Goal: Task Accomplishment & Management: Manage account settings

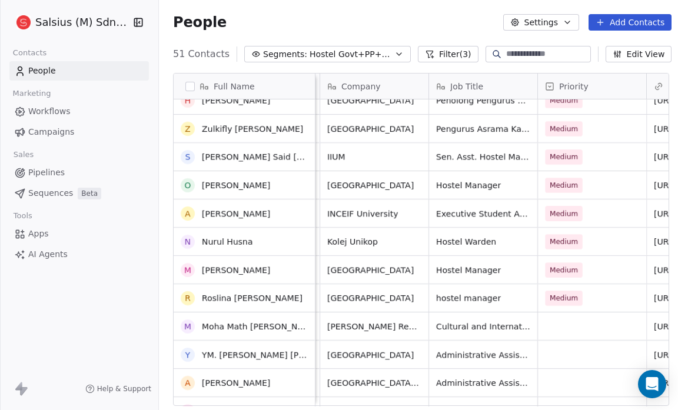
scroll to position [130, 0]
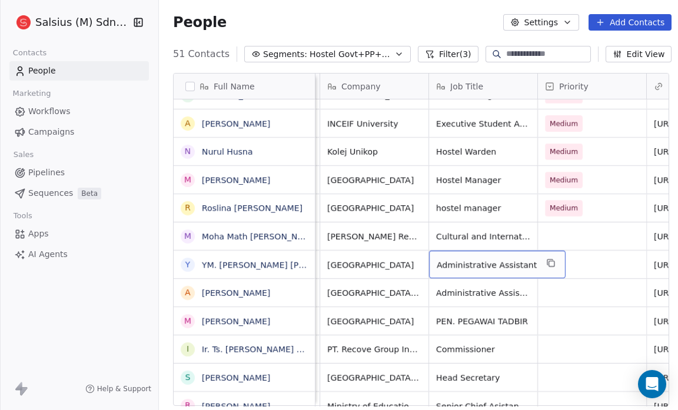
drag, startPoint x: 479, startPoint y: 264, endPoint x: 476, endPoint y: 296, distance: 31.9
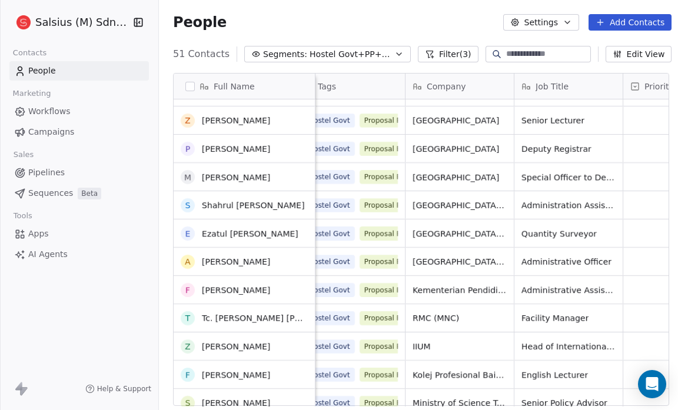
scroll to position [784, 0]
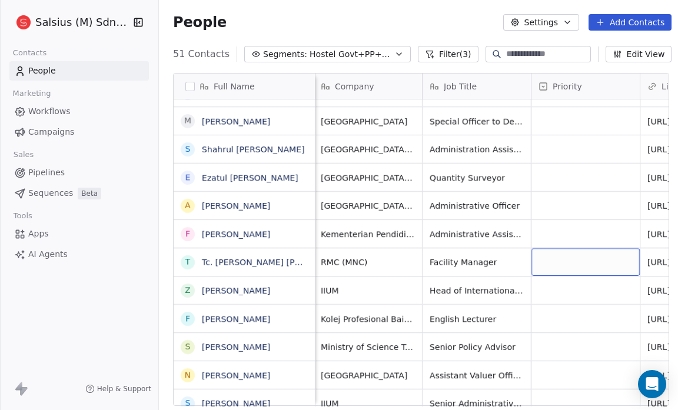
click at [561, 262] on div "grid" at bounding box center [585, 262] width 108 height 28
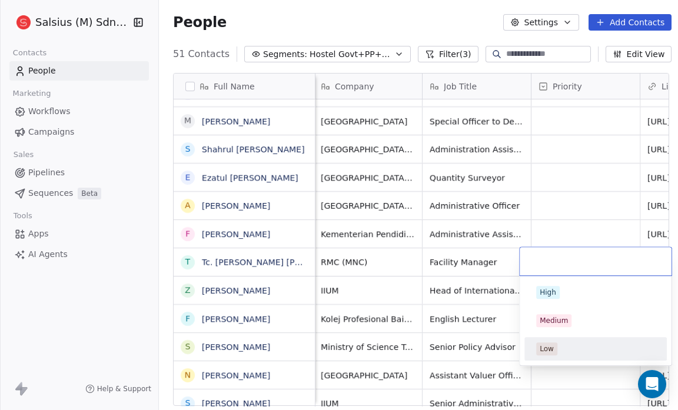
click at [553, 345] on span "Low" at bounding box center [546, 348] width 21 height 13
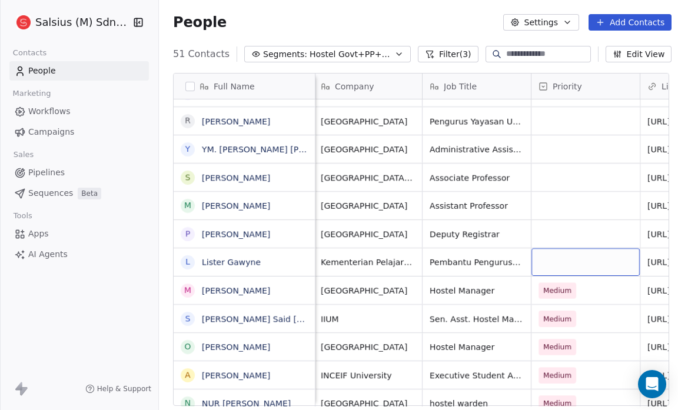
click at [542, 259] on div "grid" at bounding box center [585, 262] width 108 height 28
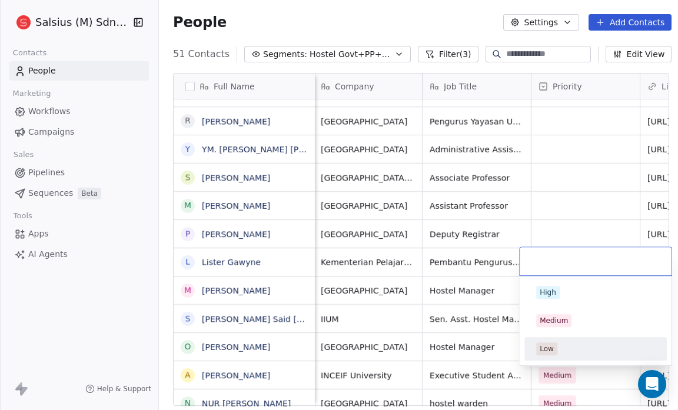
click at [567, 348] on div "Low" at bounding box center [595, 348] width 119 height 13
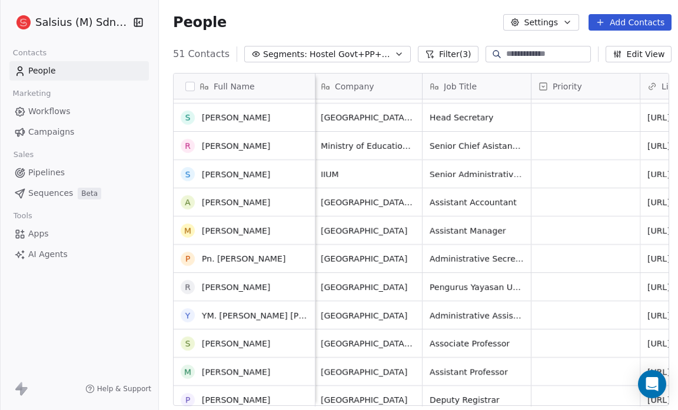
scroll to position [646, 0]
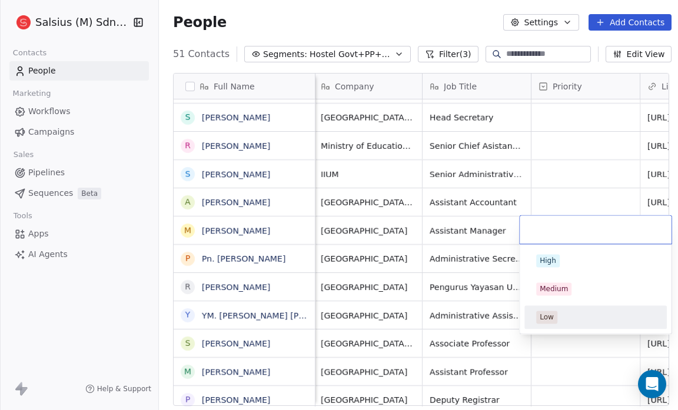
click at [560, 320] on div "Low" at bounding box center [595, 317] width 119 height 13
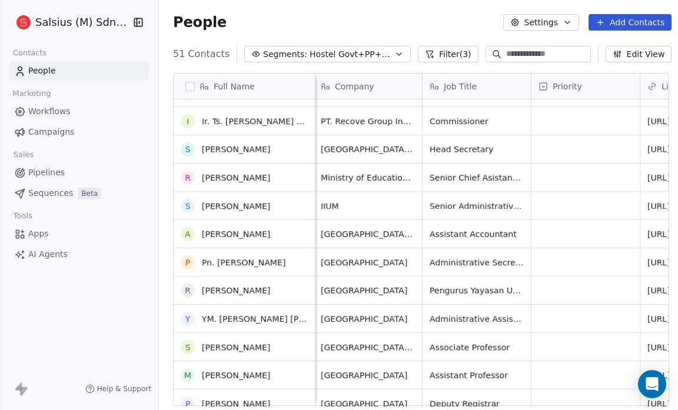
scroll to position [614, 0]
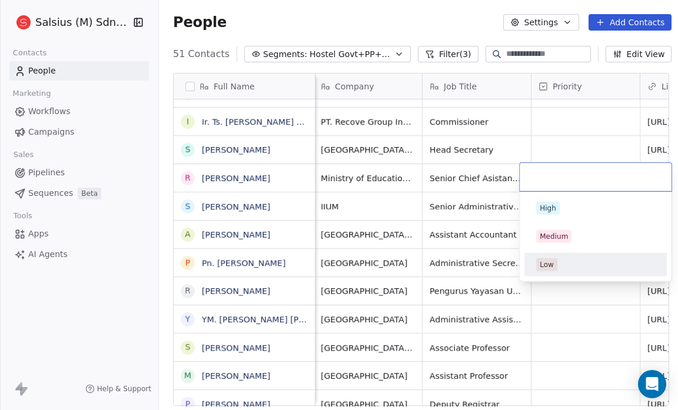
click at [553, 261] on span "Low" at bounding box center [546, 264] width 21 height 13
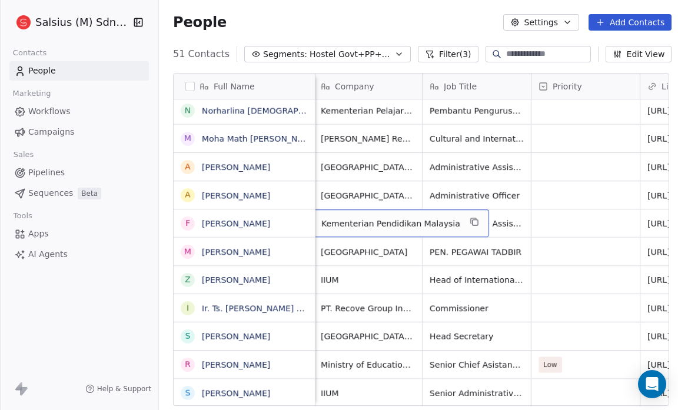
scroll to position [0, 109]
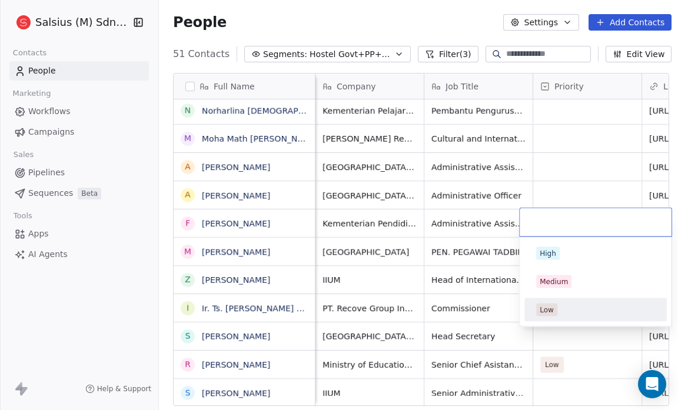
click at [557, 308] on div "Low" at bounding box center [595, 310] width 119 height 13
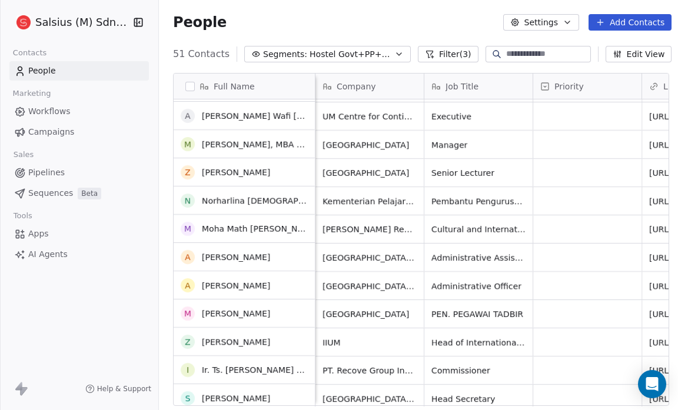
scroll to position [337, 0]
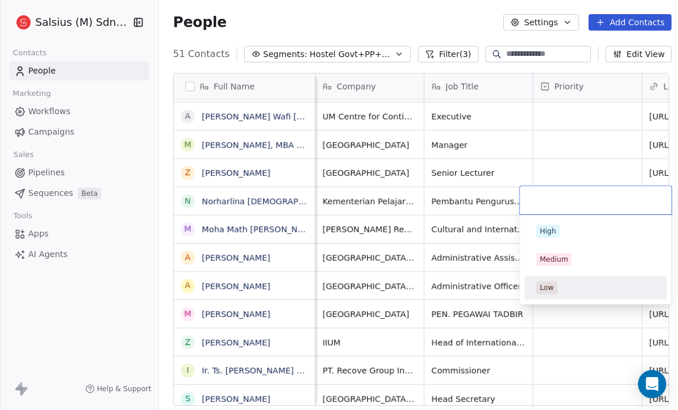
click at [539, 279] on div "Low" at bounding box center [595, 287] width 133 height 19
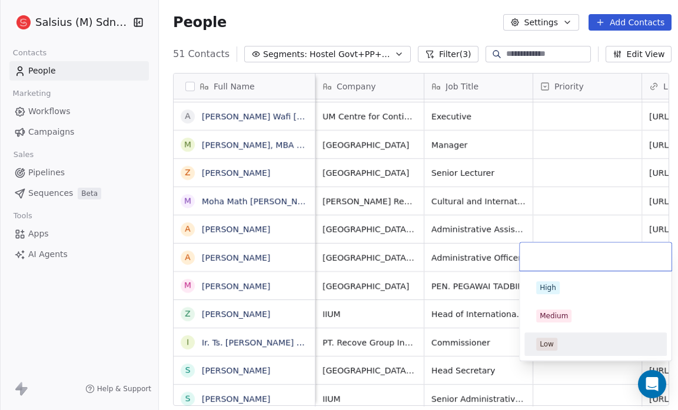
click at [545, 347] on div "Low" at bounding box center [546, 344] width 14 height 11
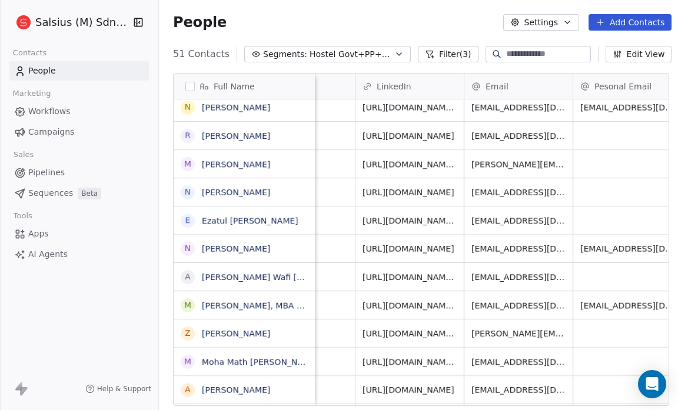
scroll to position [0, 378]
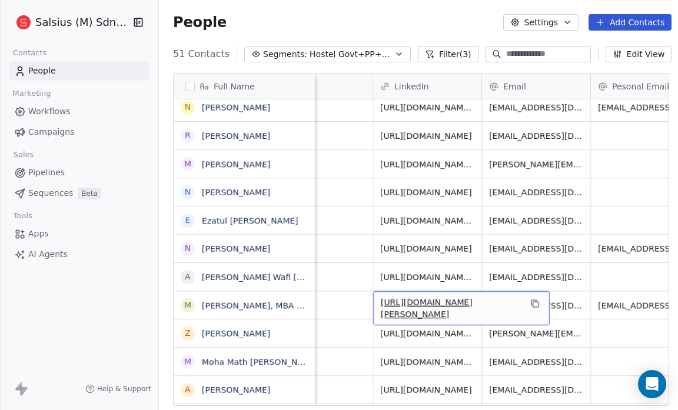
click at [455, 304] on link "[URL][DOMAIN_NAME][PERSON_NAME]" at bounding box center [427, 308] width 92 height 21
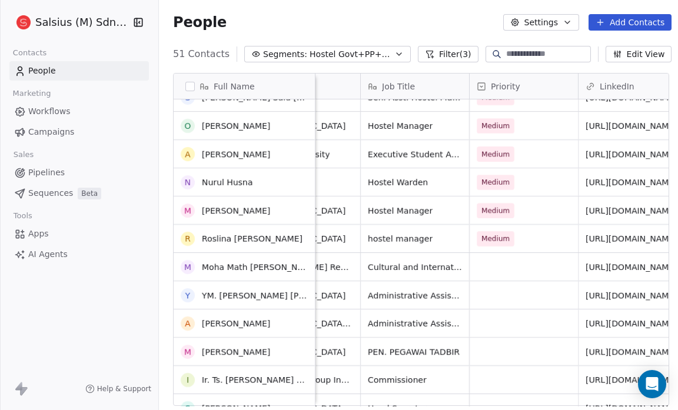
scroll to position [189, 0]
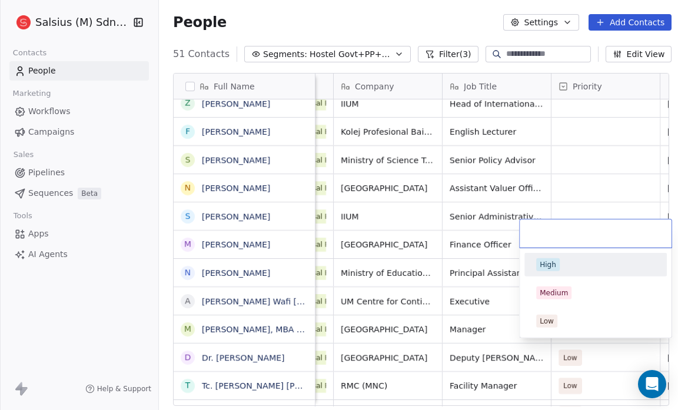
click at [572, 326] on div "Low" at bounding box center [595, 321] width 119 height 13
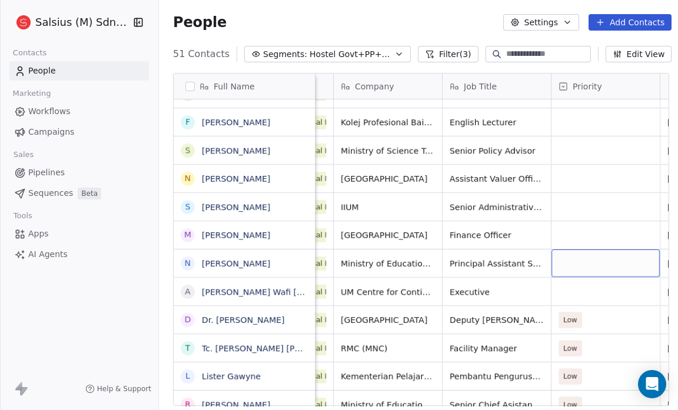
click at [591, 257] on div "grid" at bounding box center [605, 263] width 108 height 28
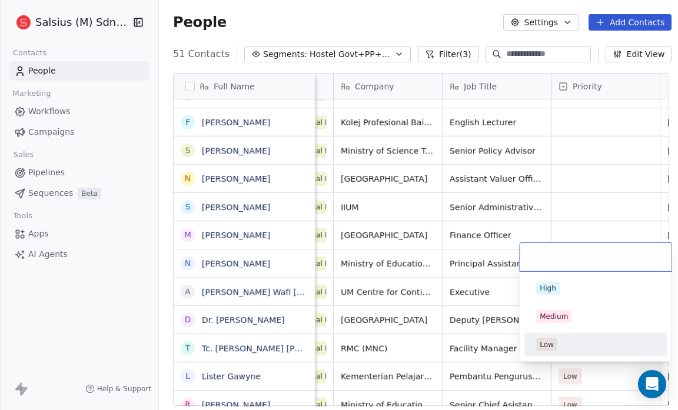
click at [584, 349] on div "Low" at bounding box center [595, 344] width 119 height 13
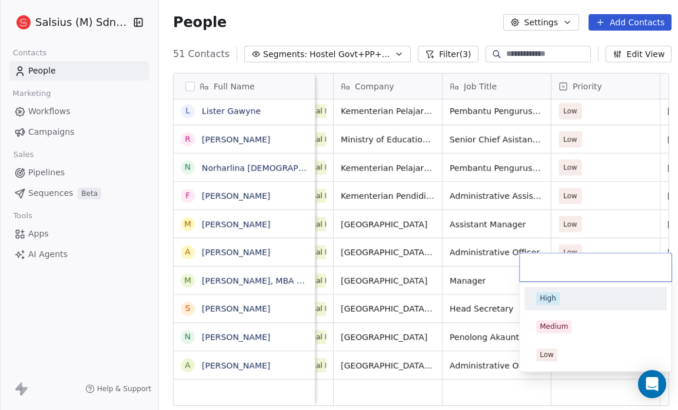
click at [578, 354] on div "Low" at bounding box center [595, 354] width 119 height 13
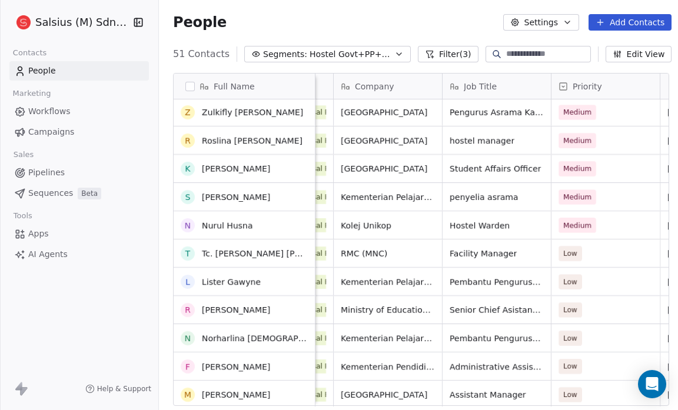
scroll to position [930, 0]
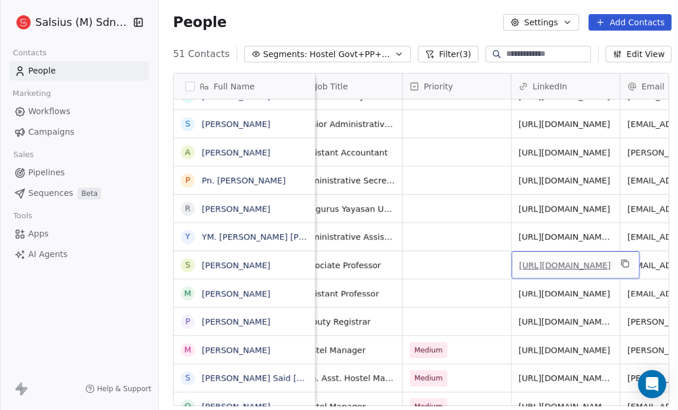
click at [568, 261] on link "[URL][DOMAIN_NAME]" at bounding box center [565, 265] width 92 height 9
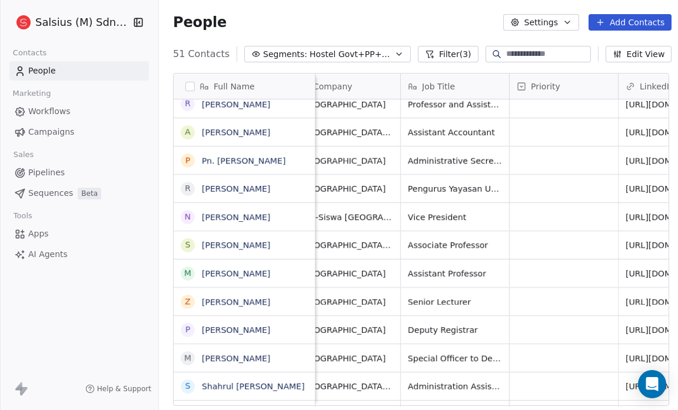
scroll to position [0, 132]
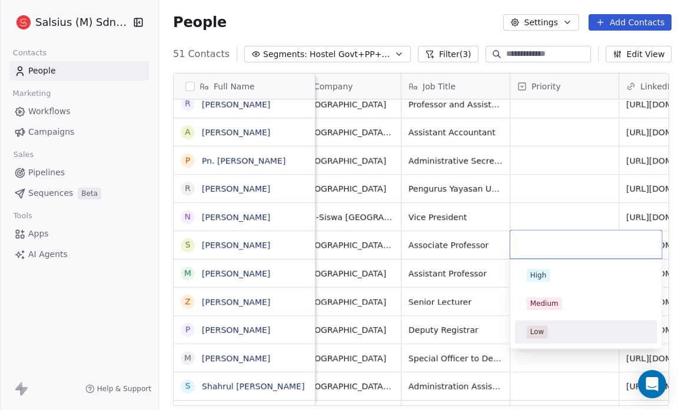
click at [539, 325] on span "Low" at bounding box center [537, 331] width 21 height 13
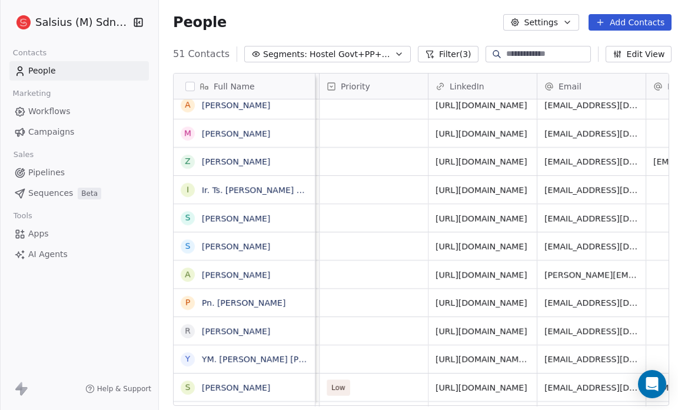
scroll to position [2, 322]
click at [495, 214] on link "[URL][DOMAIN_NAME]" at bounding box center [482, 218] width 92 height 9
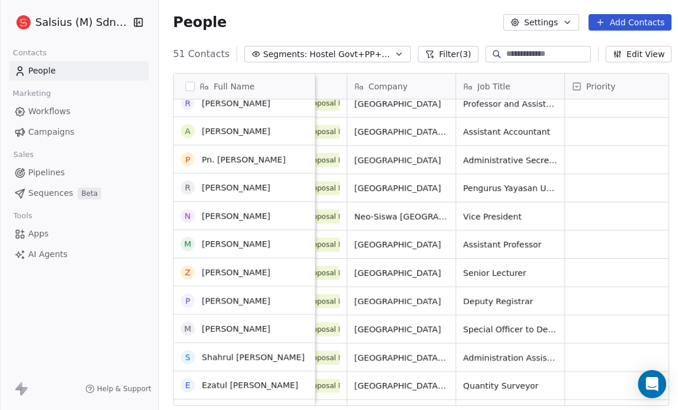
scroll to position [519, 0]
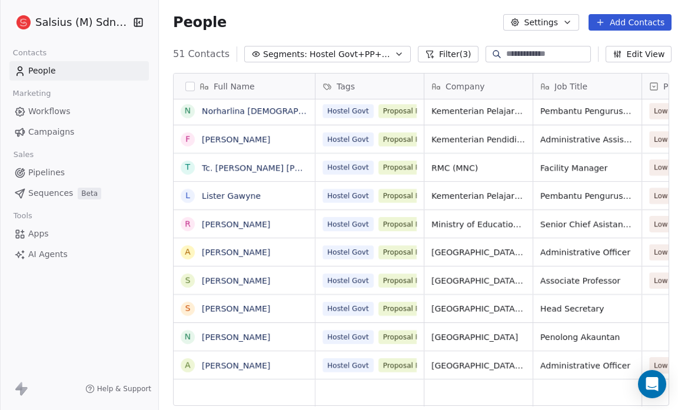
click at [397, 54] on icon "button" at bounding box center [399, 54] width 5 height 2
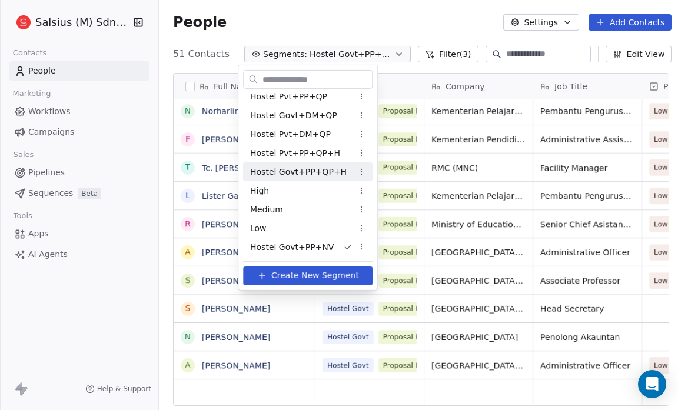
click at [322, 174] on span "Hostel Govt+PP+QP+H" at bounding box center [298, 171] width 96 height 12
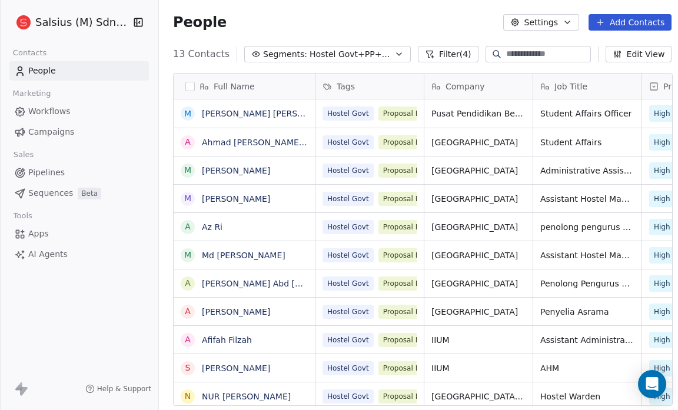
click at [372, 54] on span "Hostel Govt+PP+QP+H" at bounding box center [350, 54] width 82 height 12
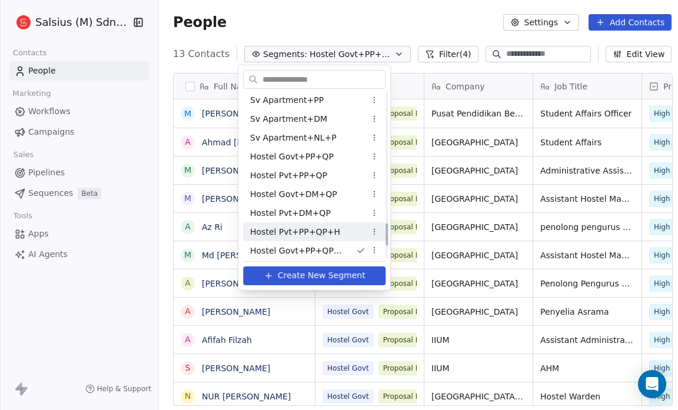
scroll to position [962, 0]
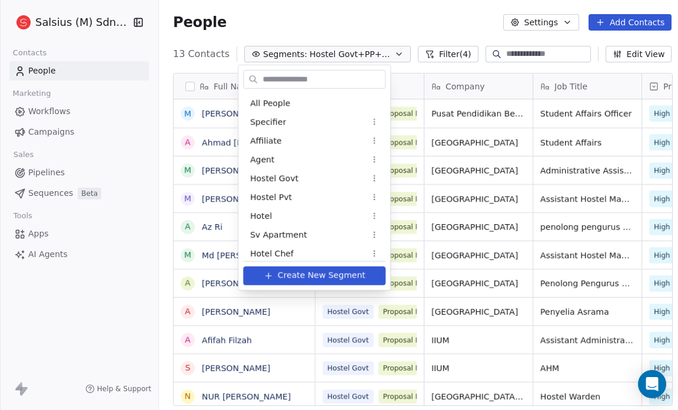
scroll to position [962, 0]
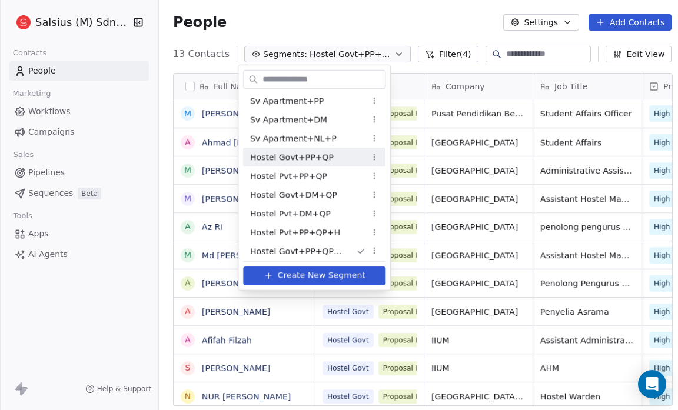
click at [341, 154] on div "Hostel Govt+PP+QP" at bounding box center [314, 157] width 142 height 19
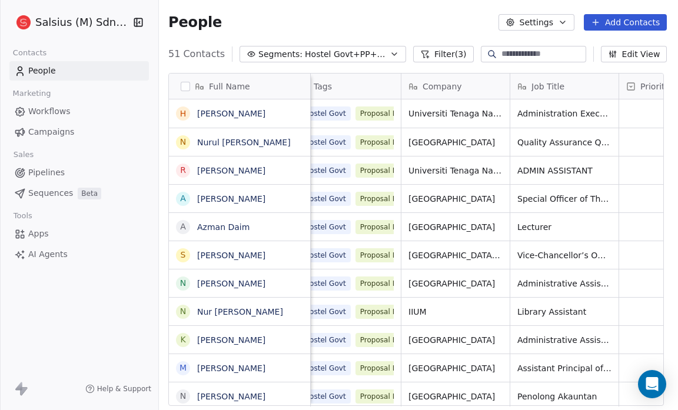
scroll to position [0, 0]
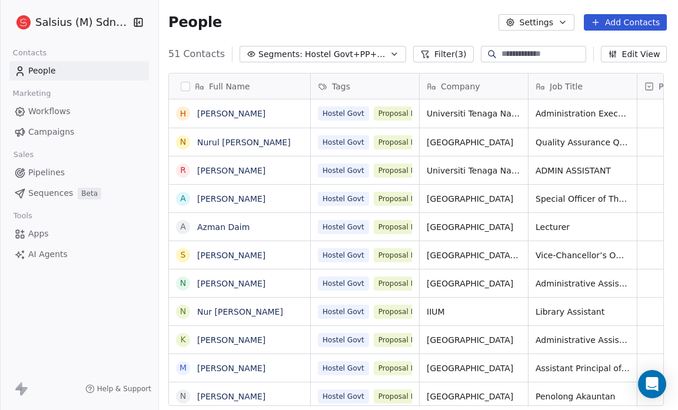
click at [619, 52] on button "Edit View" at bounding box center [634, 54] width 66 height 16
click at [325, 21] on div "People Settings Add Contacts" at bounding box center [417, 22] width 498 height 16
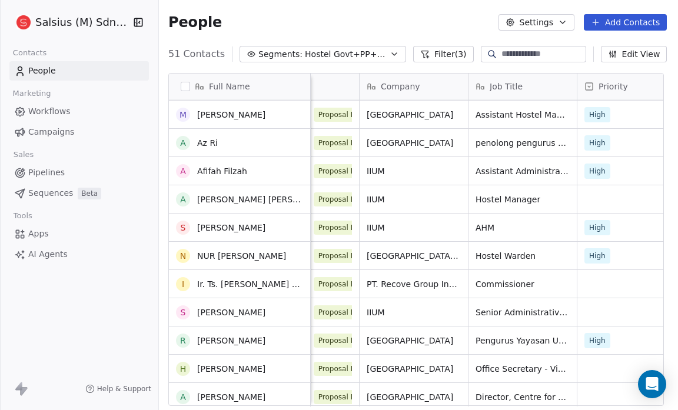
scroll to position [1096, 0]
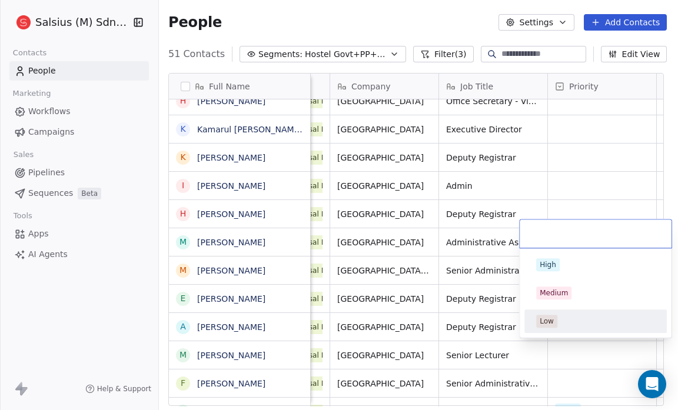
click at [554, 322] on span "Low" at bounding box center [546, 321] width 21 height 13
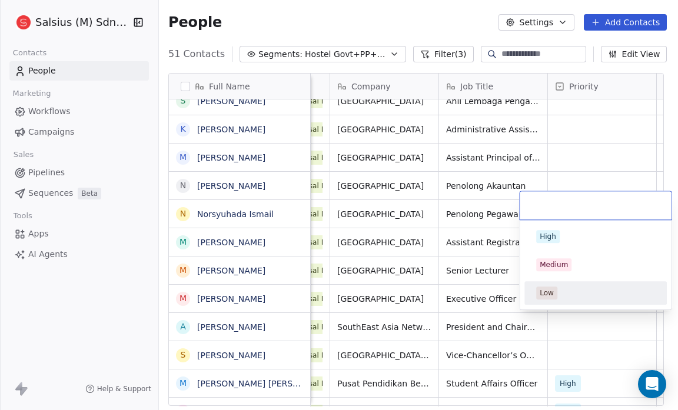
click at [598, 287] on div "Low" at bounding box center [595, 293] width 119 height 13
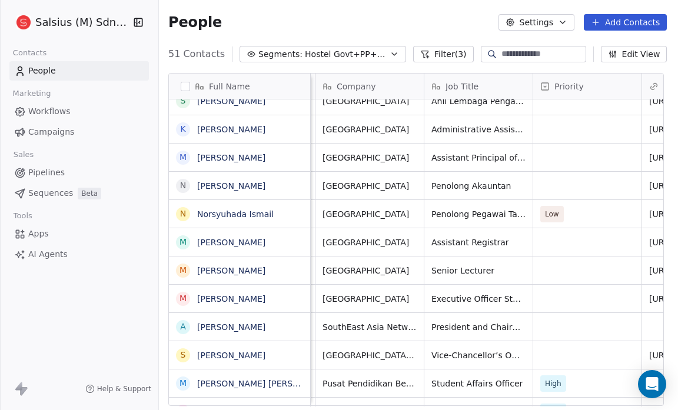
scroll to position [7, 104]
click at [422, 228] on div "University of Malaya" at bounding box center [376, 242] width 123 height 28
click at [556, 154] on html "Salsius (M) Sdn Bhd Contacts People Marketing Workflows Campaigns Sales Pipelin…" at bounding box center [339, 205] width 678 height 410
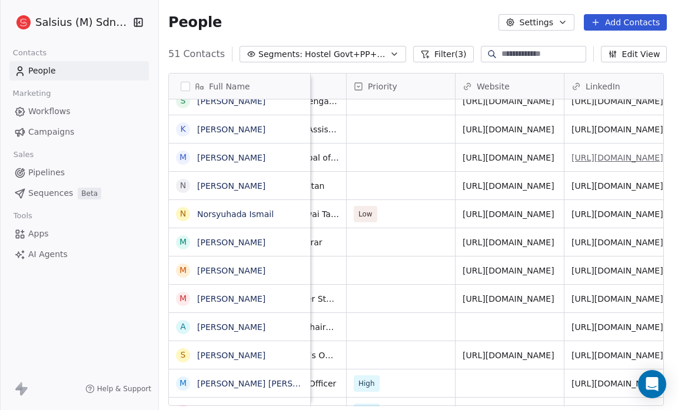
scroll to position [7, 307]
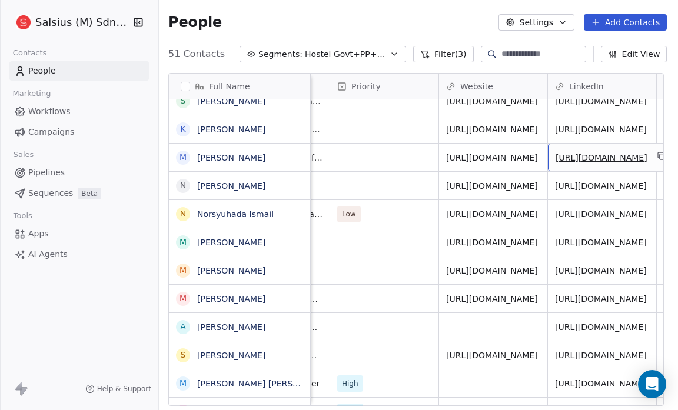
click at [625, 153] on link "https://www.linkedin.com/in/muhammad-akmal-ahmat-147960b7" at bounding box center [601, 157] width 92 height 9
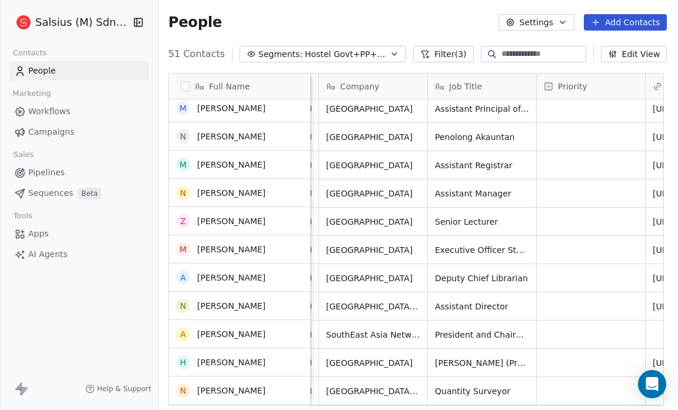
scroll to position [256, 0]
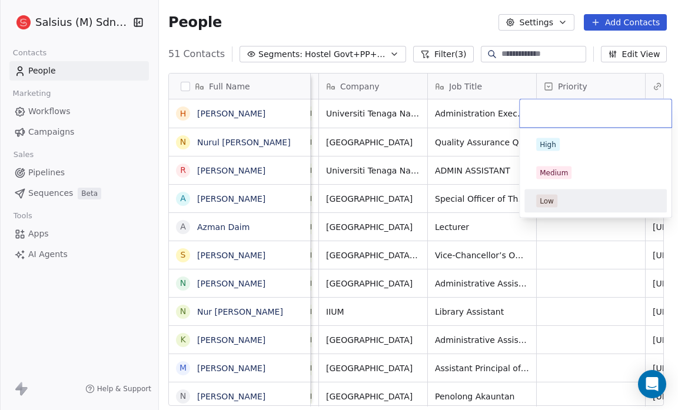
click at [544, 195] on span "Low" at bounding box center [546, 201] width 21 height 13
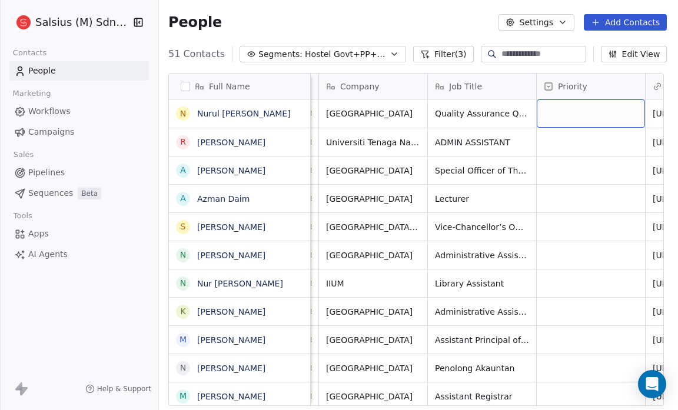
click at [574, 118] on div "grid" at bounding box center [591, 113] width 108 height 28
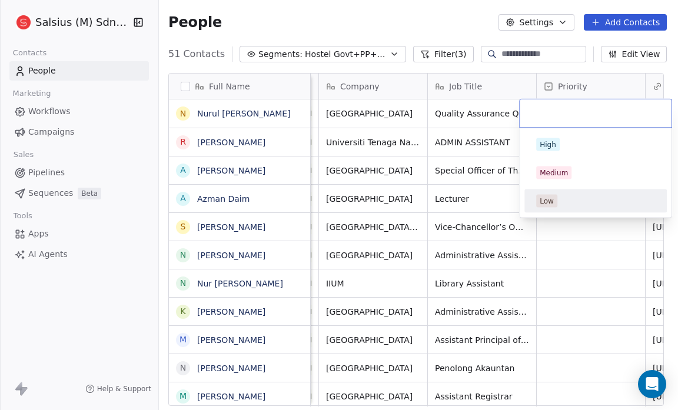
click at [561, 195] on div "Low" at bounding box center [595, 201] width 119 height 13
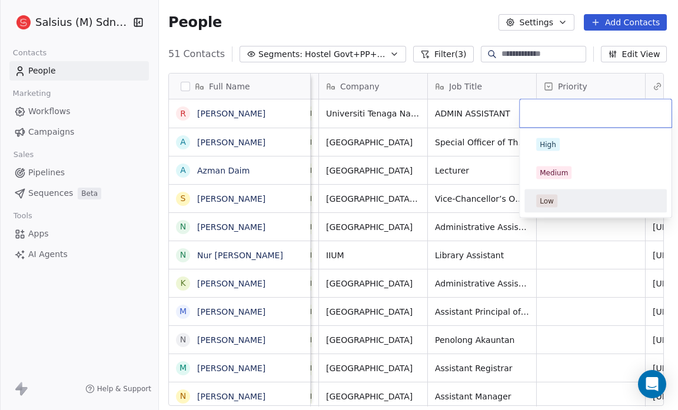
click at [543, 198] on div "Low" at bounding box center [546, 201] width 14 height 11
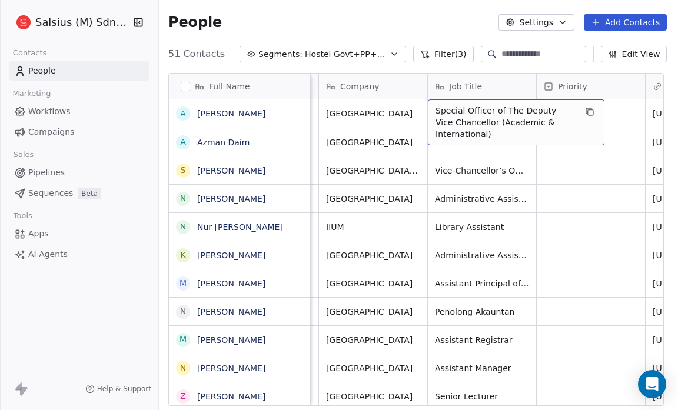
click at [511, 112] on span "Special Officer of The Deputy Vice Chancellor (Academic & International)" at bounding box center [505, 122] width 140 height 35
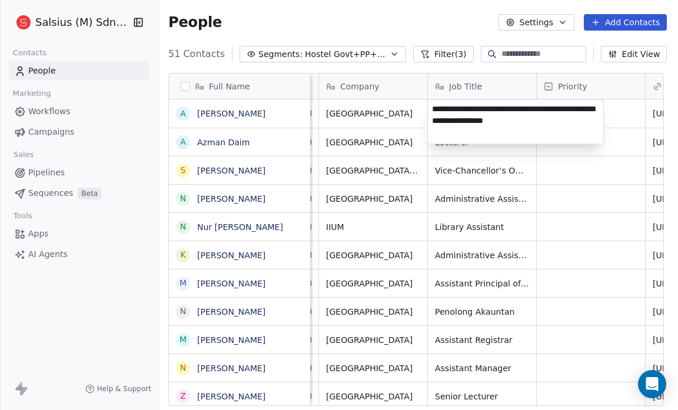
click at [576, 169] on html "Salsius (M) Sdn Bhd Contacts People Marketing Workflows Campaigns Sales Pipelin…" at bounding box center [339, 205] width 678 height 410
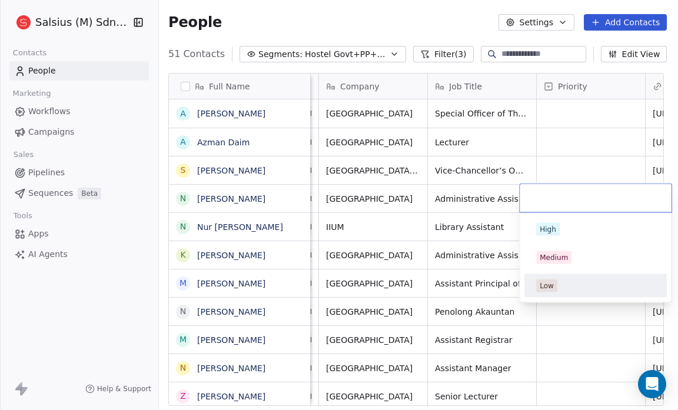
click at [566, 280] on div "Low" at bounding box center [595, 285] width 119 height 13
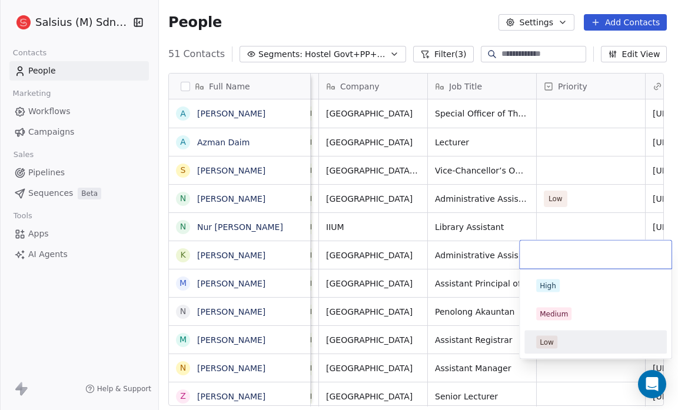
click at [554, 341] on span "Low" at bounding box center [546, 342] width 21 height 13
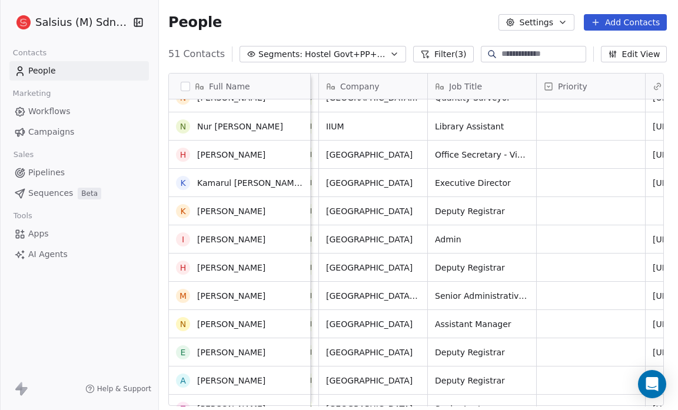
scroll to position [16, 0]
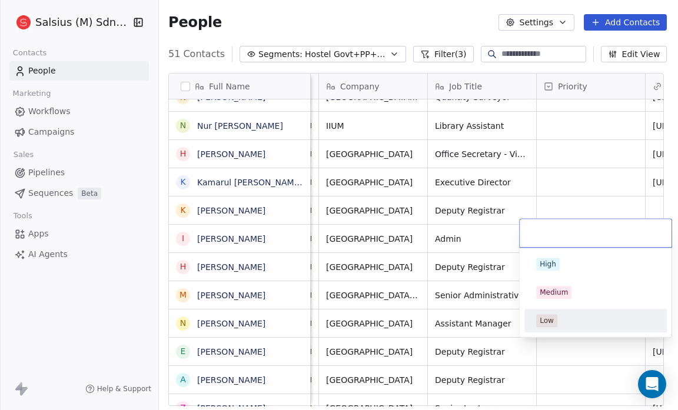
click at [540, 323] on div "Low" at bounding box center [546, 320] width 14 height 11
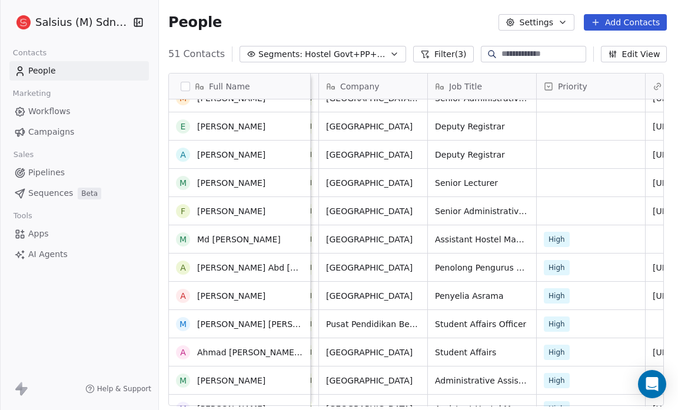
scroll to position [590, 0]
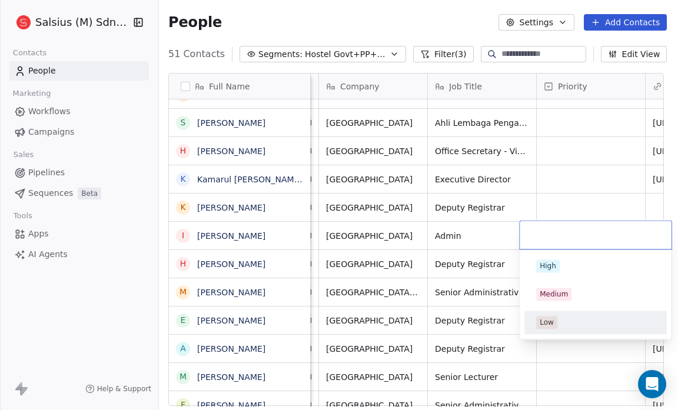
click at [559, 320] on div "Low" at bounding box center [595, 322] width 119 height 13
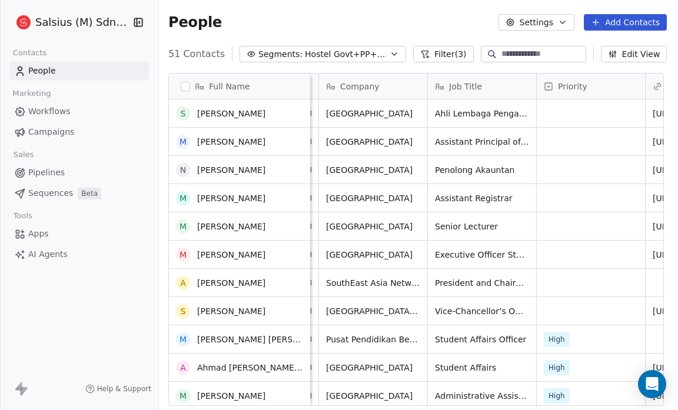
scroll to position [439, 0]
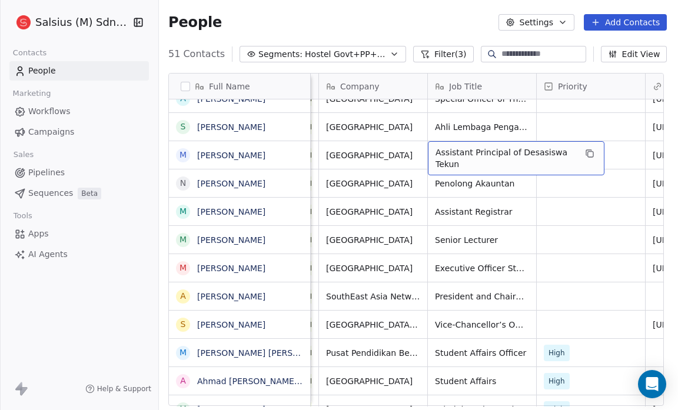
click at [505, 151] on span "Assistant Principal of Desasiswa Tekun" at bounding box center [505, 158] width 140 height 24
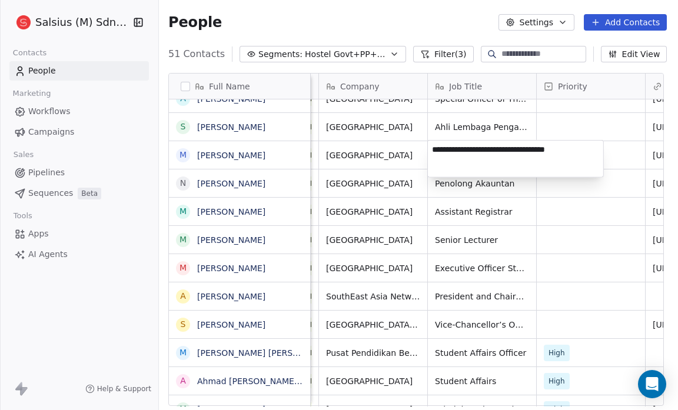
click at [491, 133] on html "Salsius (M) Sdn Bhd Contacts People Marketing Workflows Campaigns Sales Pipelin…" at bounding box center [339, 205] width 678 height 410
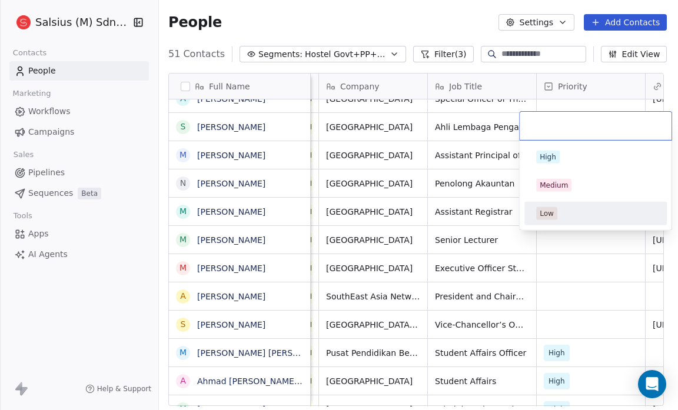
click at [561, 211] on div "Low" at bounding box center [595, 213] width 119 height 13
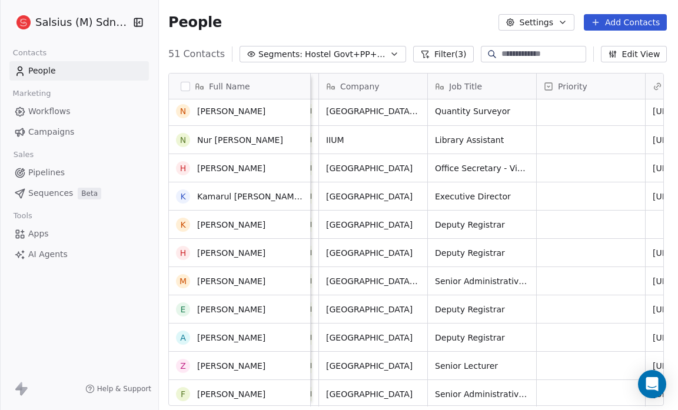
scroll to position [2, 0]
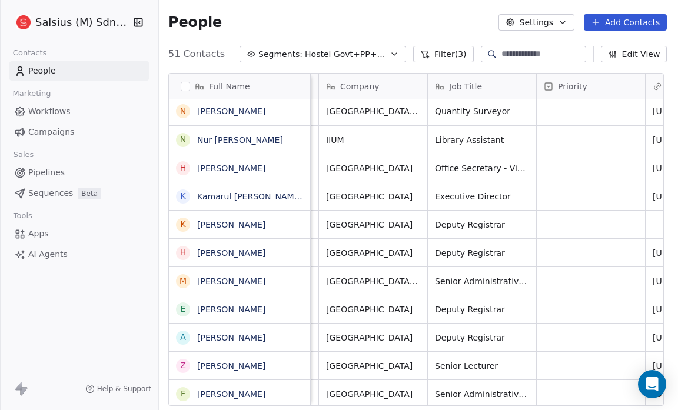
click at [259, 18] on div "People Settings Add Contacts" at bounding box center [417, 22] width 498 height 16
click at [319, 49] on span "Hostel Govt+PP+QP" at bounding box center [346, 54] width 82 height 12
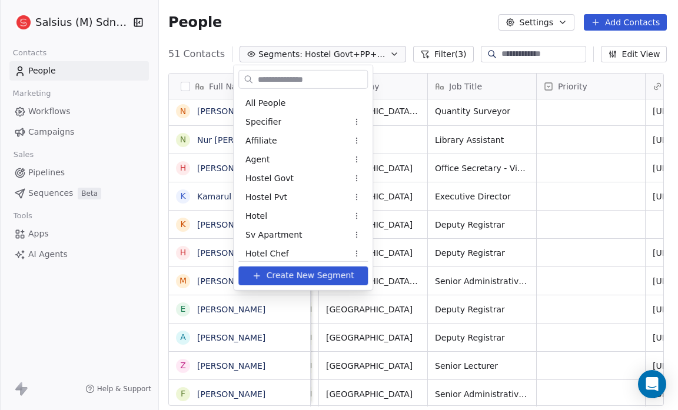
scroll to position [872, 0]
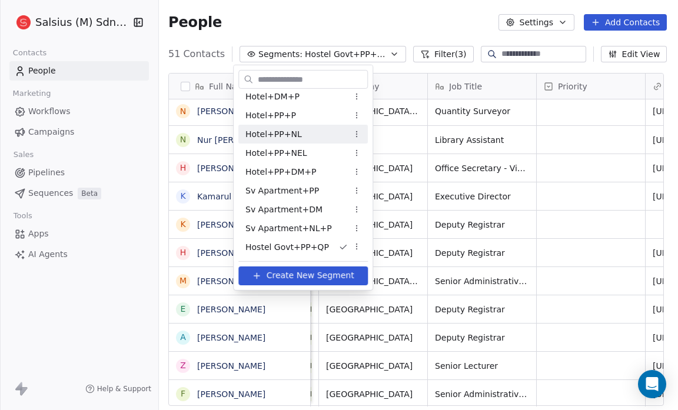
click at [431, 50] on html "Salsius (M) Sdn Bhd Contacts People Marketing Workflows Campaigns Sales Pipelin…" at bounding box center [339, 205] width 678 height 410
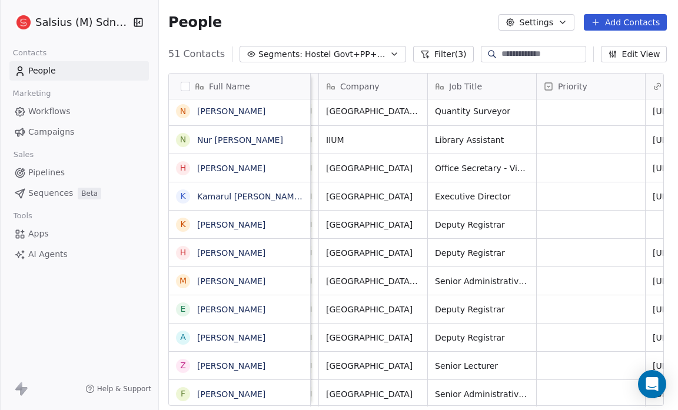
click at [431, 52] on button "Filter (3)" at bounding box center [443, 54] width 61 height 16
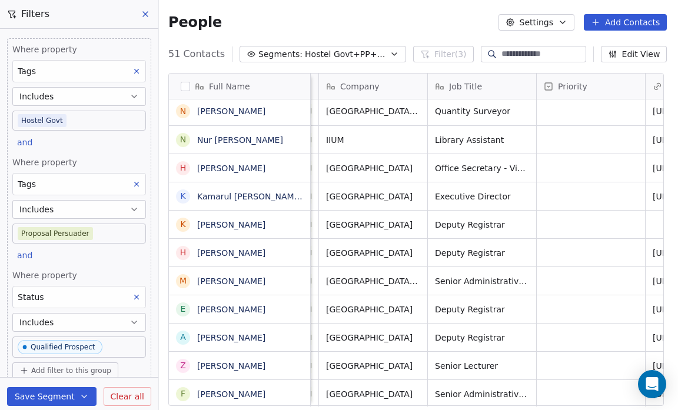
scroll to position [35, 0]
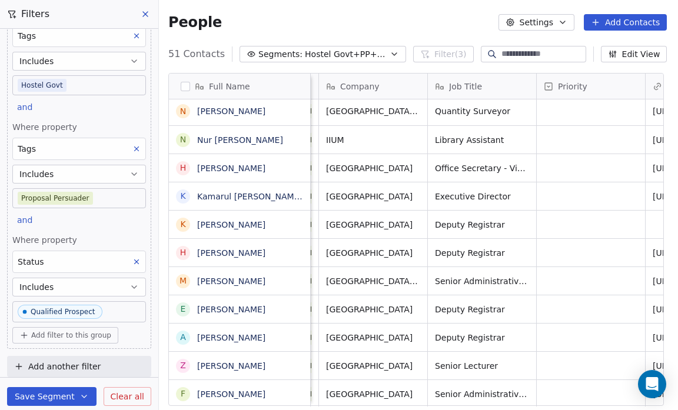
click at [69, 331] on span "Add filter to this group" at bounding box center [71, 335] width 80 height 9
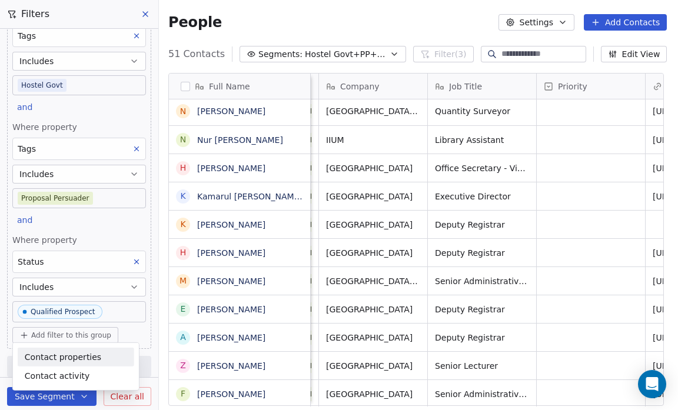
click at [67, 356] on span "Contact properties" at bounding box center [63, 357] width 76 height 12
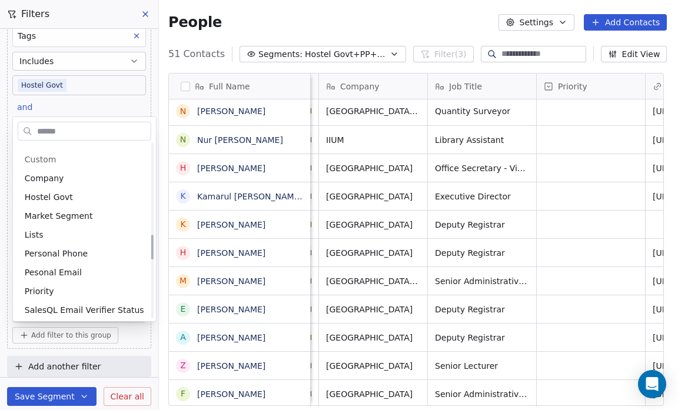
scroll to position [644, 0]
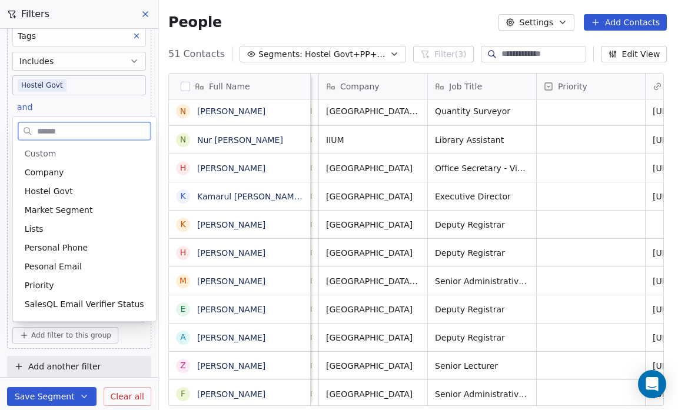
click at [69, 300] on span "SalesQL Email Verifier Status" at bounding box center [84, 304] width 119 height 12
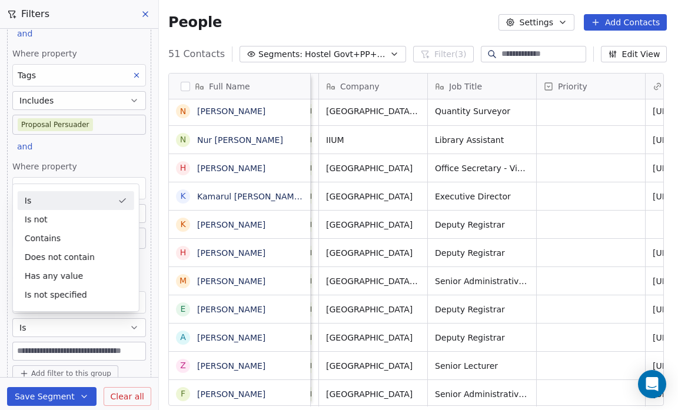
scroll to position [109, 0]
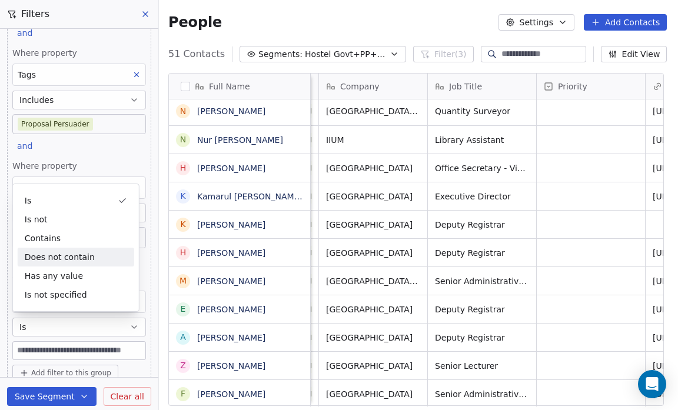
click at [5, 261] on div "Where property Tags Includes Hostel Govt and Where property Tags Includes Propo…" at bounding box center [79, 93] width 158 height 348
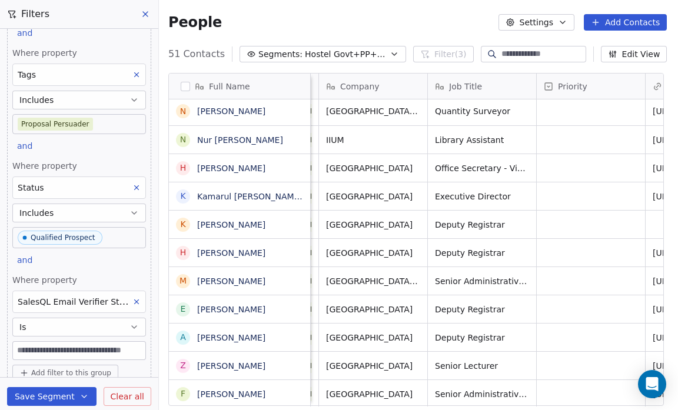
click at [132, 298] on icon at bounding box center [136, 302] width 8 height 8
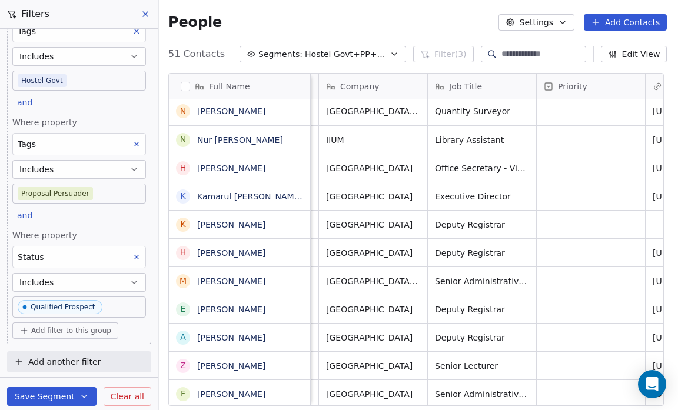
scroll to position [35, 0]
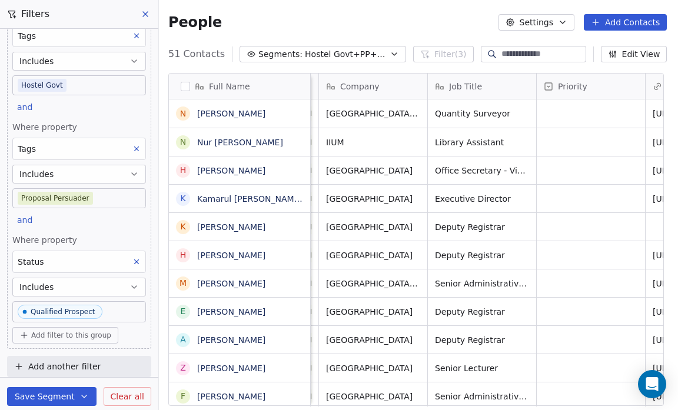
click at [101, 331] on span "Add filter to this group" at bounding box center [71, 335] width 80 height 9
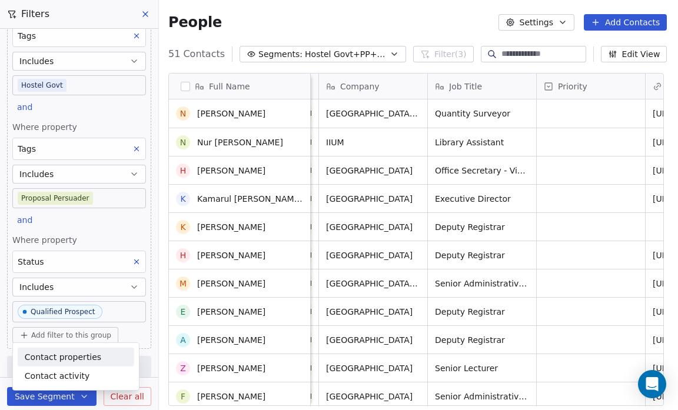
scroll to position [0, 0]
click at [91, 329] on html "Salsius (M) Sdn Bhd Contacts People Marketing Workflows Campaigns Sales Pipelin…" at bounding box center [339, 205] width 678 height 410
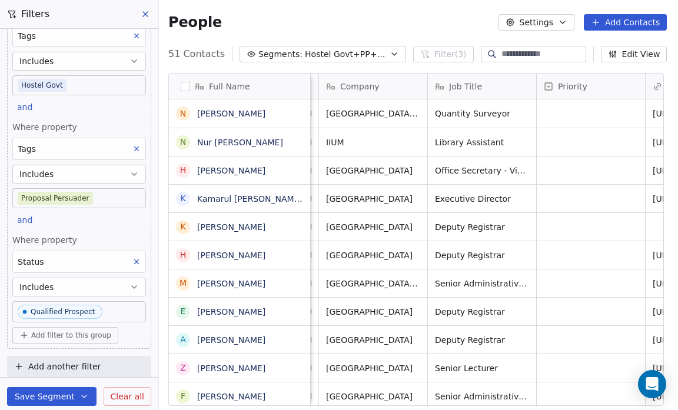
click at [91, 331] on span "Add filter to this group" at bounding box center [71, 335] width 80 height 9
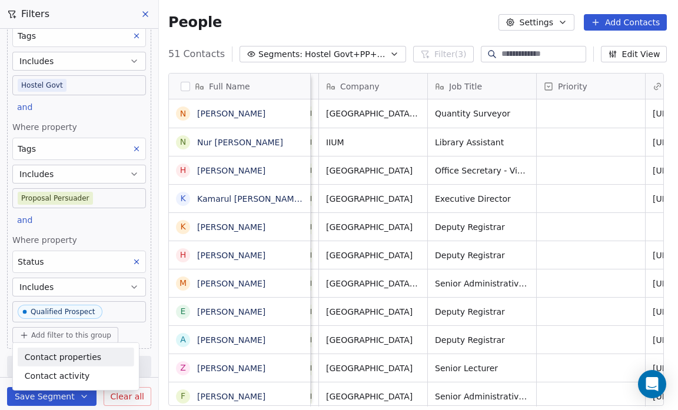
click at [82, 354] on span "Contact properties" at bounding box center [63, 357] width 76 height 12
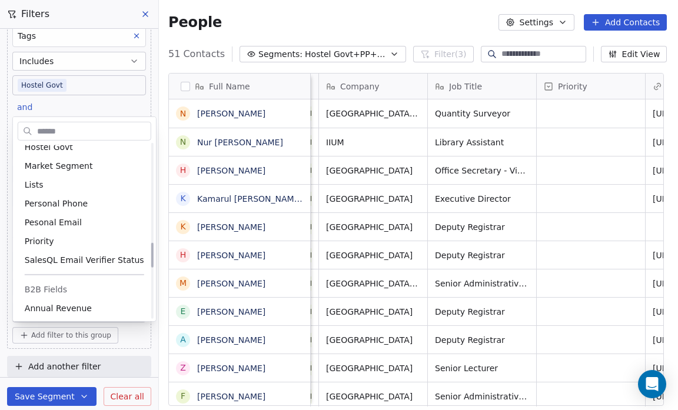
scroll to position [693, 0]
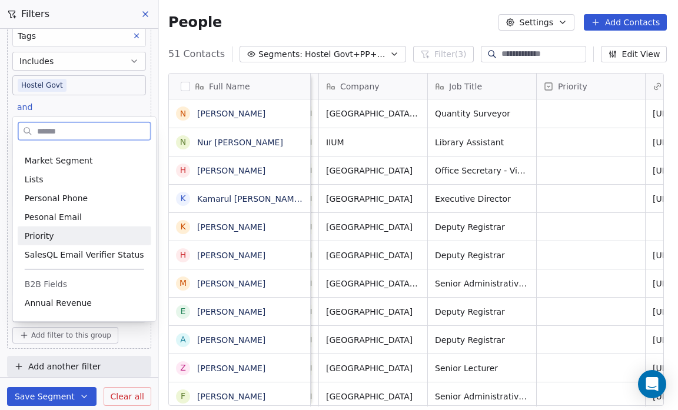
click at [58, 230] on div "Priority" at bounding box center [84, 236] width 119 height 12
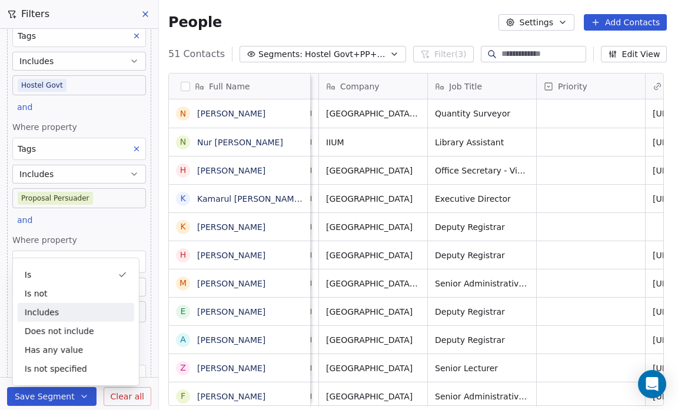
click at [64, 309] on div "Includes" at bounding box center [76, 312] width 116 height 19
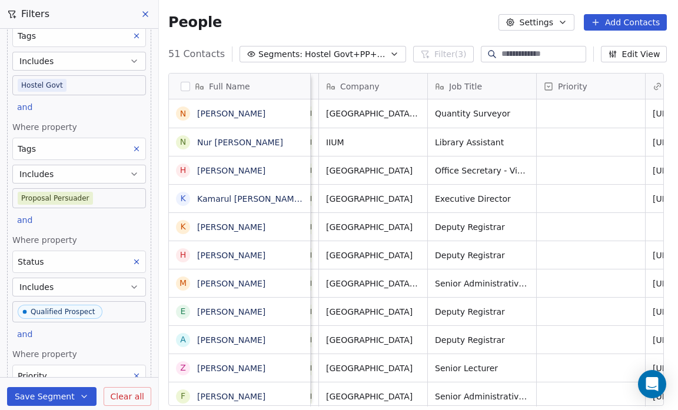
scroll to position [146, 0]
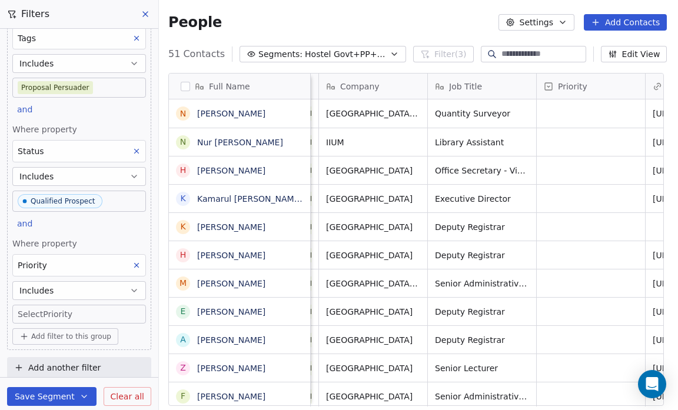
click at [45, 309] on body "Salsius (M) Sdn Bhd Contacts People Marketing Workflows Campaigns Sales Pipelin…" at bounding box center [339, 205] width 678 height 410
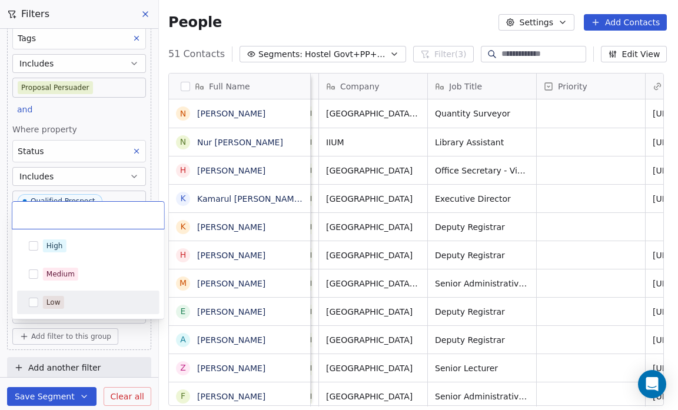
click at [30, 300] on button "Suggestions" at bounding box center [33, 302] width 9 height 9
click at [0, 311] on html "Salsius (M) Sdn Bhd Contacts People Marketing Workflows Campaigns Sales Pipelin…" at bounding box center [339, 205] width 678 height 410
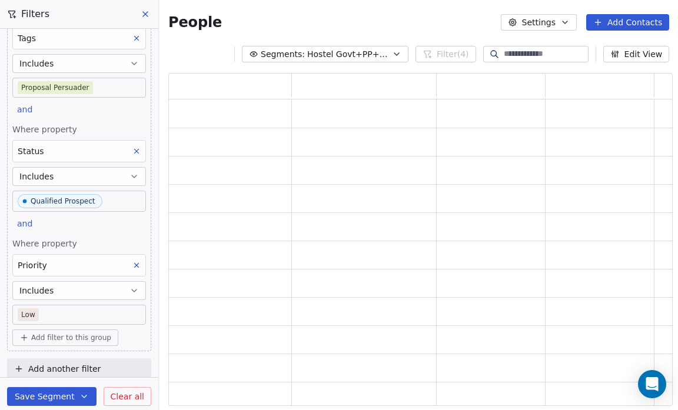
scroll to position [325, 497]
click at [63, 363] on span "Add another filter" at bounding box center [64, 369] width 72 height 12
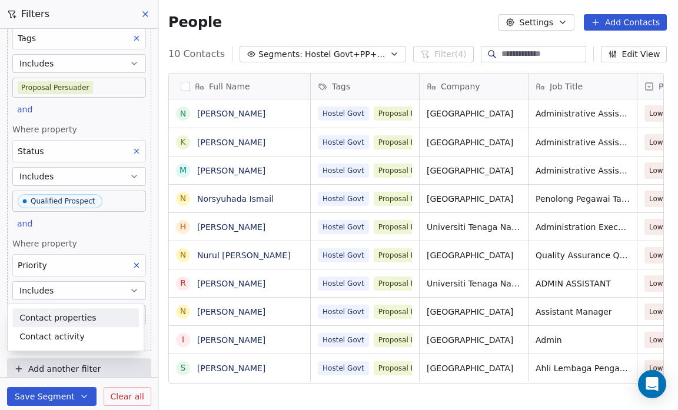
scroll to position [354, 516]
click at [66, 316] on span "Contact properties" at bounding box center [57, 318] width 76 height 12
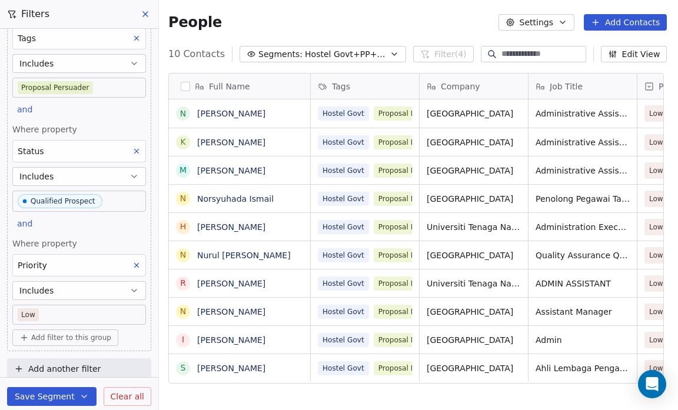
click at [4, 351] on html "Salsius (M) Sdn Bhd Contacts People Marketing Workflows Campaigns Sales Pipelin…" at bounding box center [339, 205] width 678 height 410
click at [70, 393] on button "Save Segment" at bounding box center [51, 396] width 89 height 19
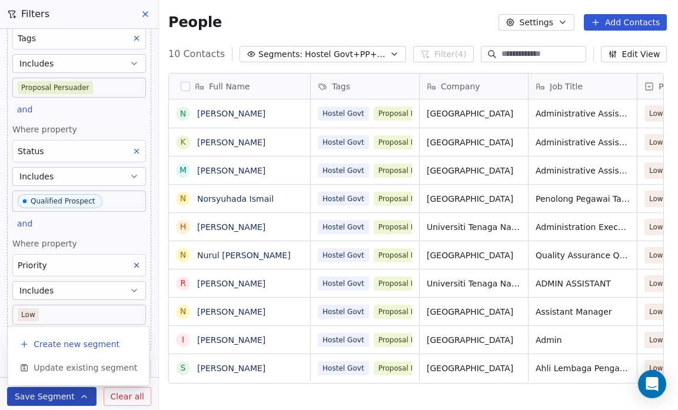
click at [69, 343] on span "Create new segment" at bounding box center [77, 344] width 86 height 12
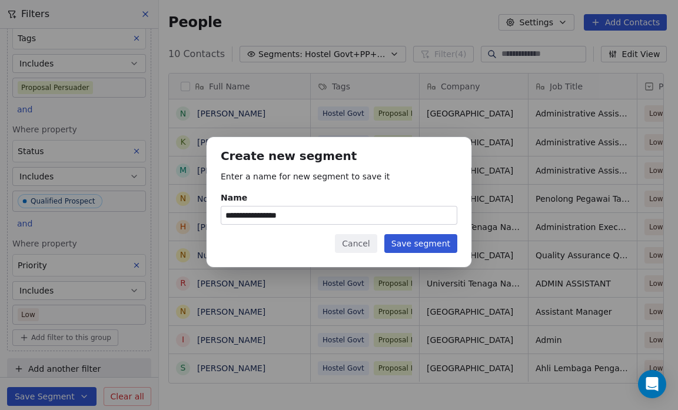
click at [303, 218] on input "**********" at bounding box center [338, 215] width 235 height 18
type input "**********"
click at [416, 239] on button "Save segment" at bounding box center [420, 243] width 73 height 19
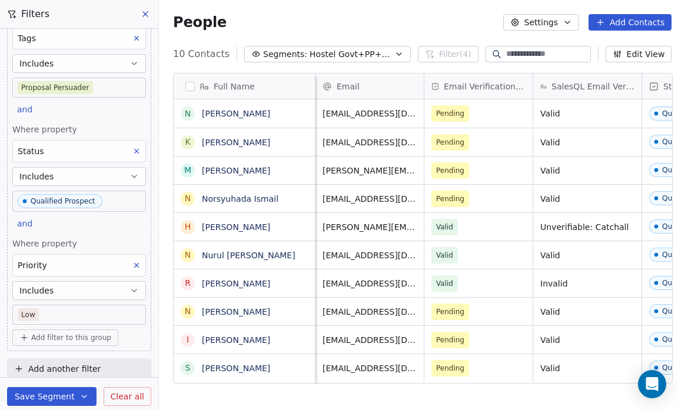
scroll to position [2, 980]
click at [394, 55] on icon "button" at bounding box center [398, 53] width 9 height 9
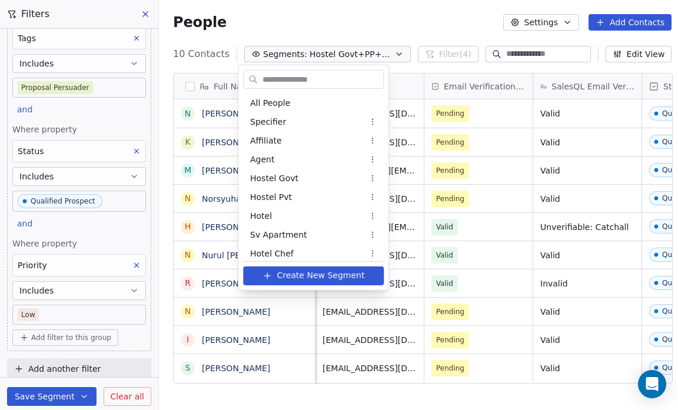
scroll to position [1080, 0]
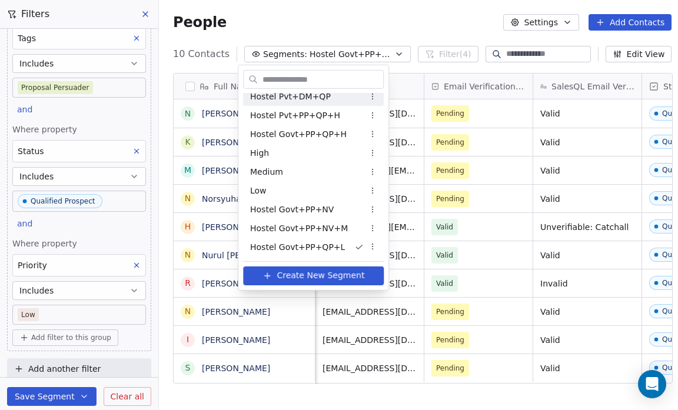
click at [398, 10] on html "Salsius (M) Sdn Bhd Contacts People Marketing Workflows Campaigns Sales Pipelin…" at bounding box center [339, 205] width 678 height 410
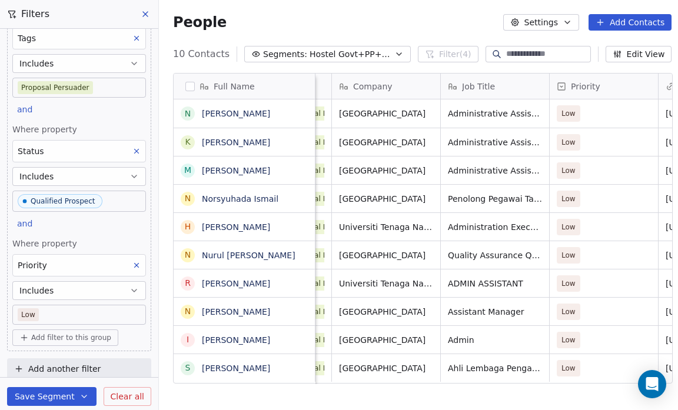
scroll to position [2, 106]
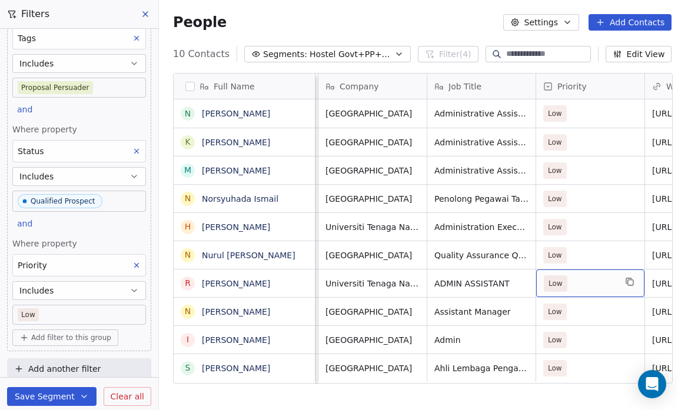
click at [598, 277] on span "Low" at bounding box center [580, 283] width 72 height 16
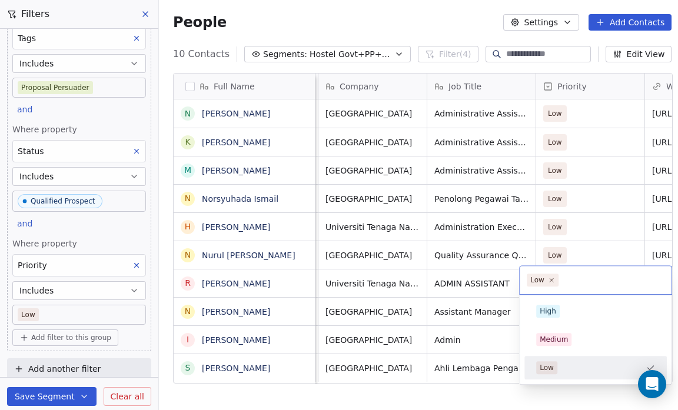
click at [642, 275] on input "text" at bounding box center [613, 280] width 104 height 13
click at [548, 282] on icon at bounding box center [551, 281] width 8 height 8
drag, startPoint x: 548, startPoint y: 282, endPoint x: 604, endPoint y: 278, distance: 56.0
click at [604, 278] on input "text" at bounding box center [596, 280] width 138 height 13
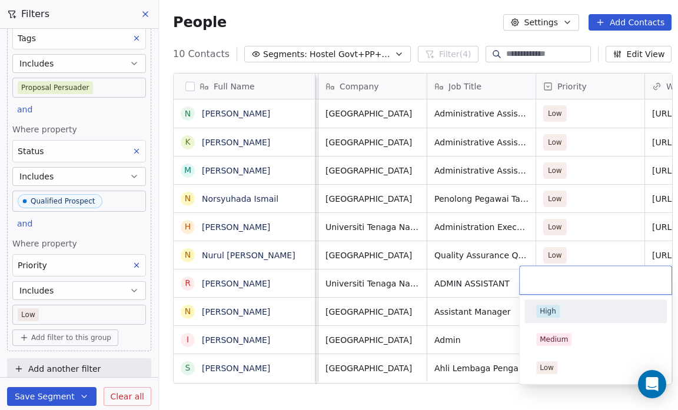
click at [461, 388] on html "Salsius (M) Sdn Bhd Contacts People Marketing Workflows Campaigns Sales Pipelin…" at bounding box center [339, 205] width 678 height 410
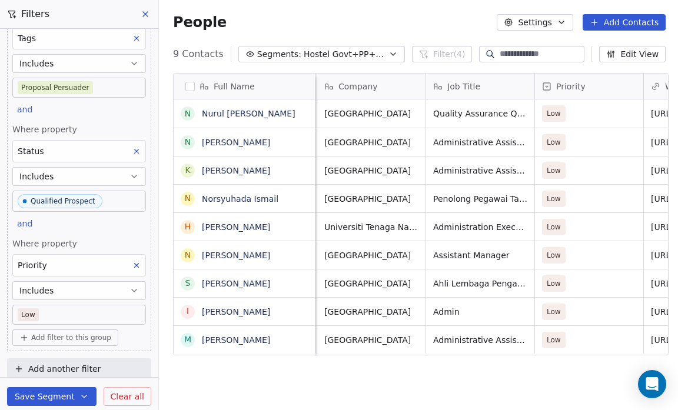
scroll to position [0, 107]
click at [578, 114] on span "Low" at bounding box center [578, 113] width 72 height 16
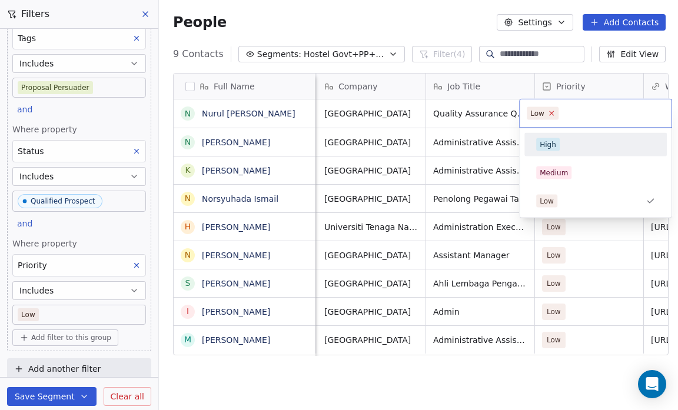
click at [552, 113] on icon at bounding box center [551, 113] width 8 height 8
click at [412, 23] on html "Salsius (M) Sdn Bhd Contacts People Marketing Workflows Campaigns Sales Pipelin…" at bounding box center [339, 205] width 678 height 410
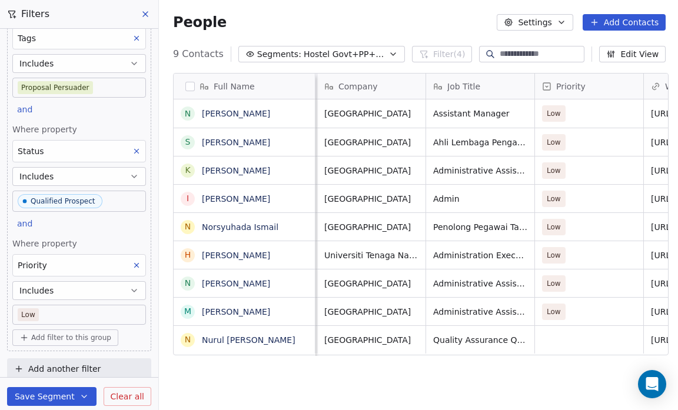
click at [384, 24] on div "People Settings Add Contacts" at bounding box center [419, 22] width 492 height 16
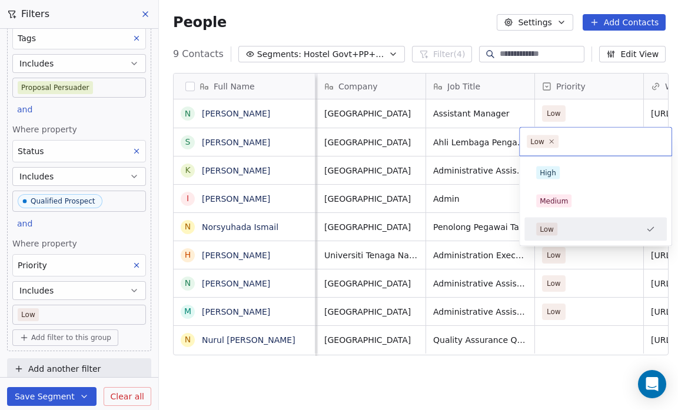
click at [572, 223] on div "Low" at bounding box center [588, 229] width 105 height 13
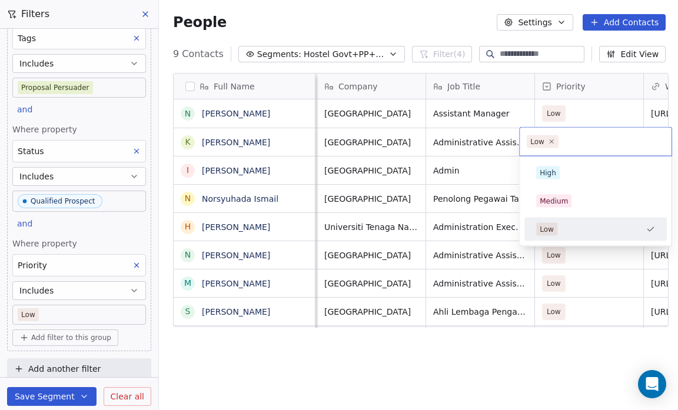
click at [549, 135] on span "Low" at bounding box center [543, 141] width 32 height 13
click at [549, 139] on icon at bounding box center [551, 142] width 8 height 8
click at [388, 19] on html "Salsius (M) Sdn Bhd Contacts People Marketing Workflows Campaigns Sales Pipelin…" at bounding box center [339, 205] width 678 height 410
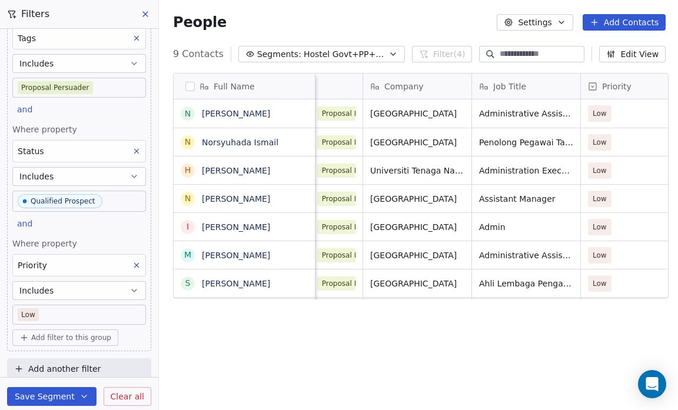
scroll to position [0, 89]
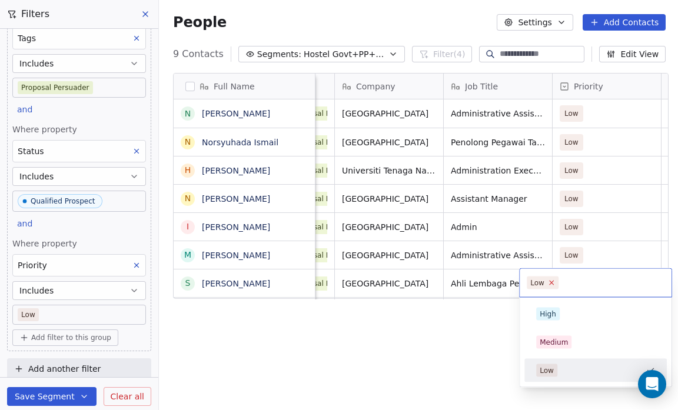
click at [551, 281] on icon at bounding box center [551, 283] width 8 height 8
click at [365, 342] on html "Salsius (M) Sdn Bhd Contacts People Marketing Workflows Campaigns Sales Pipelin…" at bounding box center [339, 205] width 678 height 410
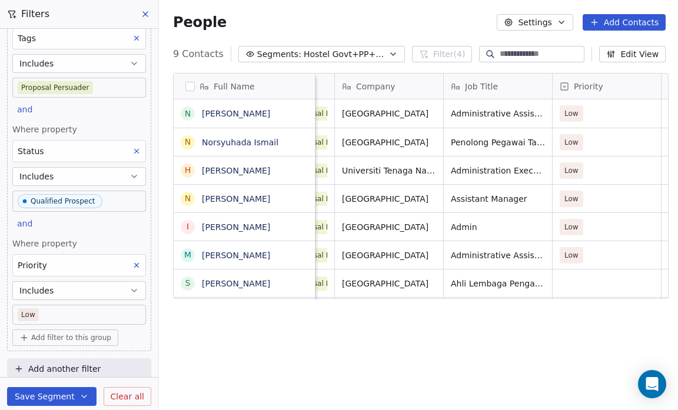
click at [361, 21] on div "People Settings Add Contacts" at bounding box center [419, 22] width 492 height 16
click at [351, 29] on div "People Settings Add Contacts" at bounding box center [419, 22] width 492 height 16
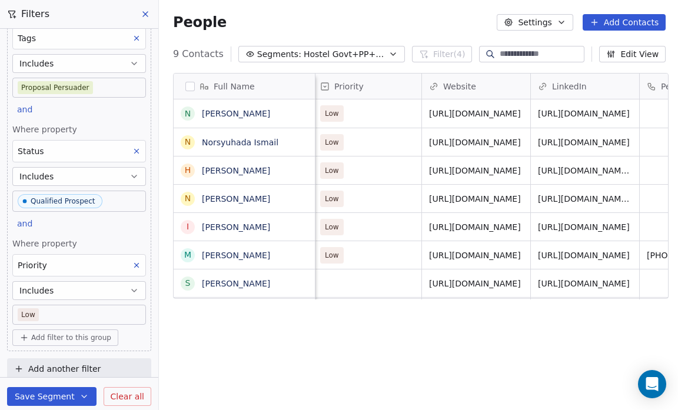
scroll to position [0, 322]
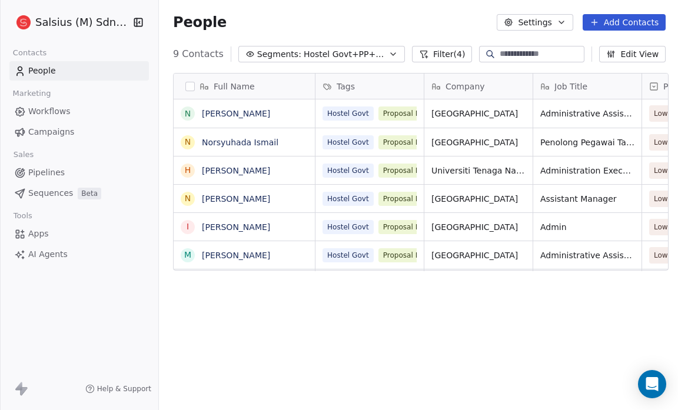
click at [388, 50] on icon "button" at bounding box center [392, 53] width 9 height 9
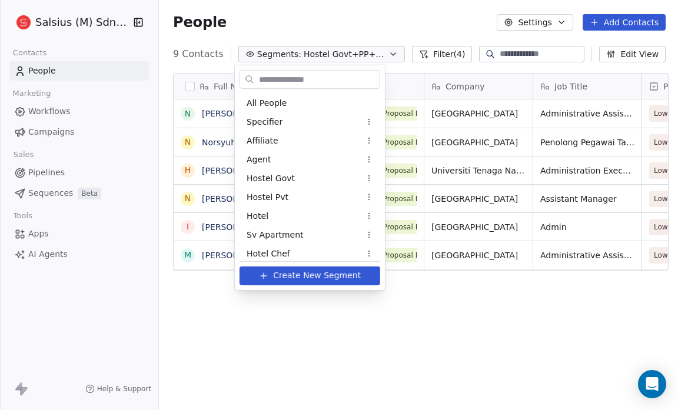
scroll to position [1080, 0]
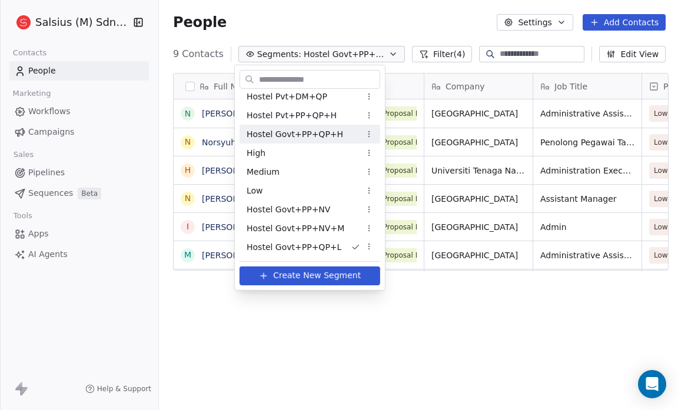
click at [341, 132] on div "Hostel Govt+PP+QP+H" at bounding box center [309, 134] width 141 height 19
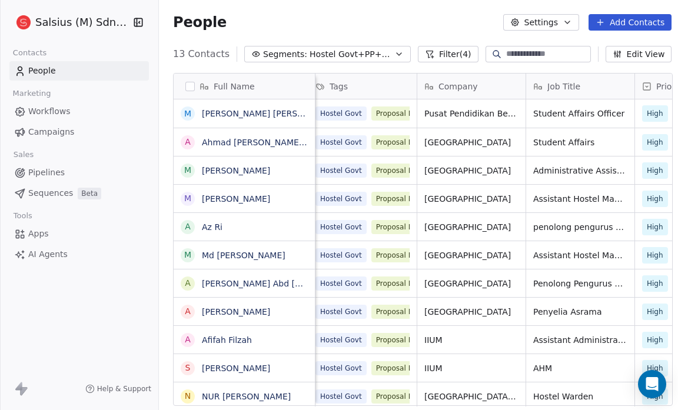
scroll to position [7, 7]
click at [402, 18] on div "People Settings Add Contacts" at bounding box center [422, 22] width 498 height 16
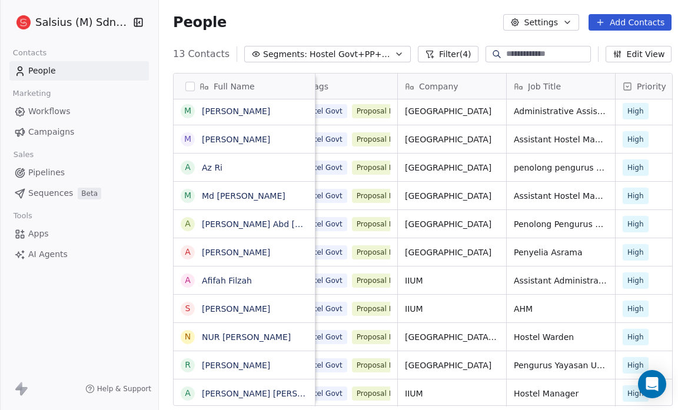
scroll to position [7, 28]
click at [394, 55] on icon "button" at bounding box center [398, 53] width 9 height 9
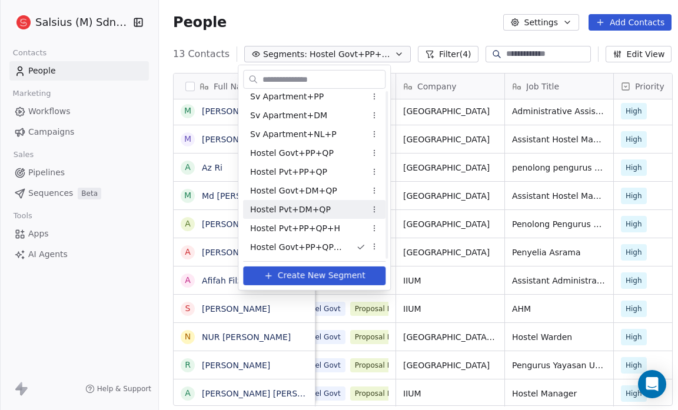
scroll to position [1080, 0]
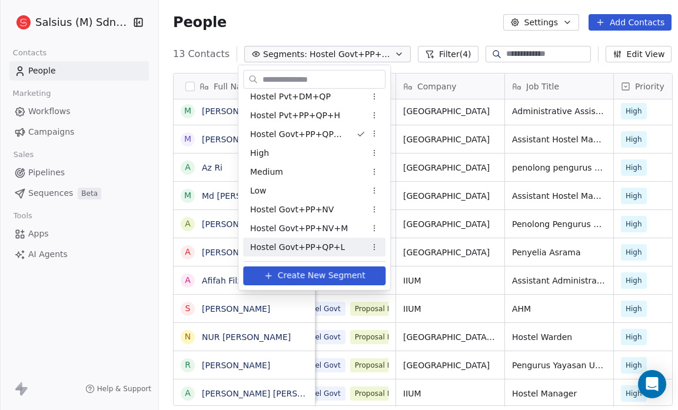
click at [314, 244] on span "Hostel Govt+PP+QP+L" at bounding box center [297, 247] width 95 height 12
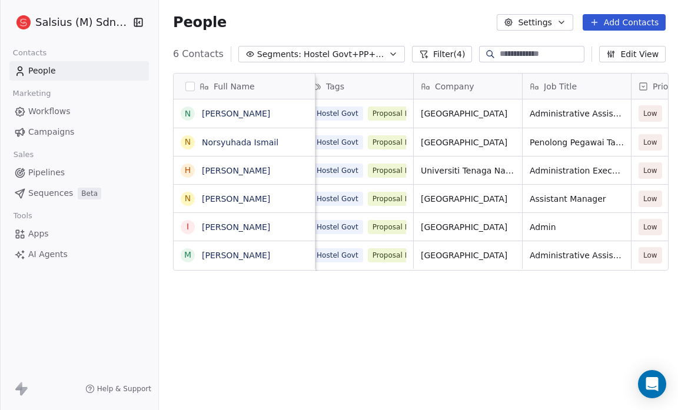
scroll to position [7, 12]
click at [388, 55] on icon "button" at bounding box center [392, 53] width 9 height 9
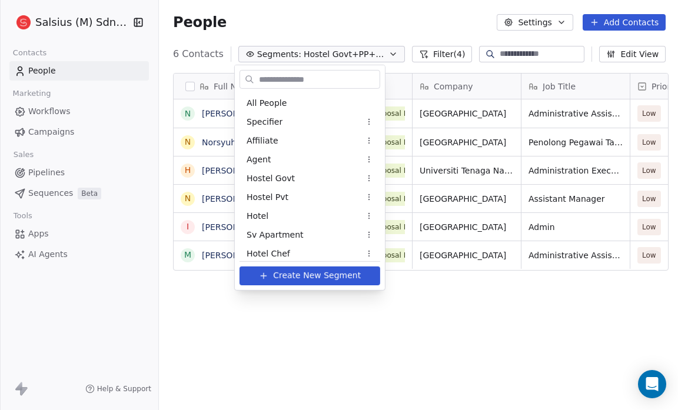
scroll to position [1080, 0]
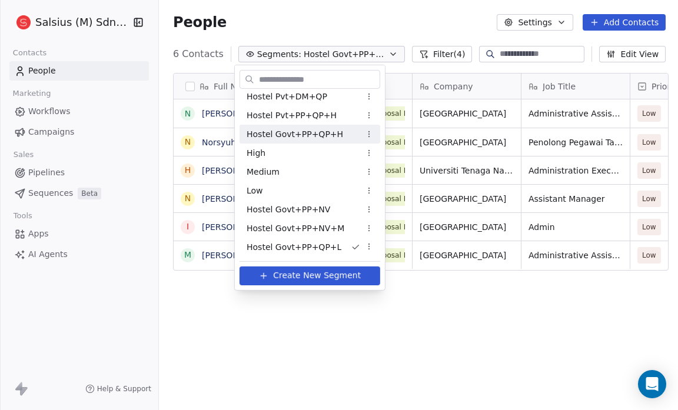
click at [328, 135] on span "Hostel Govt+PP+QP+H" at bounding box center [295, 134] width 96 height 12
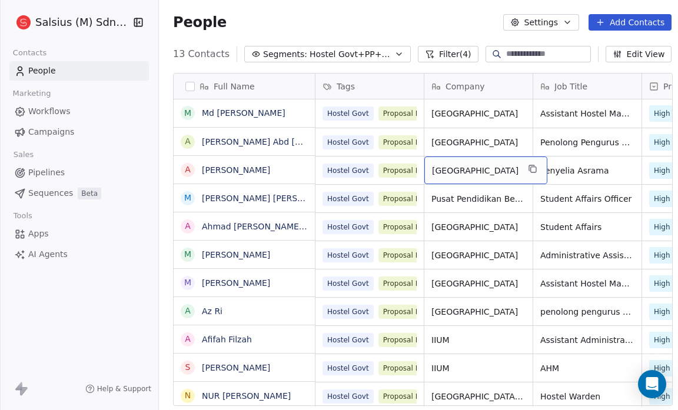
scroll to position [0, 0]
click at [394, 54] on icon "button" at bounding box center [398, 53] width 9 height 9
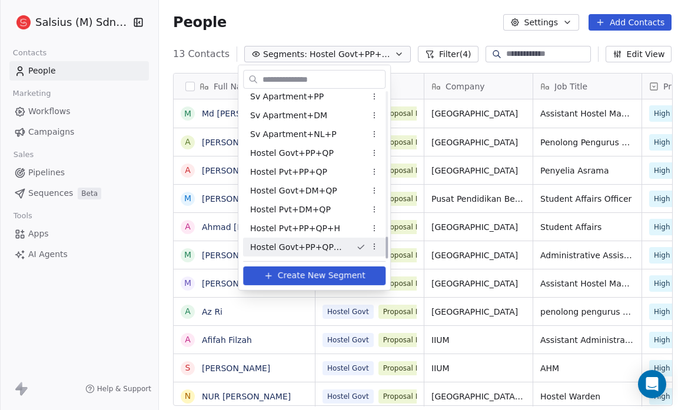
scroll to position [1080, 0]
click at [312, 247] on span "Hostel Govt+PP+QP+L" at bounding box center [297, 247] width 95 height 12
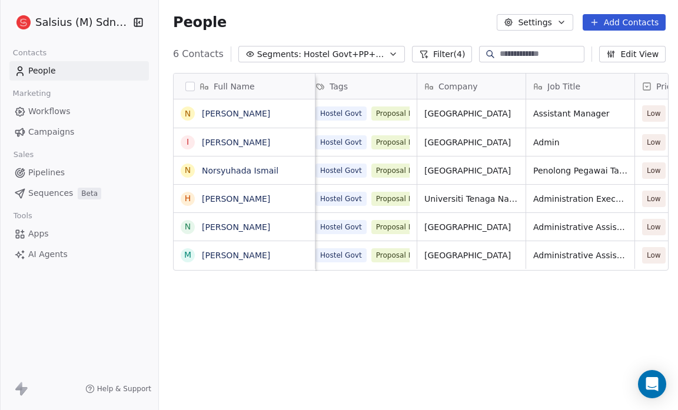
scroll to position [0, 0]
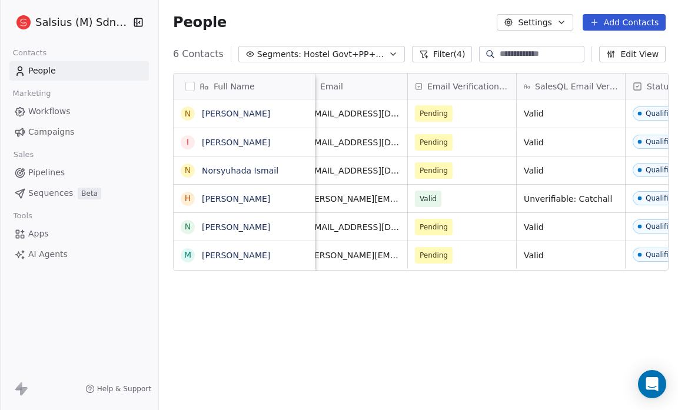
scroll to position [0, 1097]
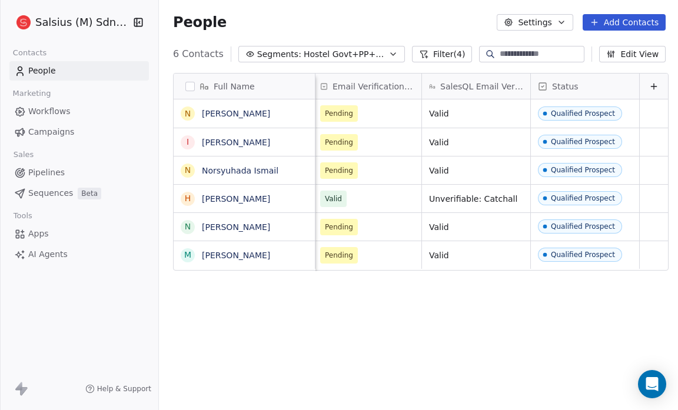
click at [388, 51] on icon "button" at bounding box center [392, 53] width 9 height 9
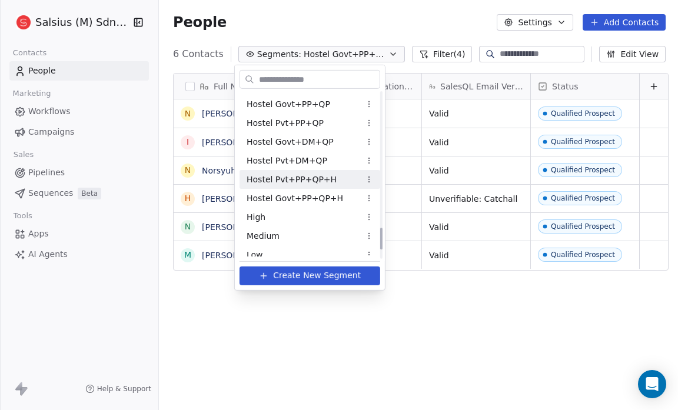
scroll to position [1012, 0]
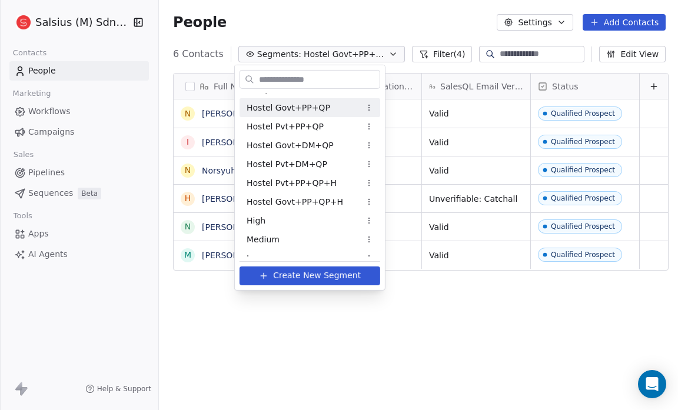
click at [313, 102] on span "Hostel Govt+PP+QP" at bounding box center [289, 107] width 84 height 12
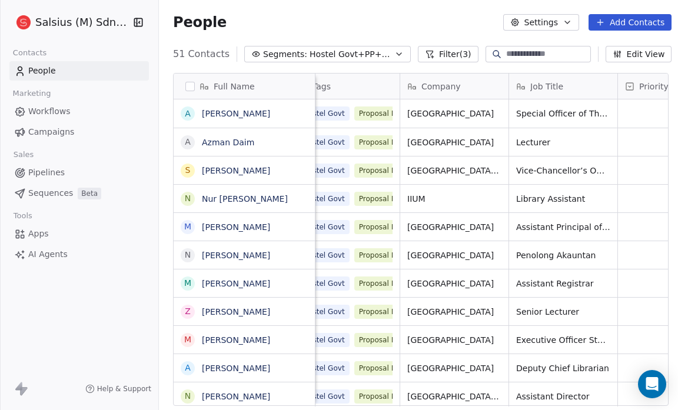
scroll to position [0, 0]
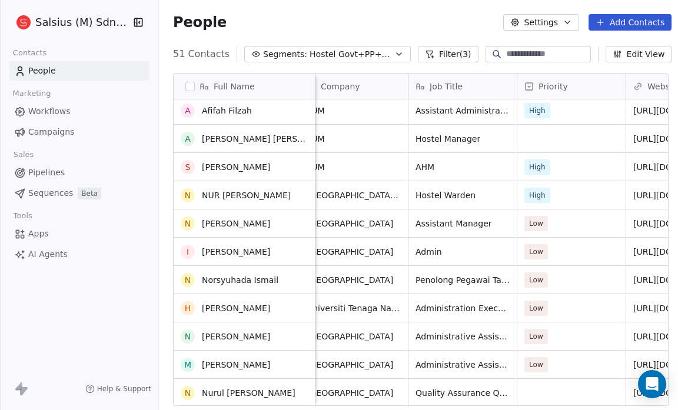
scroll to position [881, 0]
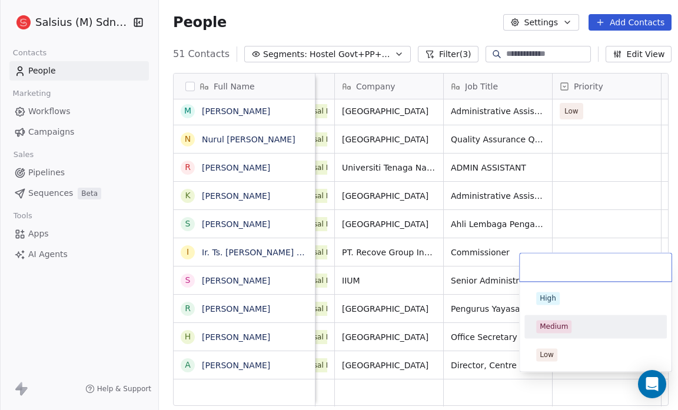
click at [567, 324] on span "Medium" at bounding box center [553, 326] width 35 height 13
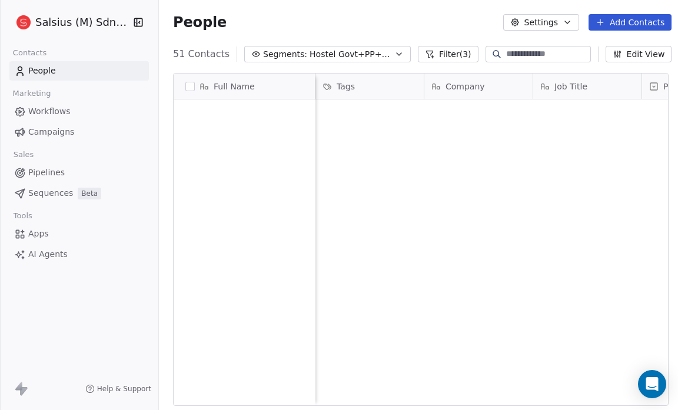
scroll to position [354, 516]
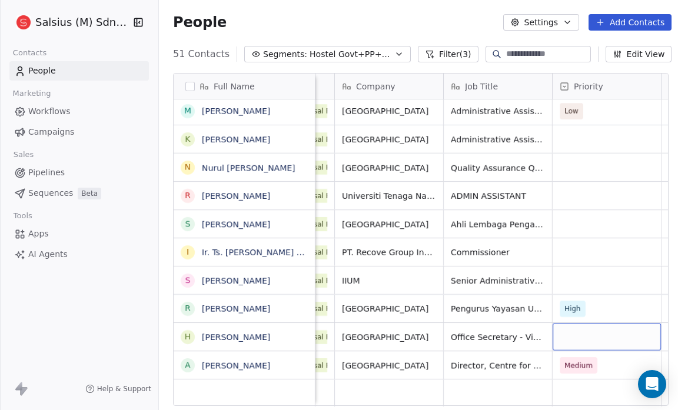
click at [584, 327] on div "grid" at bounding box center [606, 337] width 108 height 28
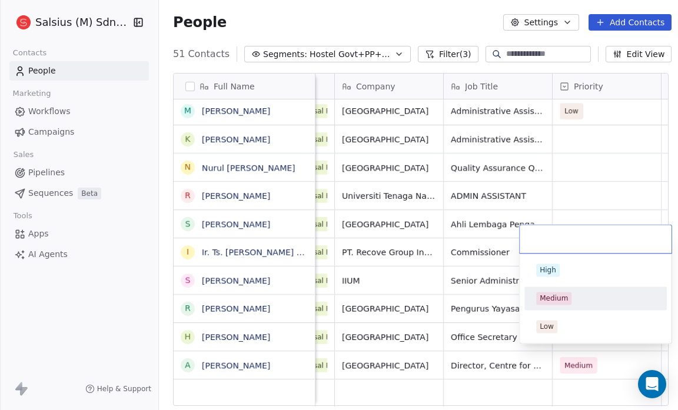
click at [573, 298] on div "Medium" at bounding box center [595, 298] width 119 height 13
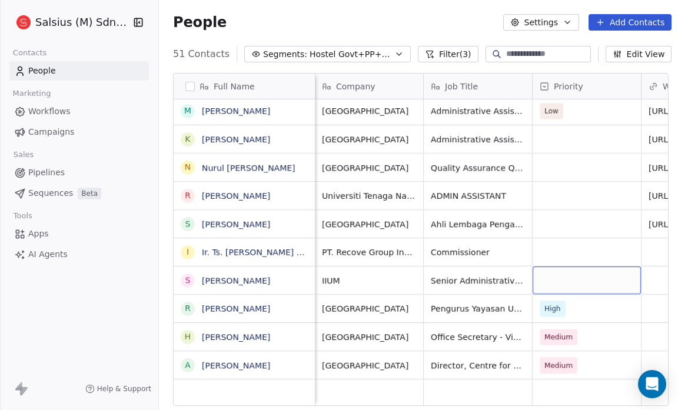
scroll to position [7, 111]
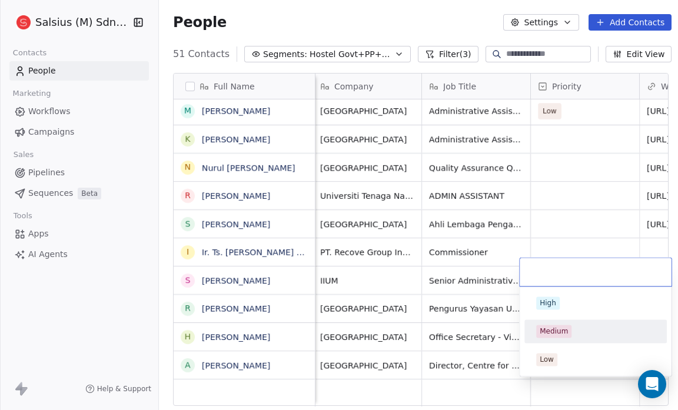
click at [565, 331] on div "Medium" at bounding box center [553, 331] width 28 height 11
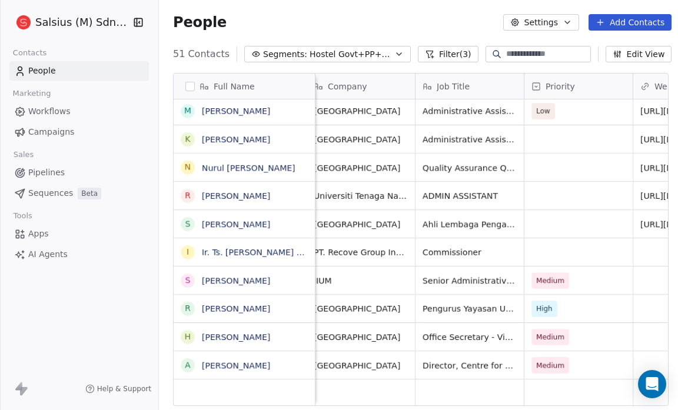
scroll to position [7, 118]
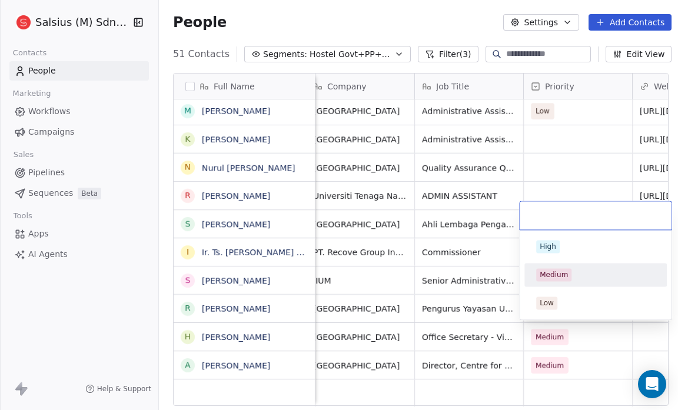
click at [560, 271] on div "Medium" at bounding box center [553, 274] width 28 height 11
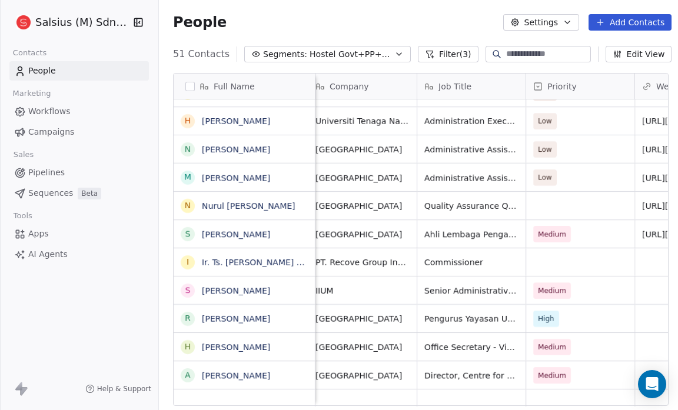
scroll to position [7, 116]
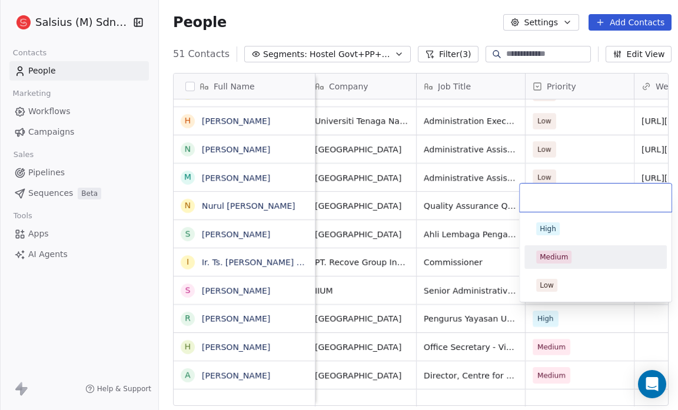
click at [551, 253] on div "Medium" at bounding box center [553, 257] width 28 height 11
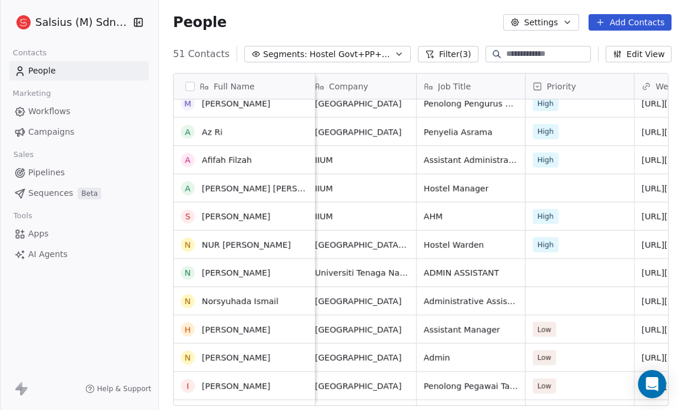
scroll to position [0, 0]
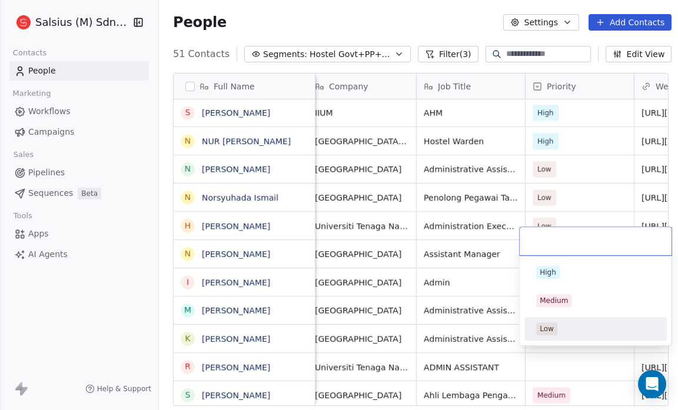
click at [541, 329] on div "Low" at bounding box center [546, 329] width 14 height 11
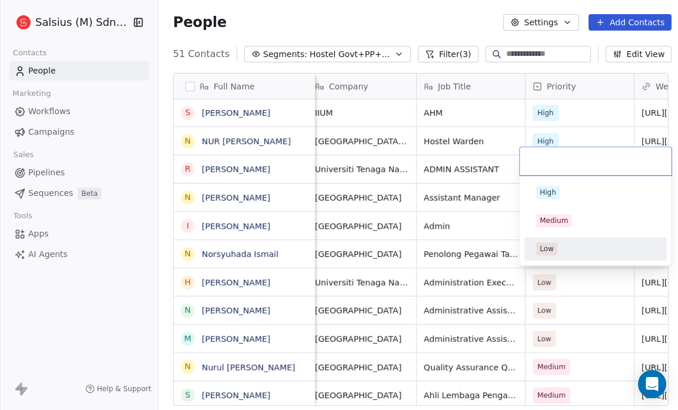
click at [549, 249] on div "Low" at bounding box center [546, 249] width 14 height 11
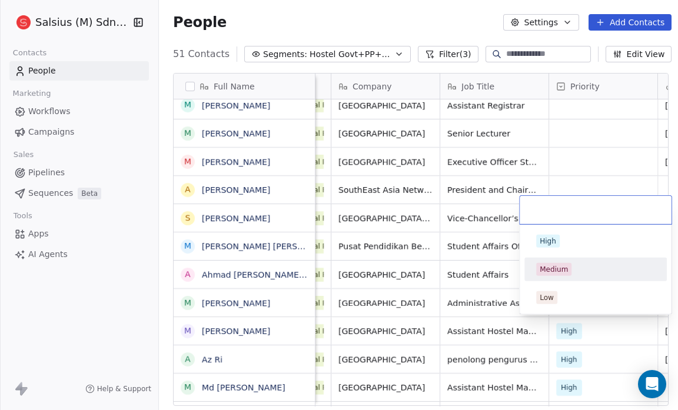
click at [562, 264] on div "Medium" at bounding box center [553, 269] width 28 height 11
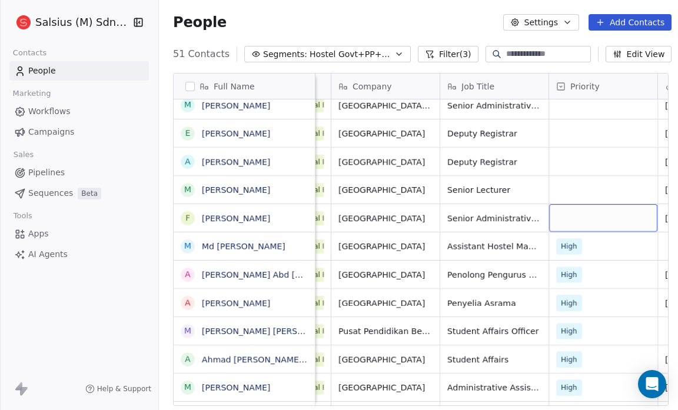
click at [556, 210] on div "grid" at bounding box center [603, 218] width 108 height 28
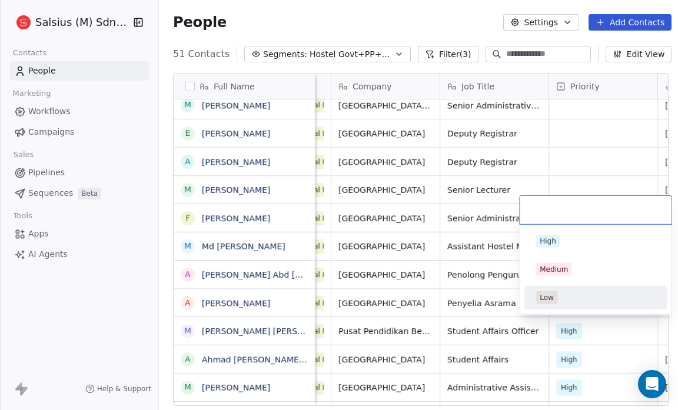
click at [547, 288] on div "Low" at bounding box center [595, 297] width 133 height 19
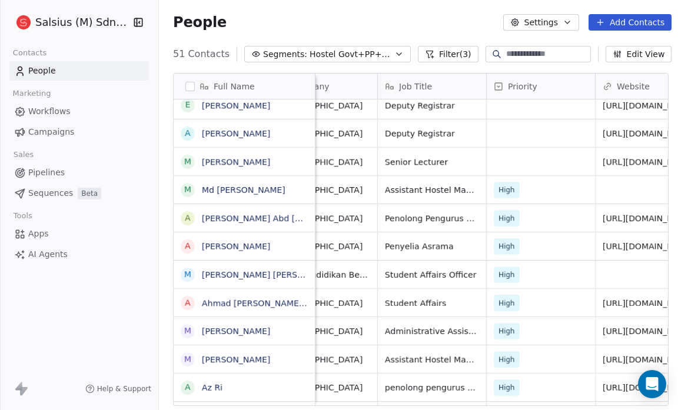
scroll to position [7, 158]
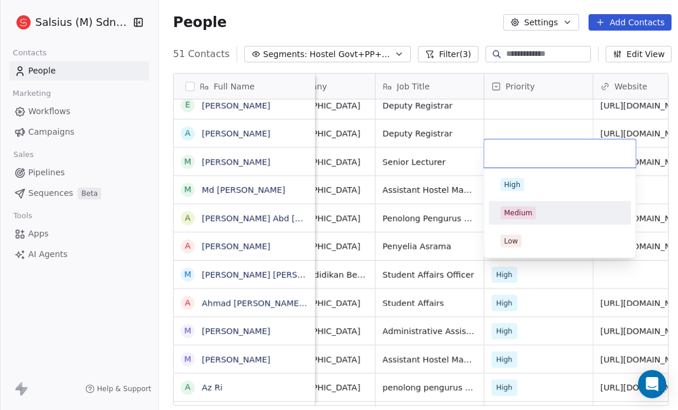
click at [515, 215] on div "Medium" at bounding box center [518, 213] width 28 height 11
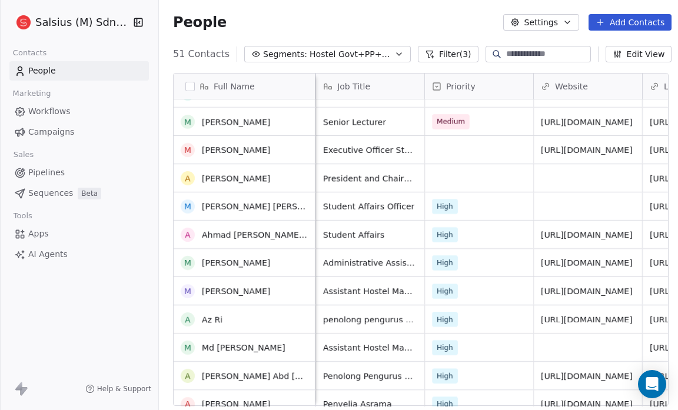
scroll to position [501, 0]
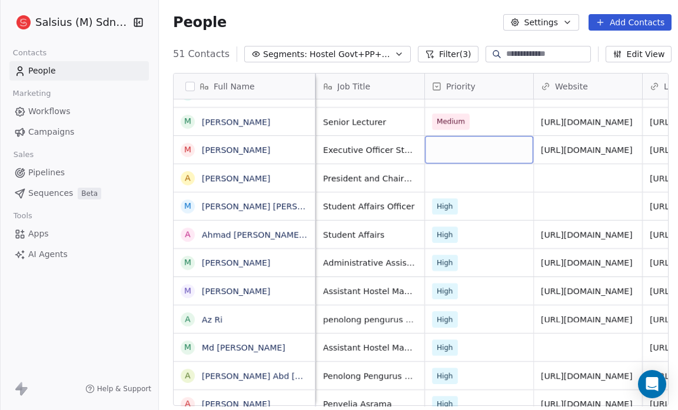
click at [443, 143] on div "grid" at bounding box center [479, 150] width 108 height 28
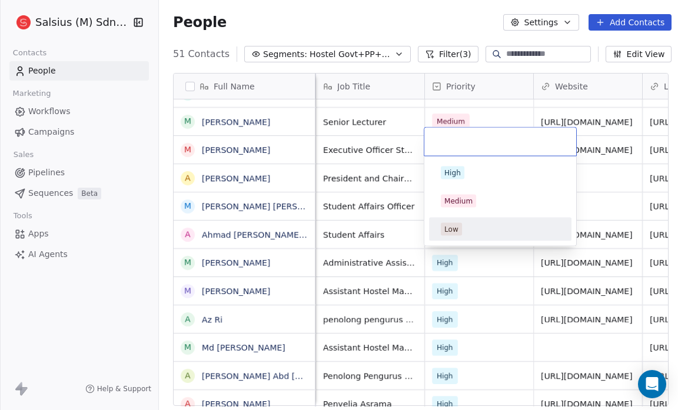
click at [449, 223] on span "Low" at bounding box center [451, 229] width 21 height 13
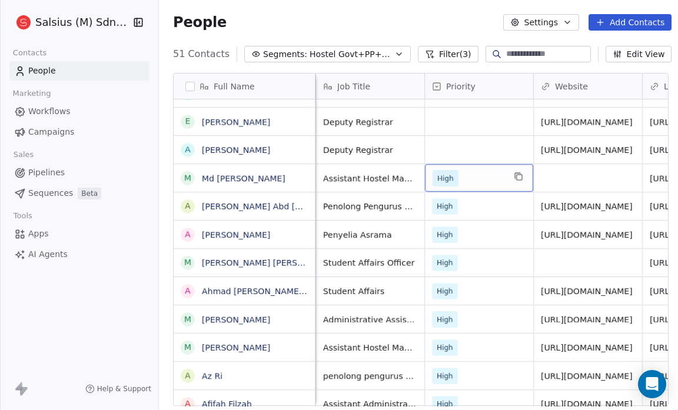
drag, startPoint x: 443, startPoint y: 168, endPoint x: 440, endPoint y: 139, distance: 29.6
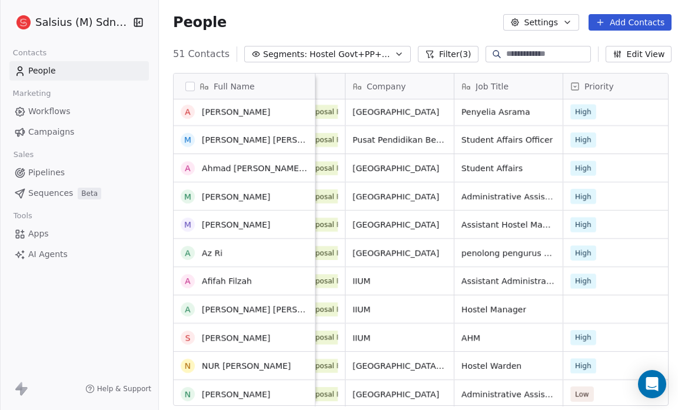
scroll to position [646, 0]
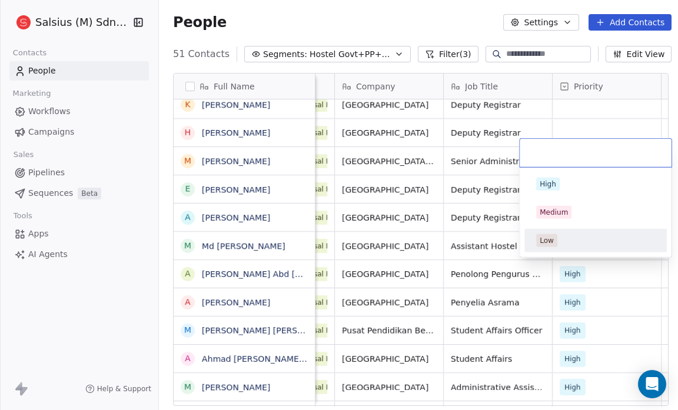
click at [560, 238] on div "Low" at bounding box center [595, 240] width 119 height 13
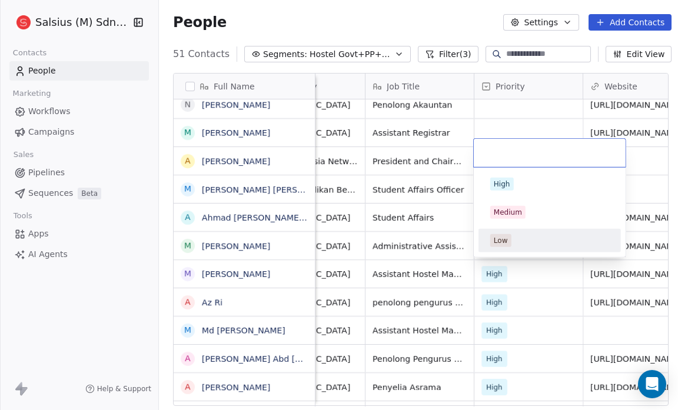
click at [494, 233] on div "Low" at bounding box center [549, 240] width 133 height 19
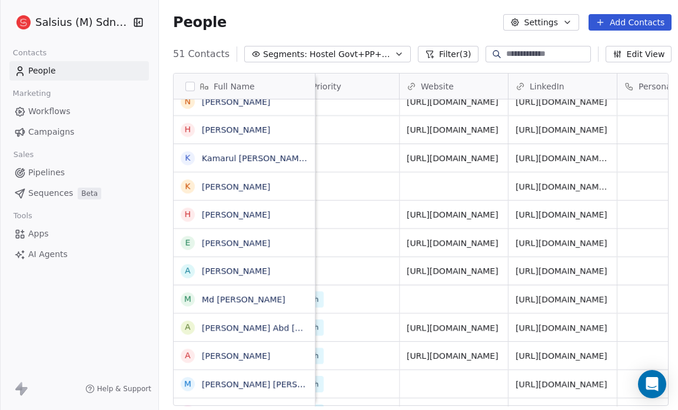
scroll to position [7, 351]
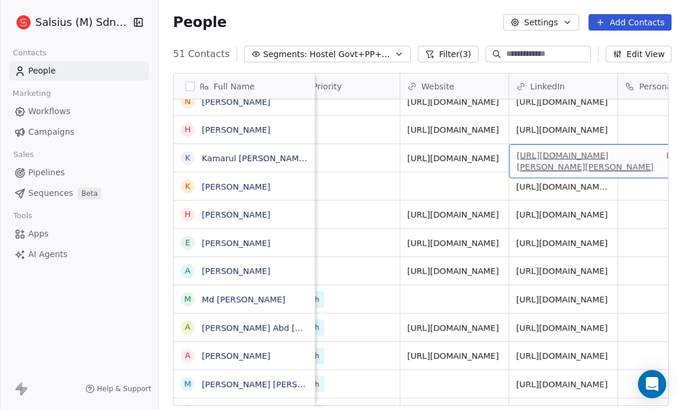
click at [582, 151] on link "https://www.linkedin.com/in/kamarul-fairuz-hassim-84427218" at bounding box center [585, 161] width 137 height 21
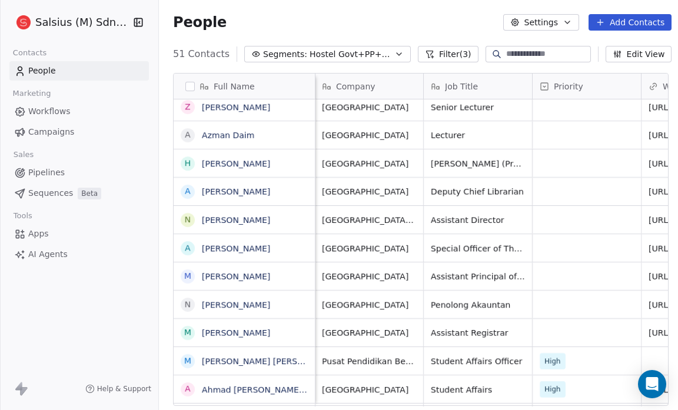
scroll to position [7, 109]
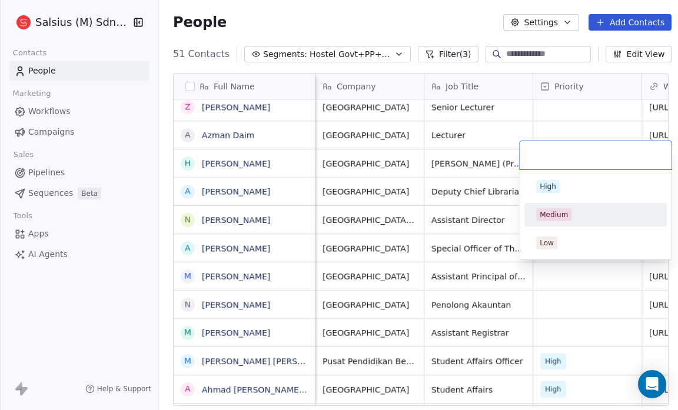
click at [560, 214] on div "Medium" at bounding box center [553, 214] width 28 height 11
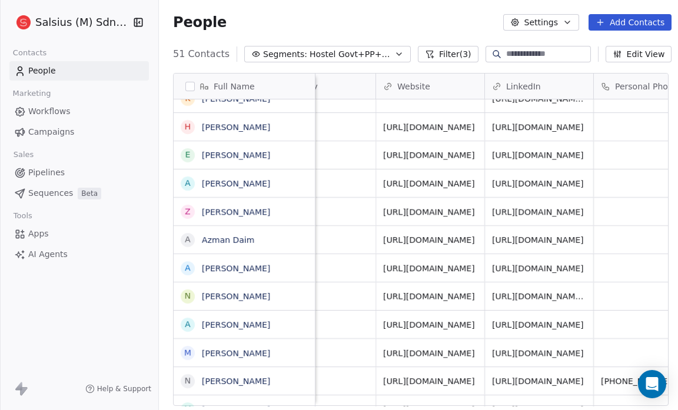
scroll to position [7, 375]
click at [542, 207] on link "https://www.linkedin.com/in/zulhairunofficial" at bounding box center [538, 211] width 92 height 9
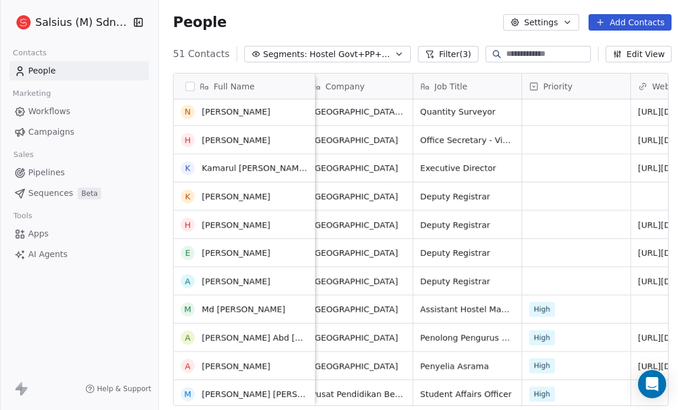
scroll to position [253, 0]
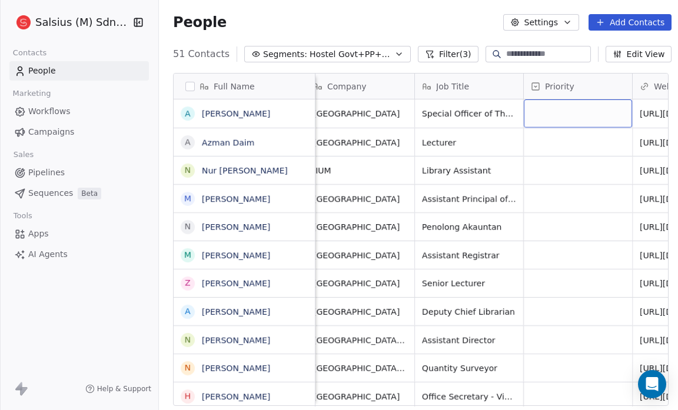
click at [605, 111] on div "grid" at bounding box center [578, 113] width 108 height 28
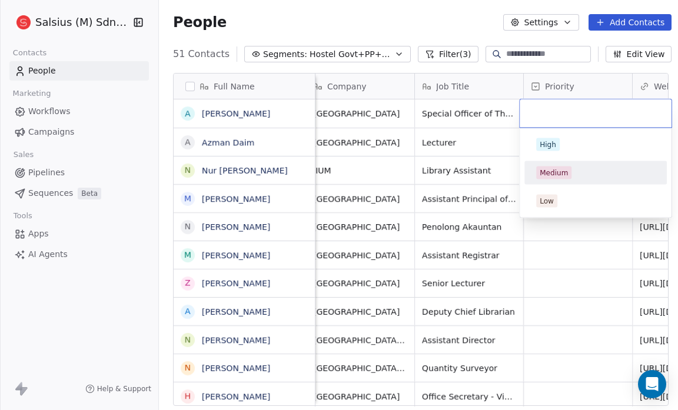
click at [579, 173] on div "Medium" at bounding box center [595, 172] width 119 height 13
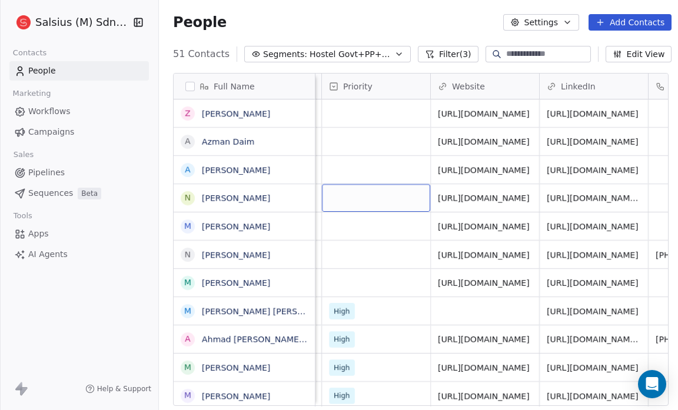
scroll to position [0, 327]
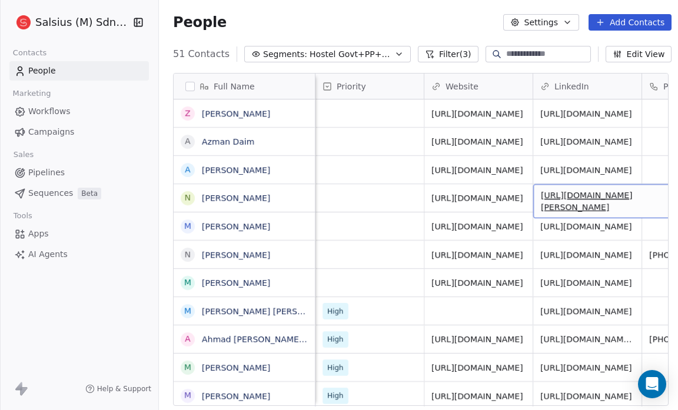
click at [573, 193] on link "https://www.linkedin.com/in/nor-farihah-naser" at bounding box center [587, 201] width 92 height 21
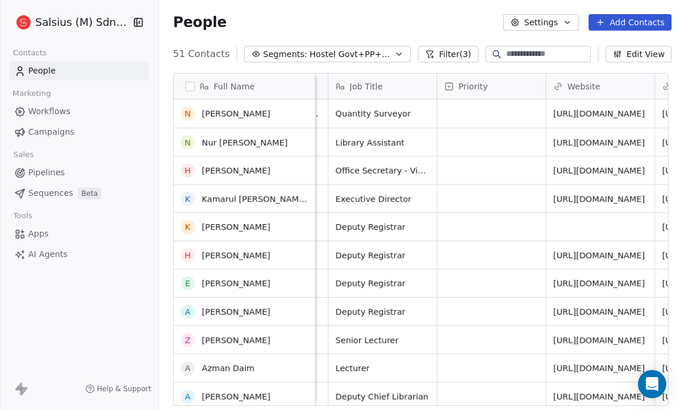
scroll to position [132, 0]
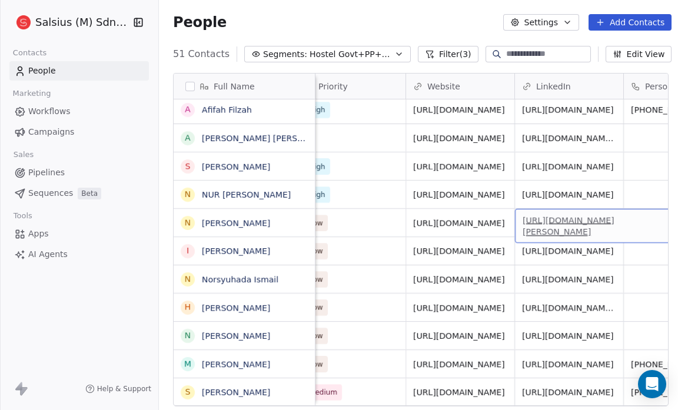
click at [582, 215] on link "https://www.linkedin.com/in/nor-hayati-mohamad-darus-a43657157" at bounding box center [568, 225] width 92 height 21
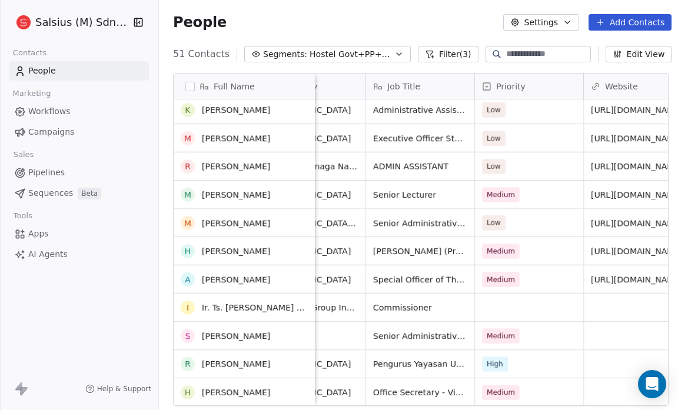
scroll to position [1045, 0]
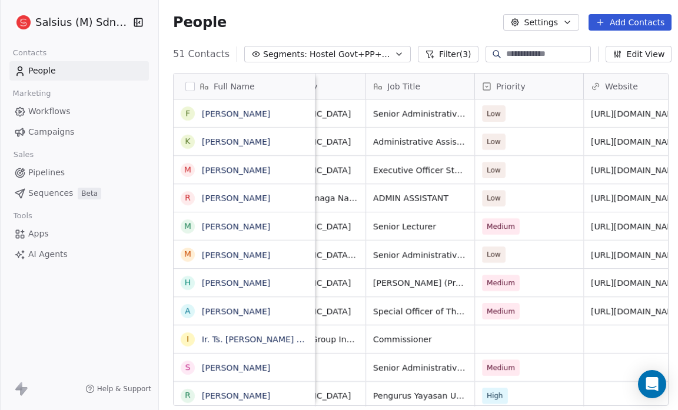
click at [378, 51] on button "Segments: Hostel Govt+PP+QP" at bounding box center [327, 54] width 166 height 16
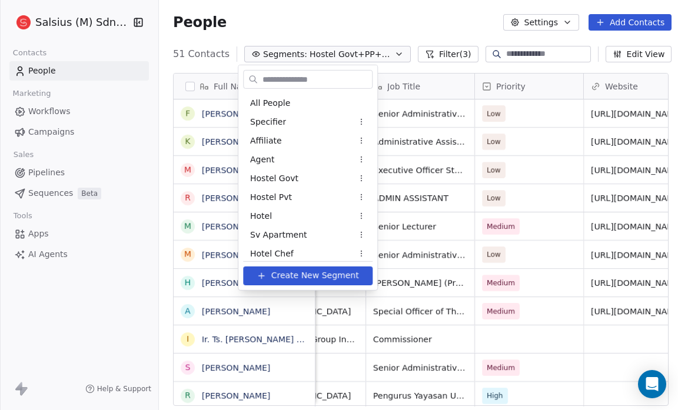
scroll to position [872, 0]
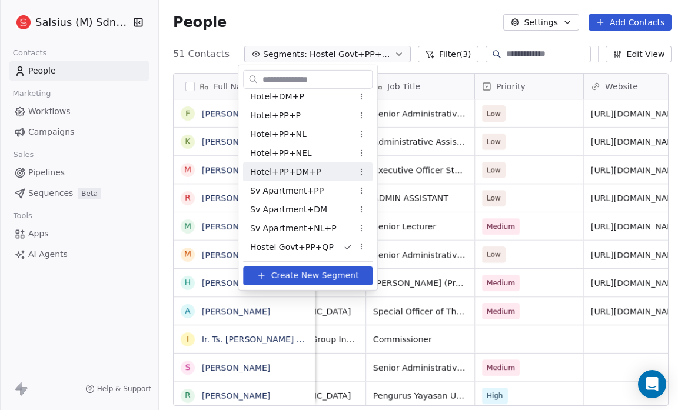
click at [307, 179] on div "Hotel+PP+DM+P" at bounding box center [307, 171] width 129 height 19
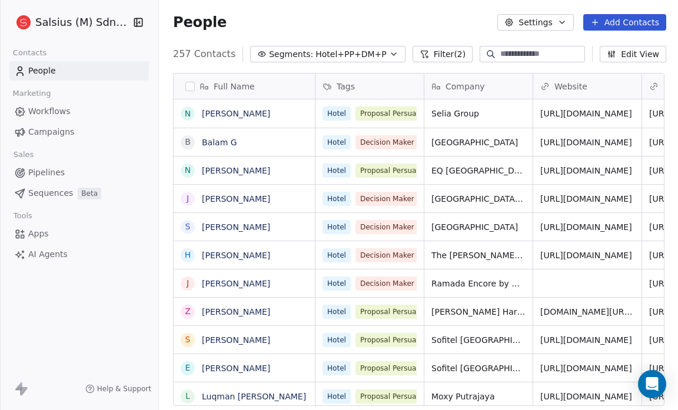
scroll to position [354, 512]
click at [389, 52] on icon "button" at bounding box center [393, 53] width 9 height 9
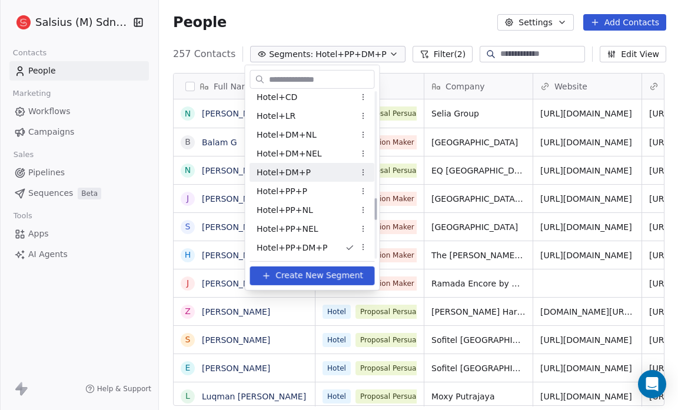
scroll to position [793, 0]
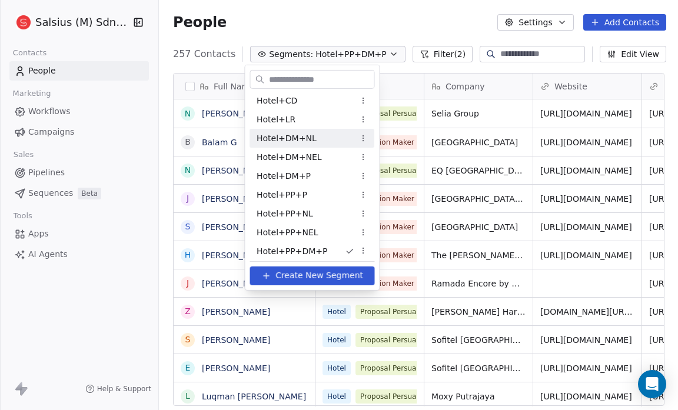
click at [325, 138] on div "Hotel+DM+NL" at bounding box center [311, 138] width 125 height 19
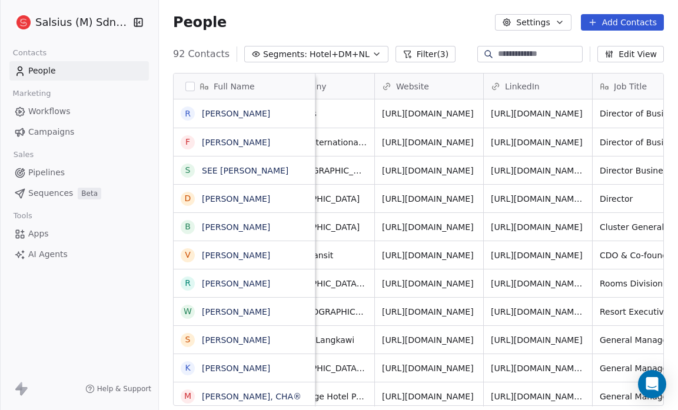
scroll to position [0, 0]
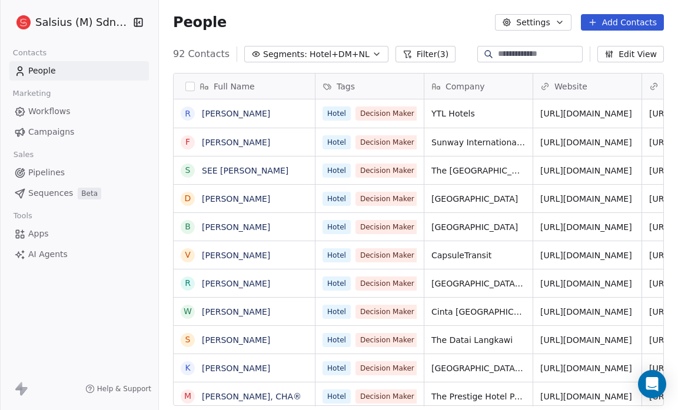
click at [372, 56] on icon "button" at bounding box center [376, 53] width 9 height 9
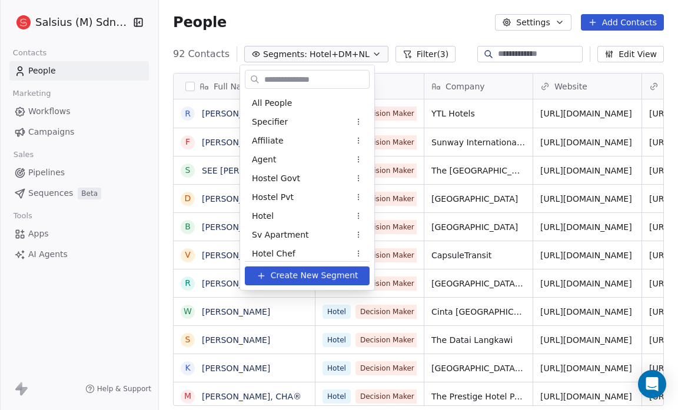
scroll to position [684, 0]
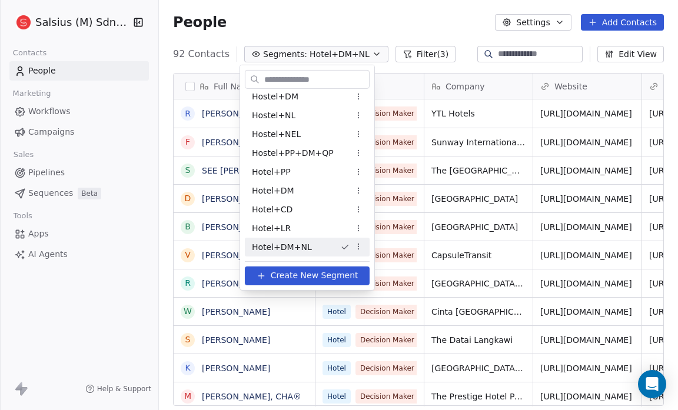
click at [352, 242] on html "Salsius (M) Sdn Bhd Contacts People Marketing Workflows Campaigns Sales Pipelin…" at bounding box center [339, 205] width 678 height 410
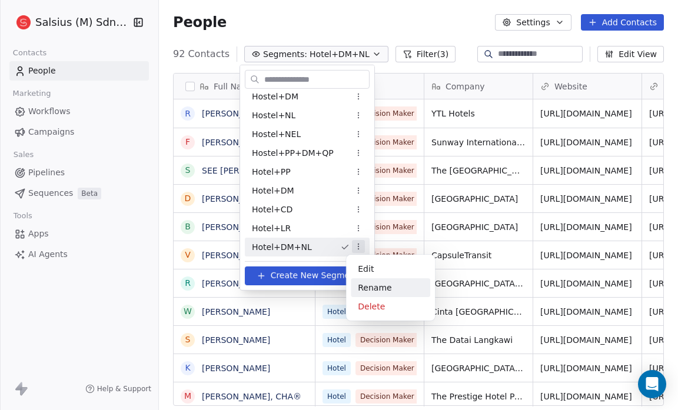
click at [362, 285] on div "Rename" at bounding box center [390, 287] width 79 height 19
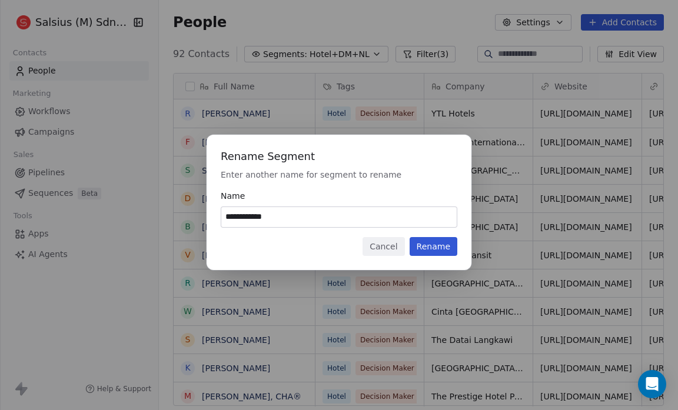
type input "**********"
click at [428, 247] on button "Rename" at bounding box center [433, 246] width 48 height 19
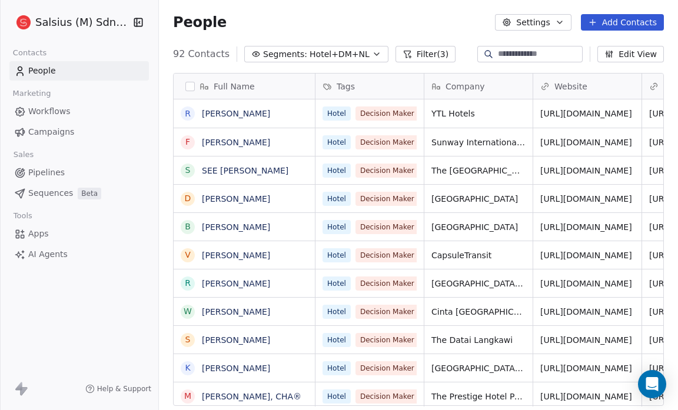
click at [372, 51] on icon "button" at bounding box center [376, 53] width 9 height 9
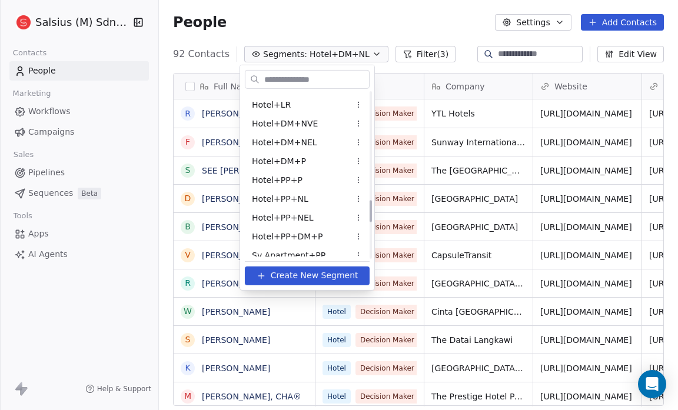
scroll to position [810, 0]
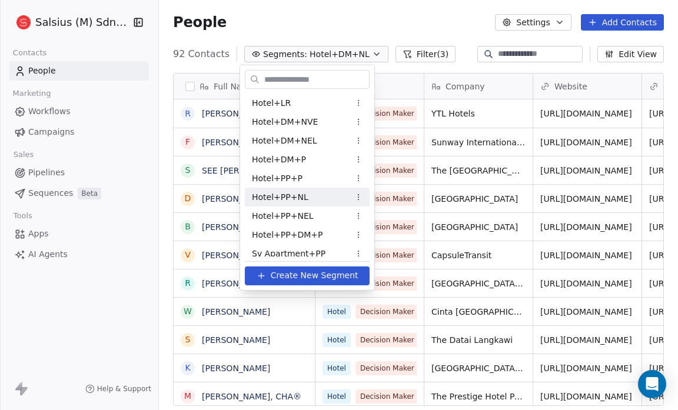
click at [354, 197] on html "Salsius (M) Sdn Bhd Contacts People Marketing Workflows Campaigns Sales Pipelin…" at bounding box center [339, 205] width 678 height 410
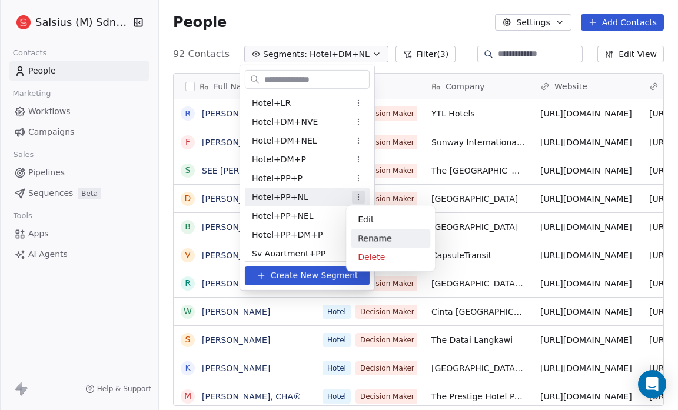
click at [372, 240] on div "Rename" at bounding box center [390, 238] width 79 height 19
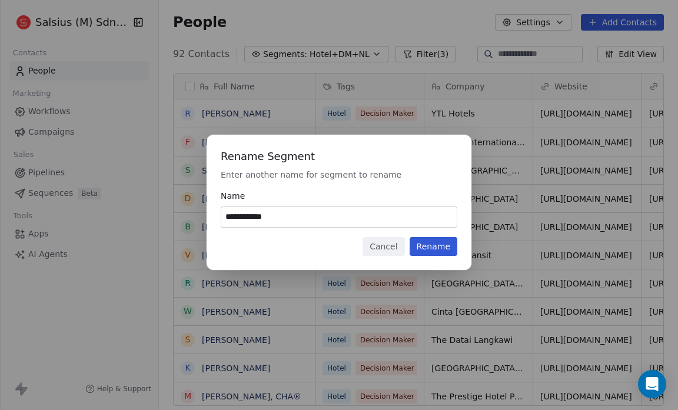
type input "**********"
click at [443, 249] on button "Rename" at bounding box center [433, 246] width 48 height 19
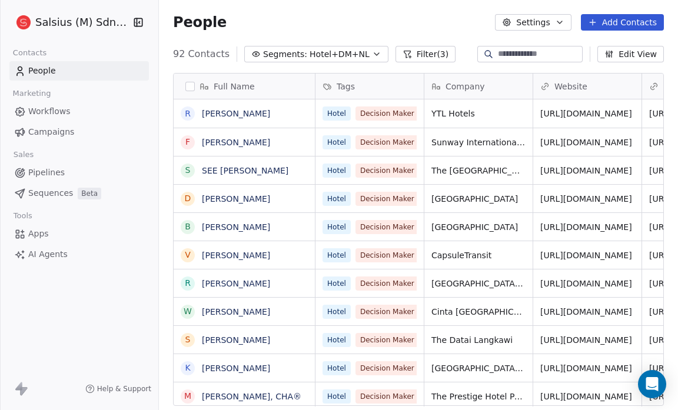
click at [372, 55] on icon "button" at bounding box center [376, 53] width 9 height 9
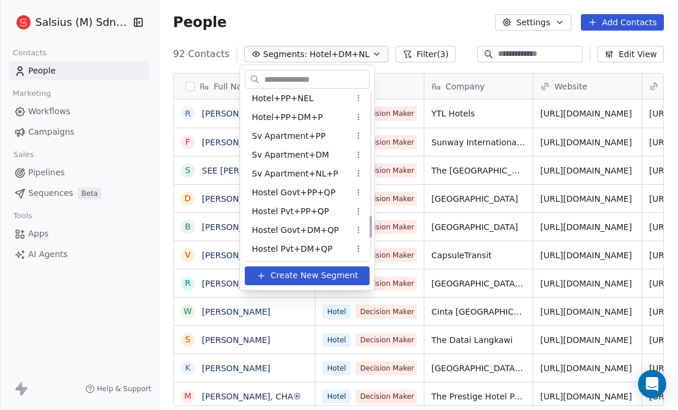
scroll to position [924, 0]
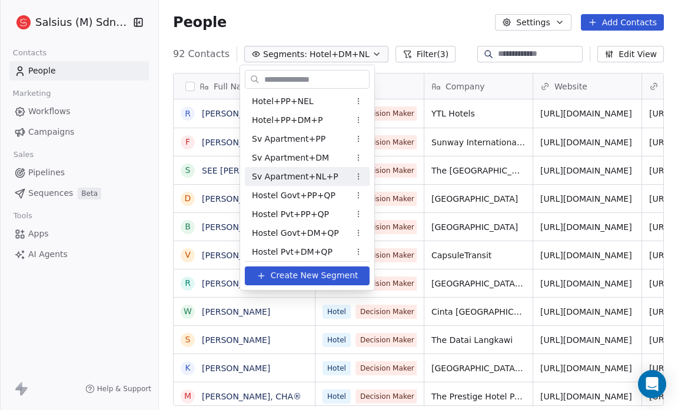
click at [352, 175] on html "Salsius (M) Sdn Bhd Contacts People Marketing Workflows Campaigns Sales Pipelin…" at bounding box center [339, 205] width 678 height 410
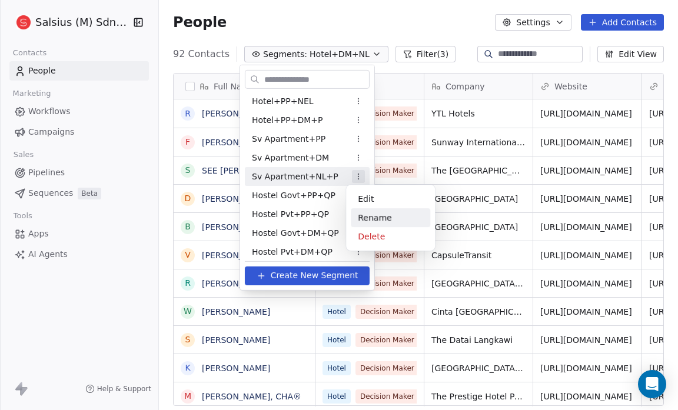
click at [367, 215] on div "Rename" at bounding box center [390, 217] width 79 height 19
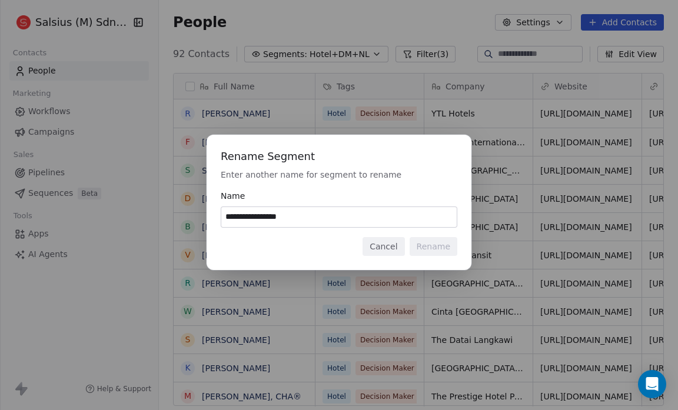
click at [297, 218] on input "**********" at bounding box center [338, 217] width 235 height 20
click at [287, 215] on input "**********" at bounding box center [338, 217] width 235 height 20
click at [290, 218] on input "**********" at bounding box center [338, 217] width 235 height 20
type input "**********"
click at [435, 242] on button "Rename" at bounding box center [433, 246] width 48 height 19
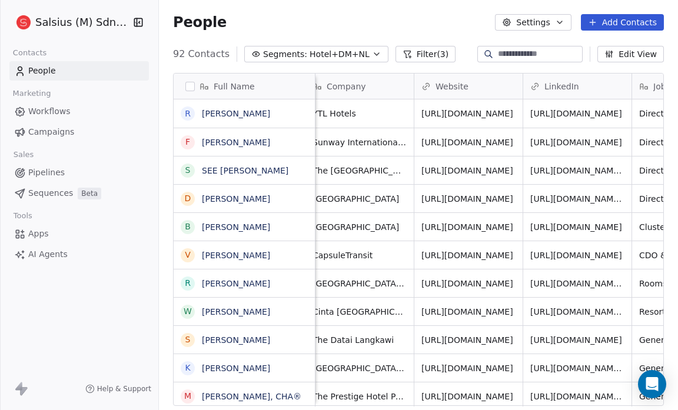
scroll to position [0, 112]
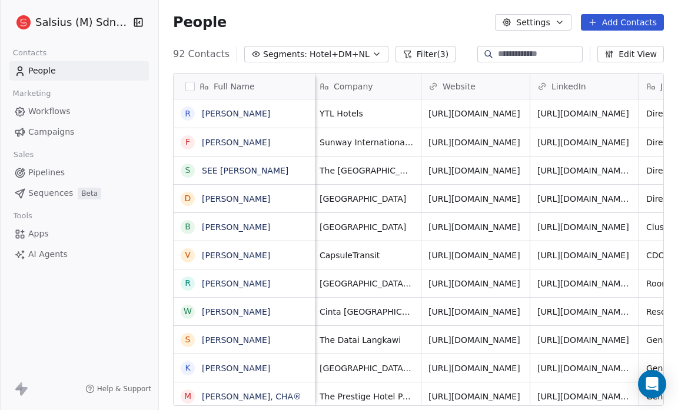
click at [354, 54] on span "Hotel+DM+NL" at bounding box center [339, 54] width 60 height 12
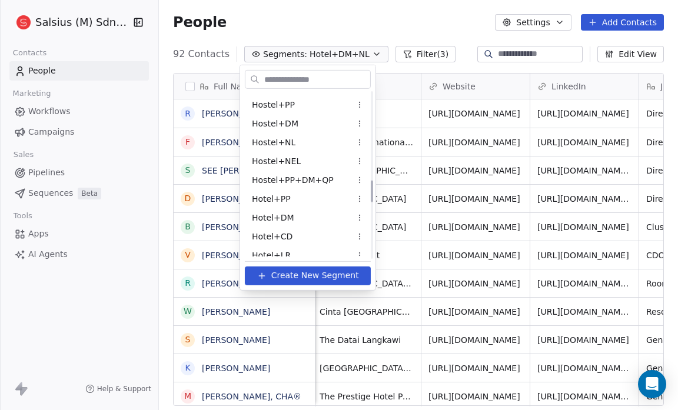
scroll to position [655, 0]
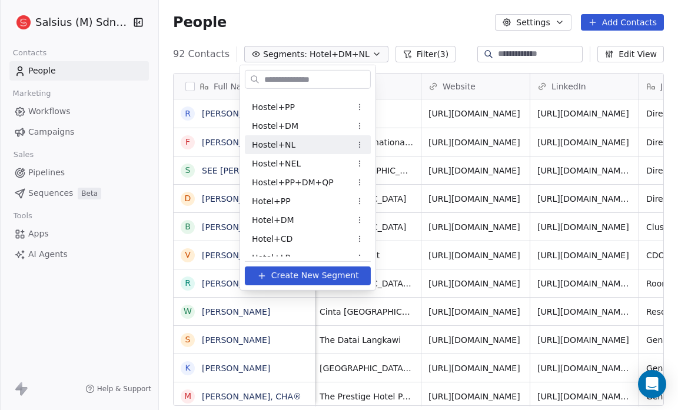
click at [351, 144] on html "Salsius (M) Sdn Bhd Contacts People Marketing Workflows Campaigns Sales Pipelin…" at bounding box center [339, 205] width 678 height 410
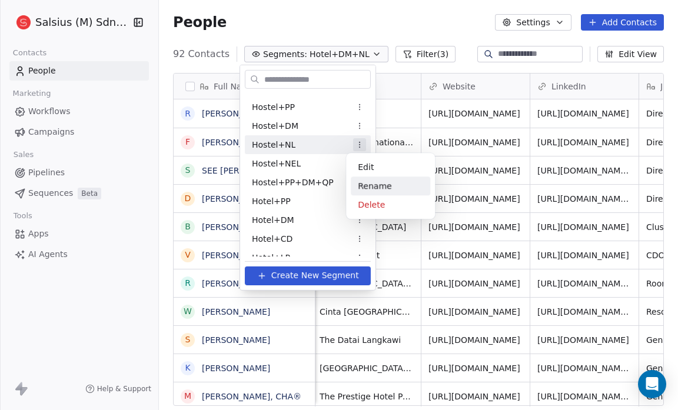
click at [360, 184] on div "Rename" at bounding box center [390, 185] width 79 height 19
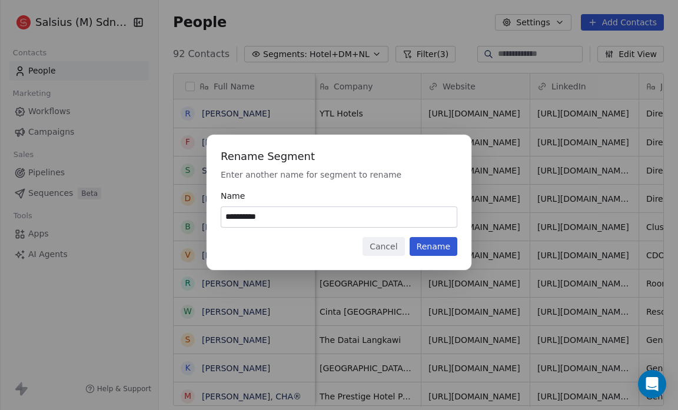
type input "**********"
click at [436, 245] on button "Rename" at bounding box center [433, 246] width 48 height 19
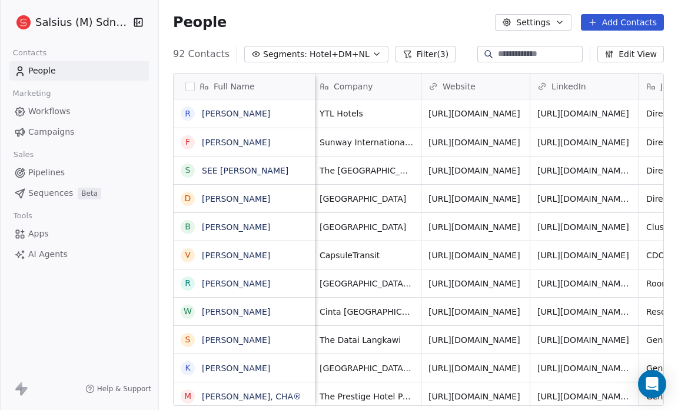
scroll to position [0, 0]
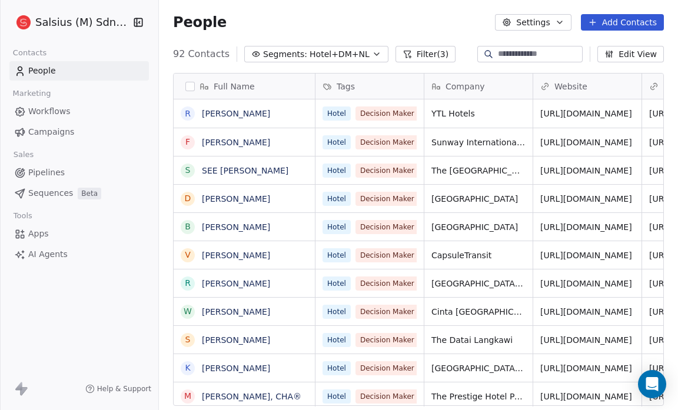
click at [354, 50] on span "Hotel+DM+NL" at bounding box center [339, 54] width 60 height 12
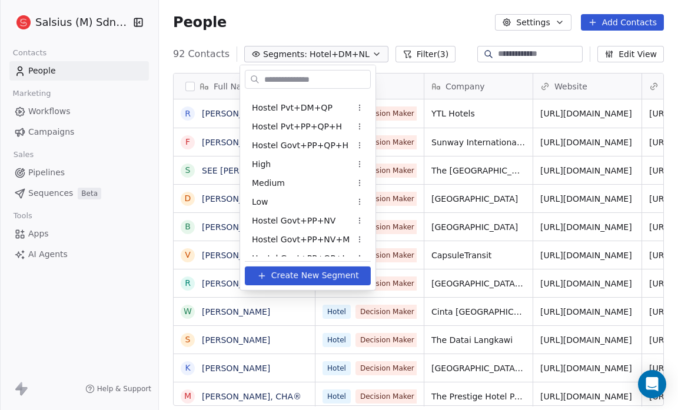
scroll to position [1080, 0]
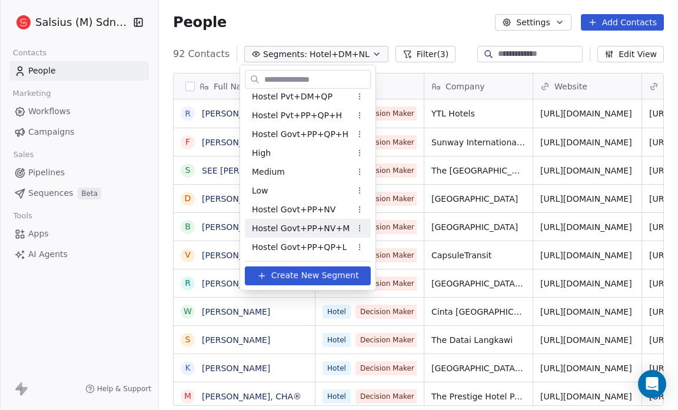
click at [350, 224] on html "Salsius (M) Sdn Bhd Contacts People Marketing Workflows Campaigns Sales Pipelin…" at bounding box center [339, 205] width 678 height 410
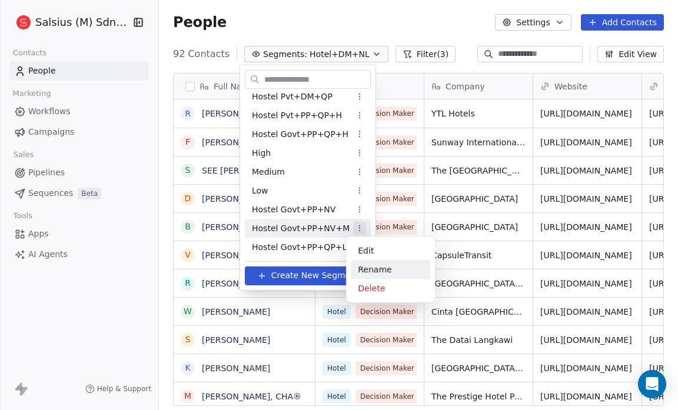
click at [363, 265] on div "Rename" at bounding box center [390, 269] width 79 height 19
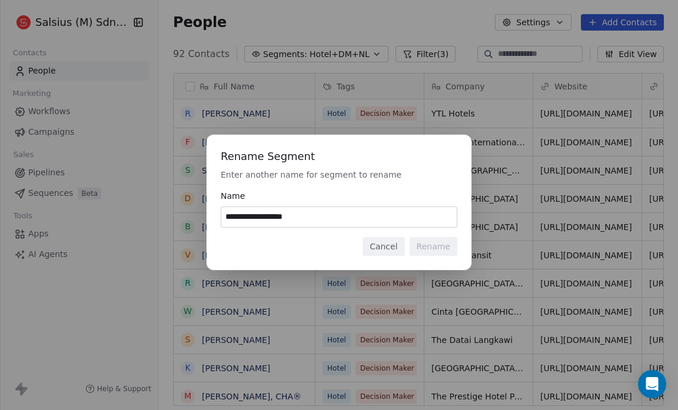
click at [302, 217] on input "**********" at bounding box center [338, 217] width 235 height 20
click at [302, 215] on input "**********" at bounding box center [338, 217] width 235 height 20
click at [331, 222] on input "**********" at bounding box center [338, 217] width 235 height 20
type input "**********"
click at [431, 248] on button "Rename" at bounding box center [433, 246] width 48 height 19
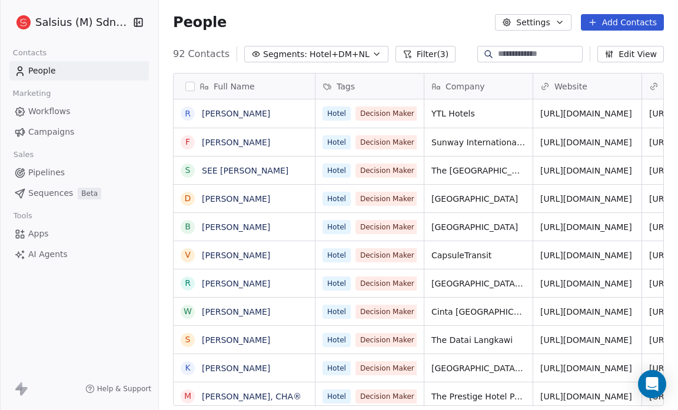
click at [372, 53] on icon "button" at bounding box center [376, 53] width 9 height 9
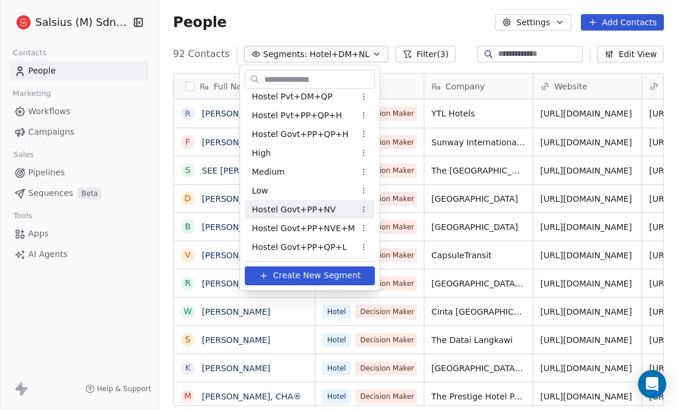
click at [357, 206] on html "Salsius (M) Sdn Bhd Contacts People Marketing Workflows Campaigns Sales Pipelin…" at bounding box center [339, 205] width 678 height 410
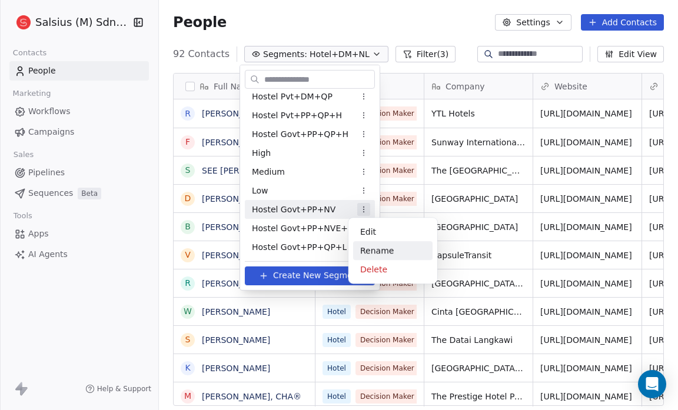
click at [366, 250] on div "Rename" at bounding box center [392, 250] width 79 height 19
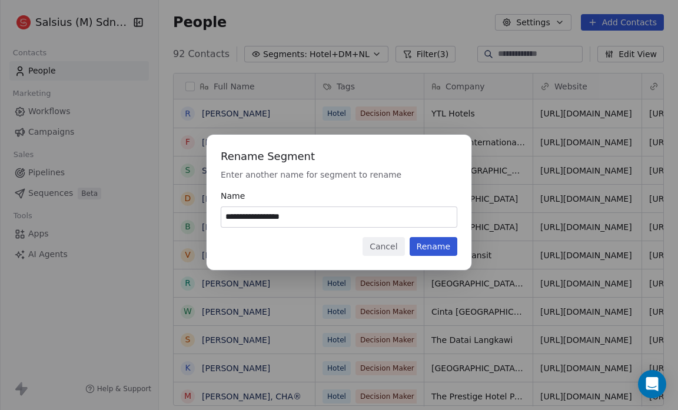
type input "**********"
click at [437, 245] on button "Rename" at bounding box center [433, 246] width 48 height 19
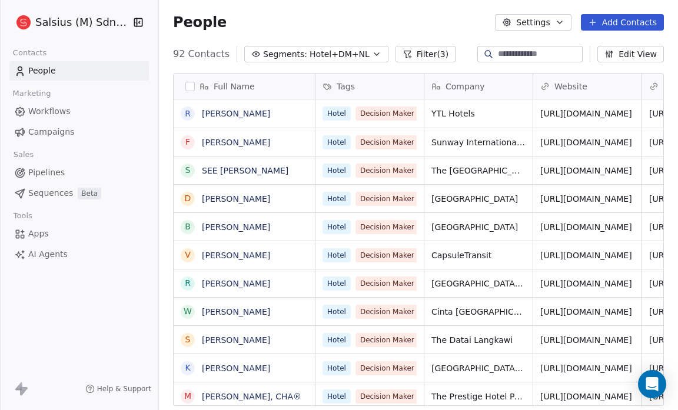
click at [359, 57] on button "Segments: Hotel+DM+NL" at bounding box center [316, 54] width 144 height 16
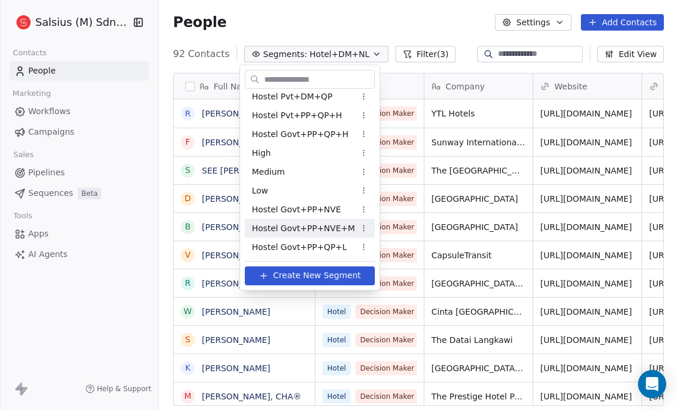
click at [308, 225] on span "Hostel Govt+PP+NVE+M" at bounding box center [303, 228] width 103 height 12
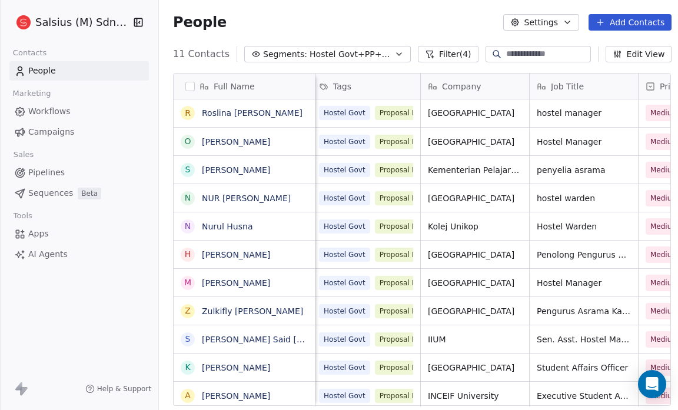
scroll to position [0, 0]
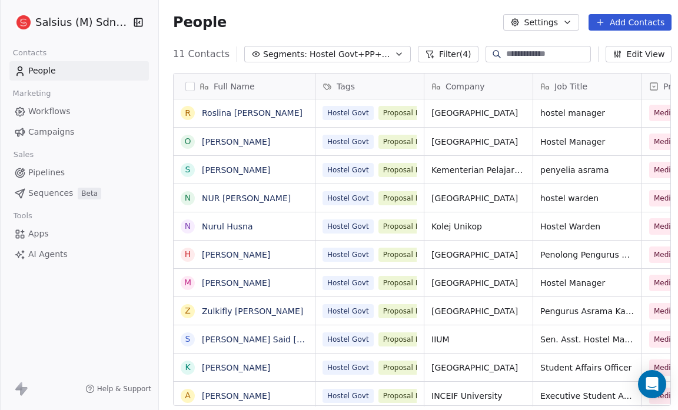
click at [368, 18] on div "People Settings Add Contacts" at bounding box center [422, 22] width 498 height 16
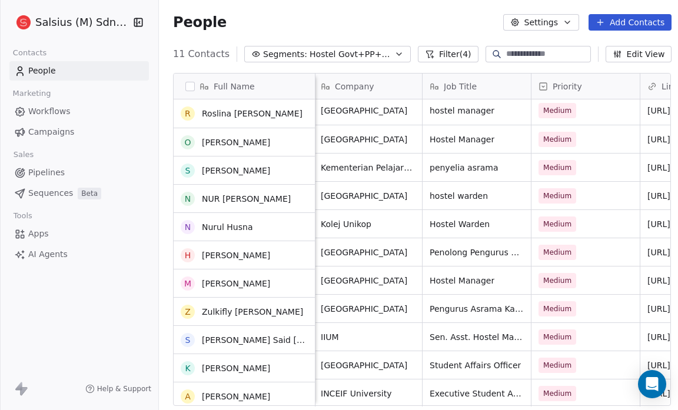
scroll to position [3, 0]
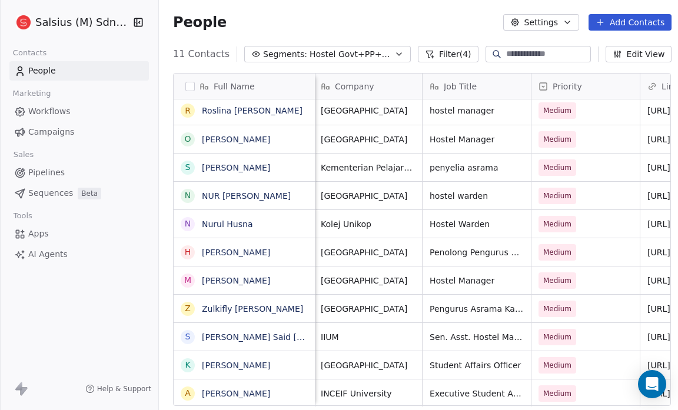
click at [468, 12] on div "People Settings Add Contacts" at bounding box center [422, 22] width 527 height 45
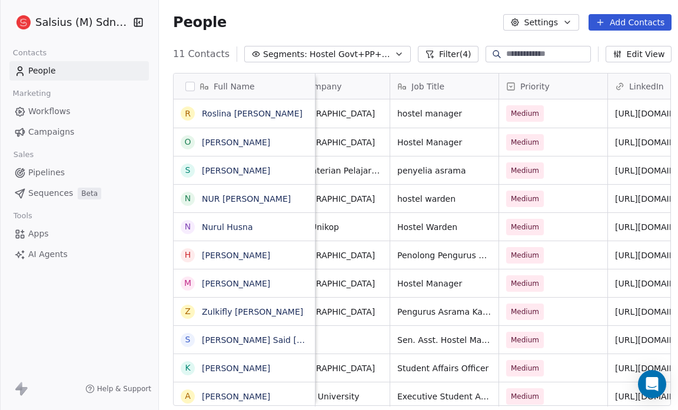
scroll to position [6, 142]
click at [354, 54] on span "Hostel Govt+PP+NVE+M" at bounding box center [350, 54] width 82 height 12
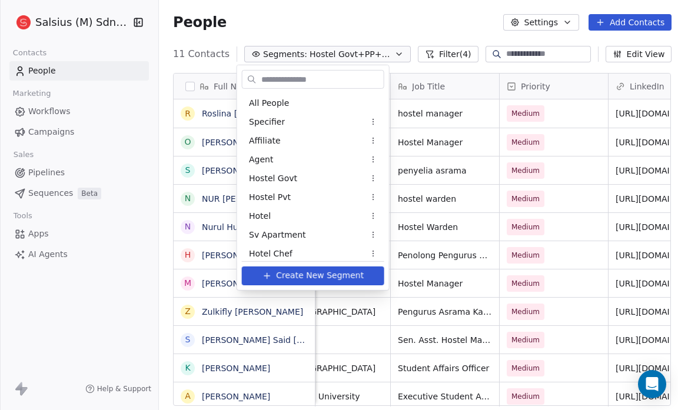
scroll to position [1061, 0]
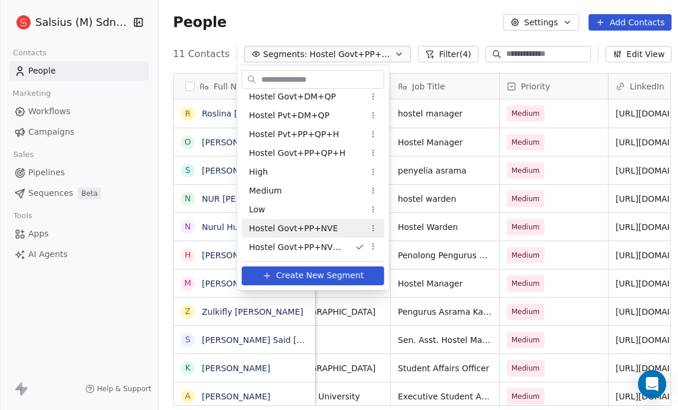
click at [331, 229] on div "Hostel Govt+PP+NVE" at bounding box center [313, 228] width 142 height 19
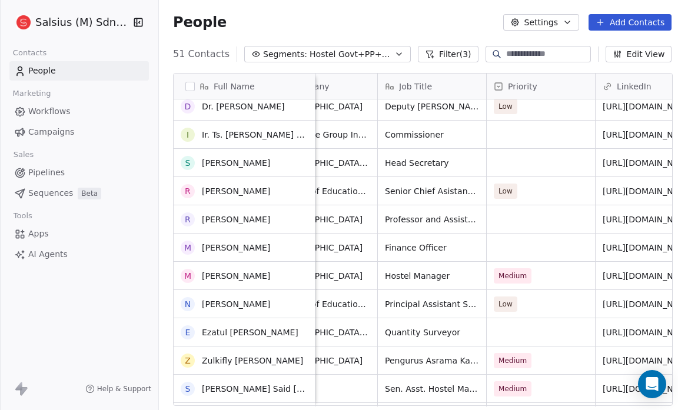
scroll to position [504, 0]
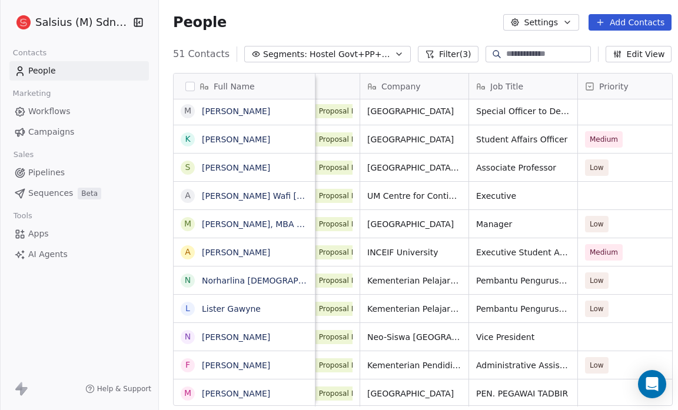
click at [394, 52] on icon "button" at bounding box center [398, 53] width 9 height 9
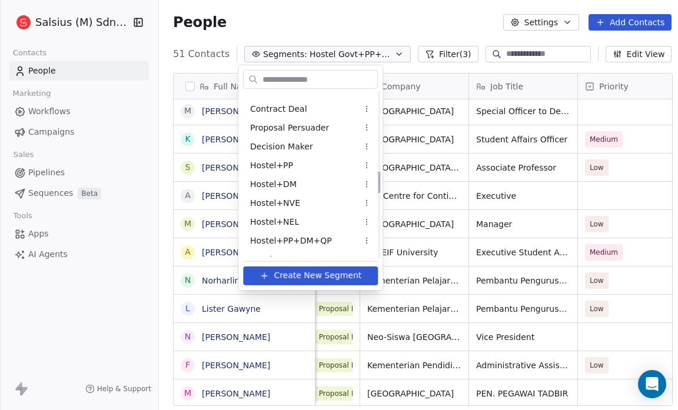
scroll to position [594, 0]
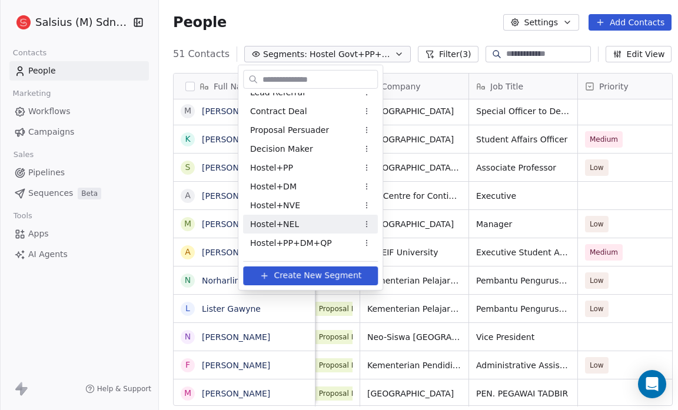
click at [291, 229] on span "Hostel+NEL" at bounding box center [274, 224] width 49 height 12
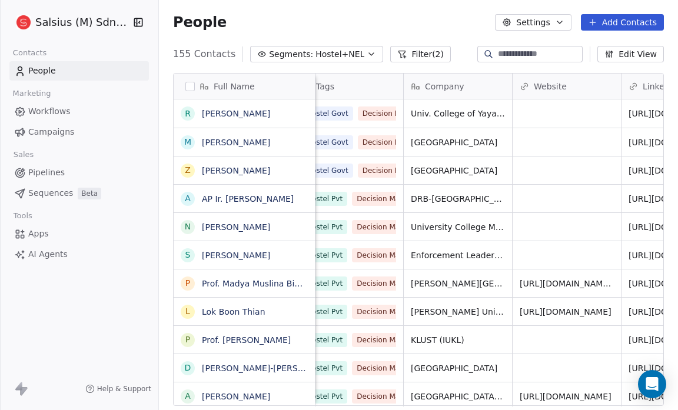
scroll to position [0, 0]
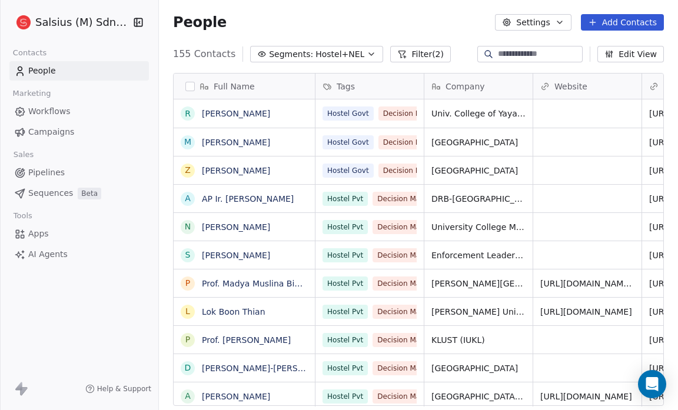
click at [367, 53] on icon "button" at bounding box center [371, 53] width 9 height 9
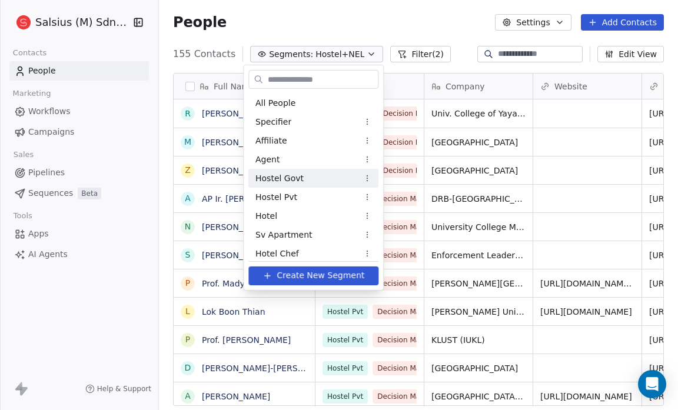
click at [308, 179] on div "Hostel Govt" at bounding box center [313, 178] width 130 height 19
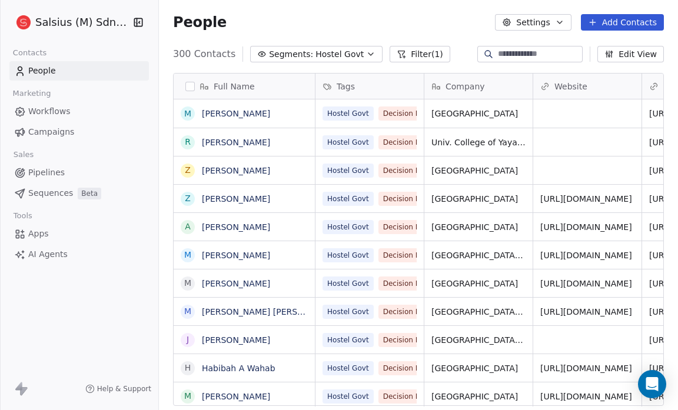
scroll to position [354, 511]
click at [412, 52] on button "Filter (1)" at bounding box center [419, 54] width 61 height 16
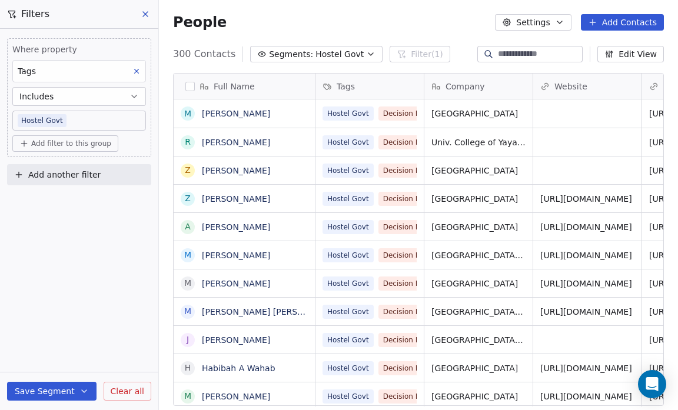
click at [79, 139] on span "Add filter to this group" at bounding box center [71, 143] width 80 height 9
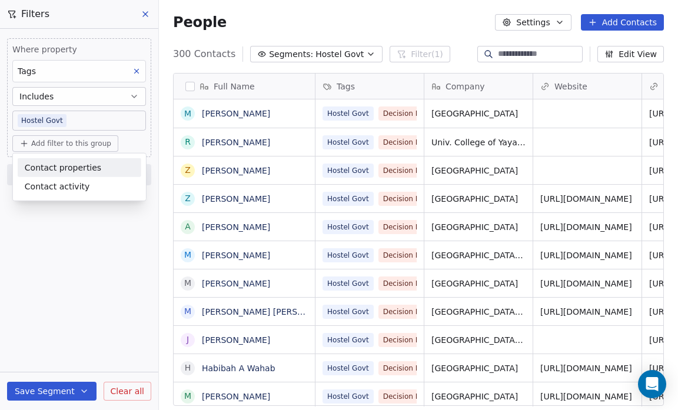
click at [78, 168] on span "Contact properties" at bounding box center [63, 167] width 76 height 12
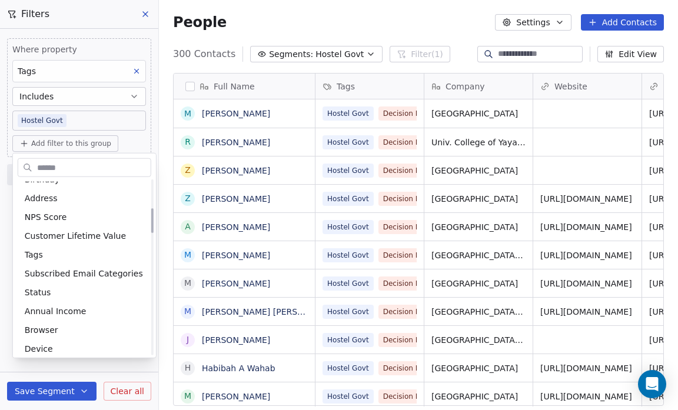
scroll to position [201, 0]
click at [47, 249] on div "Tags" at bounding box center [84, 254] width 119 height 12
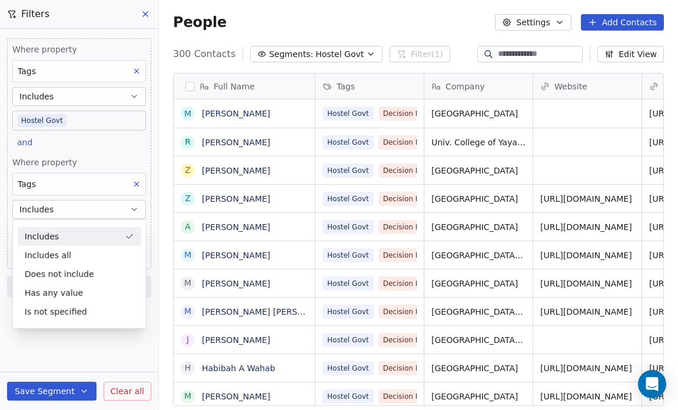
click at [67, 237] on div "Includes" at bounding box center [80, 236] width 124 height 19
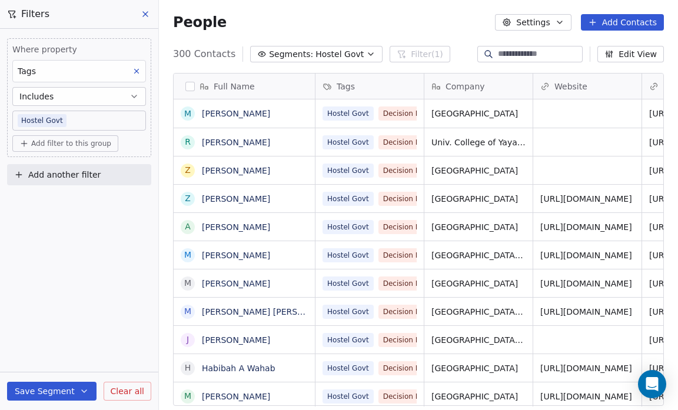
click at [41, 140] on span "Add filter to this group" at bounding box center [71, 143] width 80 height 9
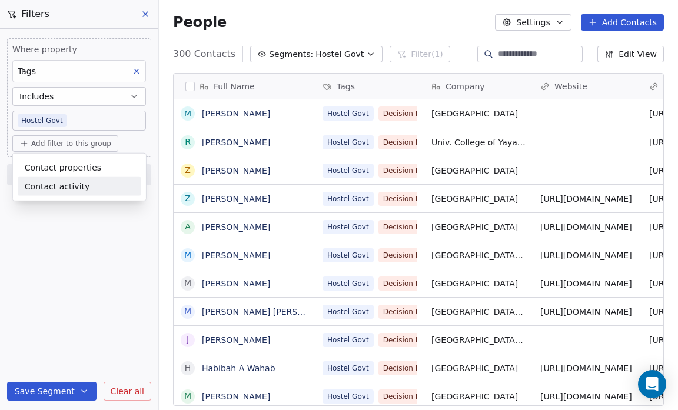
click at [28, 226] on html "Salsius (M) Sdn Bhd Contacts People Marketing Workflows Campaigns Sales Pipelin…" at bounding box center [339, 205] width 678 height 410
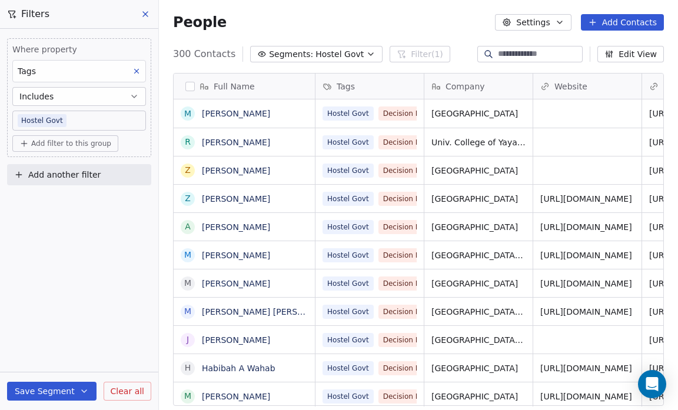
click at [61, 146] on span "Add filter to this group" at bounding box center [71, 143] width 80 height 9
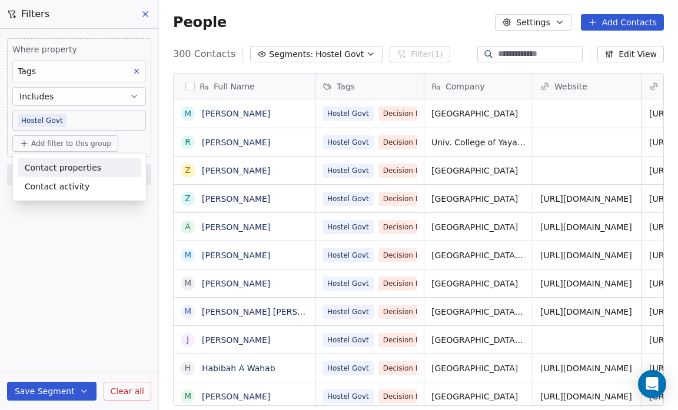
click at [59, 169] on span "Contact properties" at bounding box center [63, 167] width 76 height 12
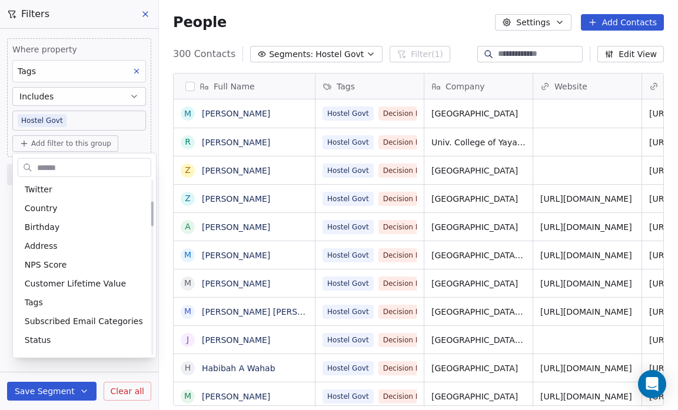
scroll to position [153, 0]
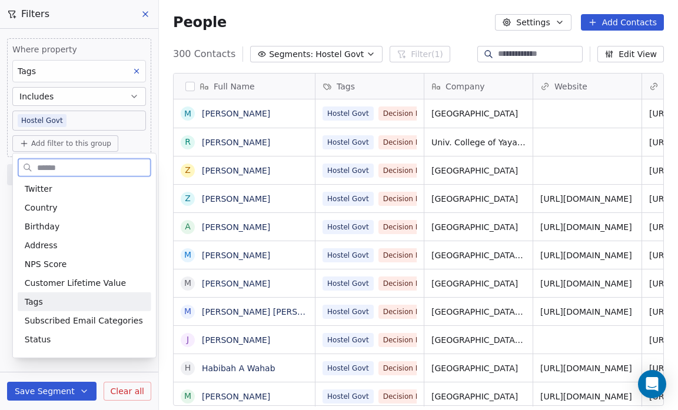
click at [35, 304] on span "Tags" at bounding box center [34, 302] width 18 height 12
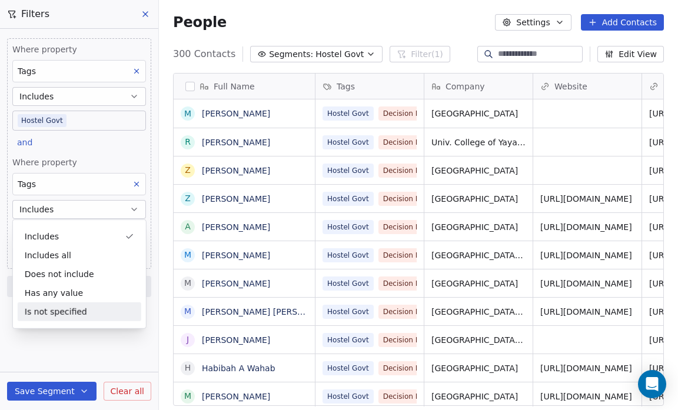
click at [38, 365] on div "Where property Tags Includes Hostel Govt and Where property Tags Includes Selec…" at bounding box center [79, 219] width 158 height 381
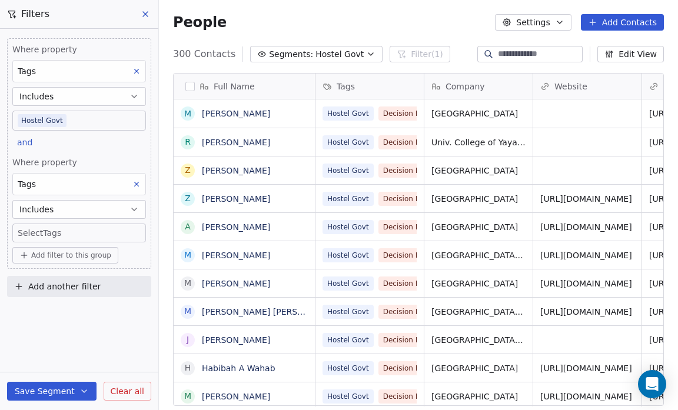
click at [32, 231] on body "Salsius (M) Sdn Bhd Contacts People Marketing Workflows Campaigns Sales Pipelin…" at bounding box center [339, 205] width 678 height 410
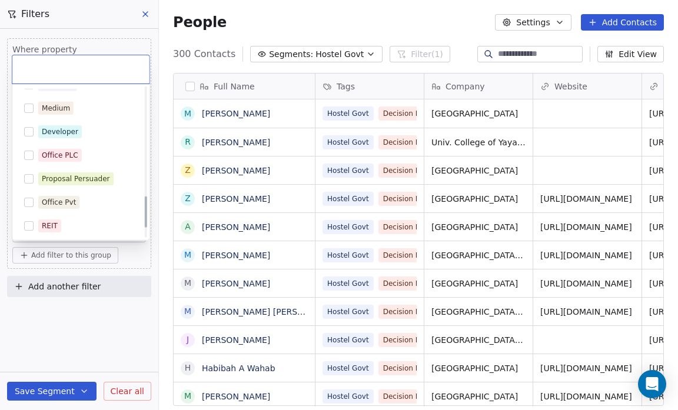
scroll to position [514, 0]
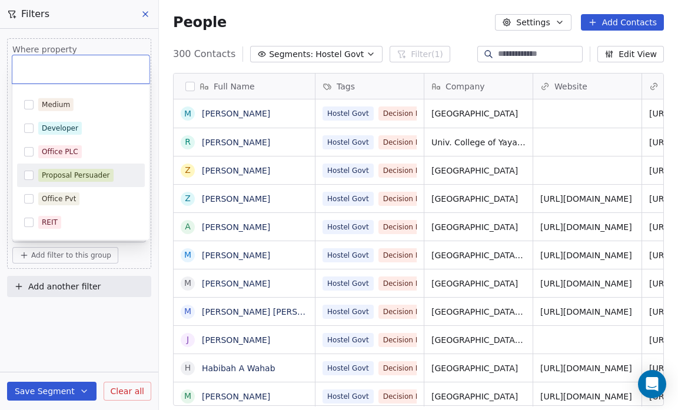
click at [29, 172] on button "Suggestions" at bounding box center [28, 175] width 9 height 9
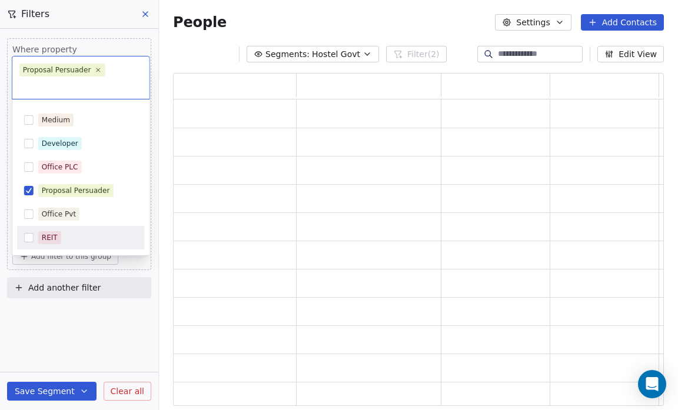
click at [39, 316] on html "Salsius (M) Sdn Bhd Contacts People Marketing Workflows Campaigns Sales Pipelin…" at bounding box center [339, 205] width 678 height 410
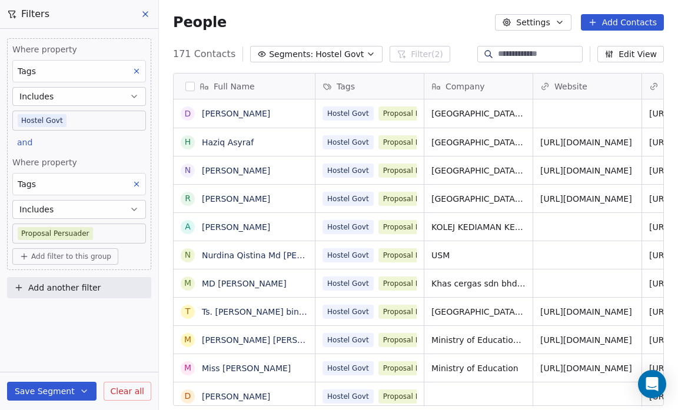
scroll to position [354, 511]
click at [53, 253] on span "Add filter to this group" at bounding box center [71, 256] width 80 height 9
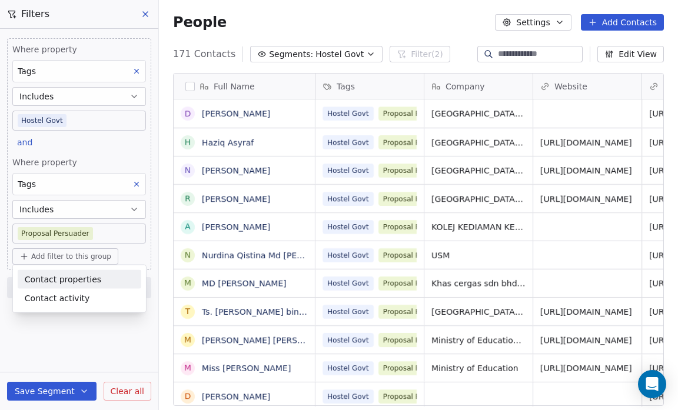
click at [59, 275] on span "Contact properties" at bounding box center [63, 279] width 76 height 12
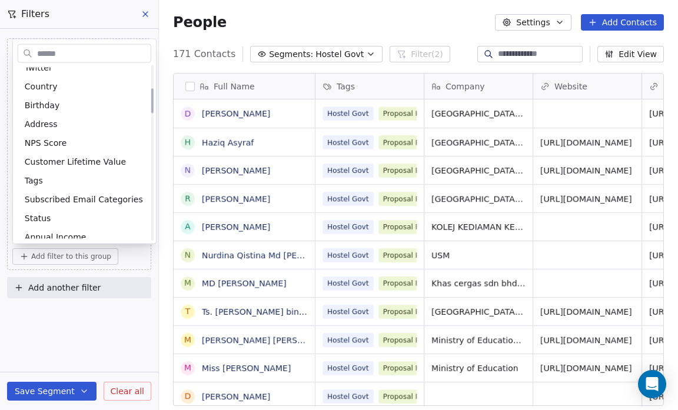
scroll to position [161, 0]
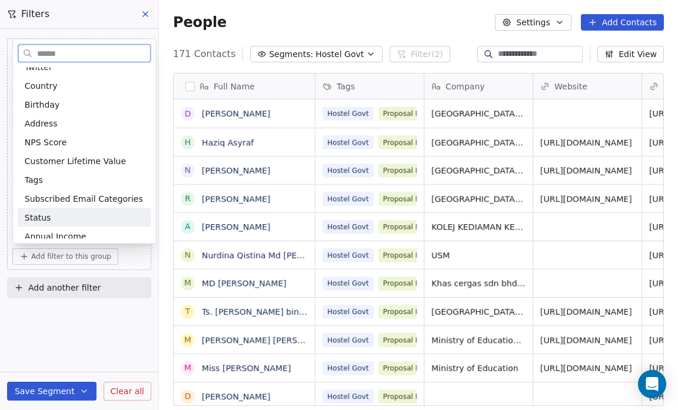
click at [45, 216] on span "Status" at bounding box center [38, 218] width 26 height 12
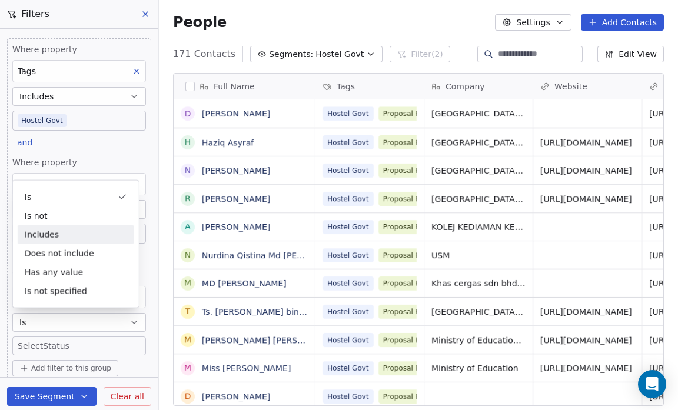
click at [45, 238] on div "Includes" at bounding box center [76, 234] width 116 height 19
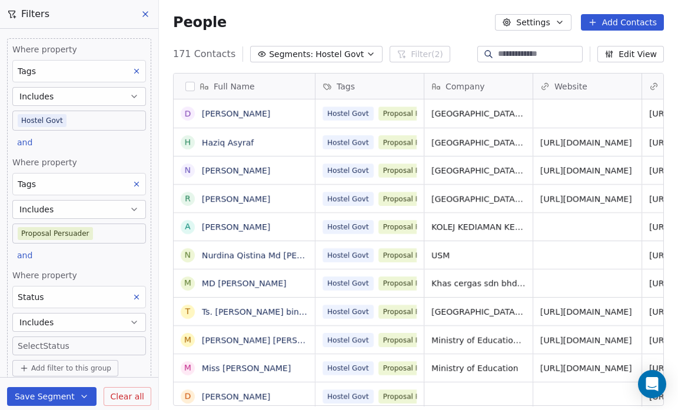
click at [39, 342] on body "Salsius (M) Sdn Bhd Contacts People Marketing Workflows Campaigns Sales Pipelin…" at bounding box center [339, 205] width 678 height 410
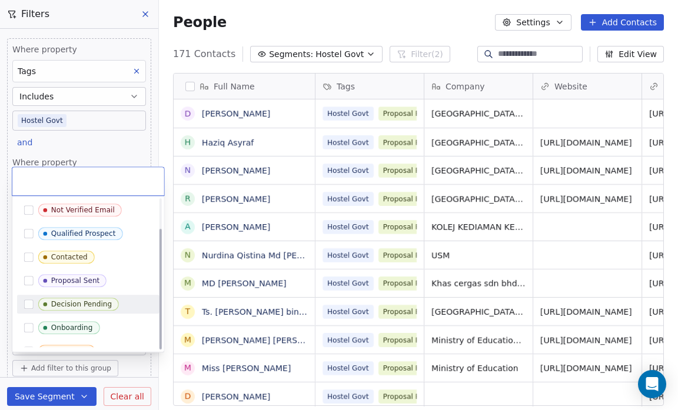
scroll to position [36, 0]
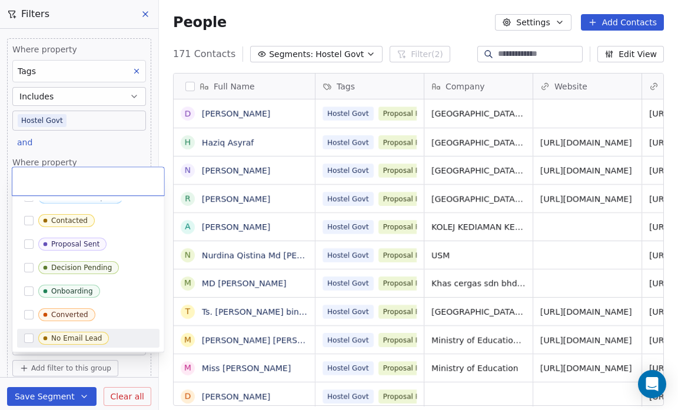
click at [71, 339] on div "No Email Lead" at bounding box center [76, 338] width 51 height 8
click at [5, 355] on html "Salsius (M) Sdn Bhd Contacts People Marketing Workflows Campaigns Sales Pipelin…" at bounding box center [339, 205] width 678 height 410
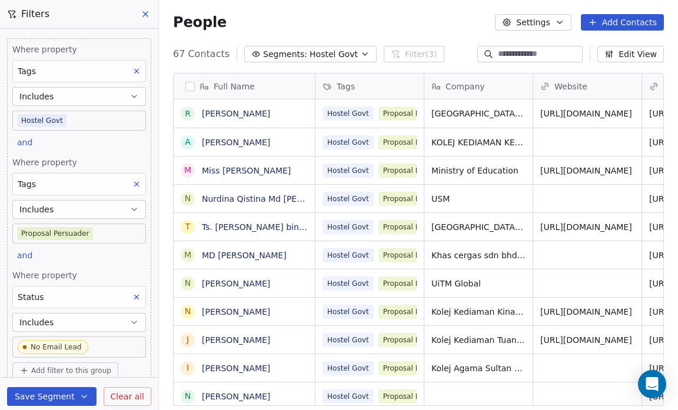
scroll to position [354, 511]
click at [44, 401] on button "Save Segment" at bounding box center [51, 396] width 89 height 19
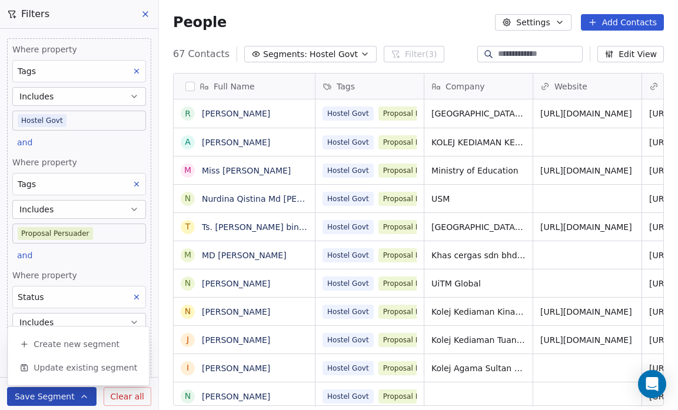
click at [48, 392] on button "Save Segment" at bounding box center [51, 396] width 89 height 19
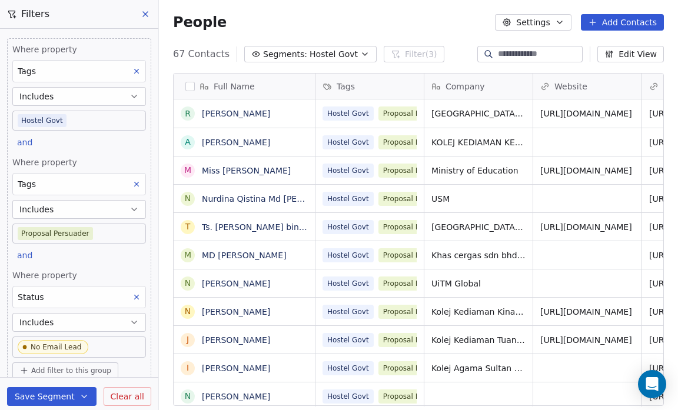
click at [51, 397] on button "Save Segment" at bounding box center [51, 396] width 89 height 19
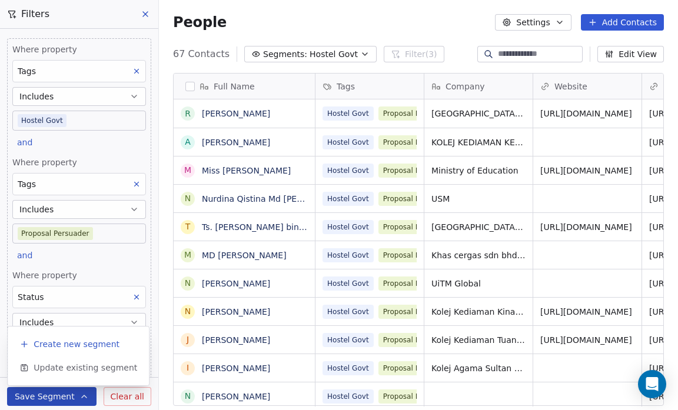
click at [62, 348] on span "Create new segment" at bounding box center [77, 344] width 86 height 12
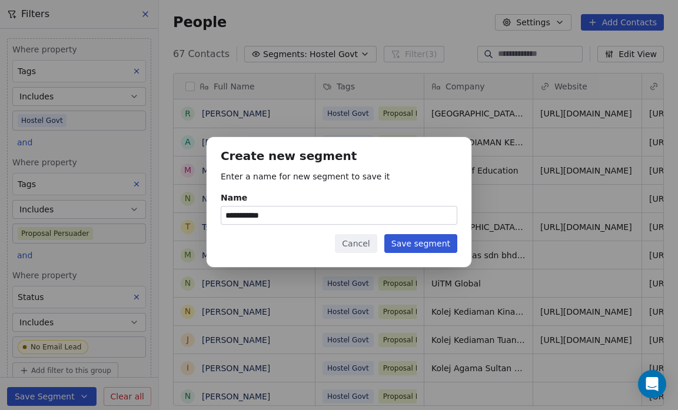
click at [277, 213] on input "**********" at bounding box center [338, 215] width 235 height 18
type input "**********"
click at [409, 242] on button "Save segment" at bounding box center [420, 243] width 73 height 19
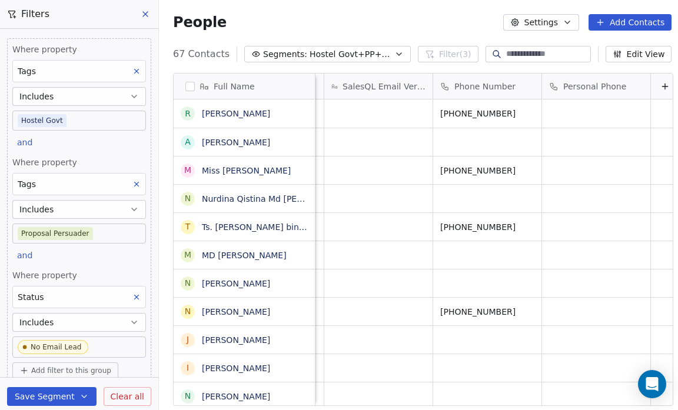
scroll to position [0, 984]
click at [642, 53] on button "Edit View" at bounding box center [638, 54] width 66 height 16
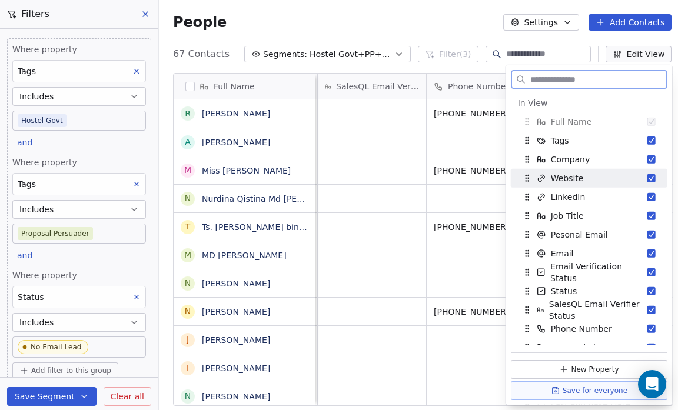
click at [647, 178] on button "Suggestions" at bounding box center [651, 178] width 8 height 8
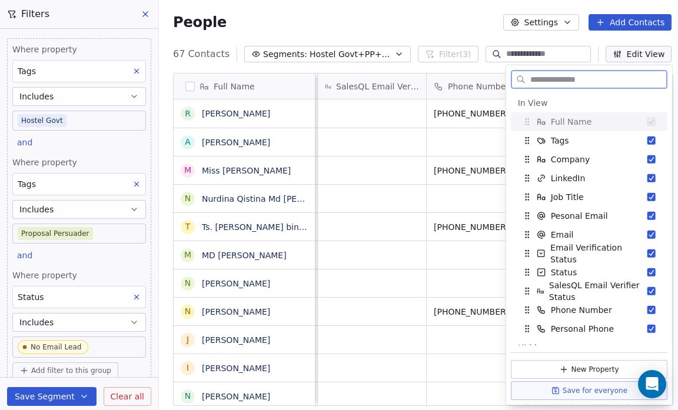
scroll to position [0, 875]
click at [647, 178] on button "Suggestions" at bounding box center [651, 178] width 8 height 8
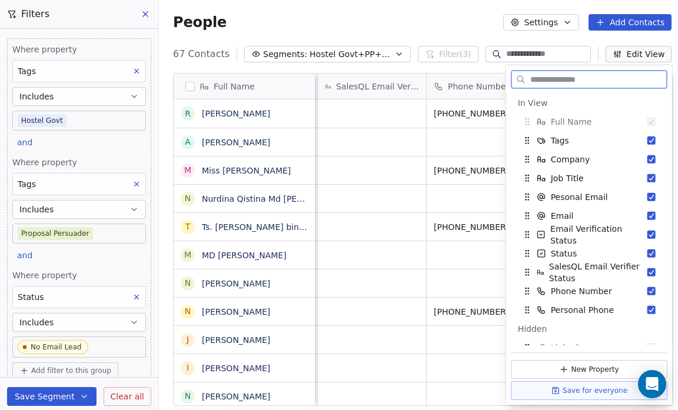
scroll to position [0, 766]
click at [642, 191] on div "Pesonal Email" at bounding box center [588, 197] width 147 height 19
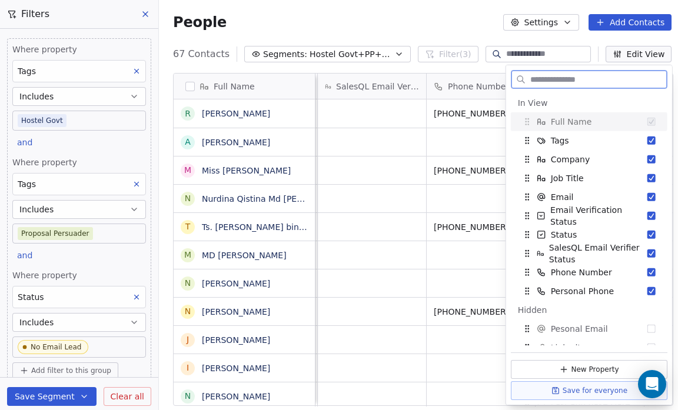
scroll to position [0, 657]
click at [642, 191] on div "Email" at bounding box center [588, 197] width 147 height 19
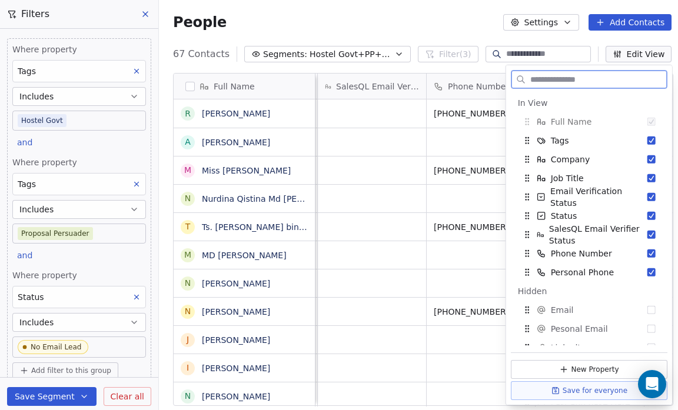
scroll to position [0, 548]
click at [642, 191] on div "Email Verification Status" at bounding box center [588, 197] width 147 height 19
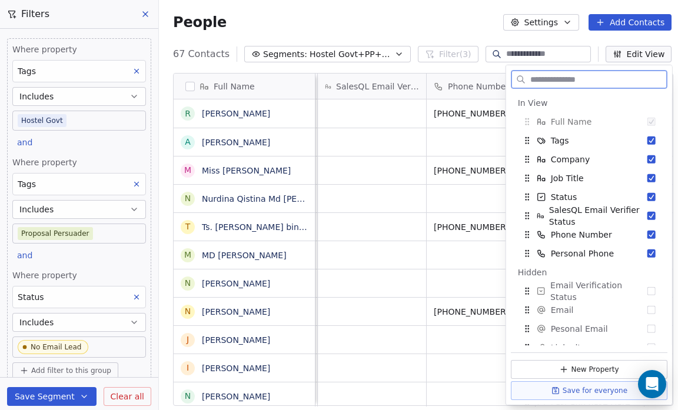
scroll to position [0, 439]
click at [642, 191] on div "Status" at bounding box center [588, 197] width 147 height 19
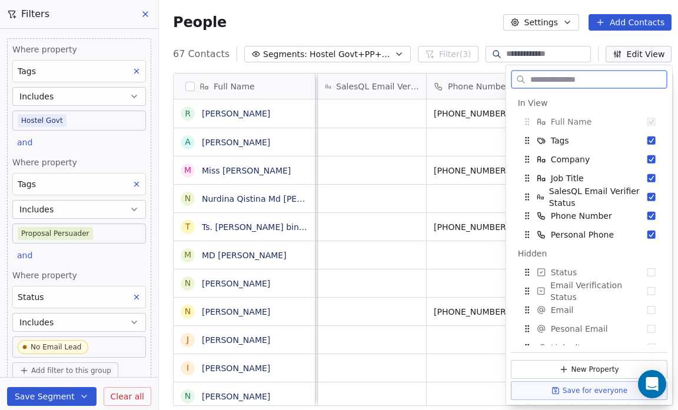
scroll to position [0, 331]
click at [642, 191] on div "SalesQL Email Verifier Status" at bounding box center [588, 197] width 147 height 19
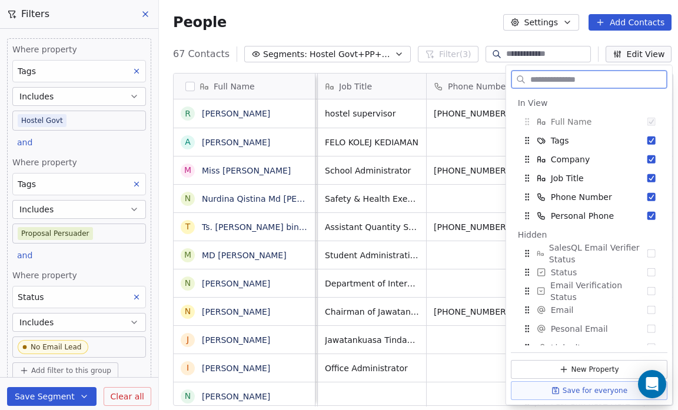
scroll to position [0, 222]
click at [642, 191] on div "Phone Number" at bounding box center [588, 197] width 147 height 19
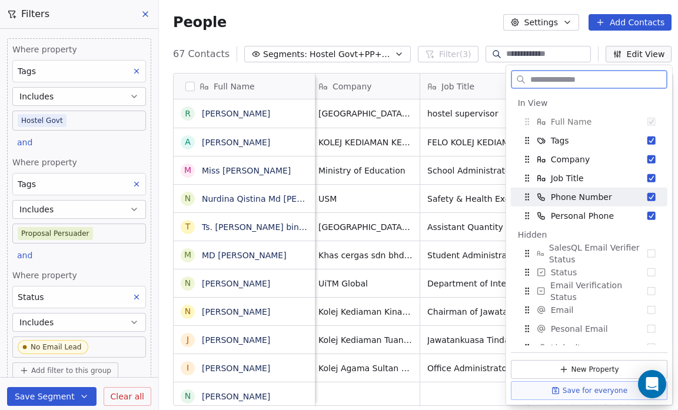
click at [642, 191] on div "Phone Number" at bounding box center [588, 197] width 147 height 19
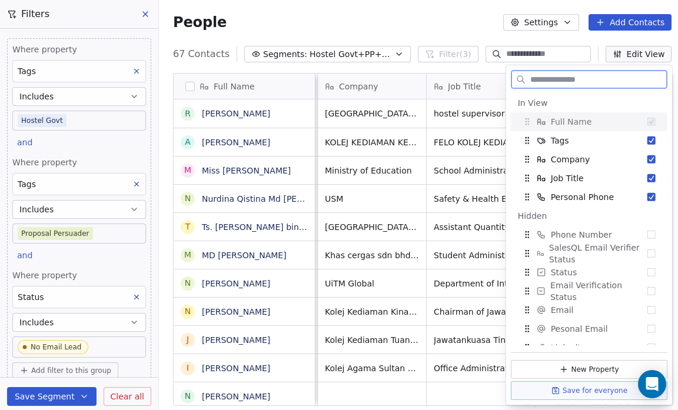
click at [642, 191] on div "Personal Phone" at bounding box center [588, 197] width 147 height 19
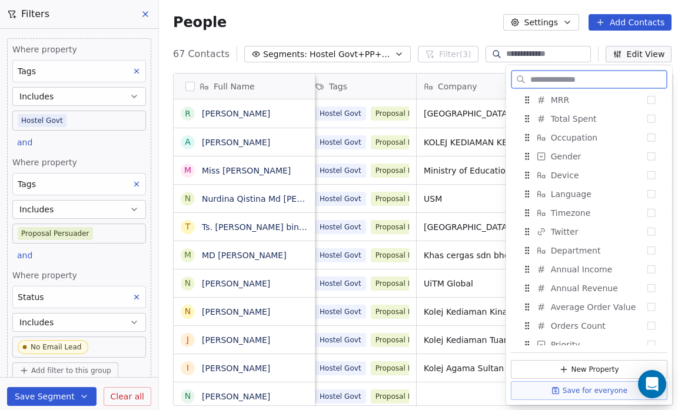
scroll to position [840, 0]
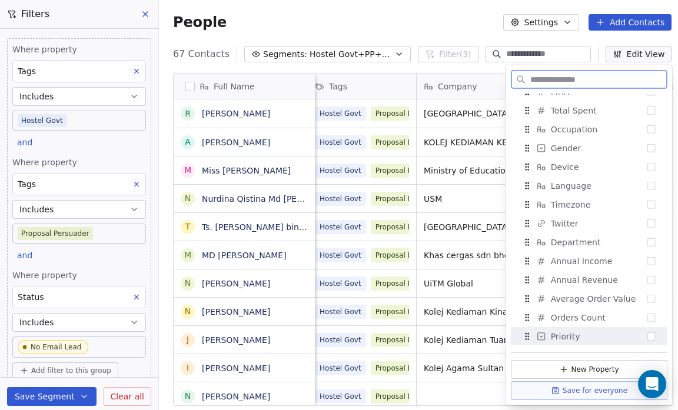
click at [647, 334] on button "Suggestions" at bounding box center [651, 336] width 8 height 8
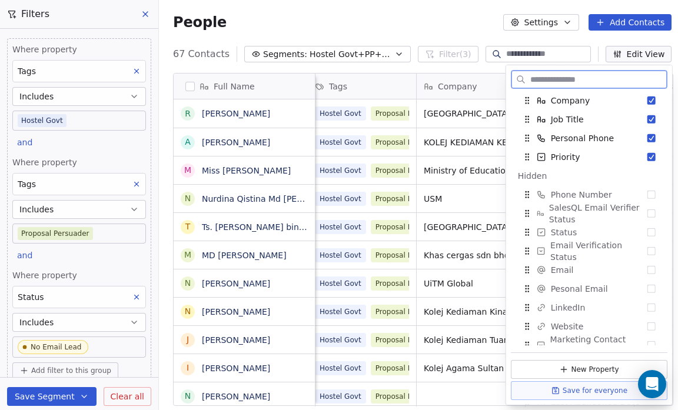
scroll to position [59, 0]
click at [645, 132] on div "Personal Phone" at bounding box center [588, 138] width 147 height 19
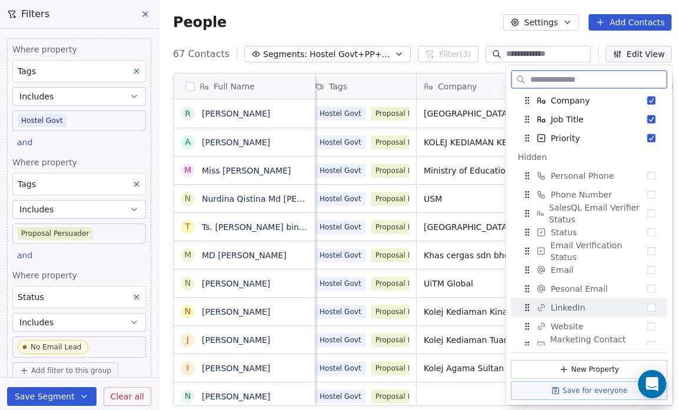
click at [647, 304] on button "Suggestions" at bounding box center [651, 308] width 8 height 8
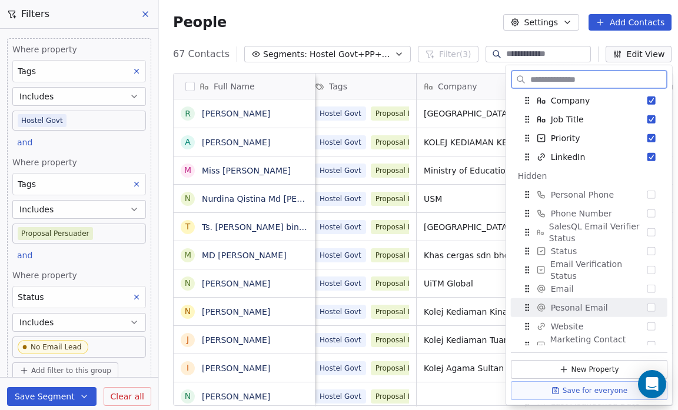
click at [647, 308] on button "Suggestions" at bounding box center [651, 308] width 8 height 8
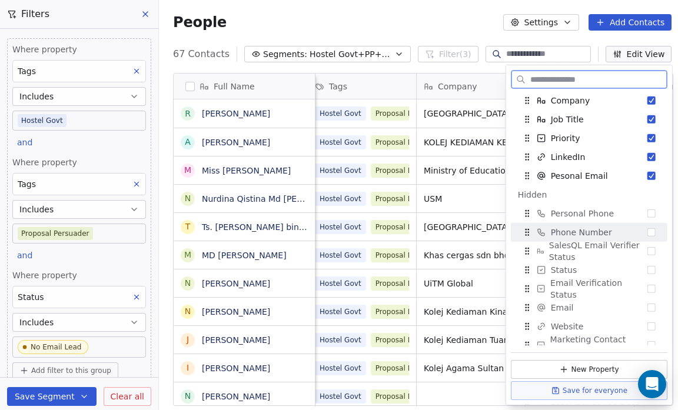
click at [647, 230] on button "Suggestions" at bounding box center [651, 232] width 8 height 8
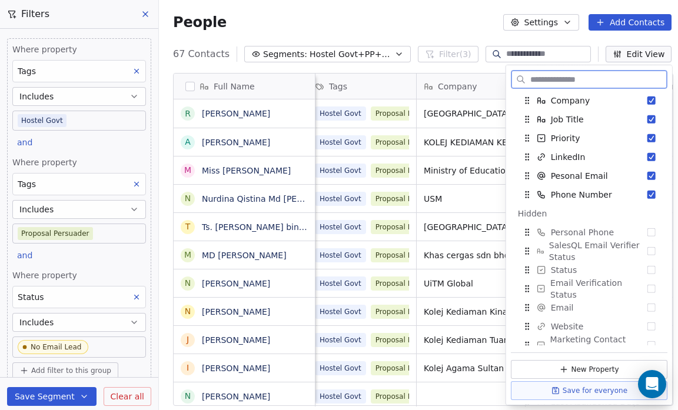
click at [647, 230] on button "Suggestions" at bounding box center [651, 232] width 8 height 8
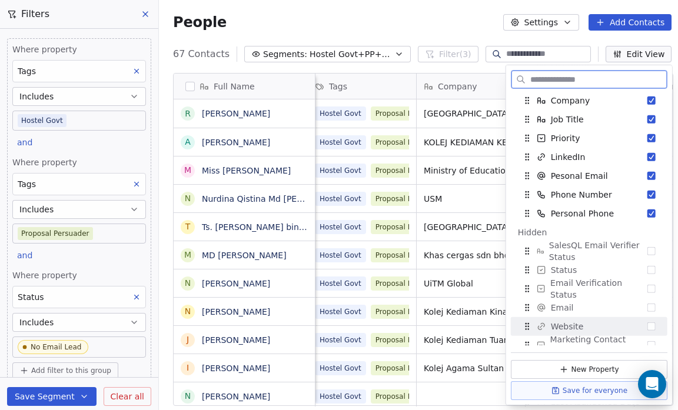
click at [647, 327] on button "Suggestions" at bounding box center [651, 326] width 8 height 8
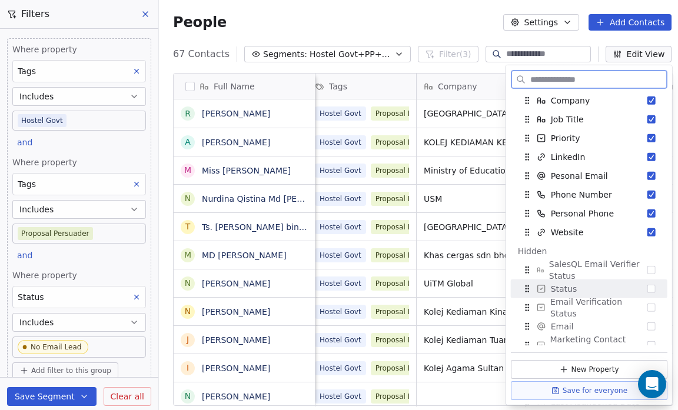
click at [647, 289] on button "Suggestions" at bounding box center [651, 289] width 8 height 8
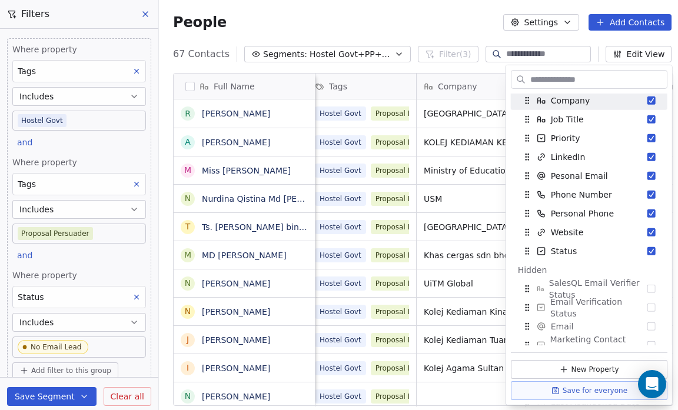
click at [442, 15] on div "People Settings Add Contacts" at bounding box center [422, 22] width 498 height 16
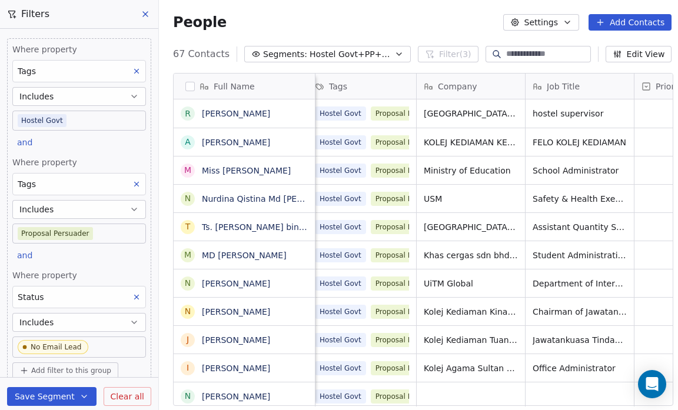
scroll to position [0, 0]
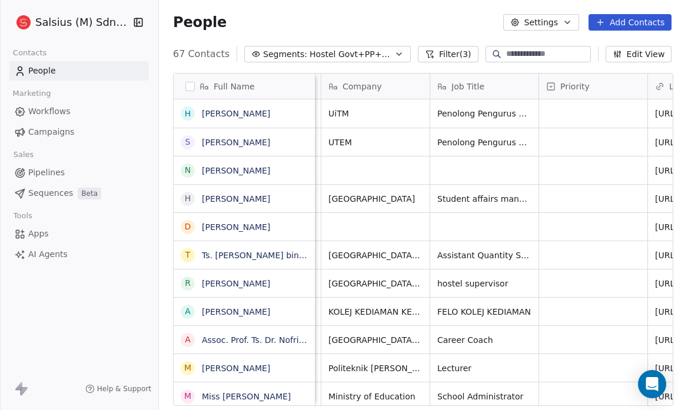
scroll to position [0, 104]
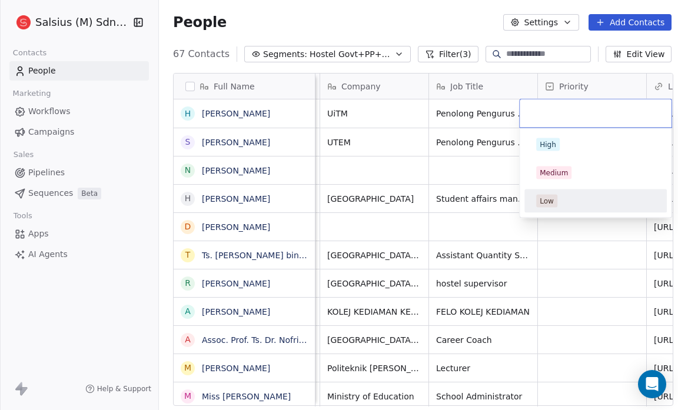
click at [555, 198] on span "Low" at bounding box center [546, 201] width 21 height 13
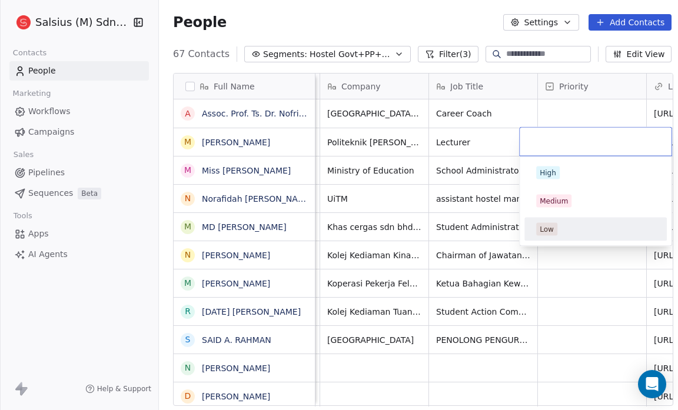
click at [556, 226] on span "Low" at bounding box center [546, 229] width 21 height 13
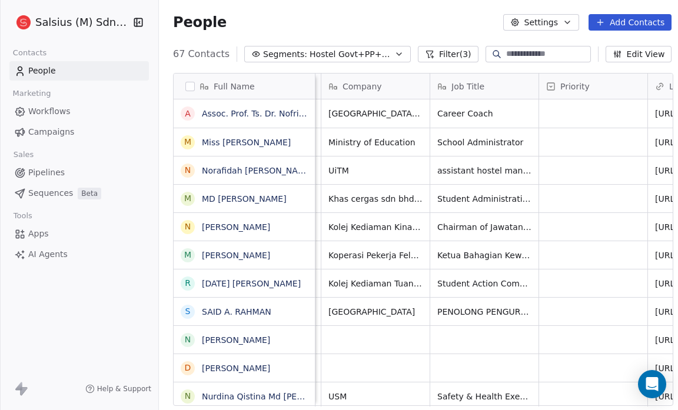
scroll to position [0, 106]
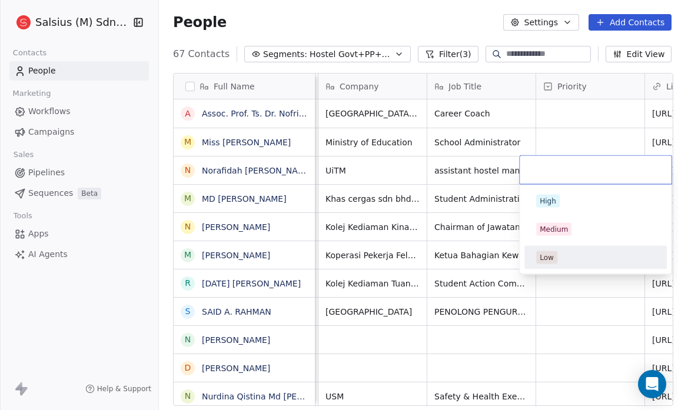
click at [564, 258] on div "Low" at bounding box center [595, 257] width 119 height 13
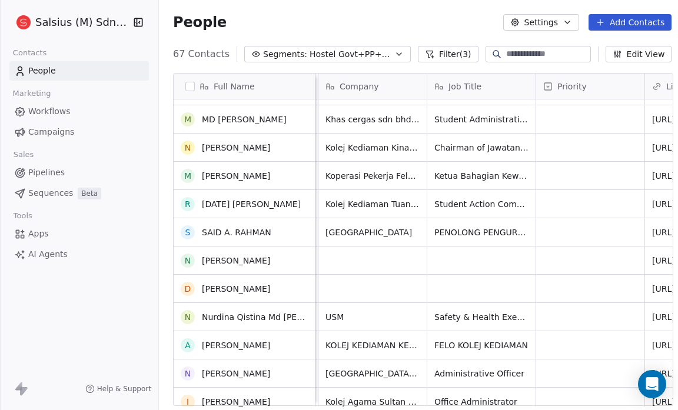
scroll to position [51, 0]
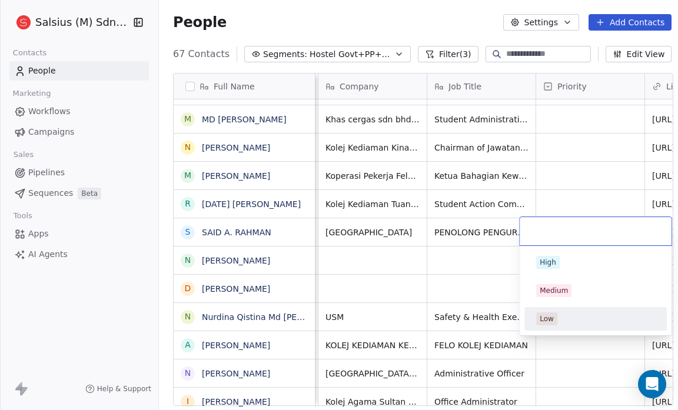
click at [562, 313] on div "Low" at bounding box center [595, 318] width 119 height 13
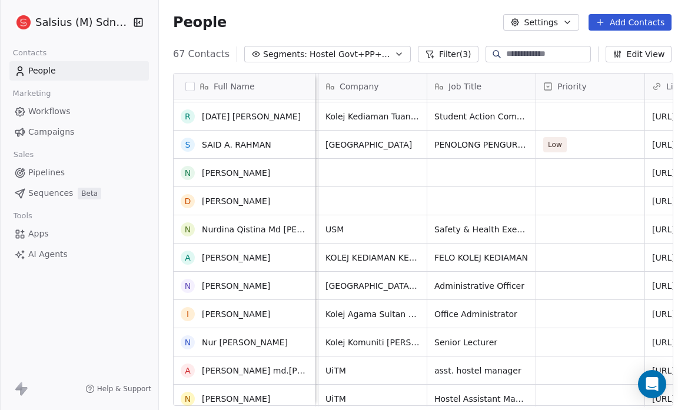
scroll to position [139, 0]
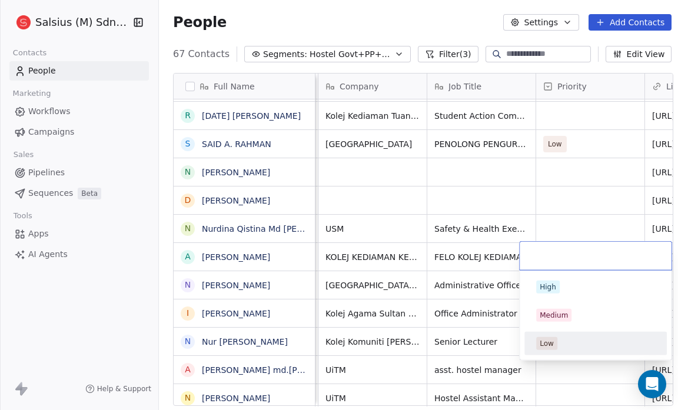
click at [563, 341] on div "Low" at bounding box center [595, 343] width 119 height 13
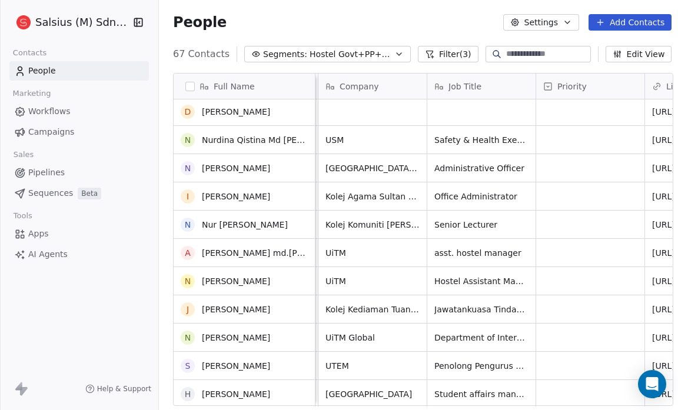
scroll to position [216, 0]
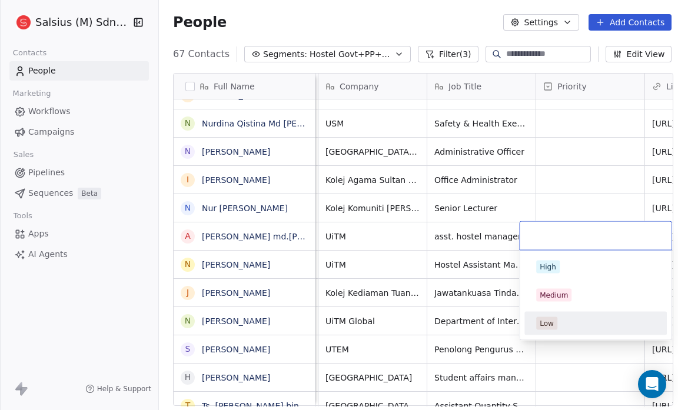
click at [549, 320] on div "Low" at bounding box center [546, 323] width 14 height 11
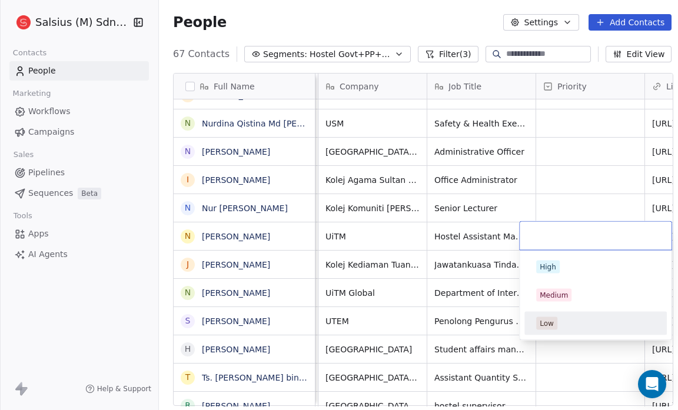
click at [556, 319] on div "Low" at bounding box center [595, 323] width 119 height 13
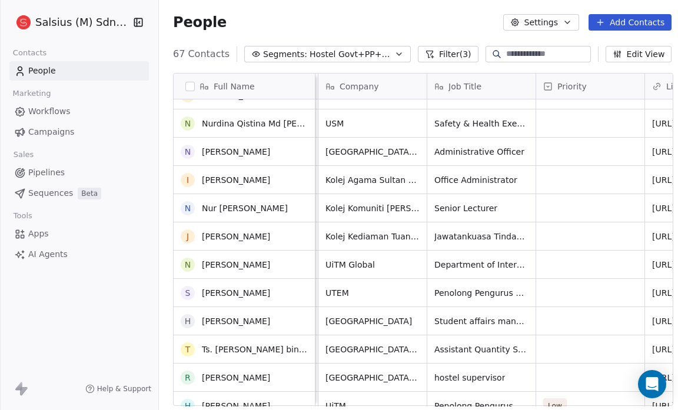
scroll to position [291, 0]
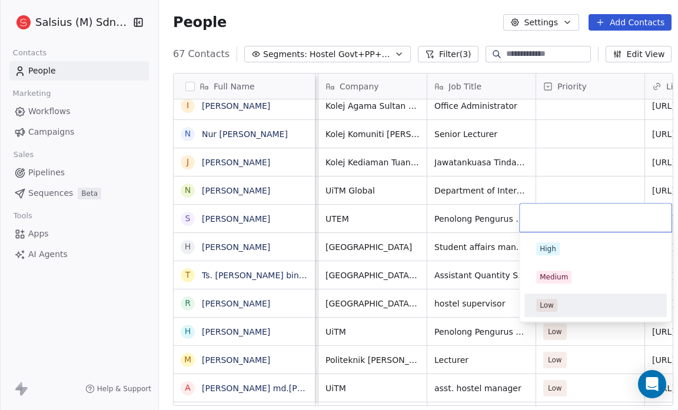
click at [549, 303] on div "Low" at bounding box center [546, 305] width 14 height 11
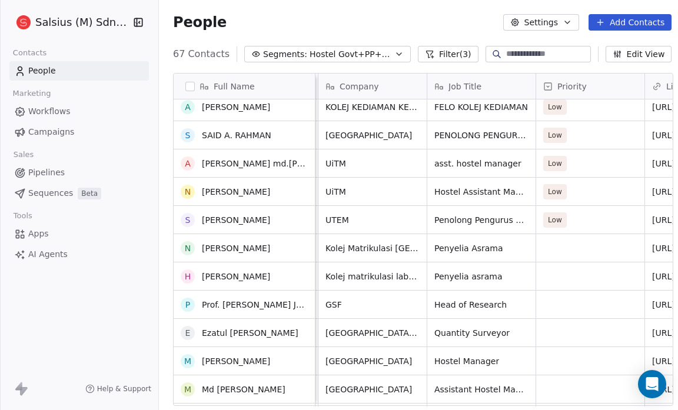
scroll to position [572, 0]
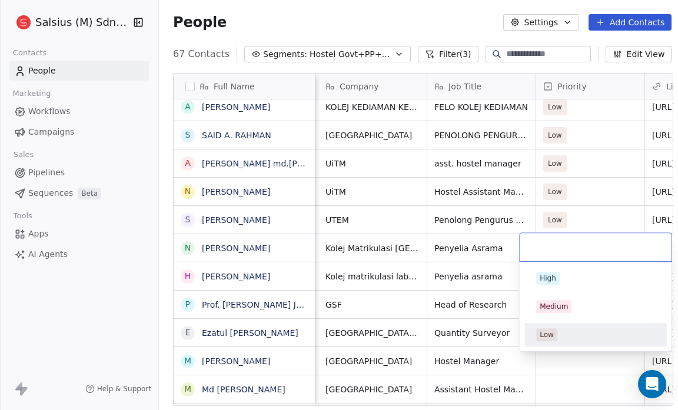
click at [550, 334] on div "Low" at bounding box center [546, 334] width 14 height 11
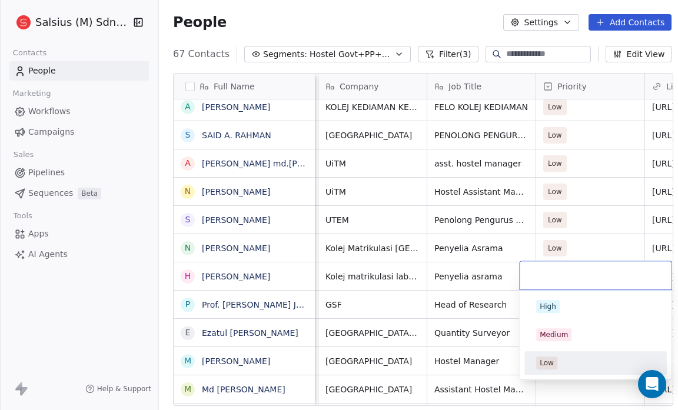
click at [549, 354] on div "Low" at bounding box center [595, 363] width 133 height 19
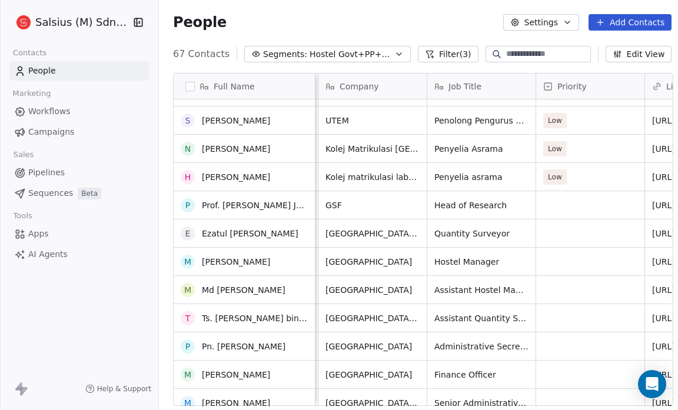
scroll to position [722, 0]
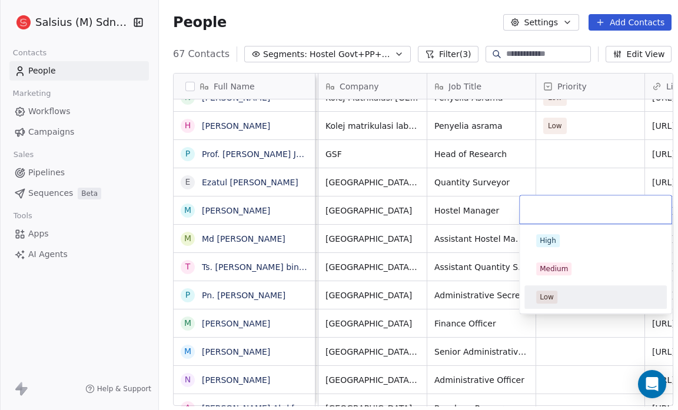
click at [548, 293] on div "Low" at bounding box center [546, 297] width 14 height 11
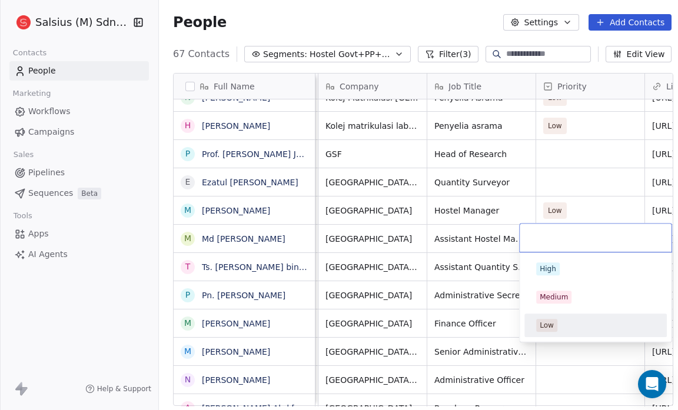
click at [557, 314] on div "Low" at bounding box center [595, 326] width 142 height 24
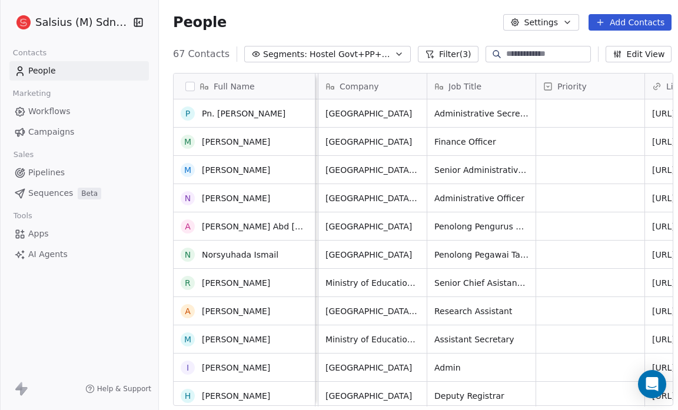
scroll to position [908, 0]
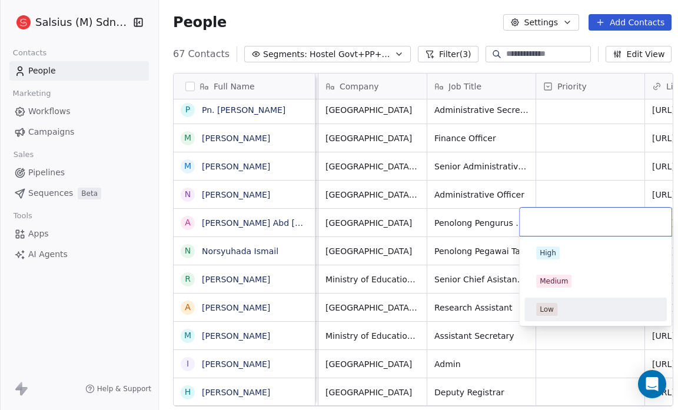
click at [547, 301] on div "Low" at bounding box center [595, 309] width 133 height 19
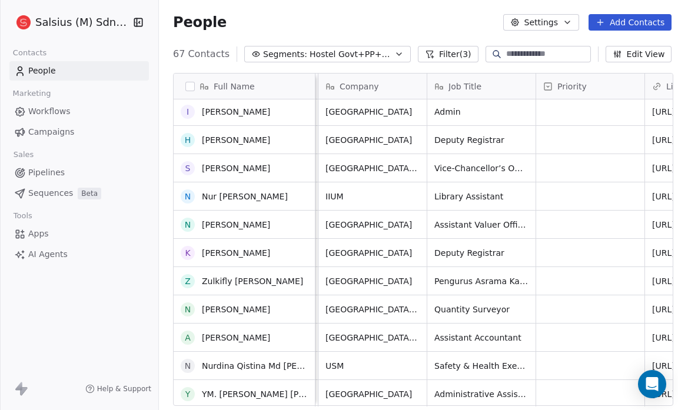
scroll to position [1160, 0]
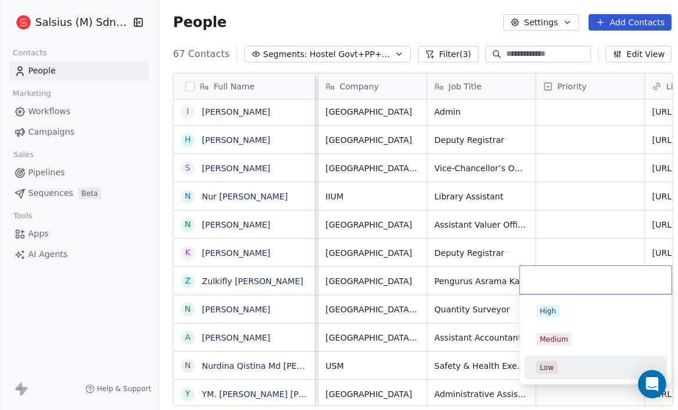
click at [540, 368] on div "Low" at bounding box center [546, 367] width 14 height 11
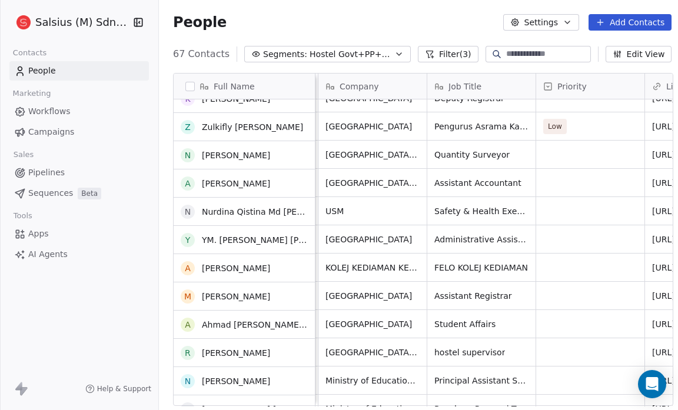
scroll to position [1315, 0]
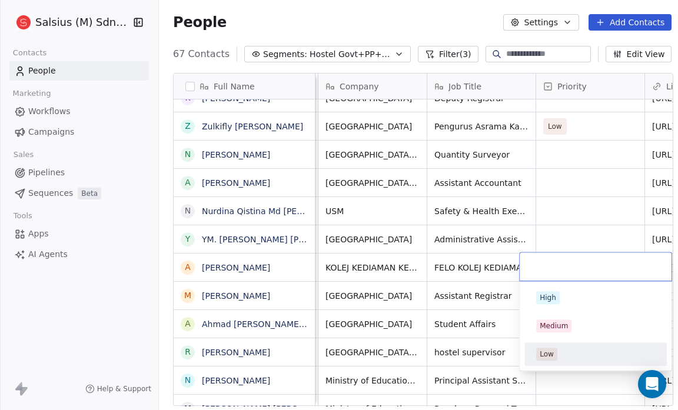
click at [550, 354] on div "Low" at bounding box center [546, 354] width 14 height 11
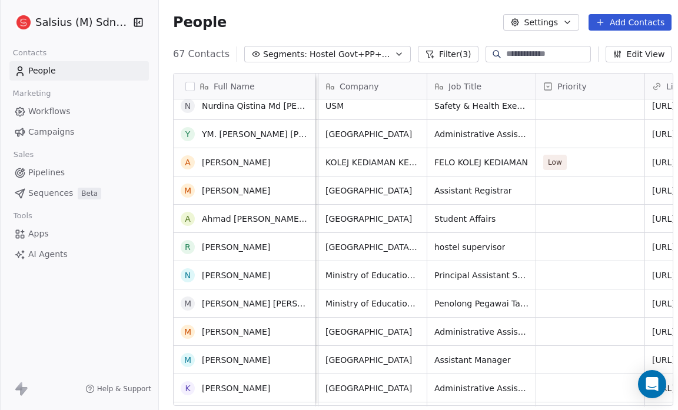
scroll to position [1421, 0]
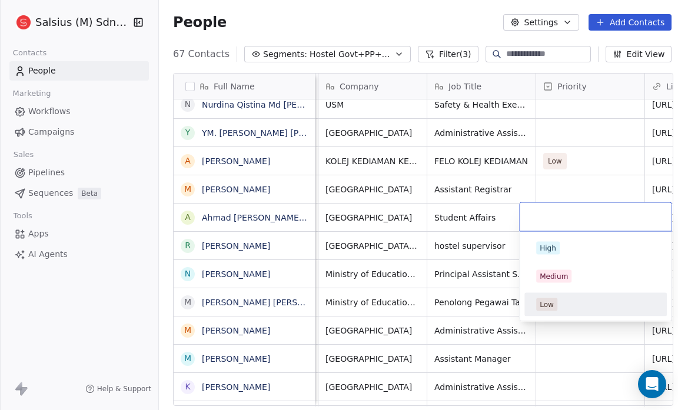
click at [541, 298] on span "Low" at bounding box center [546, 304] width 21 height 13
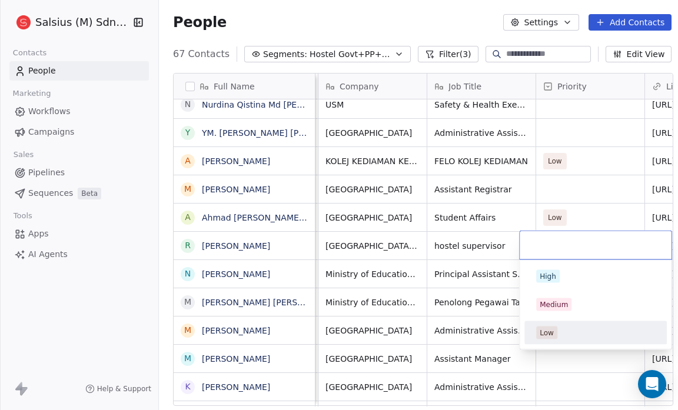
click at [547, 331] on div "Low" at bounding box center [546, 333] width 14 height 11
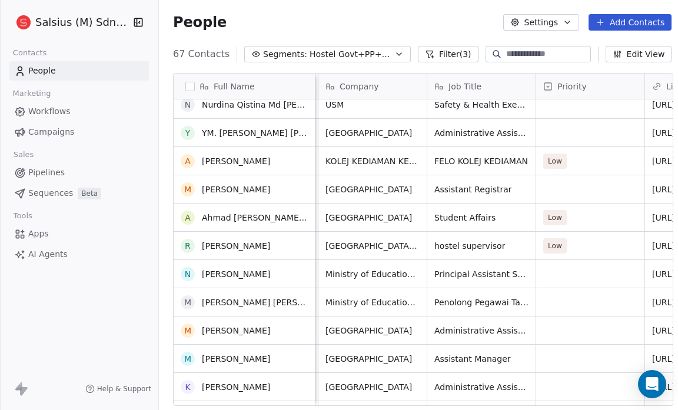
scroll to position [1505, 0]
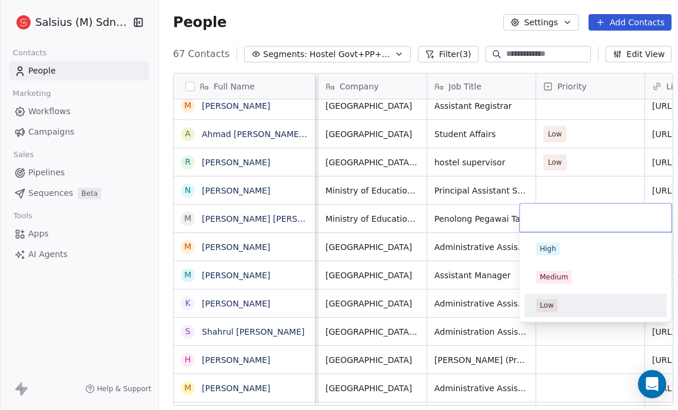
click at [551, 302] on div "Low" at bounding box center [546, 305] width 14 height 11
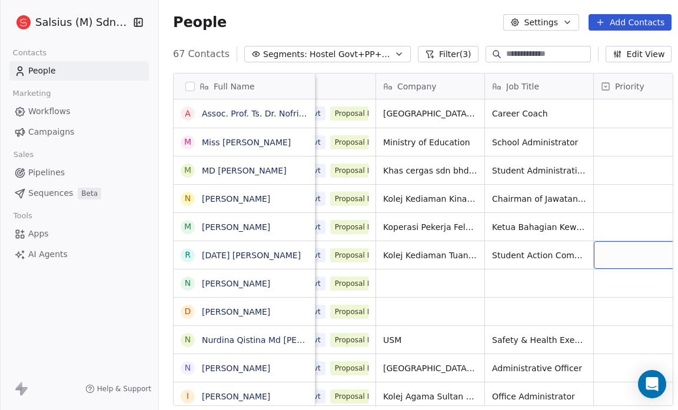
scroll to position [7, 85]
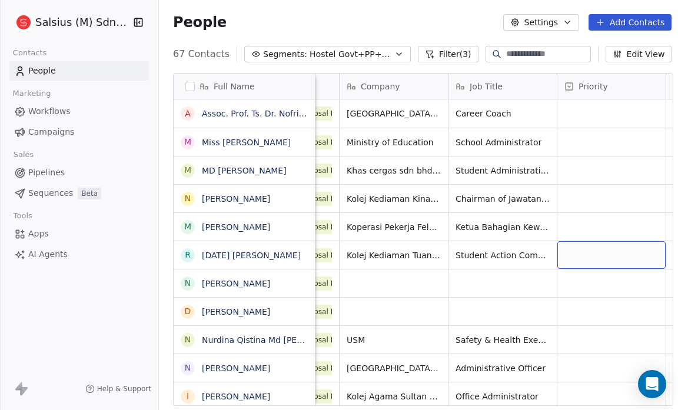
click at [609, 245] on div "grid" at bounding box center [611, 255] width 108 height 28
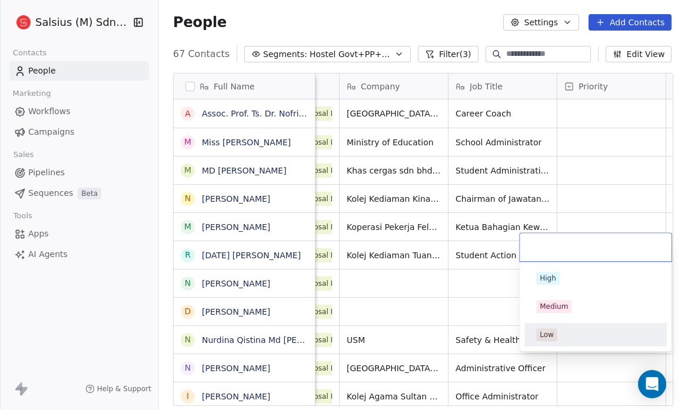
click at [573, 335] on div "Low" at bounding box center [595, 334] width 119 height 13
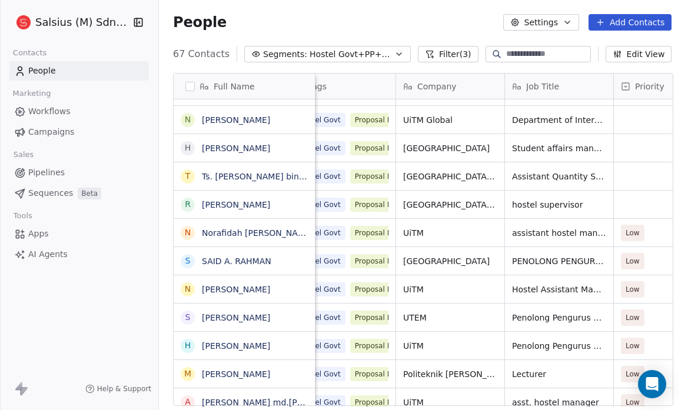
scroll to position [0, 85]
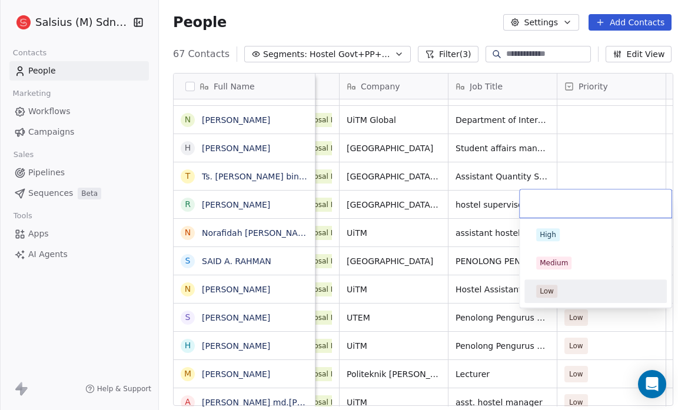
click at [588, 292] on div "Low" at bounding box center [595, 291] width 119 height 13
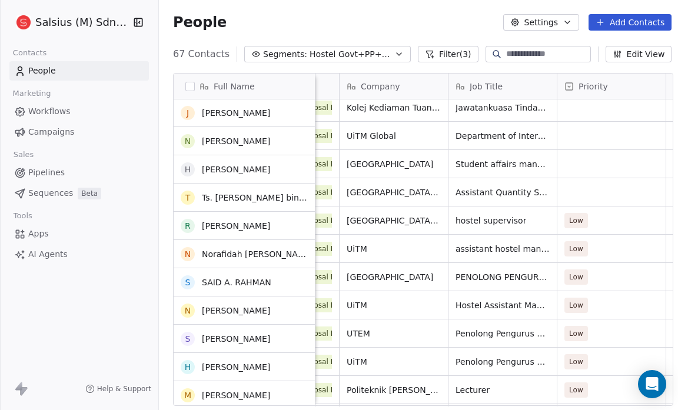
scroll to position [312, 0]
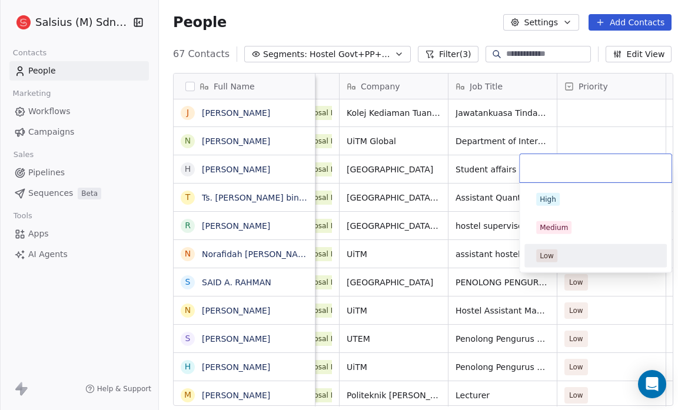
click at [579, 252] on div "Low" at bounding box center [595, 255] width 119 height 13
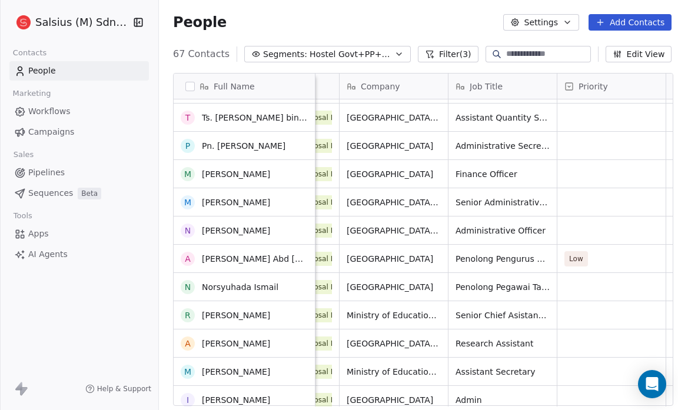
scroll to position [872, 0]
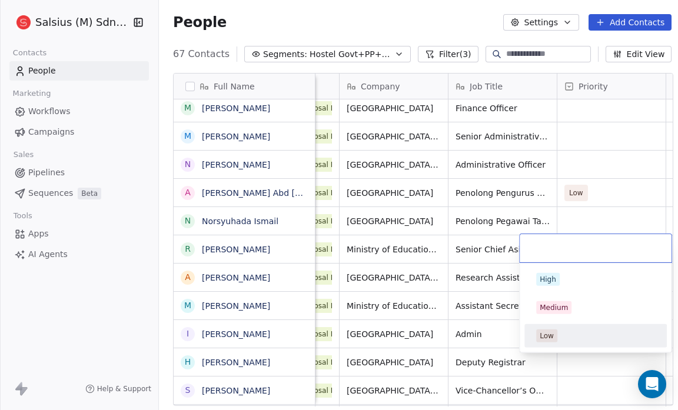
click at [555, 329] on span "Low" at bounding box center [546, 335] width 21 height 13
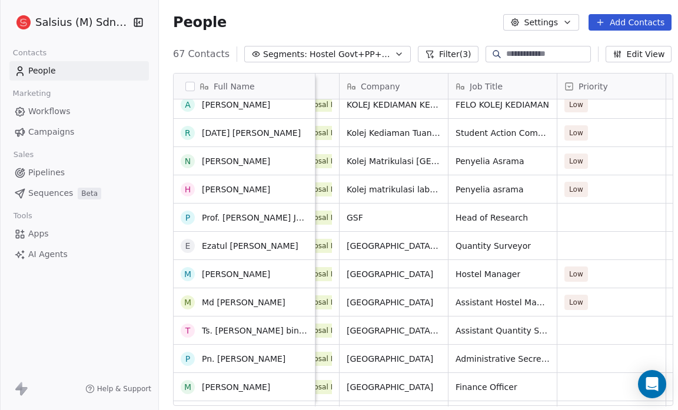
scroll to position [599, 0]
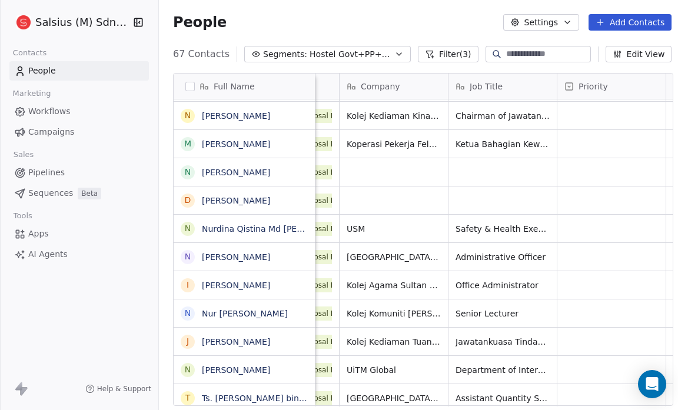
click at [341, 55] on span "Hostel Govt+PP+NEL" at bounding box center [350, 54] width 82 height 12
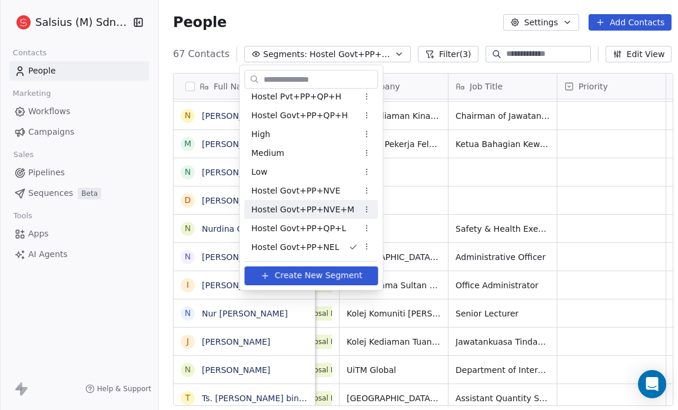
click at [400, 10] on html "Salsius (M) Sdn Bhd Contacts People Marketing Workflows Campaigns Sales Pipelin…" at bounding box center [339, 205] width 678 height 410
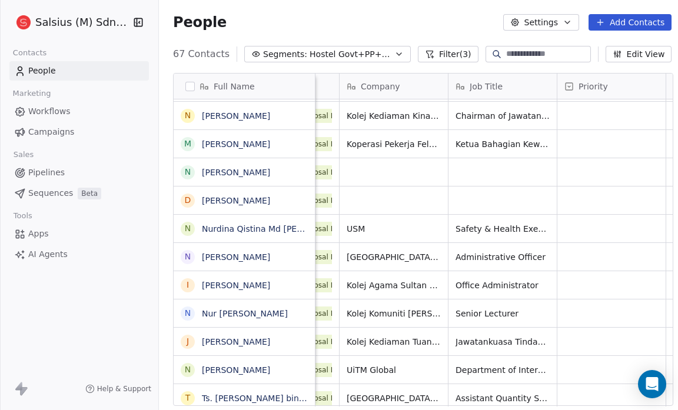
click at [435, 55] on button "Filter (3)" at bounding box center [448, 54] width 61 height 16
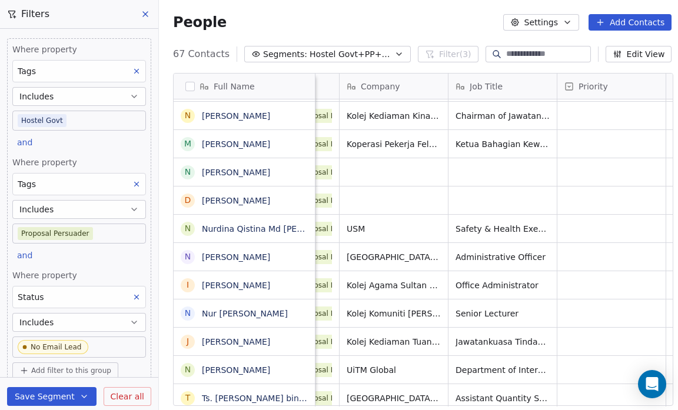
click at [88, 366] on span "Add filter to this group" at bounding box center [71, 370] width 80 height 9
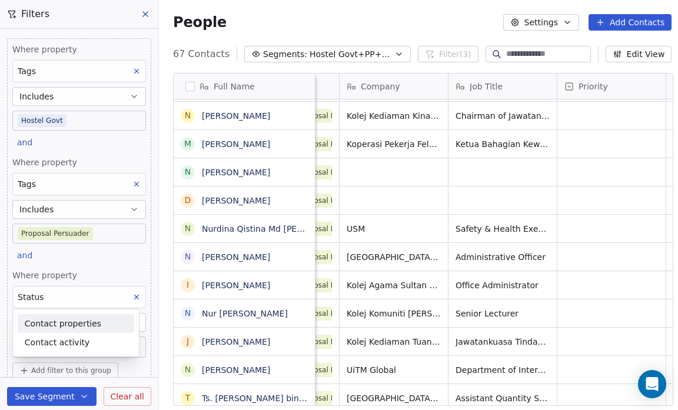
click at [90, 326] on span "Contact properties" at bounding box center [63, 323] width 76 height 12
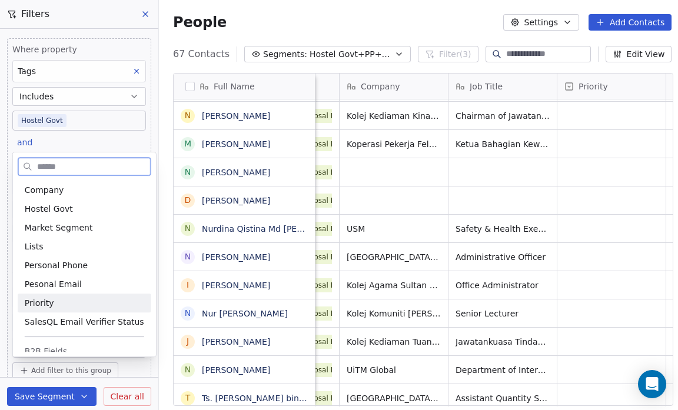
click at [57, 295] on div "Priority" at bounding box center [85, 303] width 134 height 19
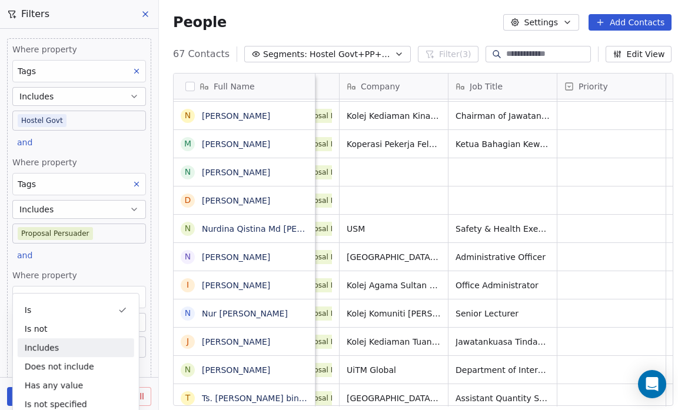
click at [86, 342] on div "Includes" at bounding box center [76, 347] width 116 height 19
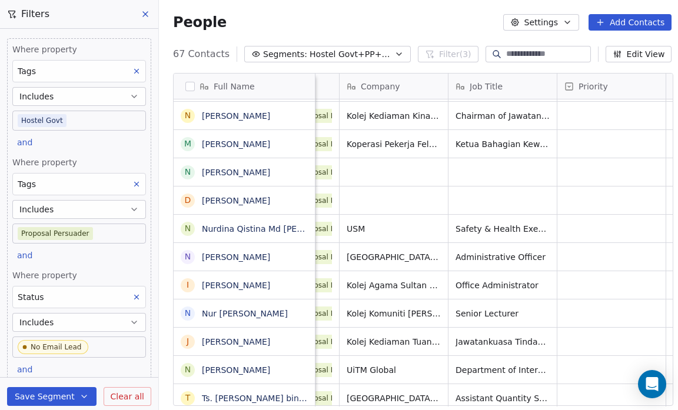
scroll to position [146, 0]
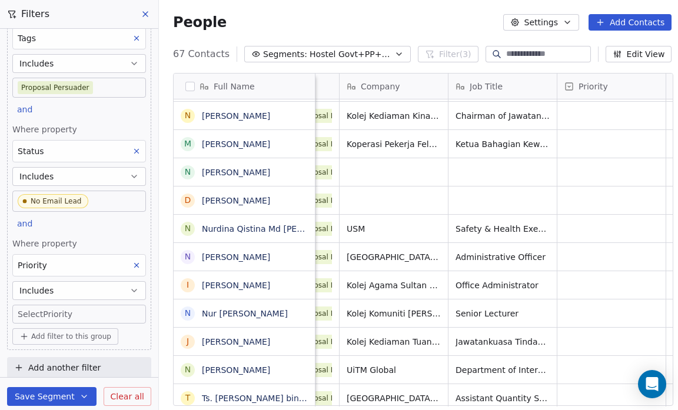
click at [64, 309] on body "Salsius (M) Sdn Bhd Contacts People Marketing Workflows Campaigns Sales Pipelin…" at bounding box center [339, 205] width 678 height 410
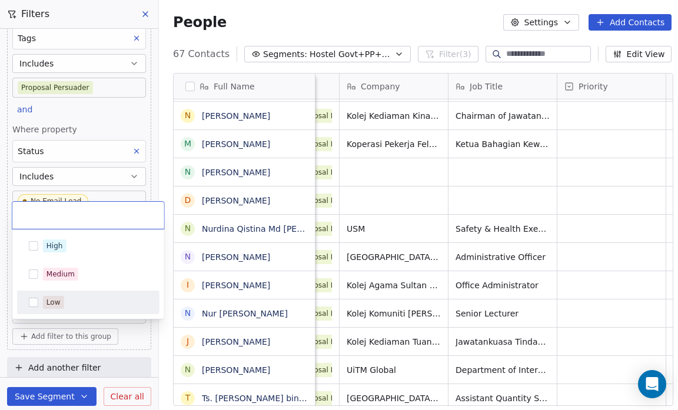
click at [71, 299] on div "Low" at bounding box center [95, 302] width 105 height 13
click at [1, 354] on html "Salsius (M) Sdn Bhd Contacts People Marketing Workflows Campaigns Sales Pipelin…" at bounding box center [339, 205] width 678 height 410
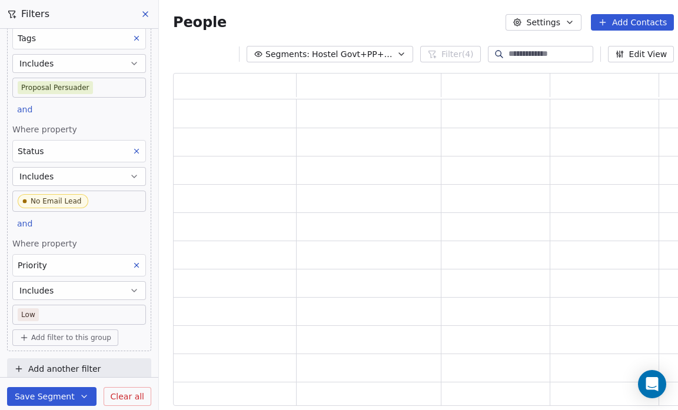
scroll to position [325, 501]
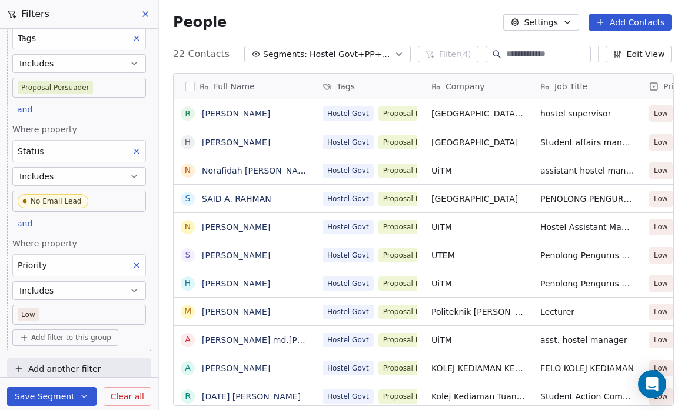
click at [49, 397] on button "Save Segment" at bounding box center [51, 396] width 89 height 19
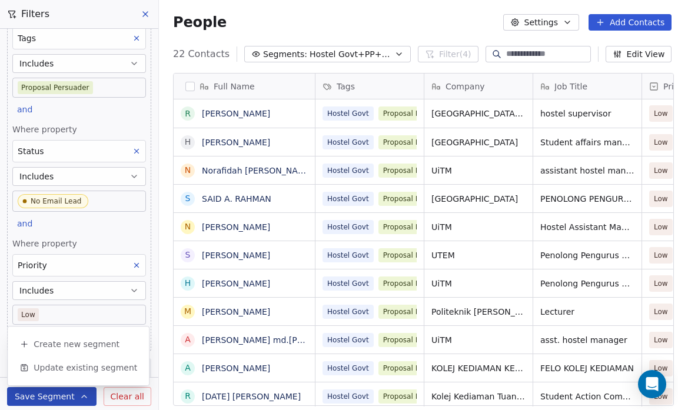
scroll to position [354, 521]
click at [72, 344] on span "Create new segment" at bounding box center [77, 344] width 86 height 12
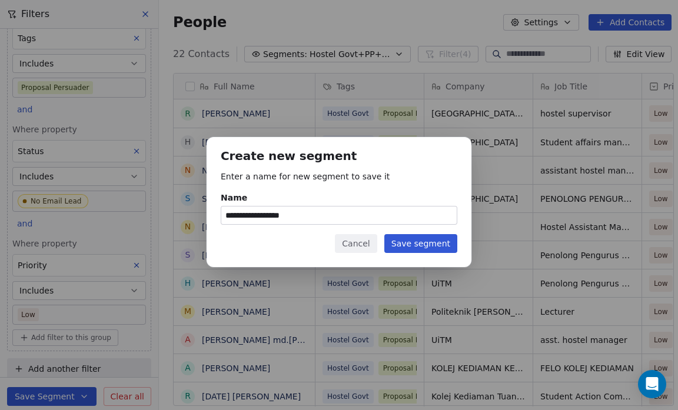
click at [309, 217] on input "**********" at bounding box center [338, 215] width 235 height 18
type input "**********"
click at [428, 242] on button "Save segment" at bounding box center [420, 243] width 73 height 19
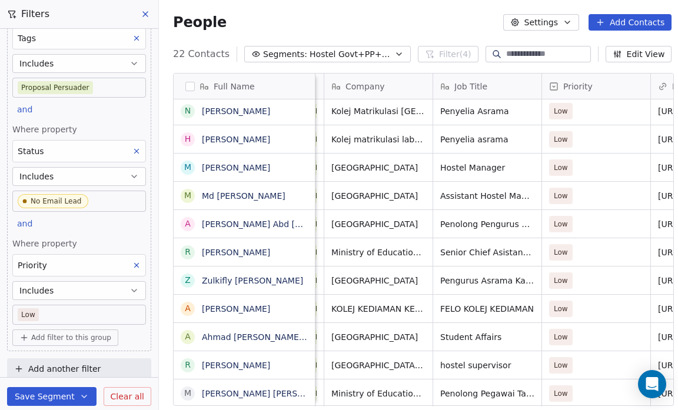
scroll to position [7, 101]
click at [565, 162] on span "Low" at bounding box center [560, 168] width 14 height 12
click at [560, 162] on span "Low" at bounding box center [560, 168] width 14 height 12
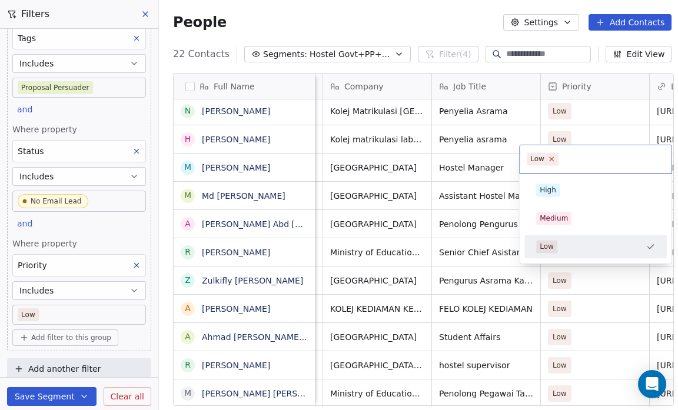
click at [548, 155] on icon at bounding box center [551, 159] width 8 height 8
drag, startPoint x: 549, startPoint y: 156, endPoint x: 492, endPoint y: 9, distance: 157.8
click at [492, 9] on html "Salsius (M) Sdn Bhd Contacts People Marketing Workflows Campaigns Sales Pipelin…" at bounding box center [339, 205] width 678 height 410
click at [458, 18] on html "Salsius (M) Sdn Bhd Contacts People Marketing Workflows Campaigns Sales Pipelin…" at bounding box center [339, 205] width 678 height 410
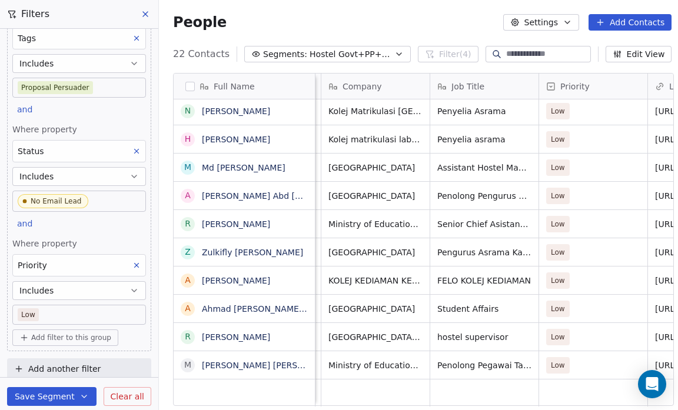
scroll to position [7, 104]
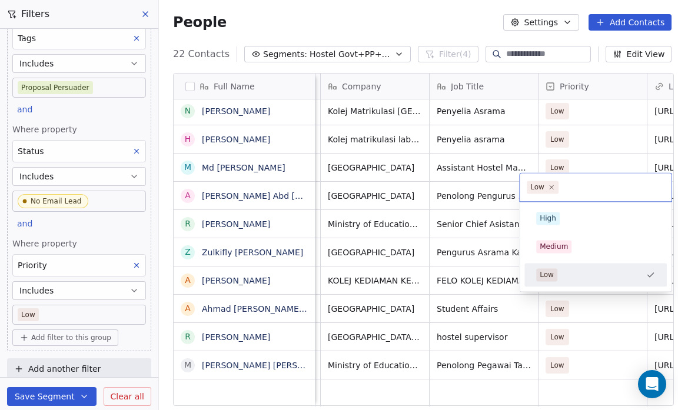
click at [561, 270] on div "Low" at bounding box center [588, 274] width 105 height 13
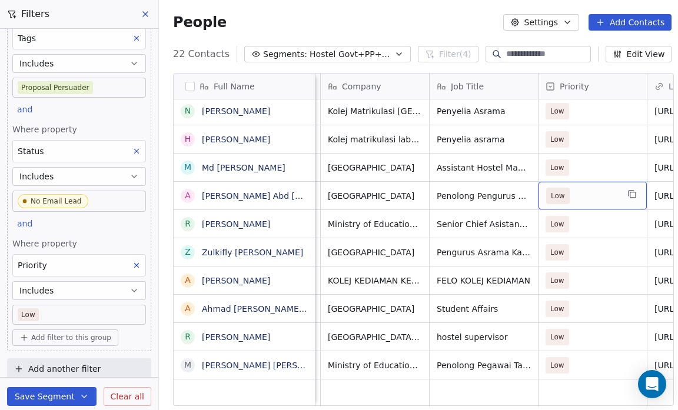
click at [571, 188] on span "Low" at bounding box center [582, 196] width 72 height 16
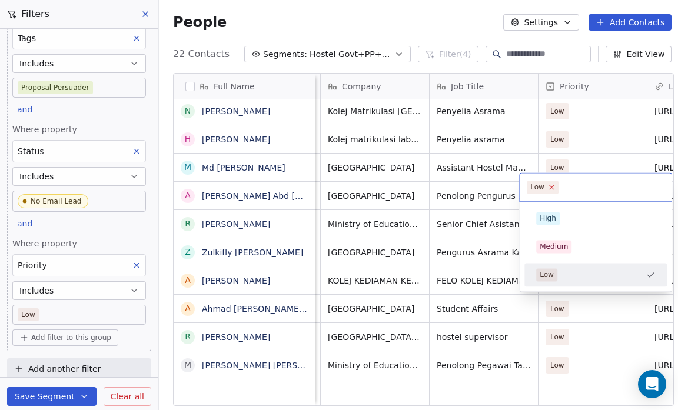
click at [551, 185] on icon at bounding box center [551, 188] width 8 height 8
click at [413, 11] on html "Salsius (M) Sdn Bhd Contacts People Marketing Workflows Campaigns Sales Pipelin…" at bounding box center [339, 205] width 678 height 410
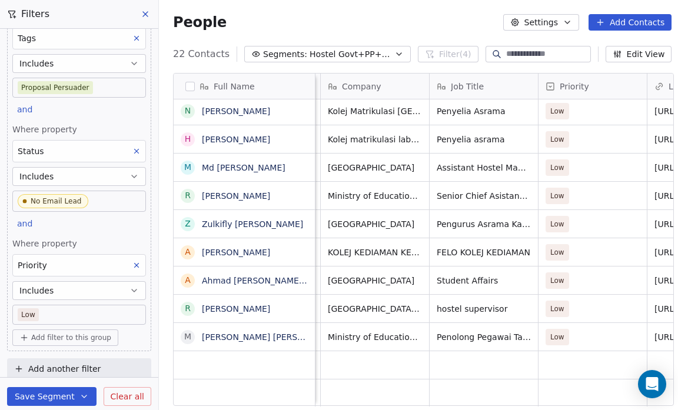
click at [367, 52] on span "Hostel Govt+PP+NEL+L" at bounding box center [350, 54] width 82 height 12
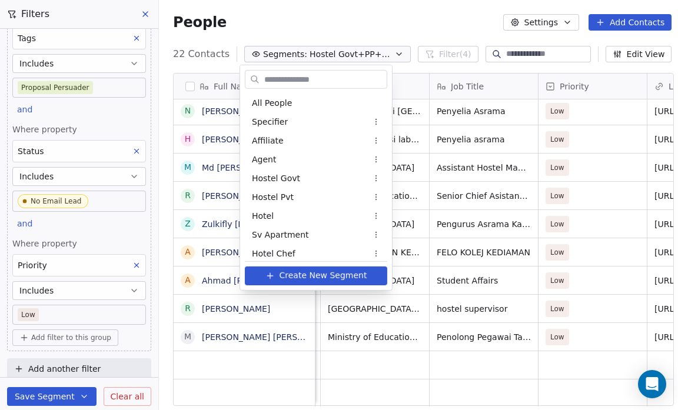
scroll to position [1117, 0]
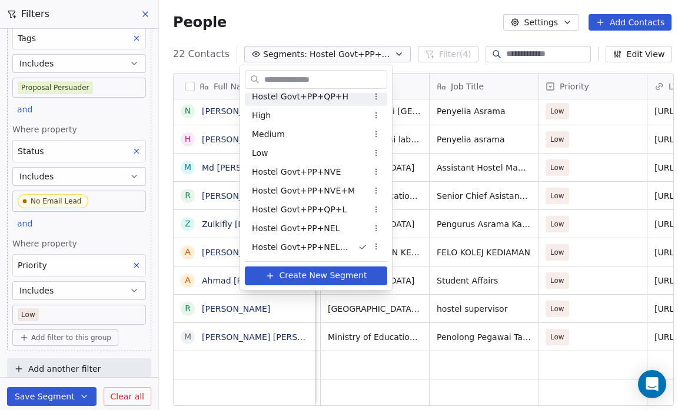
click at [348, 94] on div "Hostel Govt+PP+QP+H" at bounding box center [316, 96] width 142 height 19
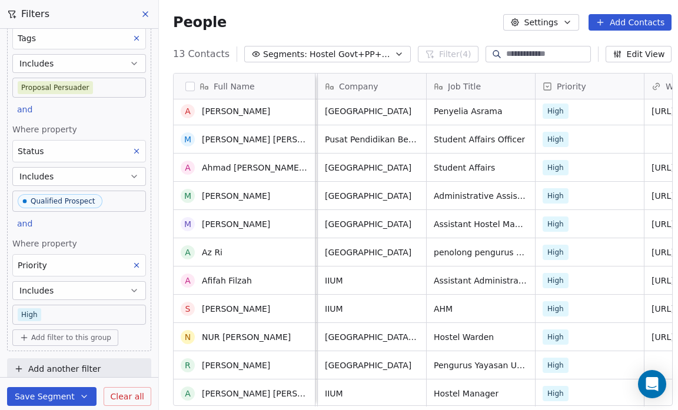
scroll to position [0, 0]
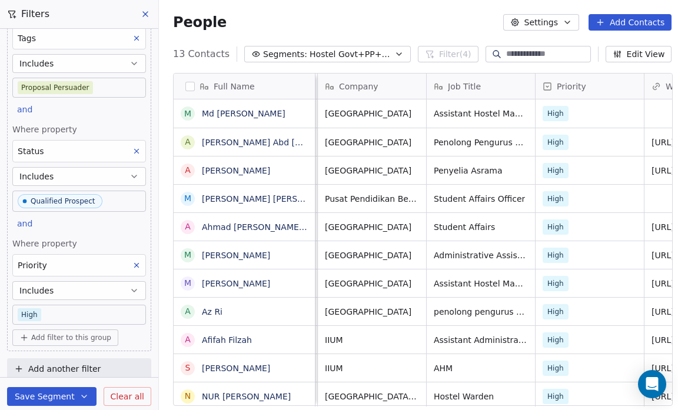
click at [373, 53] on span "Hostel Govt+PP+QP+H" at bounding box center [350, 54] width 82 height 12
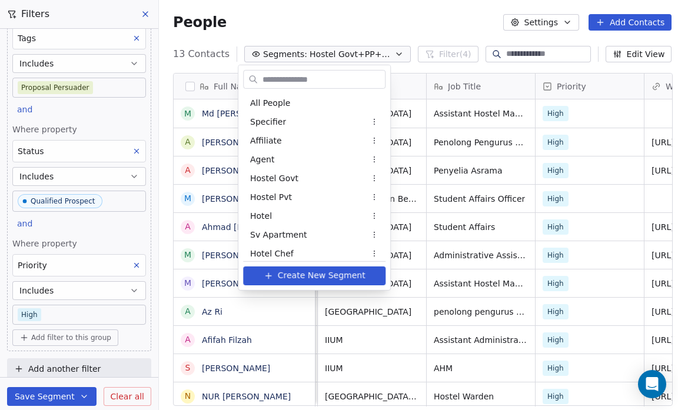
scroll to position [967, 0]
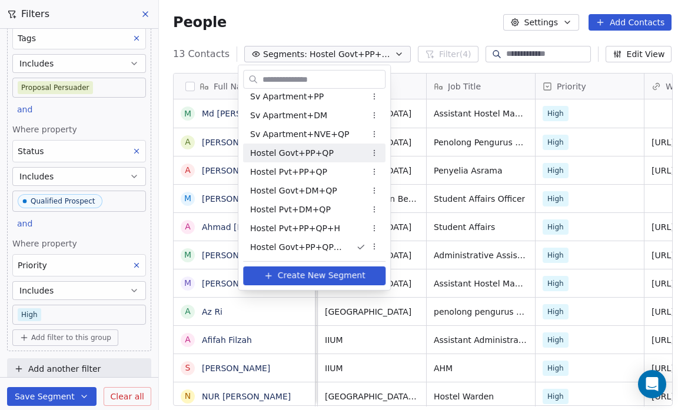
click at [348, 161] on div "Hostel Govt+PP+QP" at bounding box center [314, 153] width 142 height 19
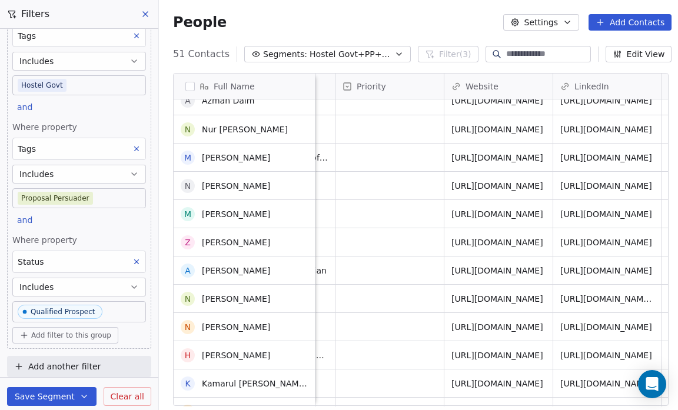
scroll to position [525, 0]
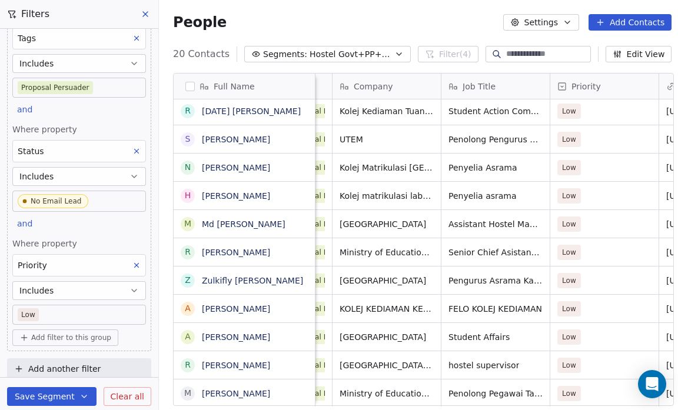
click at [572, 219] on span "Low" at bounding box center [569, 224] width 14 height 11
click at [598, 215] on div "Low" at bounding box center [604, 224] width 108 height 28
click at [608, 217] on div "Low" at bounding box center [604, 224] width 108 height 28
click at [584, 218] on div "Low" at bounding box center [604, 224] width 108 height 28
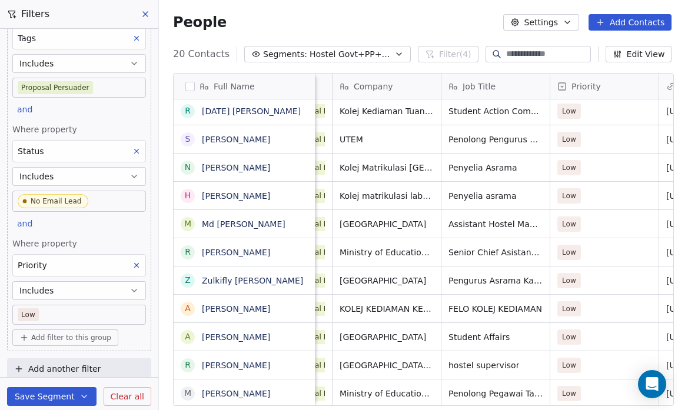
click at [610, 222] on div "Low" at bounding box center [604, 224] width 108 height 28
click at [599, 214] on div "Low" at bounding box center [604, 224] width 108 height 28
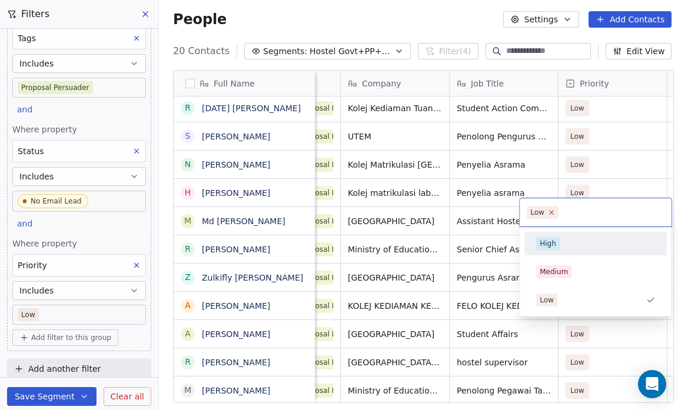
click at [551, 215] on icon at bounding box center [551, 212] width 8 height 8
click at [312, 17] on html "Salsius (M) Sdn Bhd Contacts People Marketing Workflows Campaigns Sales Pipelin…" at bounding box center [339, 205] width 678 height 410
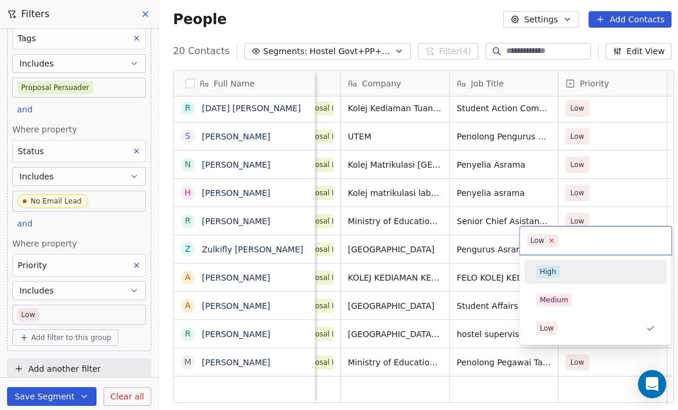
click at [552, 239] on icon at bounding box center [551, 241] width 4 height 4
click at [356, 22] on html "Salsius (M) Sdn Bhd Contacts People Marketing Workflows Campaigns Sales Pipelin…" at bounding box center [339, 205] width 678 height 410
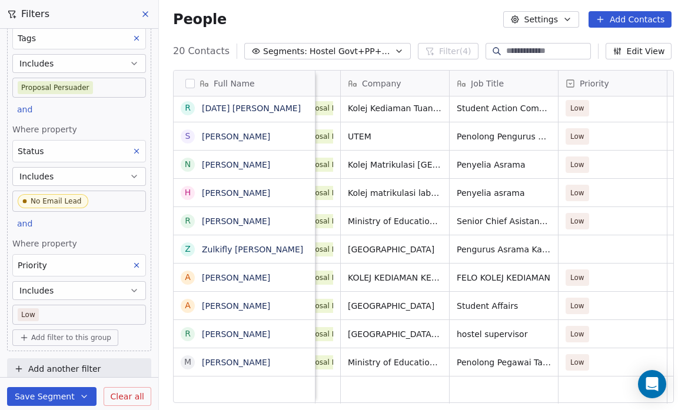
click at [422, 26] on div "People Settings Add Contacts" at bounding box center [422, 19] width 498 height 16
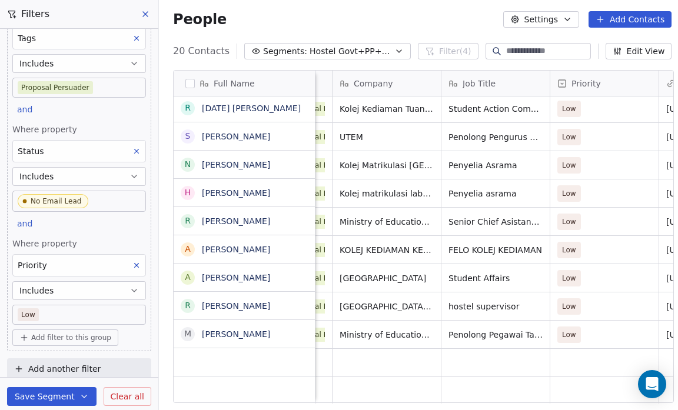
scroll to position [7, 44]
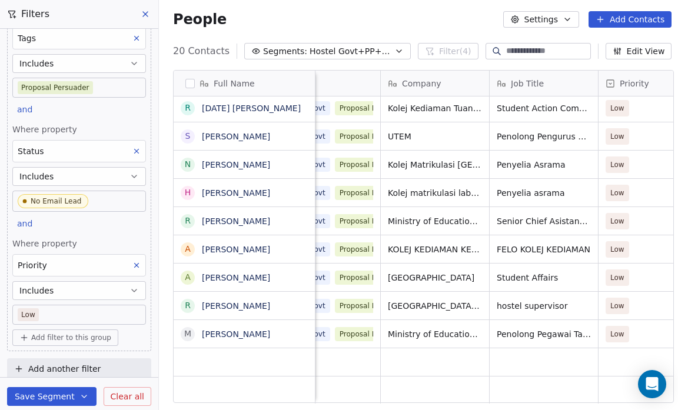
click at [371, 48] on span "Hostel Govt+PP+NEL+L" at bounding box center [350, 51] width 82 height 12
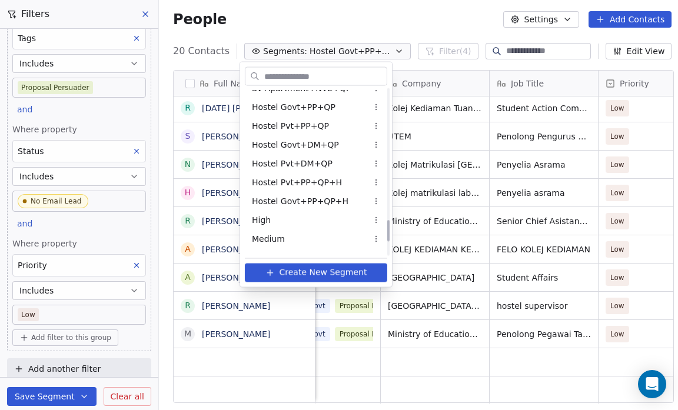
scroll to position [1005, 0]
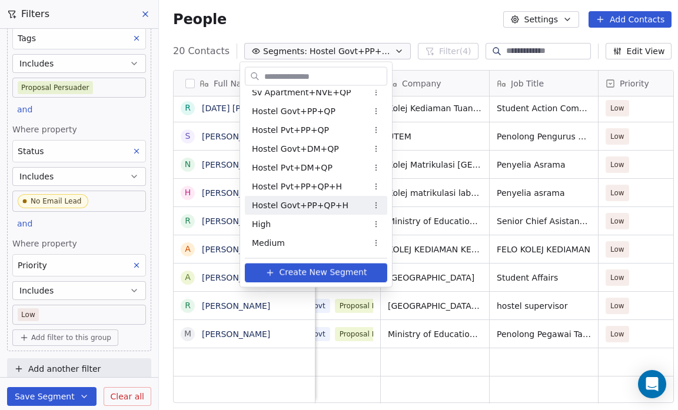
click at [342, 203] on div "Hostel Govt+PP+QP+H" at bounding box center [316, 205] width 142 height 19
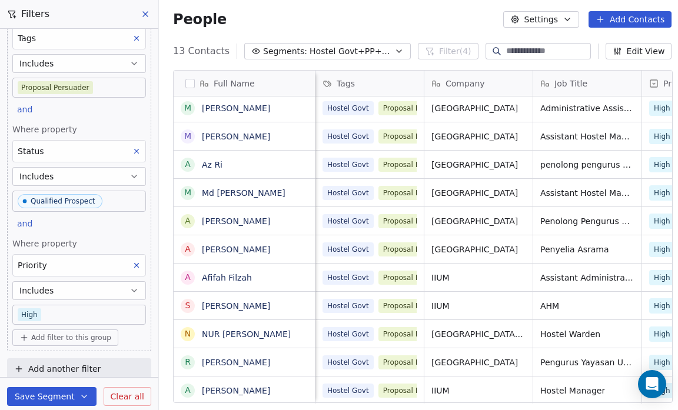
scroll to position [48, 0]
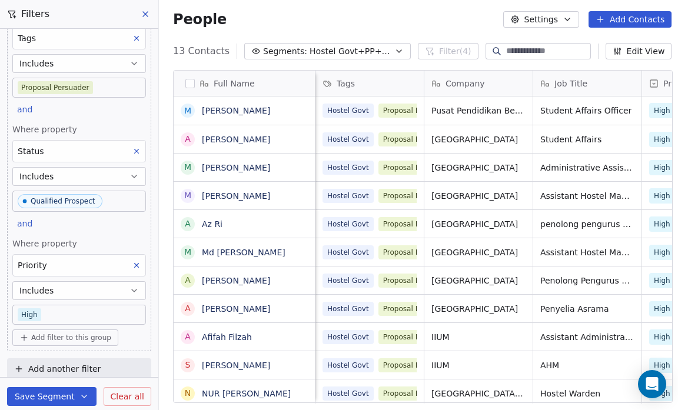
click at [375, 54] on span "Hostel Govt+PP+QP+H" at bounding box center [350, 51] width 82 height 12
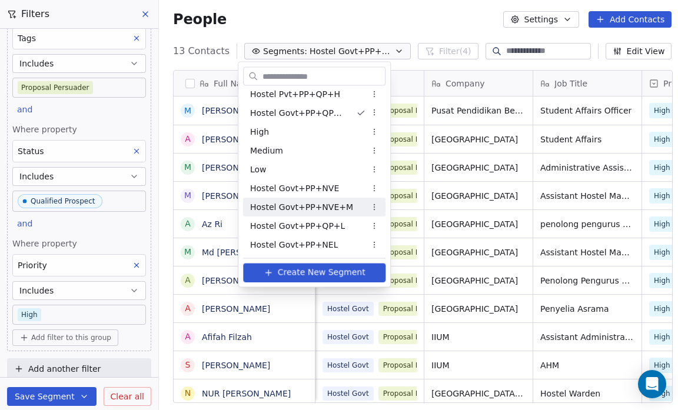
click at [334, 205] on span "Hostel Govt+PP+NVE+M" at bounding box center [301, 207] width 103 height 12
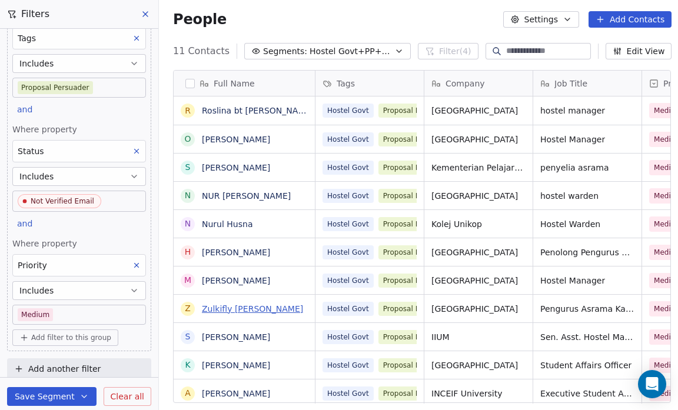
scroll to position [3, 0]
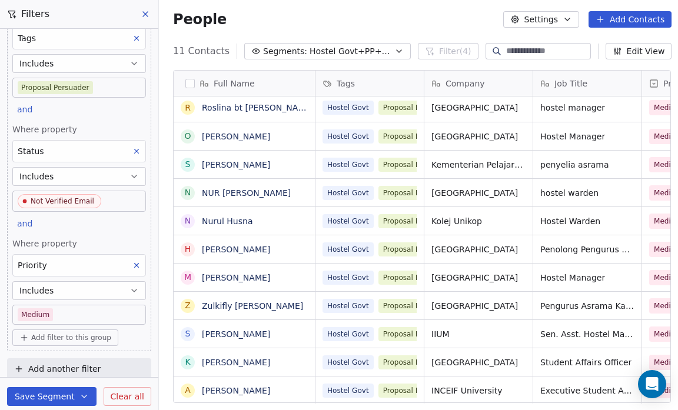
click at [394, 48] on icon "button" at bounding box center [398, 50] width 9 height 9
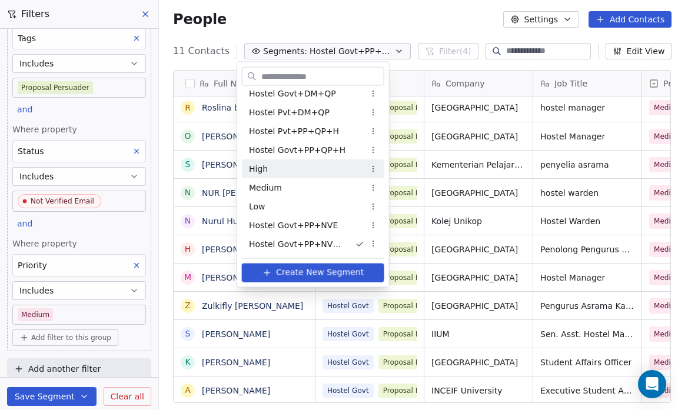
scroll to position [1117, 0]
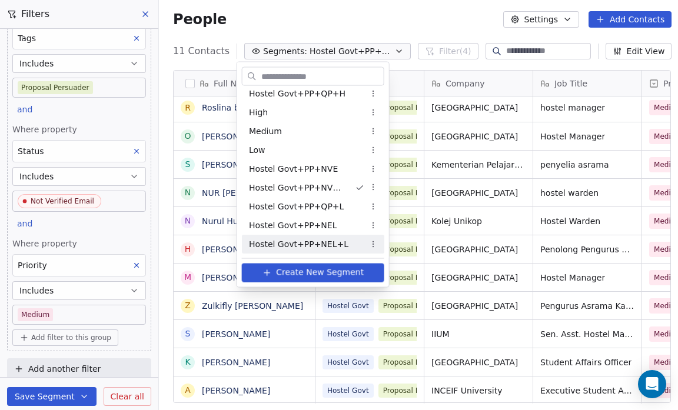
click at [310, 243] on span "Hostel Govt+PP+NEL+L" at bounding box center [298, 244] width 99 height 12
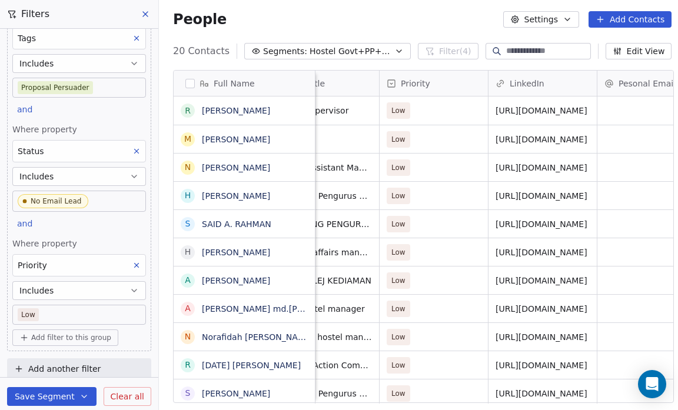
scroll to position [0, 262]
click at [540, 139] on link "[URL][DOMAIN_NAME]" at bounding box center [542, 139] width 92 height 9
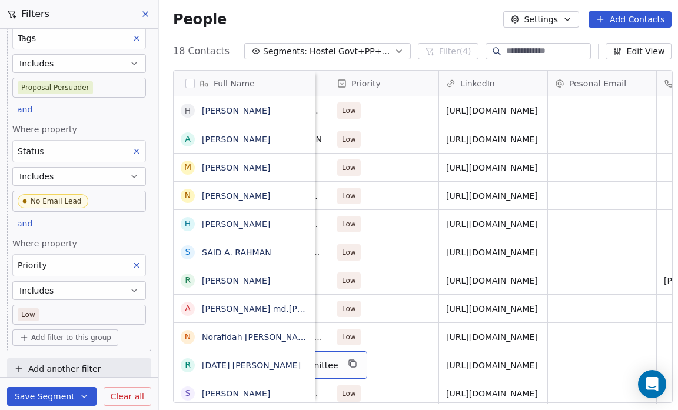
scroll to position [7, 312]
click at [325, 47] on span "Hostel Govt+PP+NEL+L" at bounding box center [350, 51] width 82 height 12
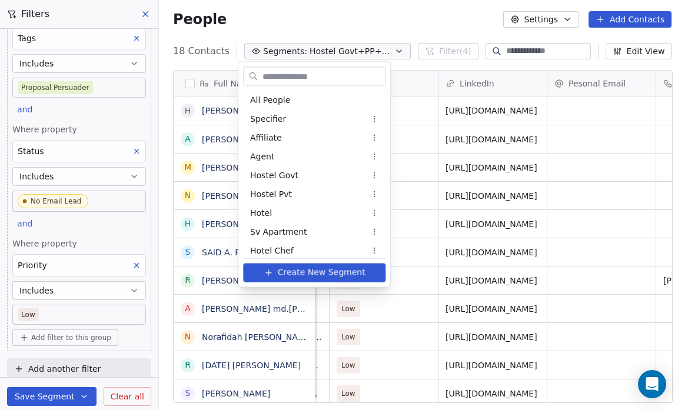
scroll to position [1117, 0]
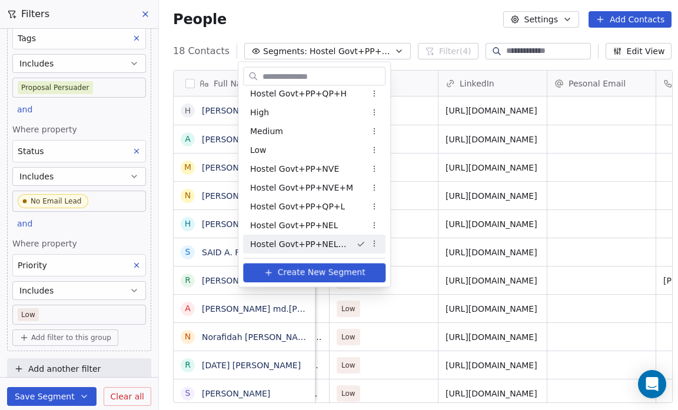
click at [336, 12] on html "Salsius (M) Sdn Bhd Contacts People Marketing Workflows Campaigns Sales Pipelin…" at bounding box center [339, 205] width 678 height 410
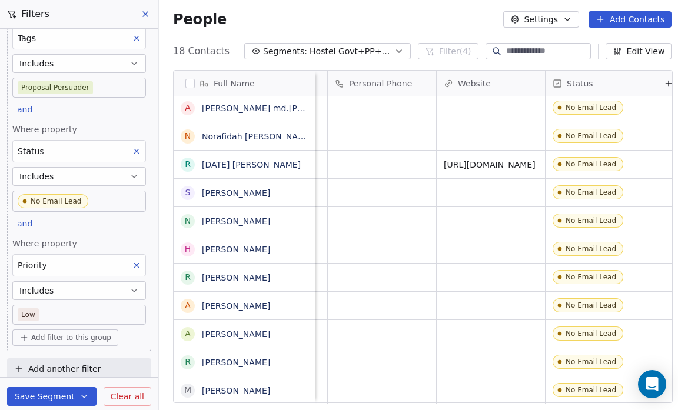
scroll to position [7, 767]
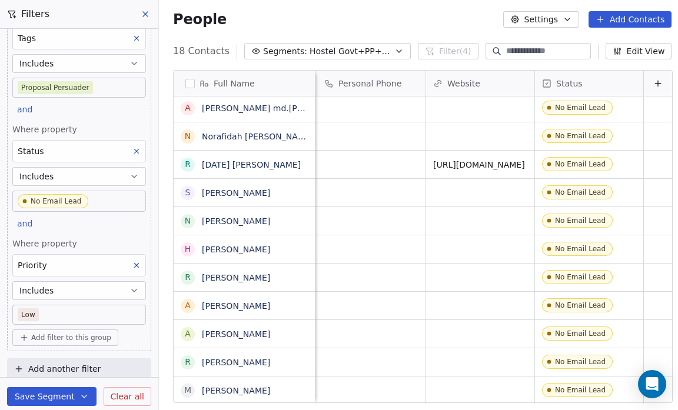
click at [639, 48] on button "Edit View" at bounding box center [638, 51] width 66 height 16
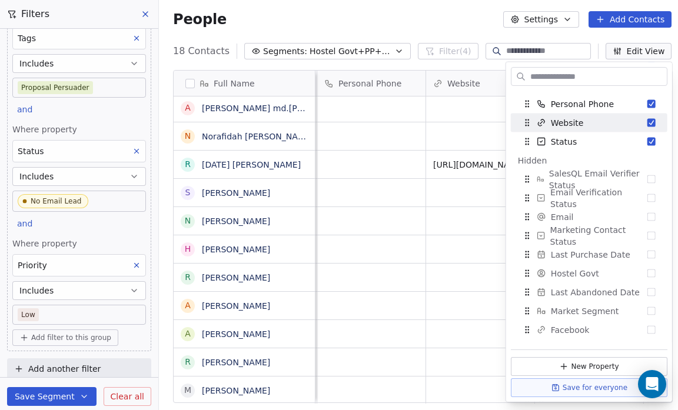
scroll to position [163, 0]
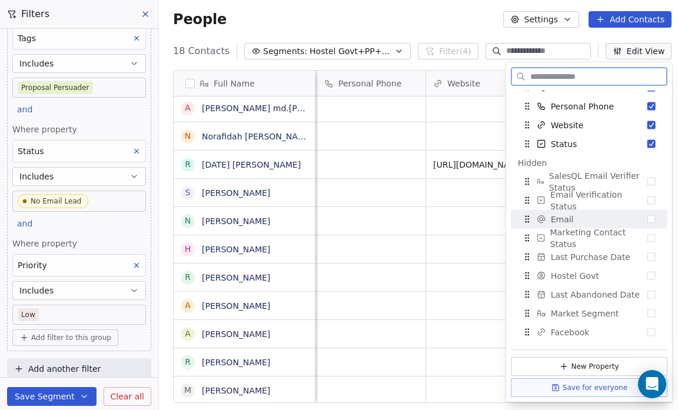
click at [647, 215] on button "Suggestions" at bounding box center [651, 219] width 8 height 8
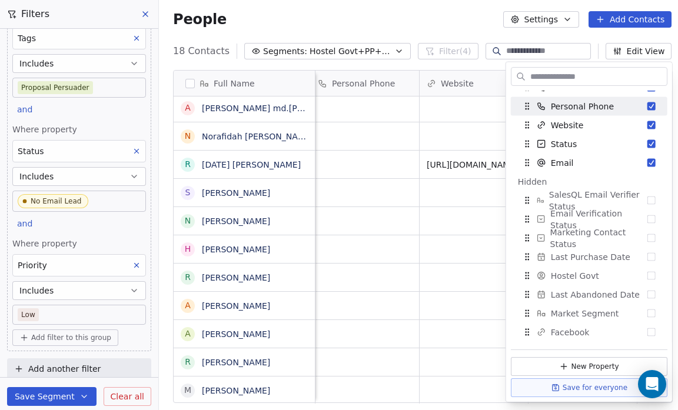
click at [418, 19] on div "People Settings Add Contacts" at bounding box center [422, 19] width 498 height 16
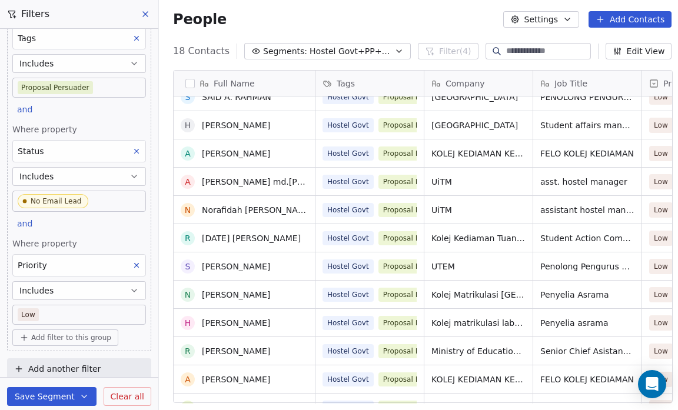
scroll to position [128, 0]
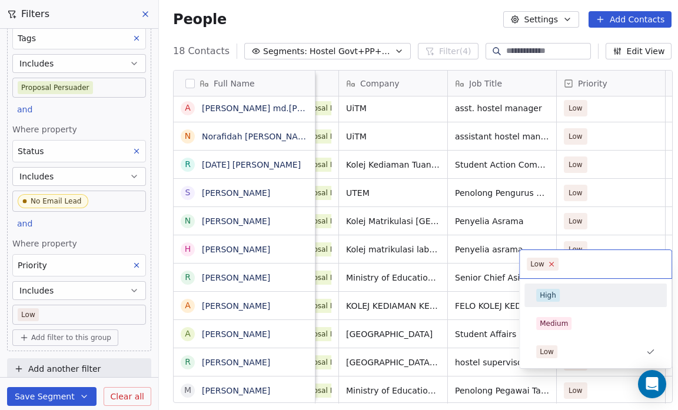
click at [548, 262] on icon at bounding box center [551, 264] width 8 height 8
click at [414, 18] on html "Salsius (M) Sdn Bhd Contacts People Marketing Workflows Campaigns Sales Pipelin…" at bounding box center [339, 205] width 678 height 410
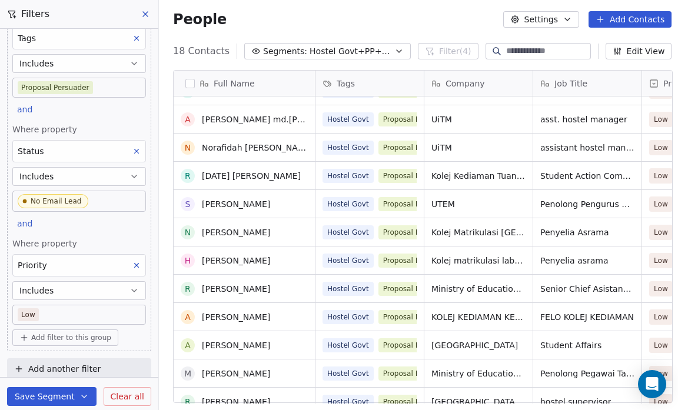
scroll to position [201, 0]
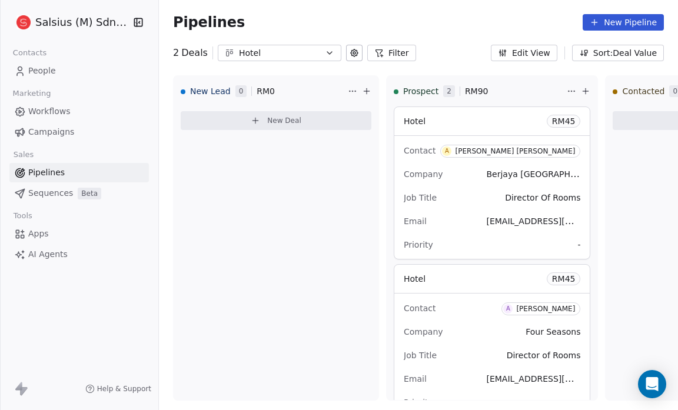
click at [325, 52] on icon "button" at bounding box center [329, 52] width 9 height 9
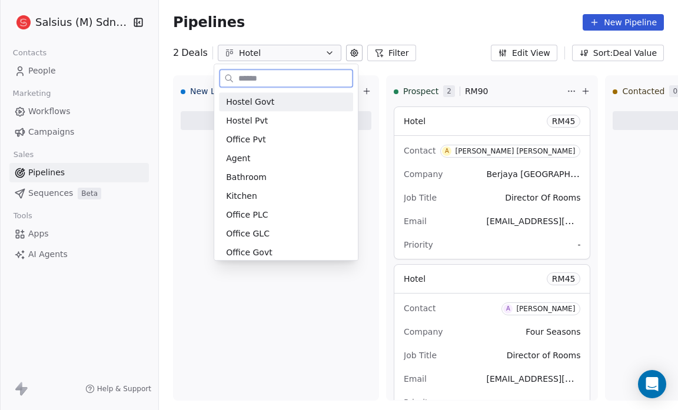
click at [280, 101] on div "Hostel Govt" at bounding box center [286, 102] width 120 height 12
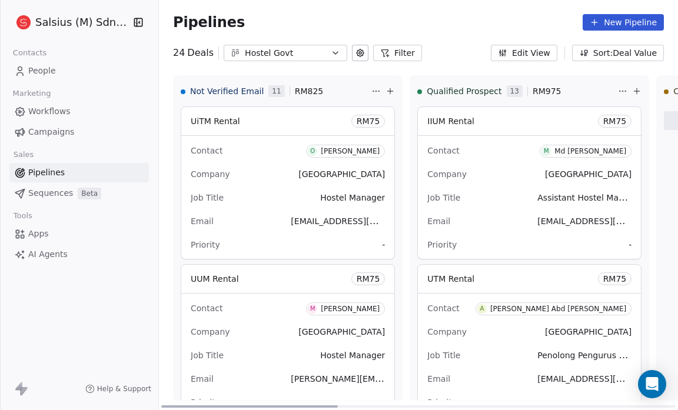
click at [481, 219] on div "Email mdzamri@iium.edu.my" at bounding box center [529, 221] width 204 height 19
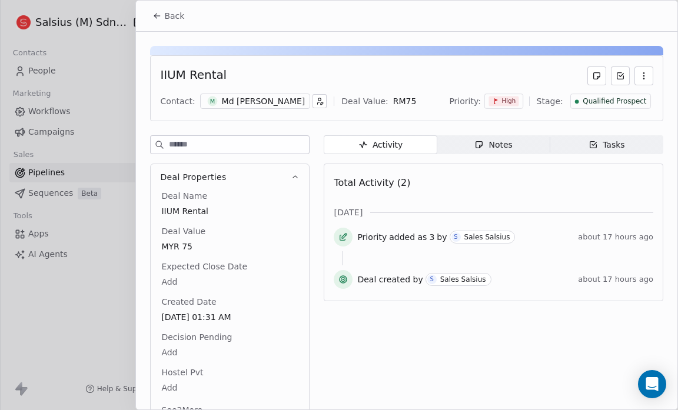
click at [171, 14] on span "Back" at bounding box center [174, 16] width 20 height 12
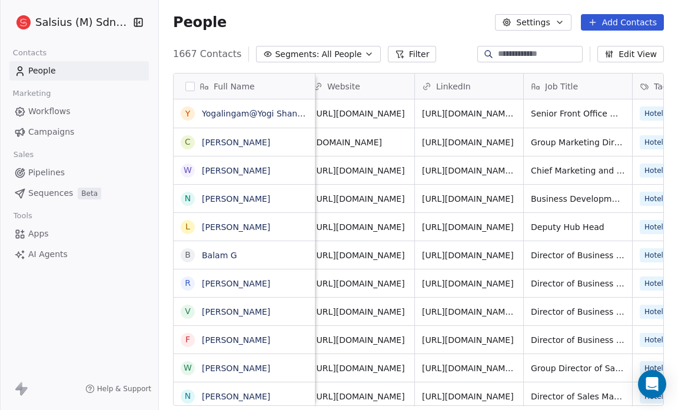
scroll to position [0, 115]
click at [46, 174] on span "Pipelines" at bounding box center [46, 172] width 36 height 12
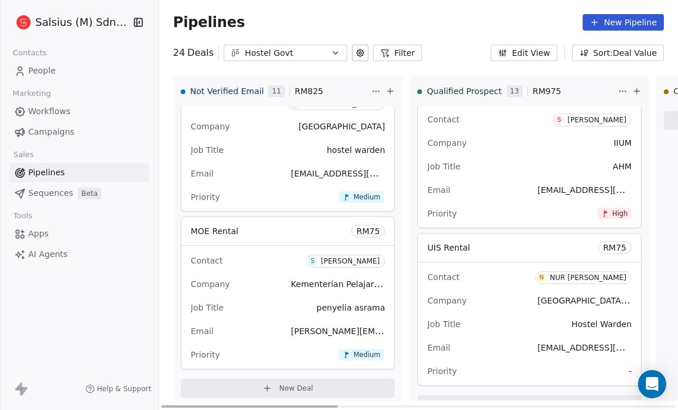
scroll to position [1784, 0]
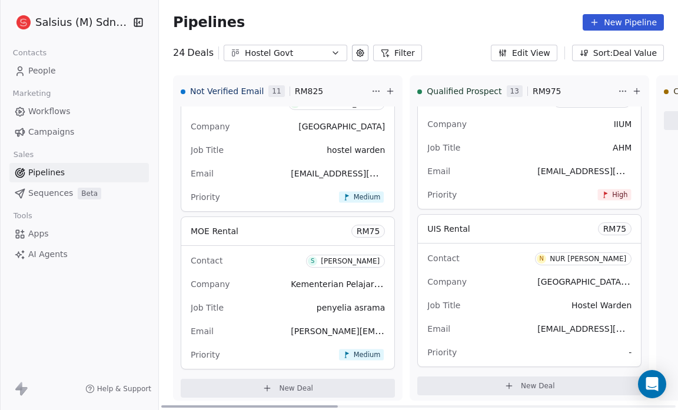
click at [628, 347] on span "-" at bounding box center [629, 353] width 3 height 12
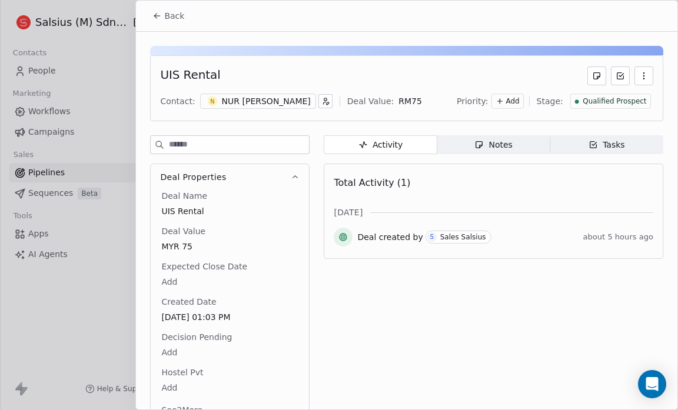
click at [514, 99] on span "Add" at bounding box center [512, 101] width 14 height 10
click at [491, 124] on span "High" at bounding box center [490, 124] width 16 height 9
click at [165, 18] on span "Back" at bounding box center [174, 16] width 20 height 12
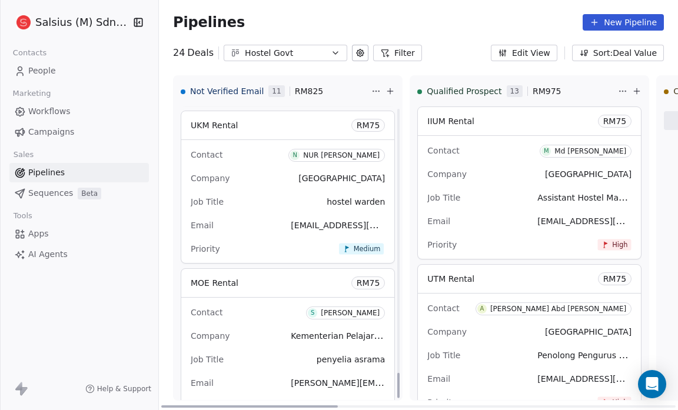
scroll to position [3043, 0]
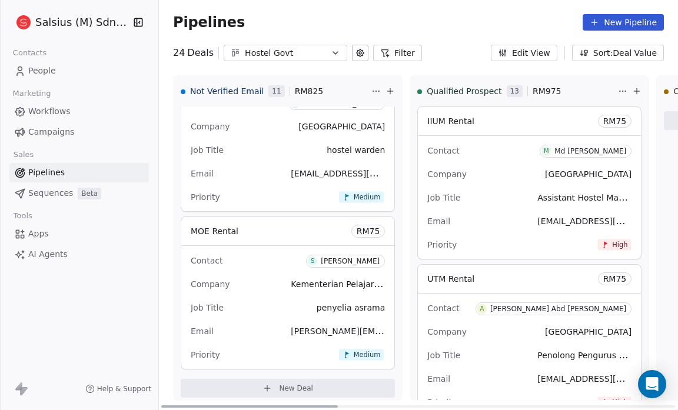
click at [279, 384] on span "New Deal" at bounding box center [296, 388] width 34 height 9
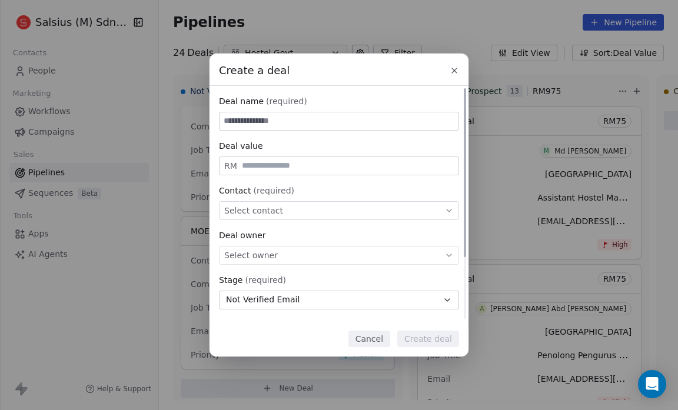
click at [250, 205] on span "Select contact" at bounding box center [253, 211] width 59 height 12
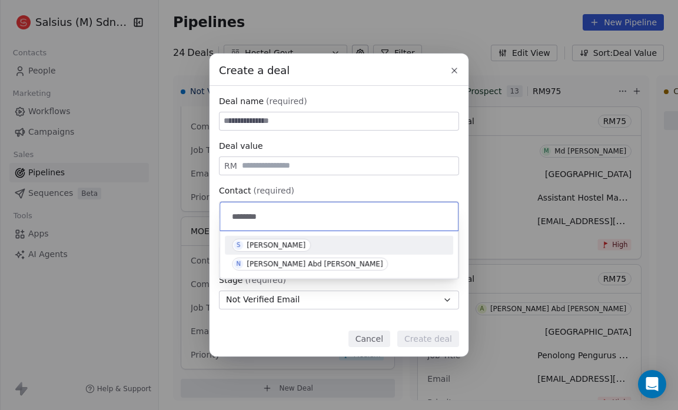
type input "*******"
click at [261, 245] on div "[PERSON_NAME]" at bounding box center [276, 245] width 59 height 8
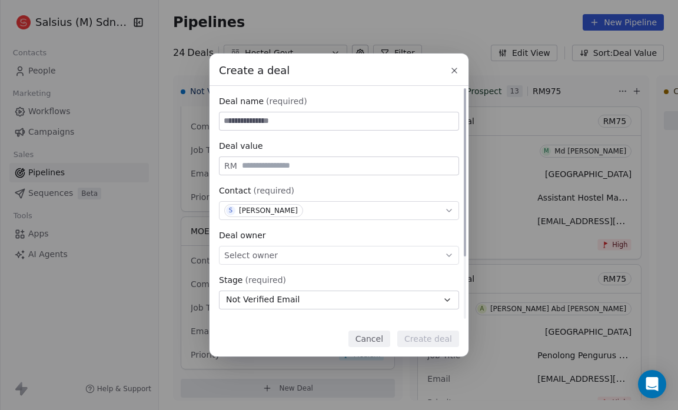
click at [323, 253] on div "Select owner" at bounding box center [339, 255] width 240 height 19
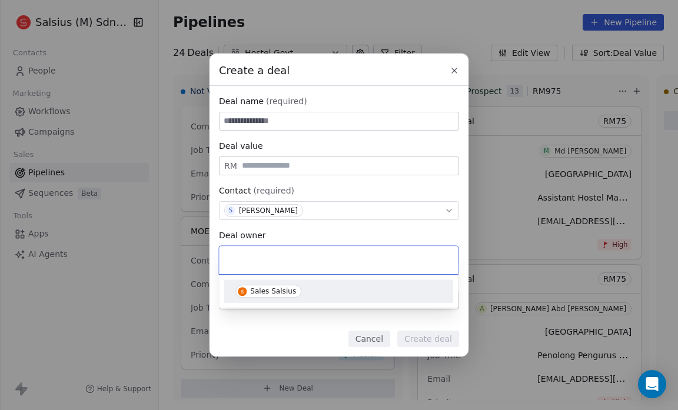
click at [284, 294] on div "Sales Salsius" at bounding box center [273, 291] width 46 height 8
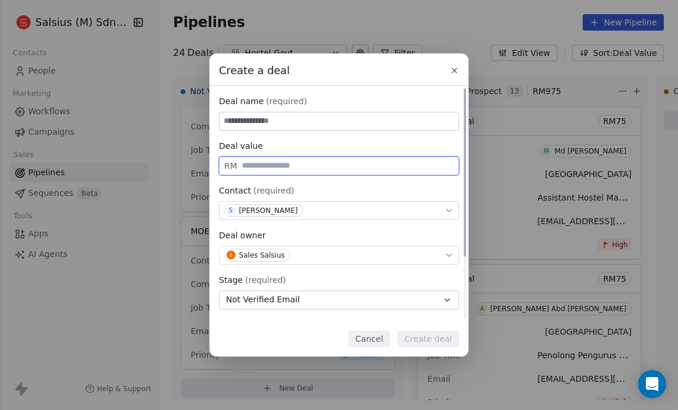
click at [264, 168] on input "text" at bounding box center [347, 165] width 216 height 9
type input "**"
click at [248, 119] on input at bounding box center [338, 121] width 239 height 18
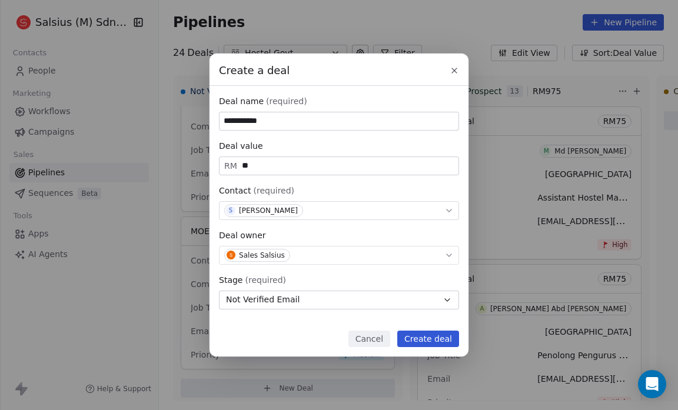
type input "**********"
click at [418, 342] on button "Create deal" at bounding box center [428, 339] width 62 height 16
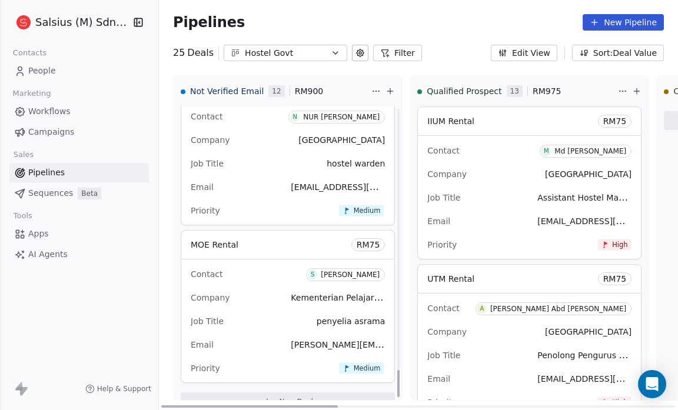
scroll to position [2886, 0]
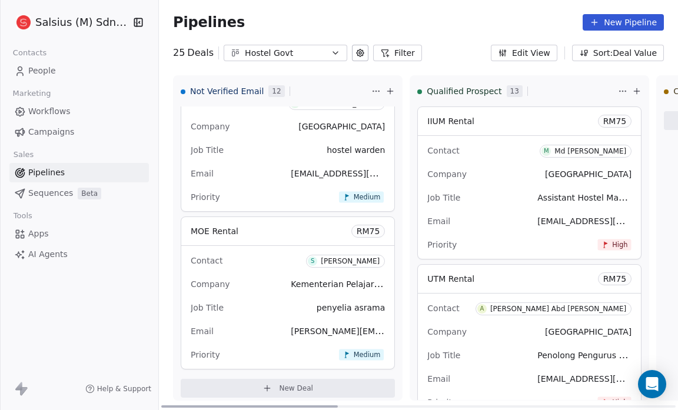
click at [279, 384] on span "New Deal" at bounding box center [296, 388] width 34 height 9
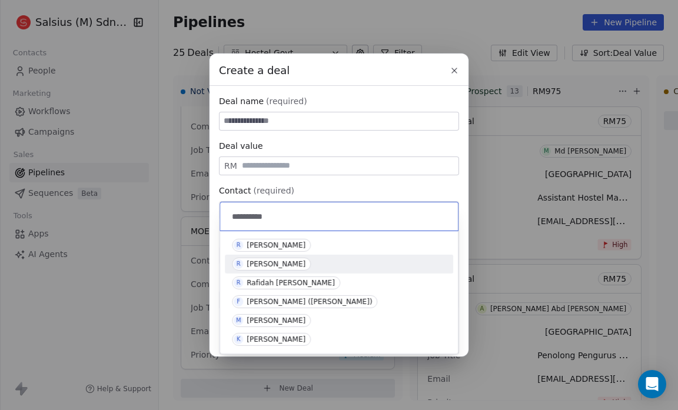
type input "**********"
click at [305, 264] on div "R Razali Rahman" at bounding box center [339, 264] width 214 height 13
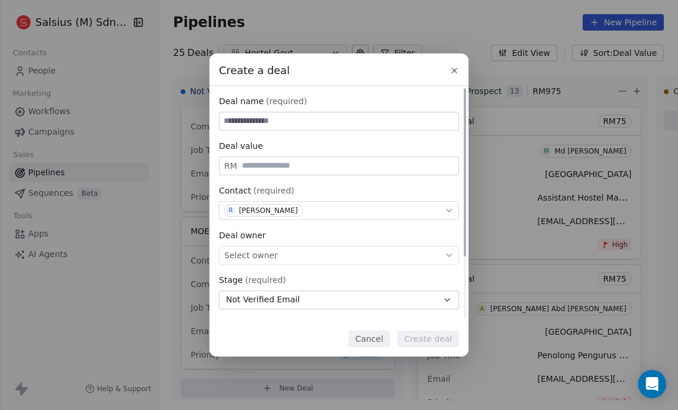
click at [261, 254] on span "Select owner" at bounding box center [251, 255] width 54 height 12
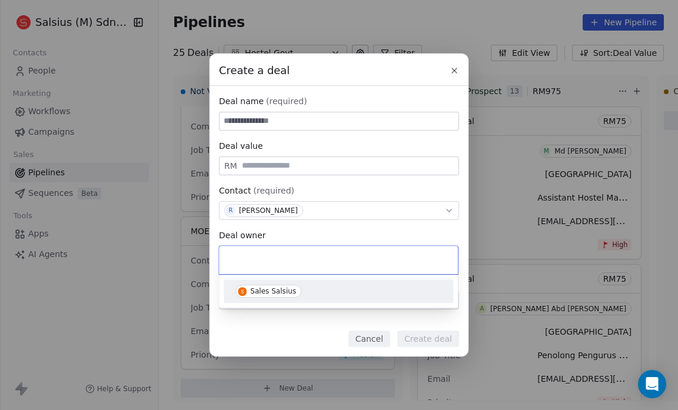
click at [262, 289] on div "Sales Salsius" at bounding box center [273, 291] width 46 height 8
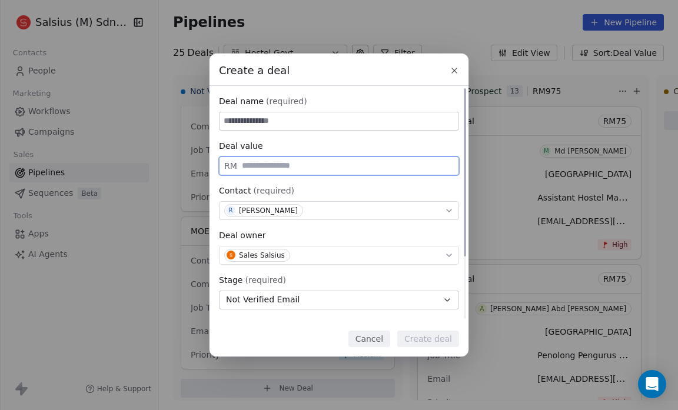
click at [266, 166] on input "text" at bounding box center [347, 165] width 216 height 9
type input "**"
click at [233, 120] on input at bounding box center [338, 121] width 239 height 18
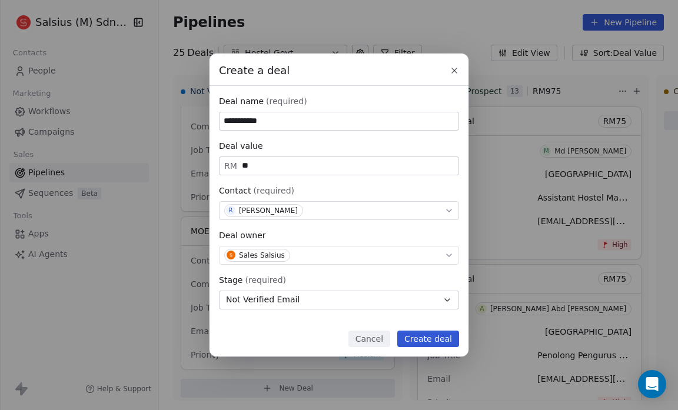
type input "**********"
click at [424, 343] on button "Create deal" at bounding box center [428, 339] width 62 height 16
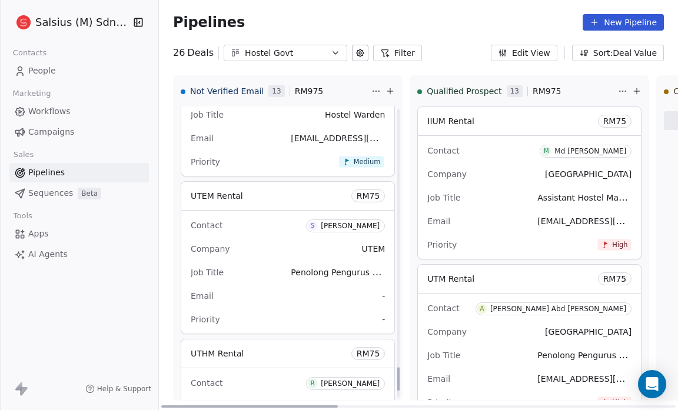
scroll to position [3265, 0]
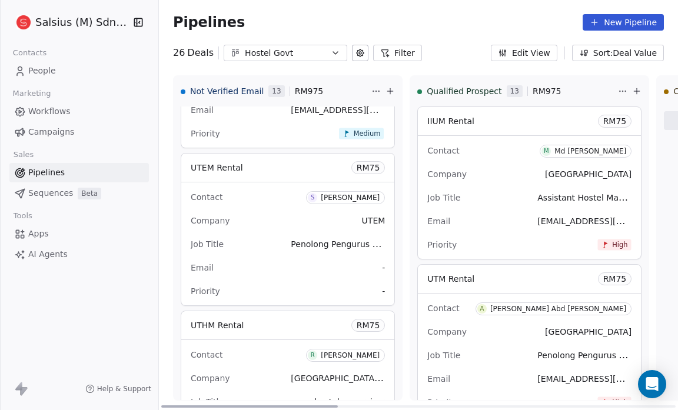
click at [382, 285] on span "-" at bounding box center [383, 291] width 3 height 12
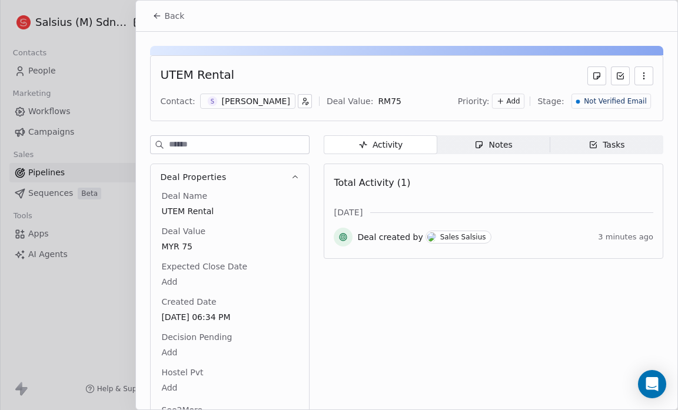
click at [514, 101] on span "Add" at bounding box center [514, 101] width 14 height 10
click at [496, 164] on span "Low" at bounding box center [491, 162] width 14 height 9
click at [369, 18] on div "Back" at bounding box center [406, 16] width 541 height 31
click at [163, 19] on button "Back" at bounding box center [168, 15] width 46 height 21
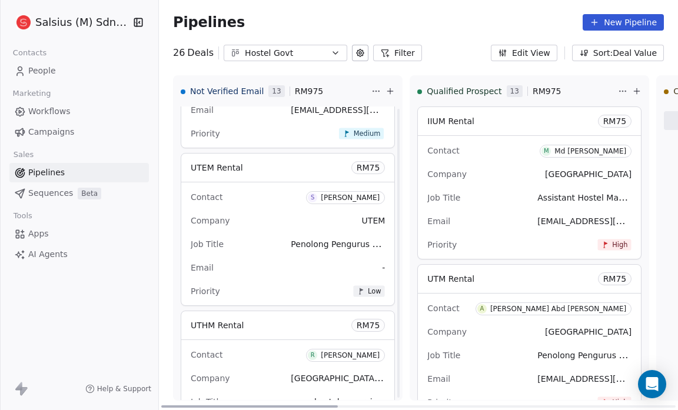
scroll to position [3358, 0]
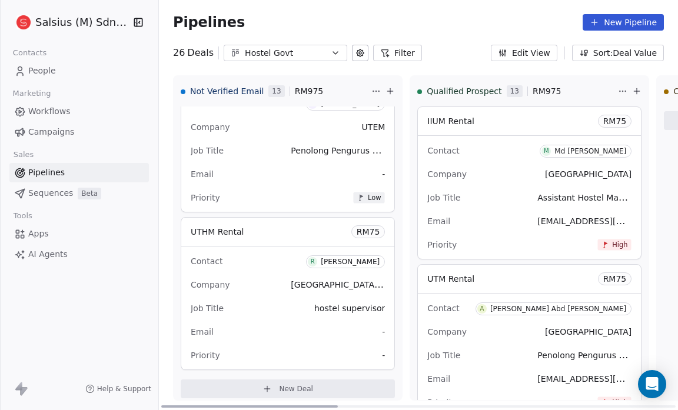
click at [382, 349] on span "-" at bounding box center [383, 355] width 3 height 12
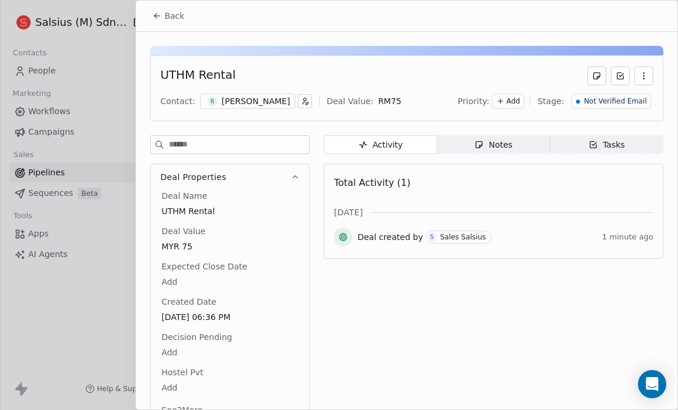
click at [505, 98] on icon at bounding box center [501, 101] width 8 height 8
click at [481, 165] on span "Low" at bounding box center [484, 162] width 33 height 12
click at [172, 18] on span "Back" at bounding box center [174, 16] width 20 height 12
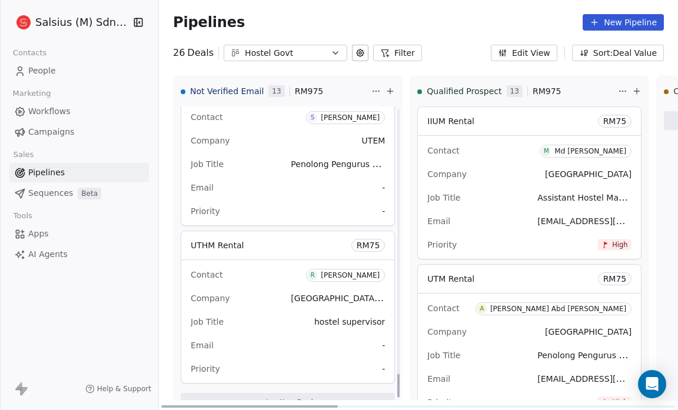
scroll to position [3358, 0]
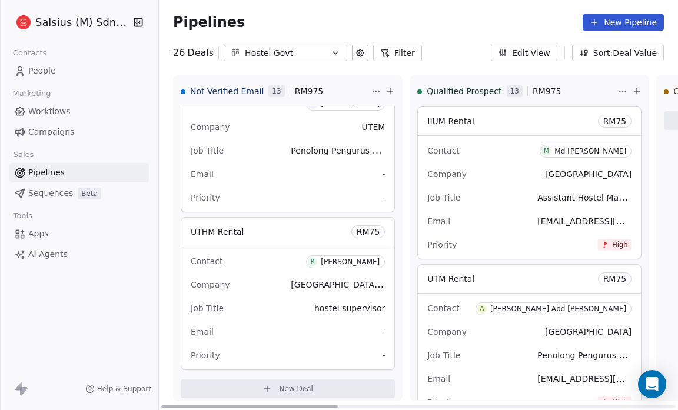
click at [362, 192] on div "Contact S Sabrina Saleh Company UTEM Job Title Penolong Pengurus Asrama Email -…" at bounding box center [287, 150] width 213 height 123
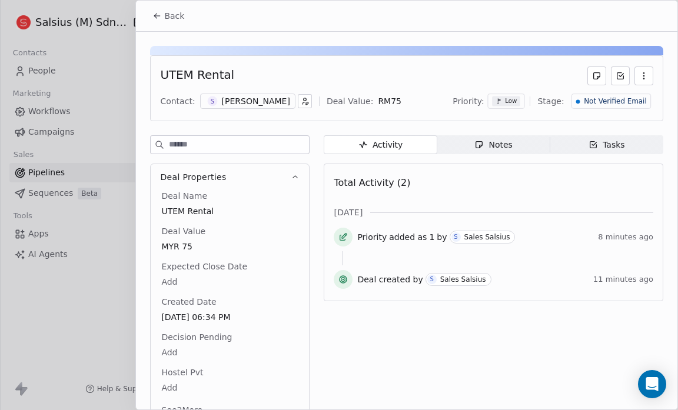
click at [157, 17] on icon at bounding box center [156, 15] width 9 height 9
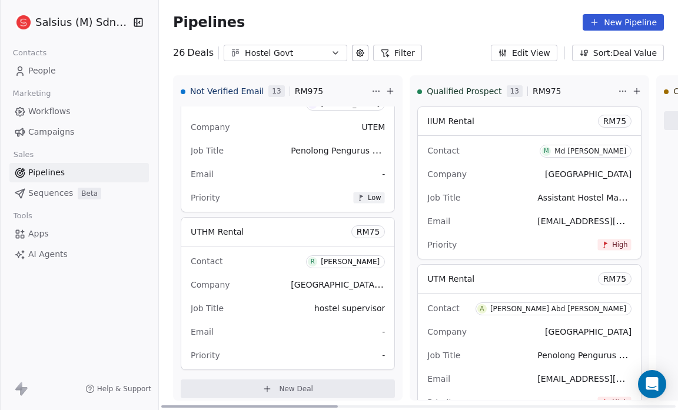
click at [382, 349] on span "-" at bounding box center [383, 355] width 3 height 12
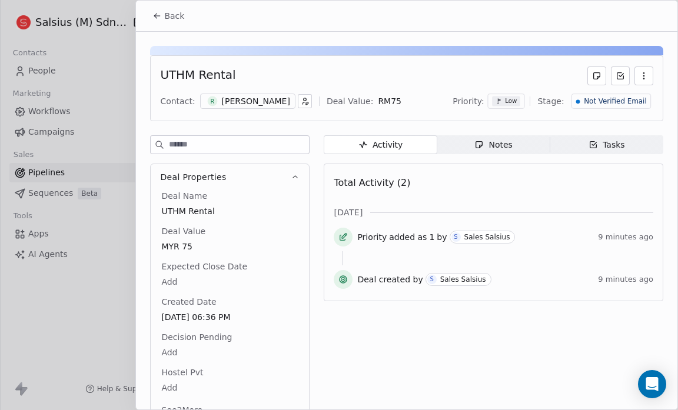
click at [149, 18] on button "Back" at bounding box center [168, 15] width 46 height 21
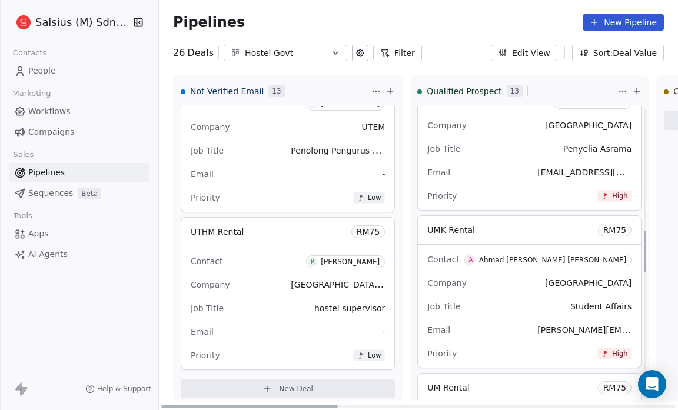
scroll to position [882, 0]
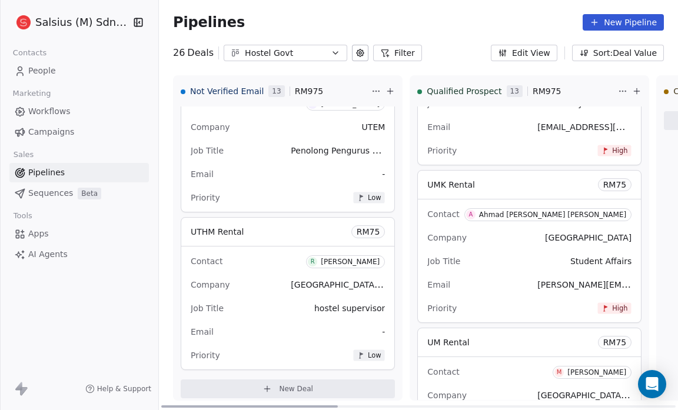
click at [262, 384] on icon at bounding box center [266, 388] width 9 height 9
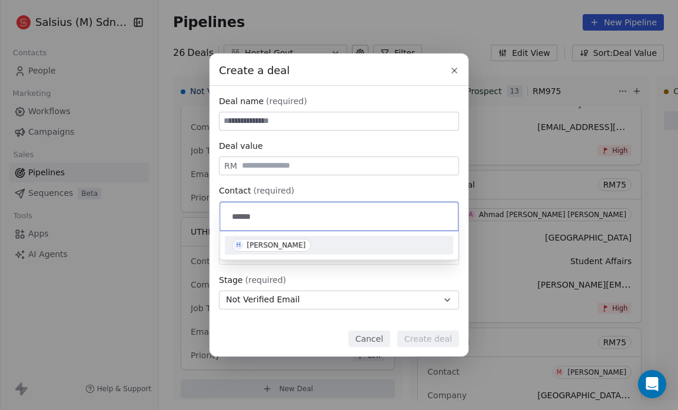
type input "******"
click at [279, 244] on div "[PERSON_NAME]" at bounding box center [276, 245] width 59 height 8
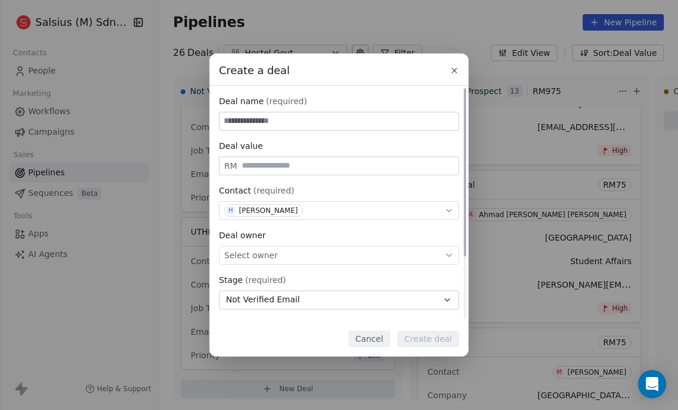
click at [265, 250] on span "Select owner" at bounding box center [251, 255] width 54 height 12
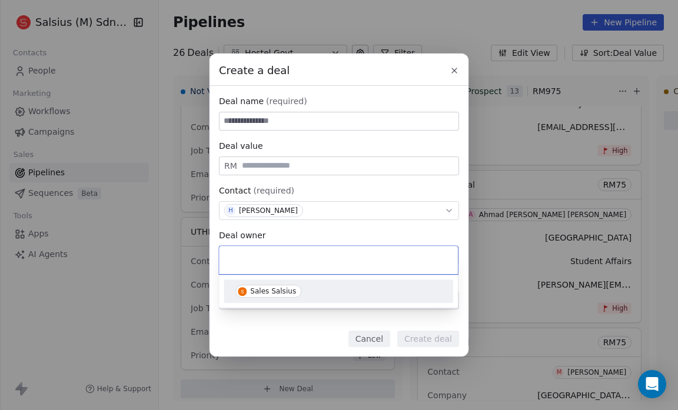
click at [267, 298] on div "Sales Salsius" at bounding box center [338, 291] width 220 height 19
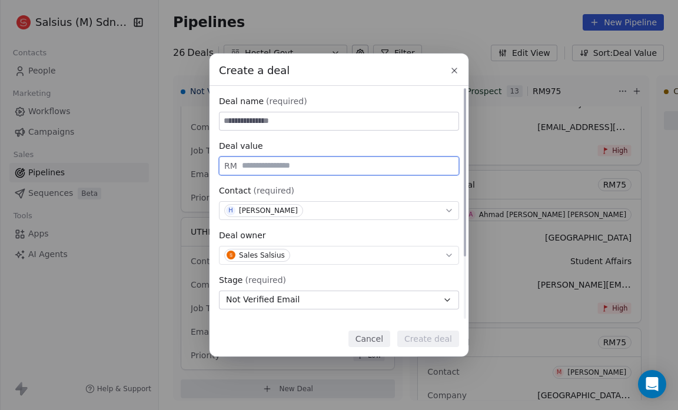
click at [250, 166] on input "text" at bounding box center [347, 165] width 216 height 9
type input "**"
drag, startPoint x: 299, startPoint y: 128, endPoint x: 232, endPoint y: 123, distance: 67.3
click at [232, 123] on input at bounding box center [338, 121] width 239 height 18
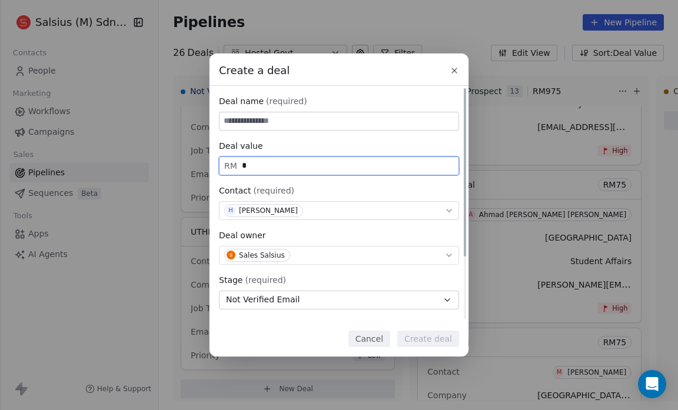
type input "**"
click at [224, 124] on input at bounding box center [338, 121] width 239 height 18
type input "*"
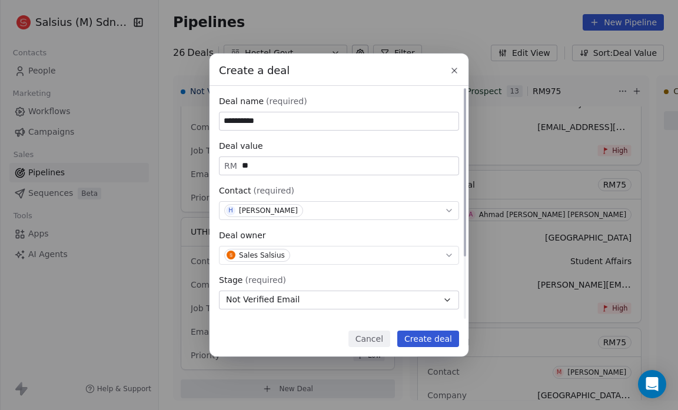
type input "**********"
click at [450, 299] on icon "button" at bounding box center [446, 299] width 9 height 9
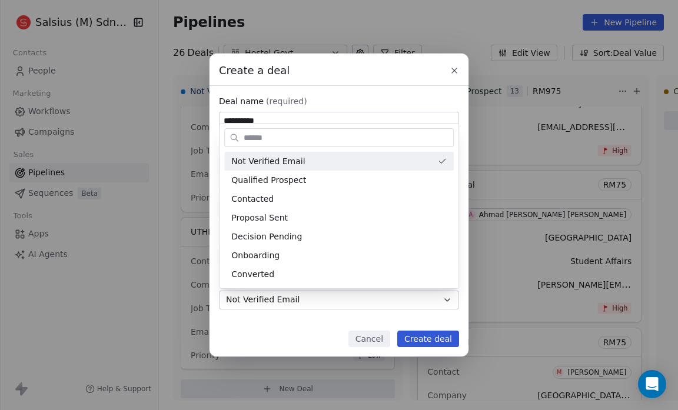
click at [444, 297] on div "**********" at bounding box center [339, 205] width 678 height 302
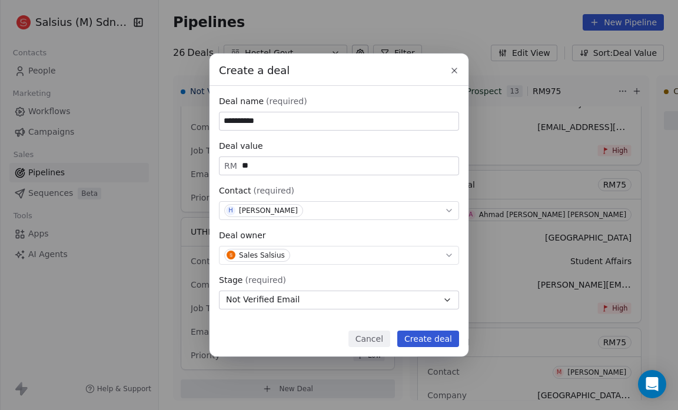
click at [431, 337] on button "Create deal" at bounding box center [428, 339] width 62 height 16
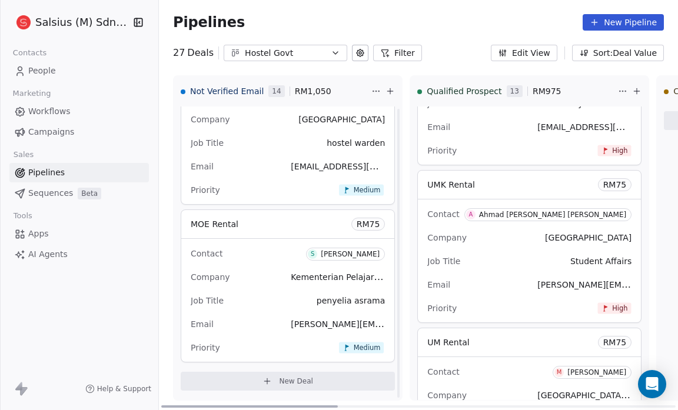
scroll to position [2886, 0]
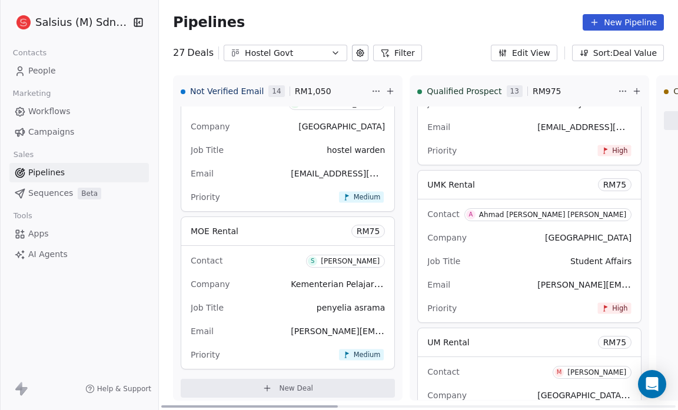
drag, startPoint x: 431, startPoint y: 337, endPoint x: 244, endPoint y: 309, distance: 189.1
click at [244, 309] on div "Job Title penyelia asrama" at bounding box center [288, 307] width 194 height 19
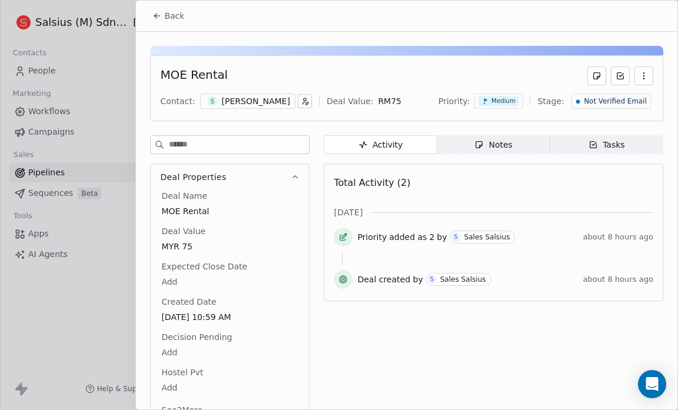
click at [152, 16] on icon at bounding box center [156, 15] width 9 height 9
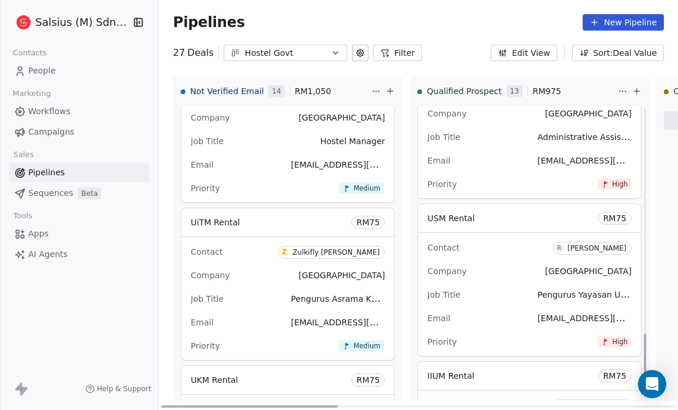
scroll to position [1784, 0]
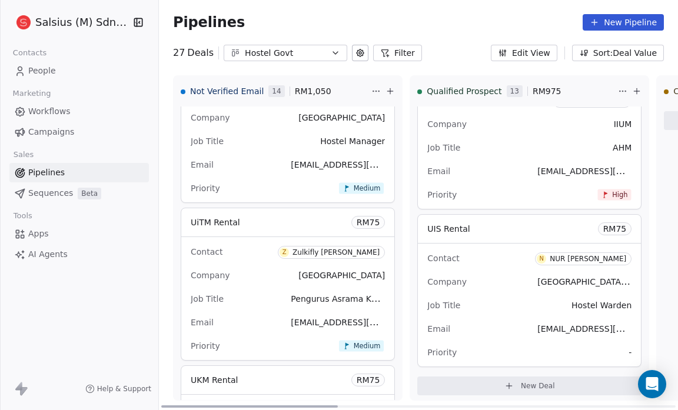
click at [628, 347] on span "-" at bounding box center [629, 353] width 3 height 12
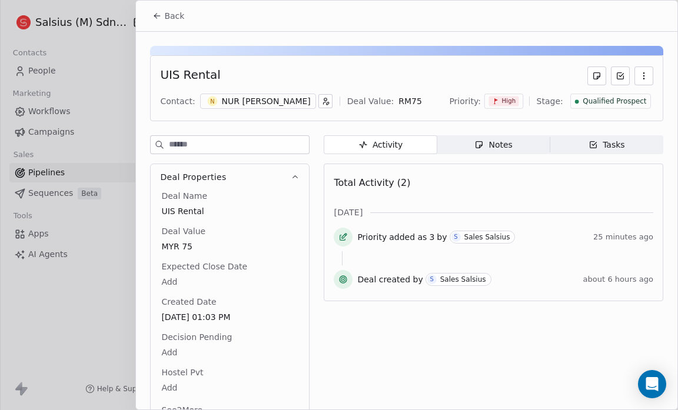
click at [500, 104] on span "High" at bounding box center [503, 101] width 30 height 10
click at [495, 144] on span "Medium" at bounding box center [493, 143] width 28 height 9
click at [511, 94] on div "Medium" at bounding box center [497, 101] width 49 height 15
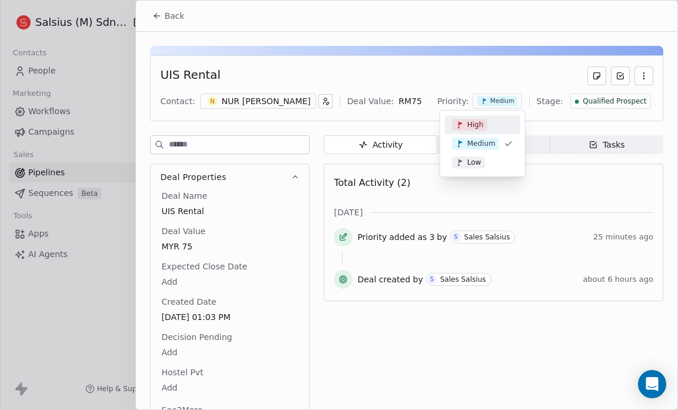
click at [495, 123] on div "High" at bounding box center [482, 125] width 61 height 12
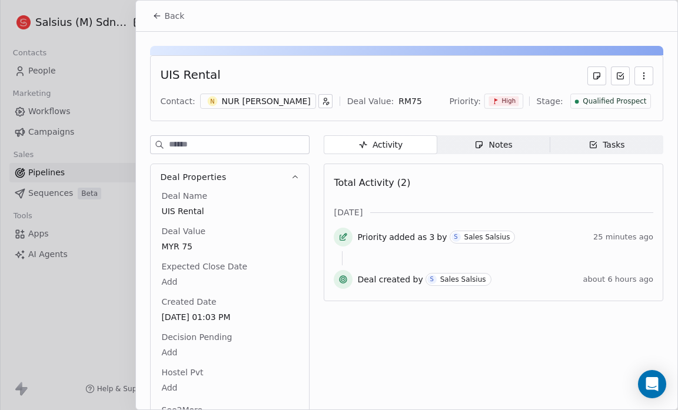
click at [181, 22] on button "Back" at bounding box center [168, 15] width 46 height 21
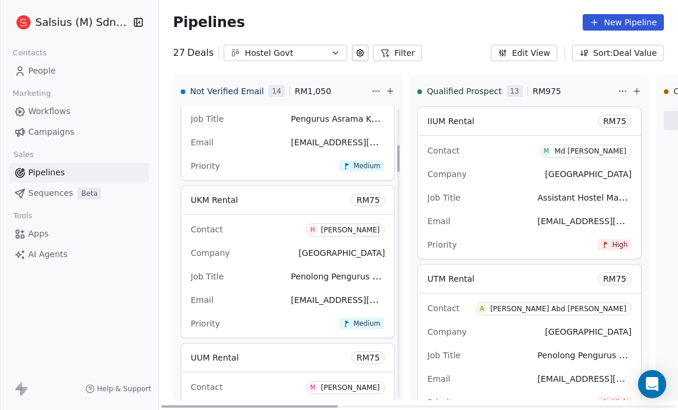
scroll to position [399, 0]
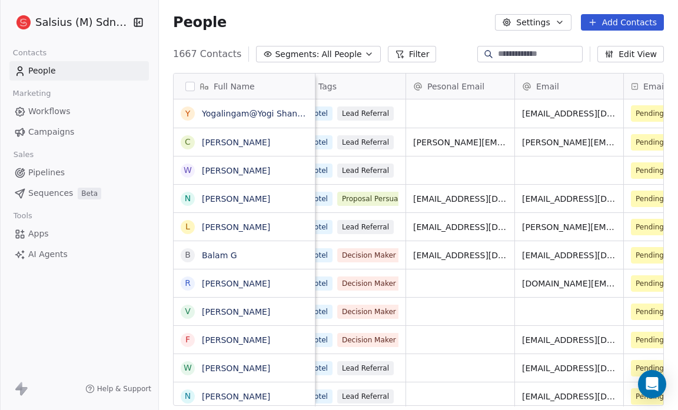
scroll to position [0, 454]
click at [364, 54] on icon "button" at bounding box center [368, 53] width 9 height 9
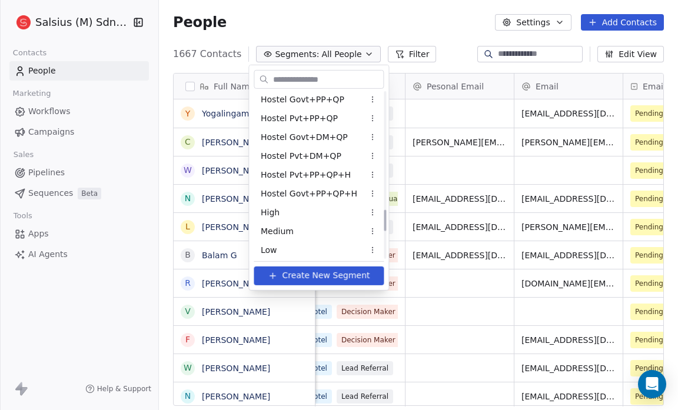
scroll to position [1117, 0]
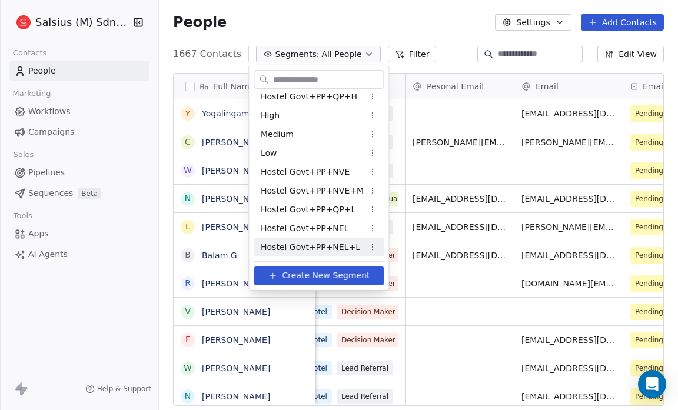
click at [312, 243] on span "Hostel Govt+PP+NEL+L" at bounding box center [310, 247] width 99 height 12
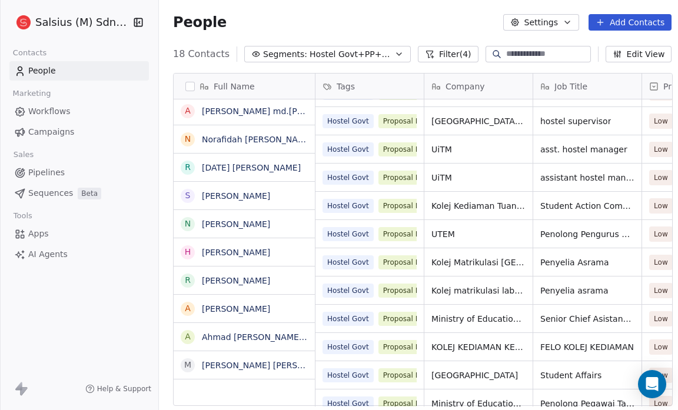
scroll to position [201, 0]
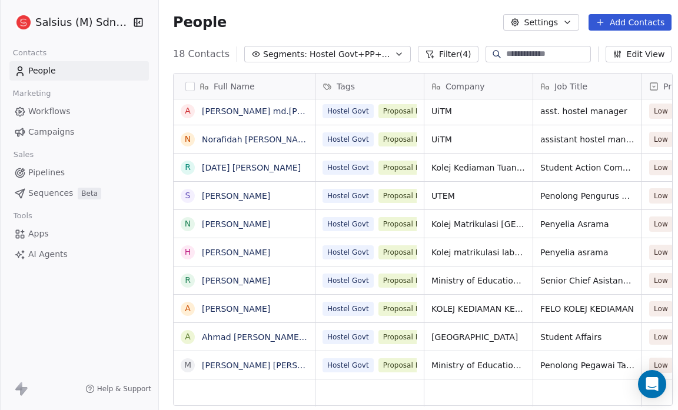
click at [348, 54] on span "Hostel Govt+PP+NEL+L" at bounding box center [350, 54] width 82 height 12
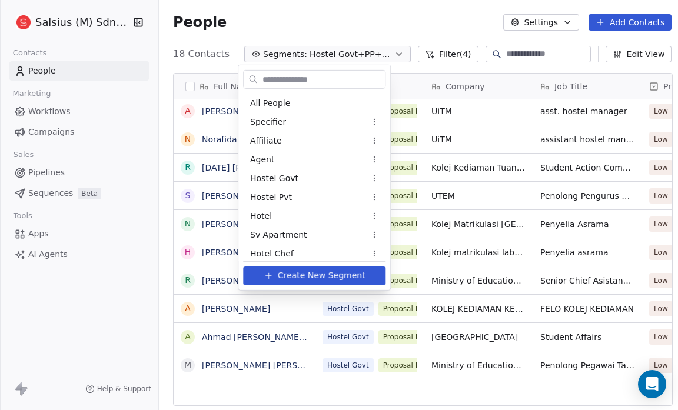
scroll to position [1117, 0]
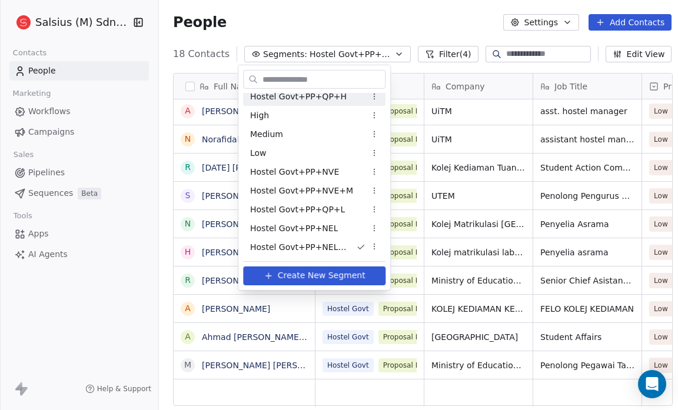
click at [253, 34] on html "Salsius (M) Sdn Bhd Contacts People Marketing Workflows Campaigns Sales Pipelin…" at bounding box center [339, 205] width 678 height 410
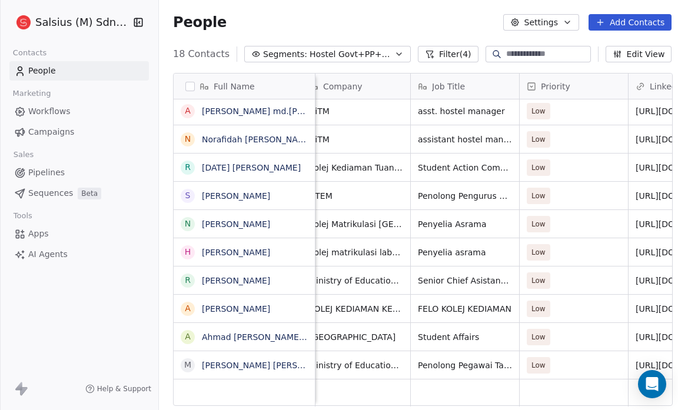
scroll to position [0, 123]
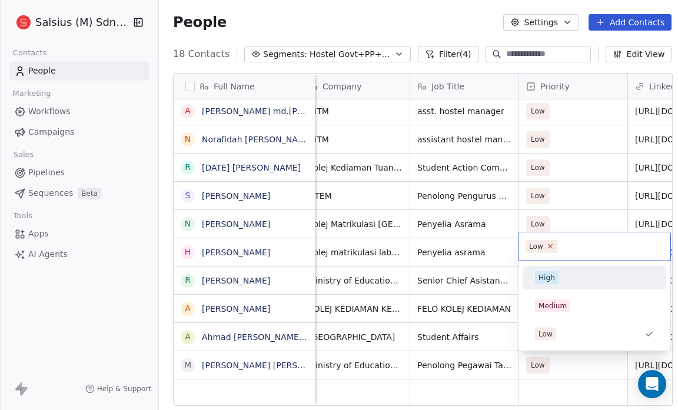
click at [551, 249] on icon at bounding box center [550, 246] width 8 height 8
click at [246, 21] on html "Salsius (M) Sdn Bhd Contacts People Marketing Workflows Campaigns Sales Pipelin…" at bounding box center [339, 205] width 678 height 410
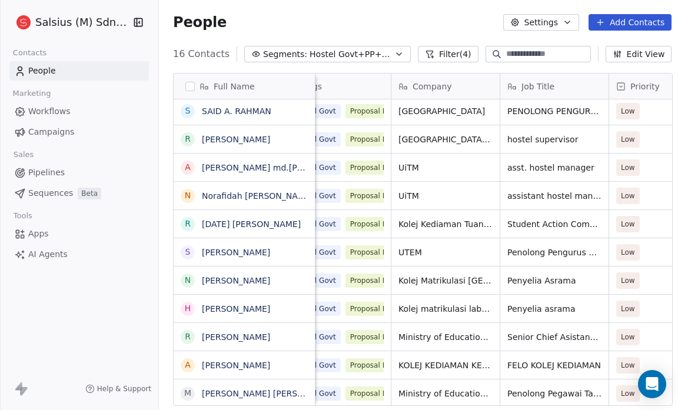
scroll to position [7, 0]
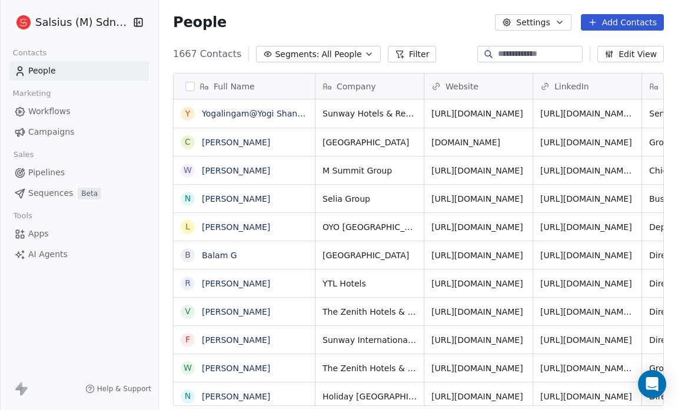
scroll to position [354, 511]
click at [51, 172] on span "Pipelines" at bounding box center [46, 172] width 36 height 12
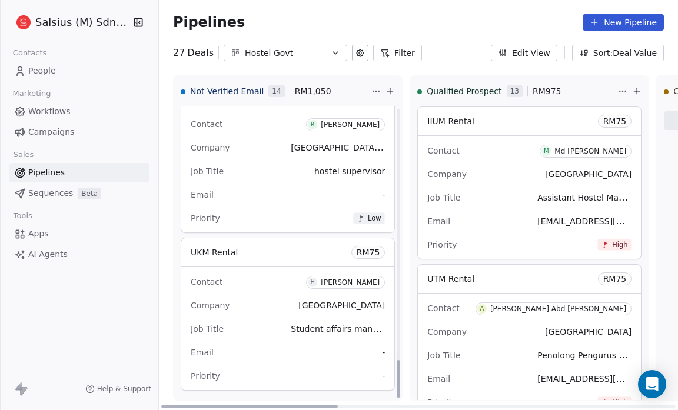
scroll to position [1923, 0]
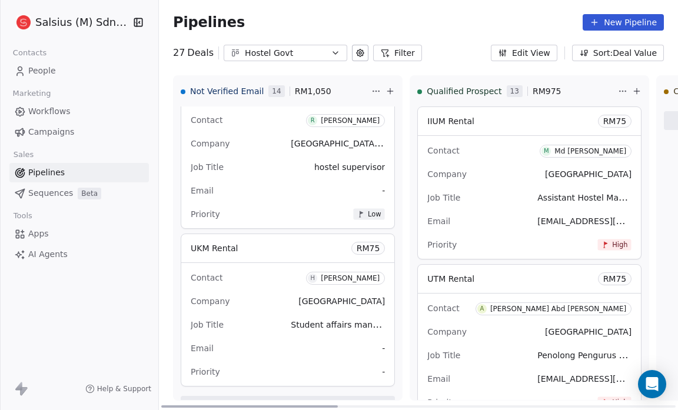
click at [382, 367] on span "-" at bounding box center [383, 372] width 3 height 12
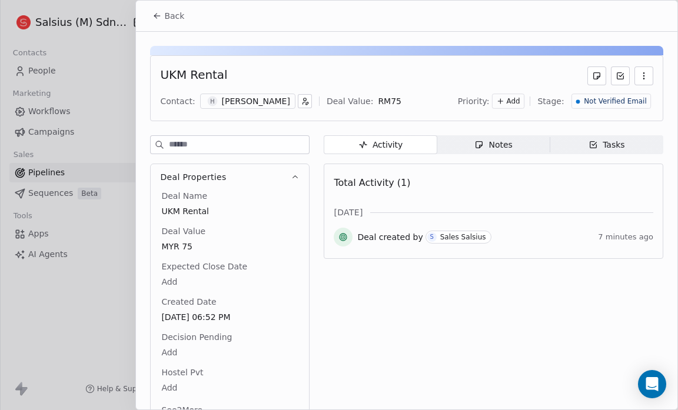
click at [509, 102] on span "Add" at bounding box center [514, 101] width 14 height 10
click at [502, 163] on div "Low" at bounding box center [491, 162] width 47 height 12
click at [238, 31] on div "Back" at bounding box center [406, 16] width 541 height 31
click at [166, 17] on span "Back" at bounding box center [174, 16] width 20 height 12
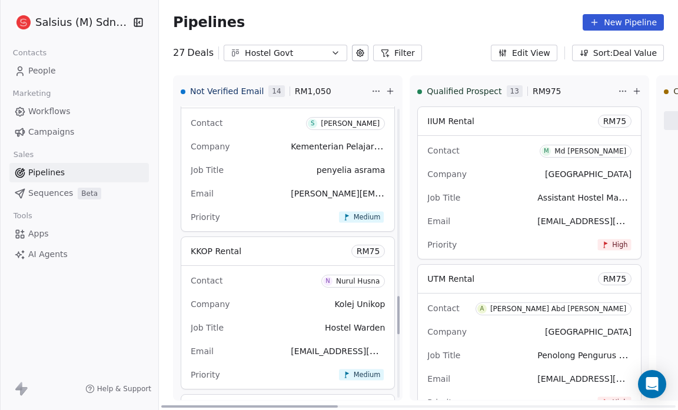
scroll to position [1941, 0]
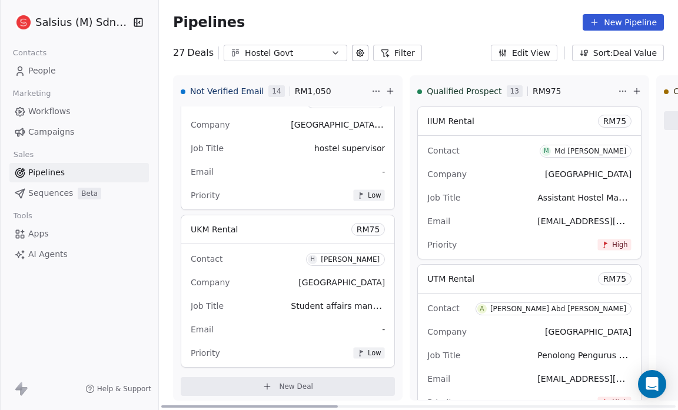
click at [267, 381] on button "New Deal" at bounding box center [288, 386] width 214 height 19
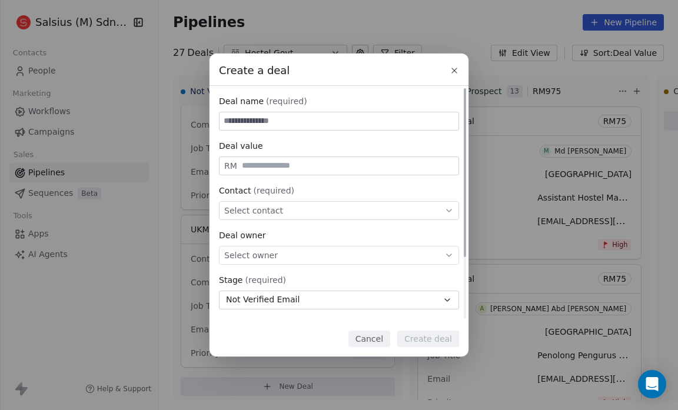
click at [238, 211] on span "Select contact" at bounding box center [253, 211] width 59 height 12
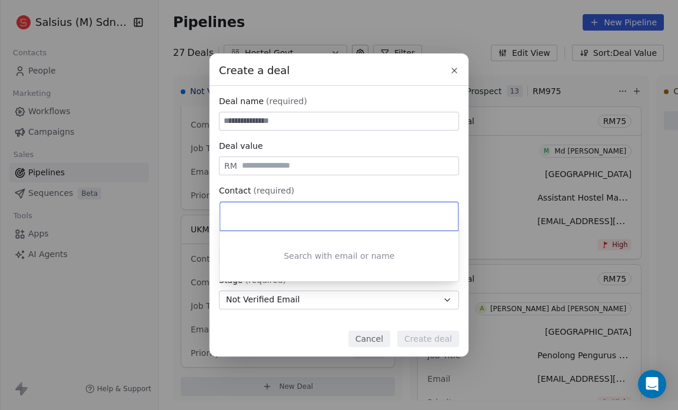
click at [426, 38] on div "Create a deal Deal name (required) Deal value RM Contact (required) Select cont…" at bounding box center [339, 205] width 678 height 410
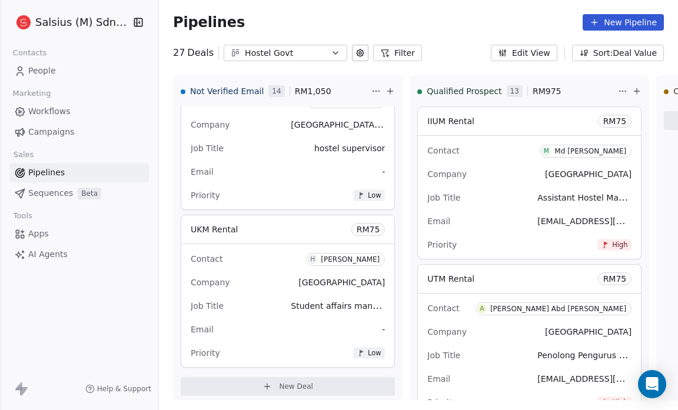
click at [338, 26] on div "Create a deal Deal name (required) Deal value RM Contact (required) Select cont…" at bounding box center [339, 205] width 678 height 410
click at [279, 382] on span "New Deal" at bounding box center [296, 386] width 34 height 9
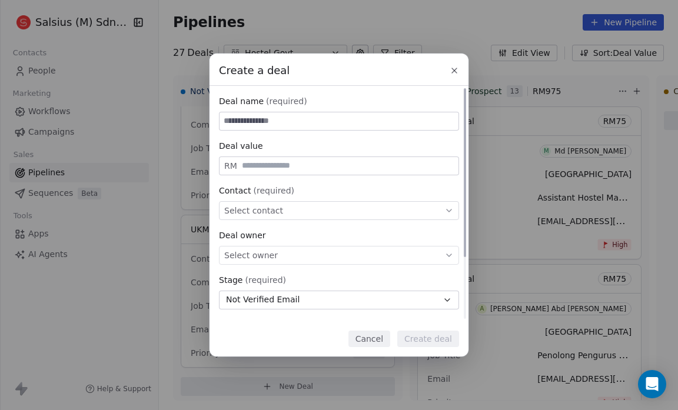
click at [235, 209] on span "Select contact" at bounding box center [253, 211] width 59 height 12
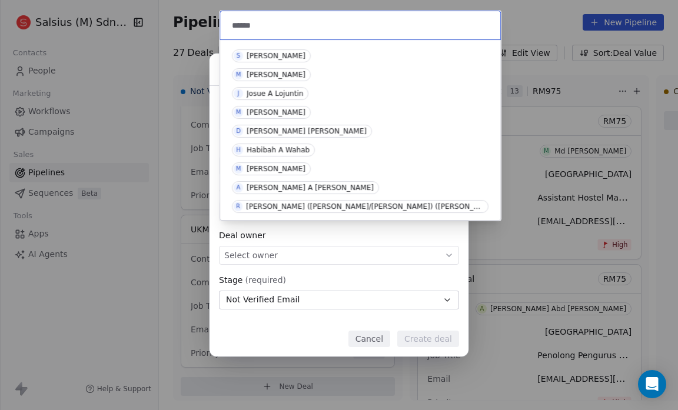
scroll to position [0, 0]
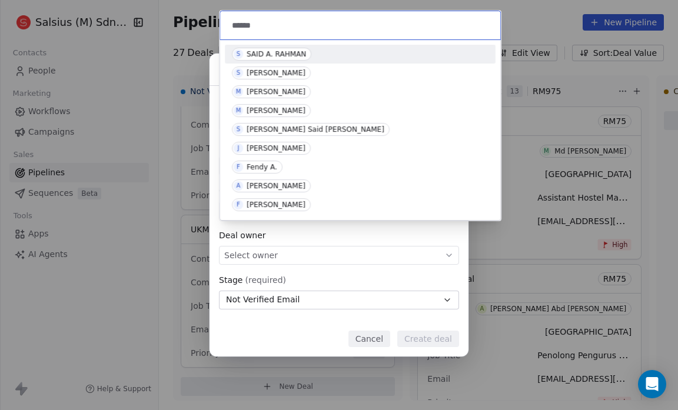
type input "******"
click at [281, 54] on div "SAID A. RAHMAN" at bounding box center [276, 54] width 59 height 8
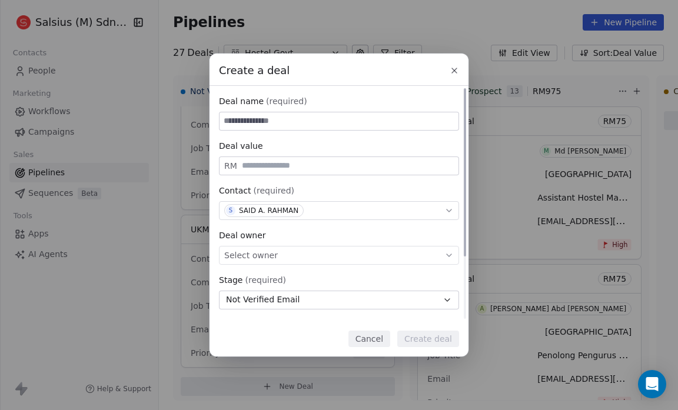
click at [277, 258] on div "Select owner" at bounding box center [339, 255] width 240 height 19
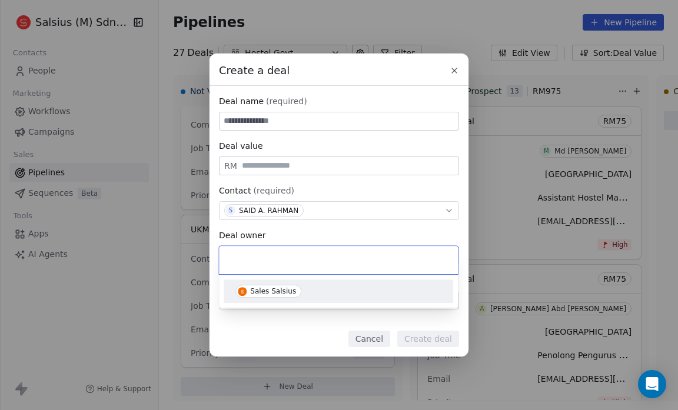
click at [274, 287] on div "Sales Salsius" at bounding box center [273, 291] width 46 height 8
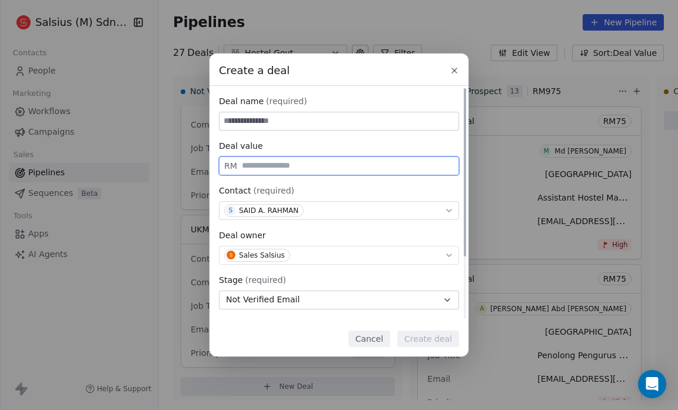
click at [255, 166] on input "text" at bounding box center [347, 165] width 216 height 9
type input "**"
click at [234, 121] on input at bounding box center [338, 121] width 239 height 18
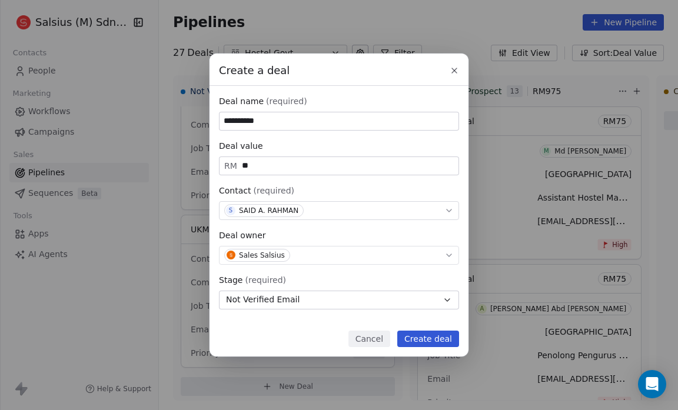
type input "**********"
click at [411, 336] on button "Create deal" at bounding box center [428, 339] width 62 height 16
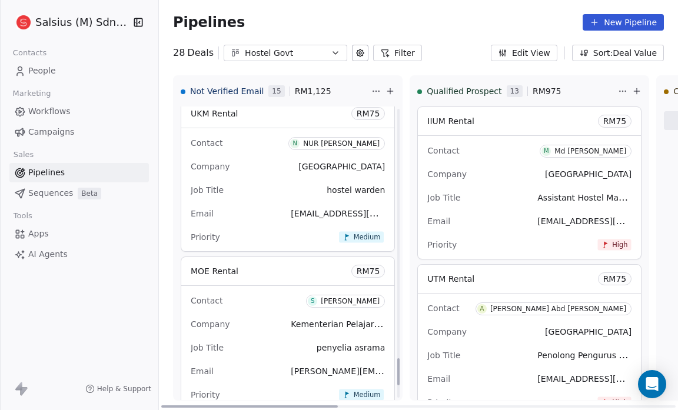
scroll to position [2886, 0]
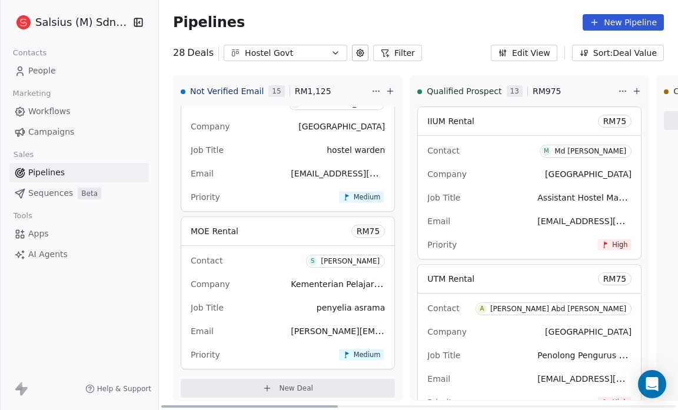
click at [279, 384] on span "New Deal" at bounding box center [296, 388] width 34 height 9
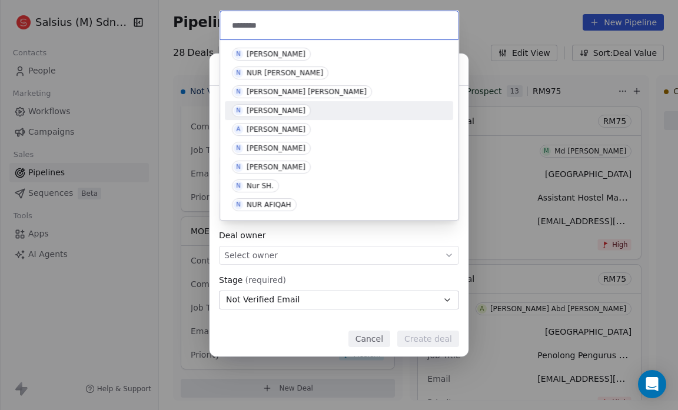
type input "********"
click at [305, 108] on div "[PERSON_NAME]" at bounding box center [276, 110] width 59 height 8
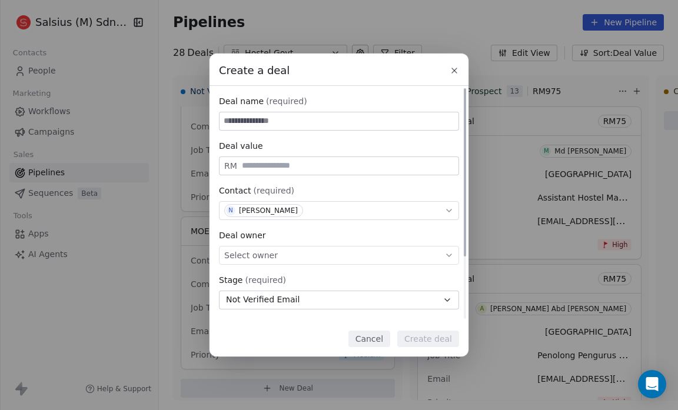
click at [267, 259] on span "Select owner" at bounding box center [251, 255] width 54 height 12
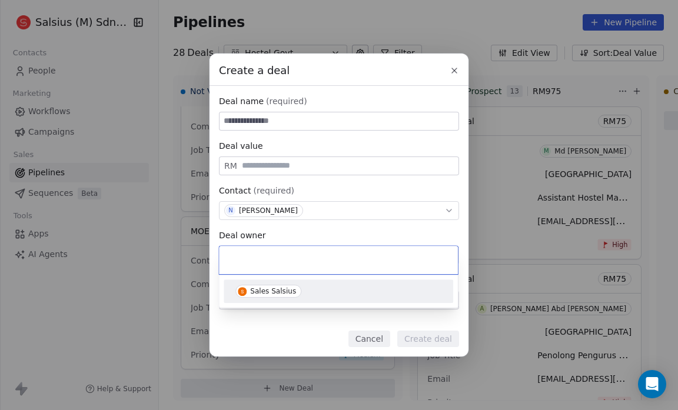
click at [262, 287] on div "Sales Salsius" at bounding box center [273, 291] width 46 height 8
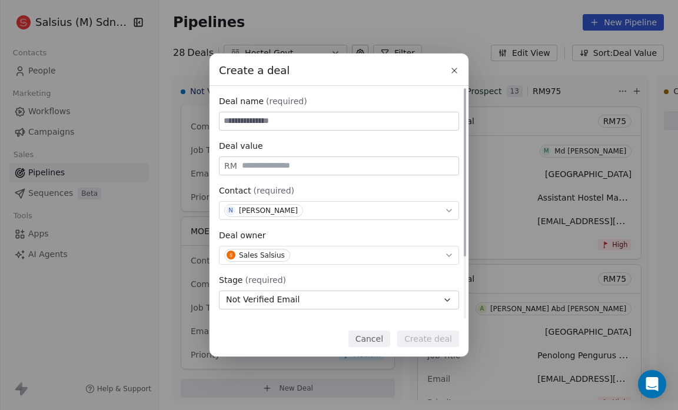
click at [248, 127] on input at bounding box center [338, 121] width 239 height 18
click at [242, 162] on input "text" at bounding box center [347, 165] width 216 height 9
type input "**"
click at [224, 118] on input at bounding box center [338, 121] width 239 height 18
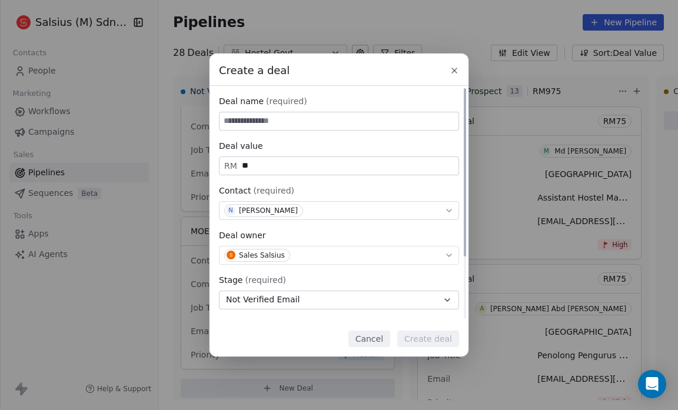
click at [224, 118] on input at bounding box center [338, 121] width 239 height 18
type input "**********"
click at [414, 337] on button "Create deal" at bounding box center [428, 339] width 62 height 16
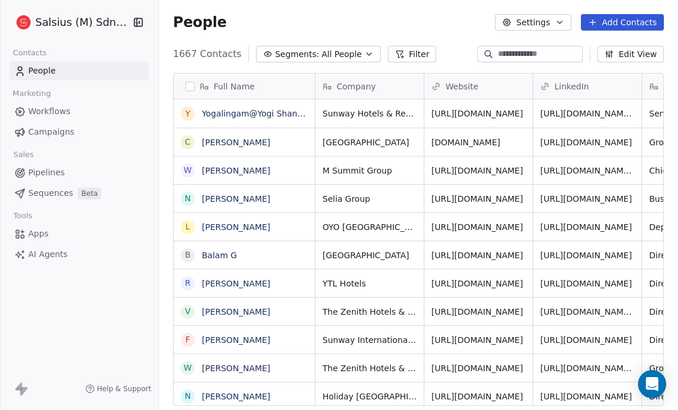
scroll to position [354, 511]
click at [48, 168] on span "Pipelines" at bounding box center [46, 172] width 36 height 12
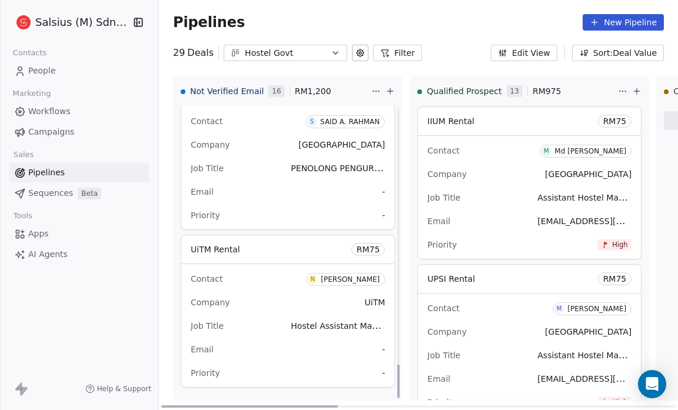
scroll to position [2237, 0]
click at [382, 210] on span "-" at bounding box center [383, 215] width 3 height 12
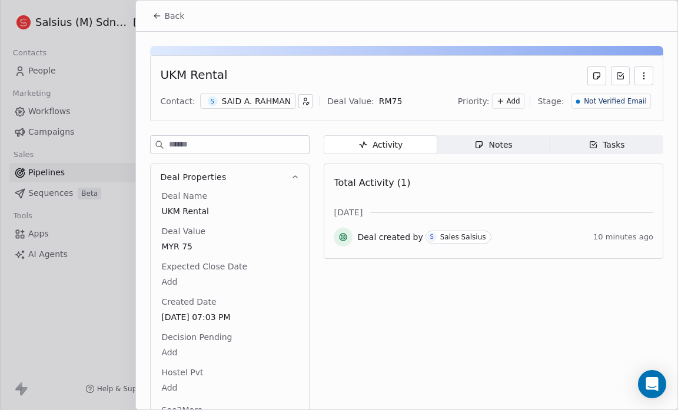
click at [514, 99] on span "Add" at bounding box center [514, 101] width 14 height 10
click at [492, 162] on span "Low" at bounding box center [491, 162] width 14 height 9
click at [152, 17] on button "Back" at bounding box center [168, 15] width 46 height 21
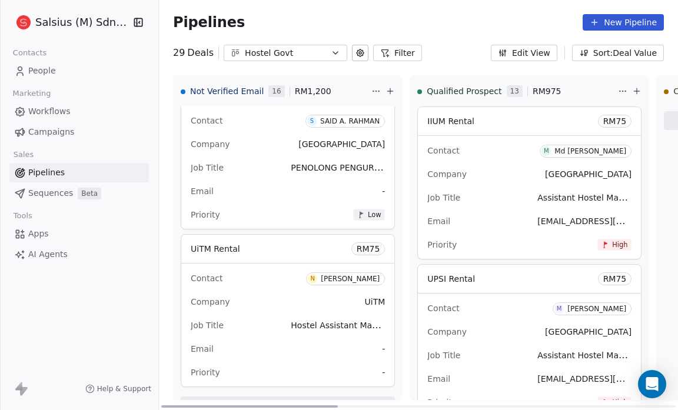
click at [382, 367] on span "-" at bounding box center [383, 373] width 3 height 12
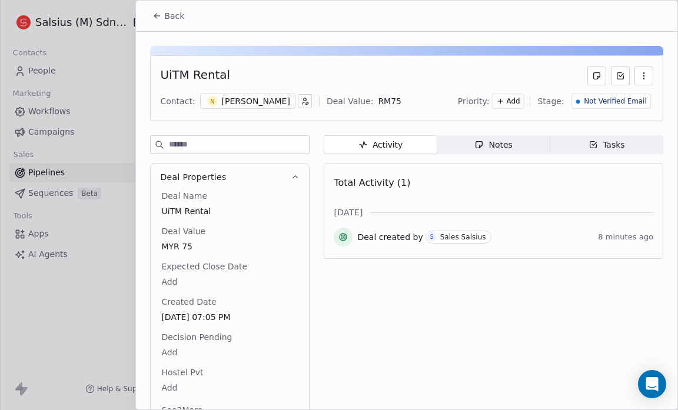
click at [514, 99] on span "Add" at bounding box center [514, 101] width 14 height 10
click at [492, 161] on span "Low" at bounding box center [491, 162] width 14 height 9
click at [178, 15] on span "Back" at bounding box center [174, 16] width 20 height 12
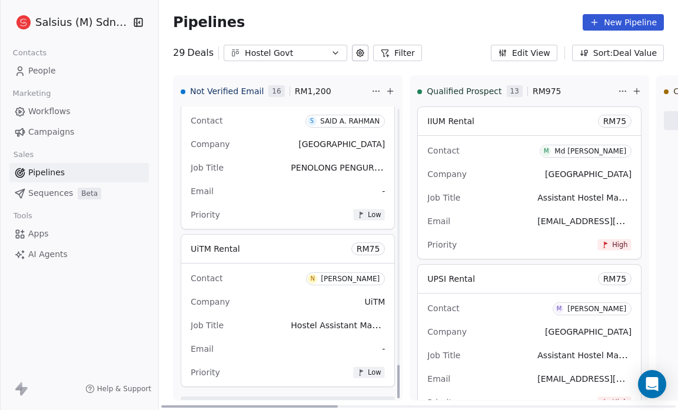
scroll to position [2256, 0]
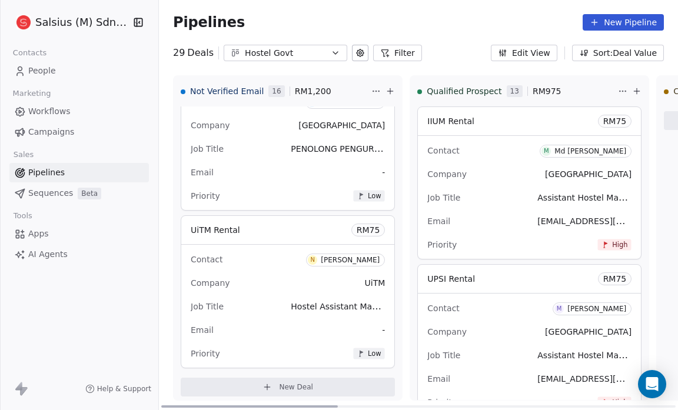
click at [254, 378] on button "New Deal" at bounding box center [288, 387] width 214 height 19
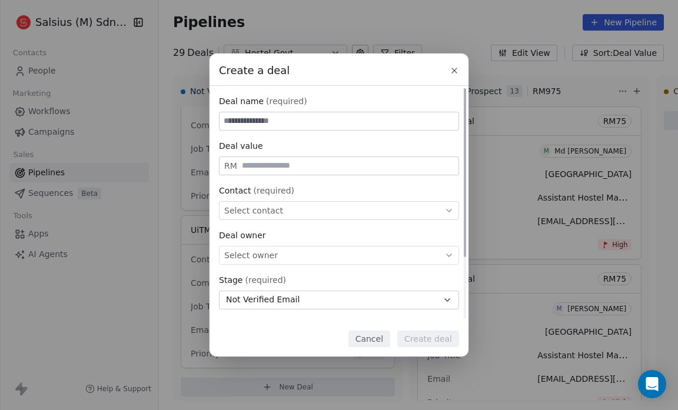
click at [244, 207] on span "Select contact" at bounding box center [253, 211] width 59 height 12
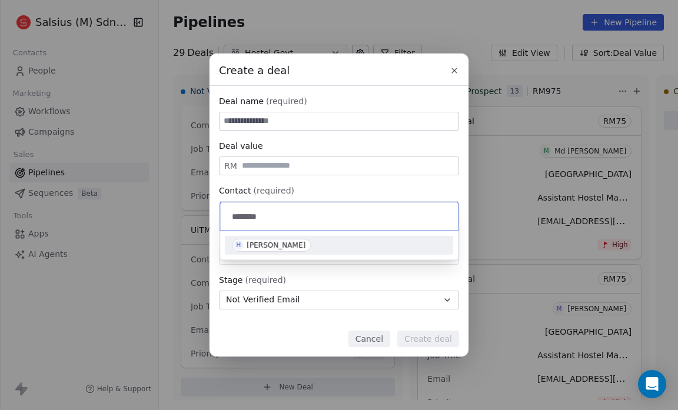
type input "*******"
click at [275, 244] on div "Hadijah Md Yusoff" at bounding box center [276, 245] width 59 height 8
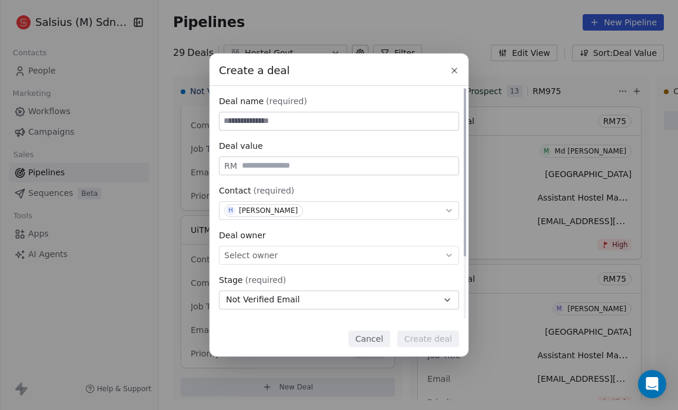
click at [270, 257] on span "Select owner" at bounding box center [251, 255] width 54 height 12
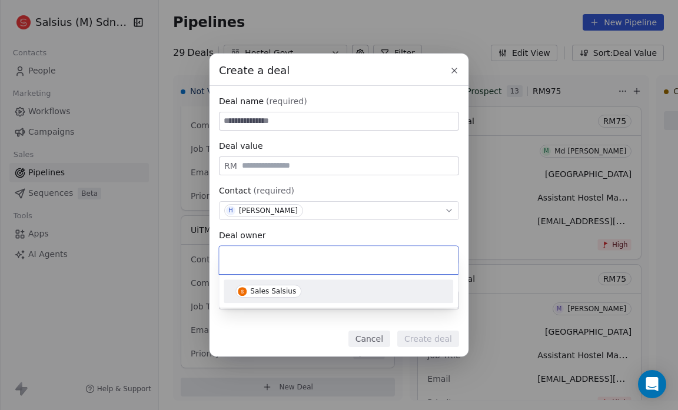
click at [268, 291] on div "Sales Salsius" at bounding box center [273, 291] width 46 height 8
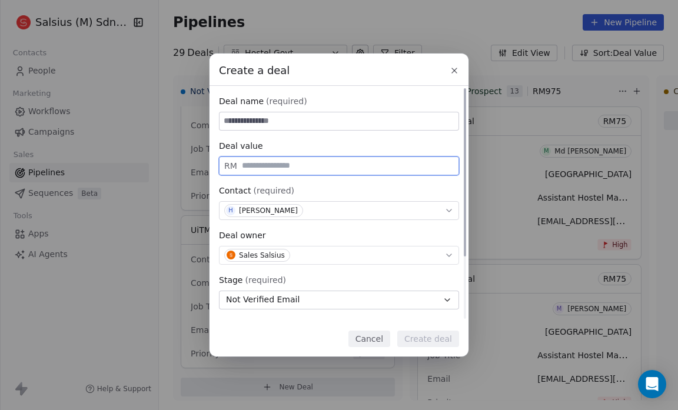
click at [248, 165] on input "text" at bounding box center [347, 165] width 216 height 9
type input "**"
click at [260, 125] on input at bounding box center [338, 121] width 239 height 18
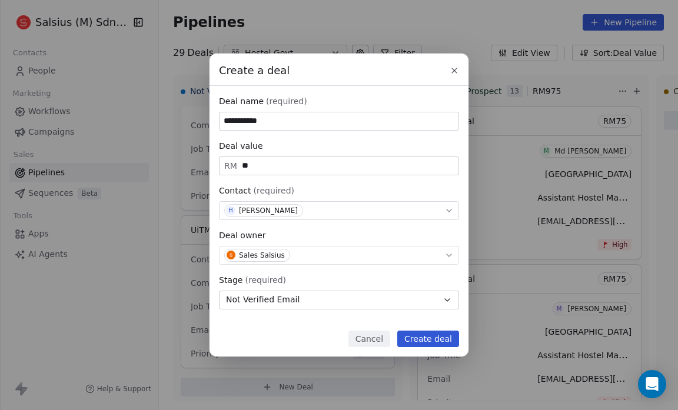
type input "**********"
click at [431, 340] on button "Create deal" at bounding box center [428, 339] width 62 height 16
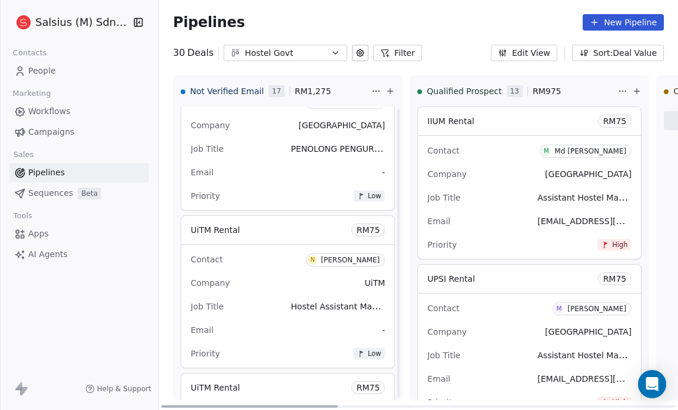
scroll to position [2414, 0]
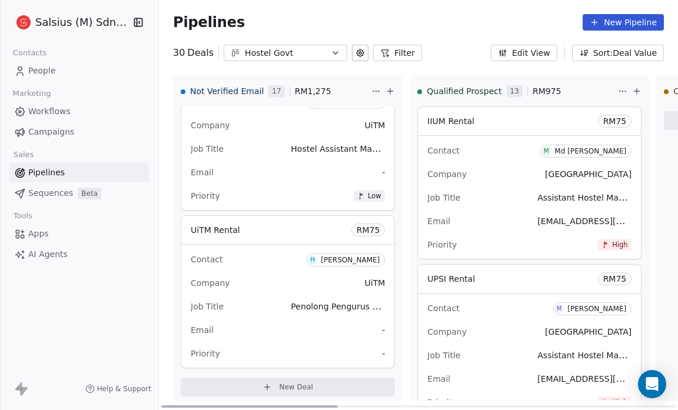
click at [382, 348] on span "-" at bounding box center [383, 354] width 3 height 12
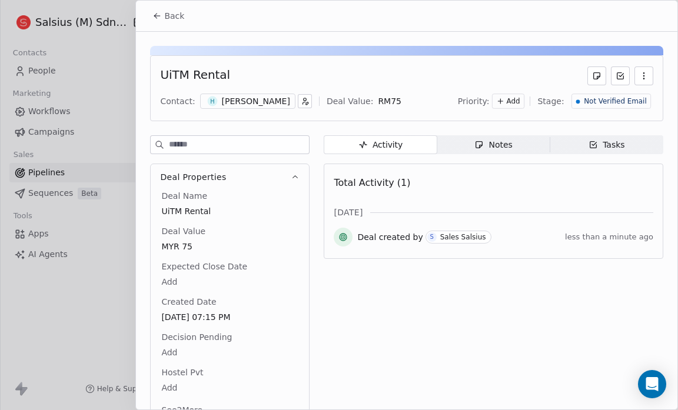
click at [504, 99] on icon at bounding box center [501, 101] width 8 height 8
click at [499, 162] on span "Low" at bounding box center [484, 162] width 33 height 12
click at [164, 25] on button "Back" at bounding box center [168, 15] width 46 height 21
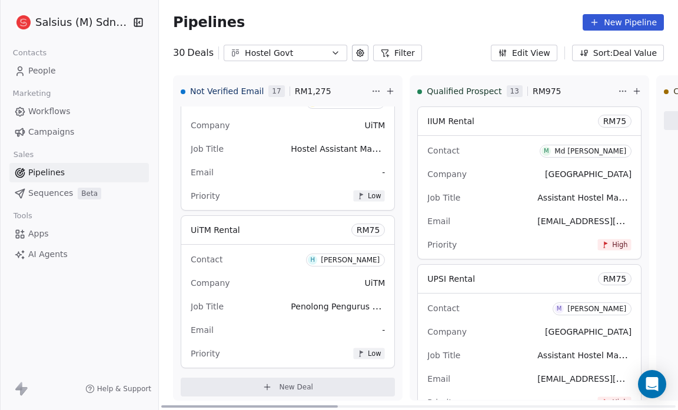
click at [279, 382] on span "New Deal" at bounding box center [296, 386] width 34 height 9
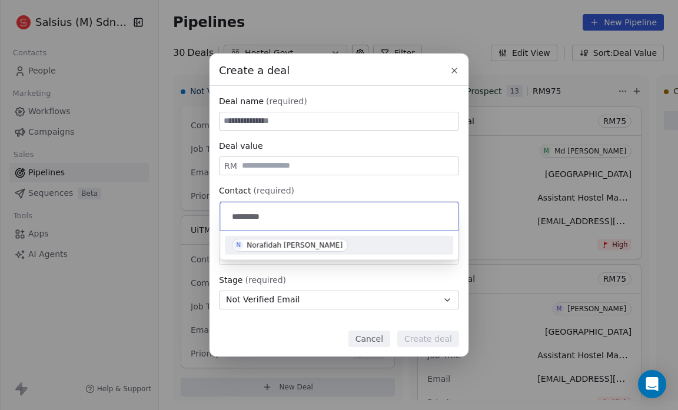
type input "*********"
click at [258, 244] on div "Norafidah [PERSON_NAME]" at bounding box center [295, 245] width 96 height 8
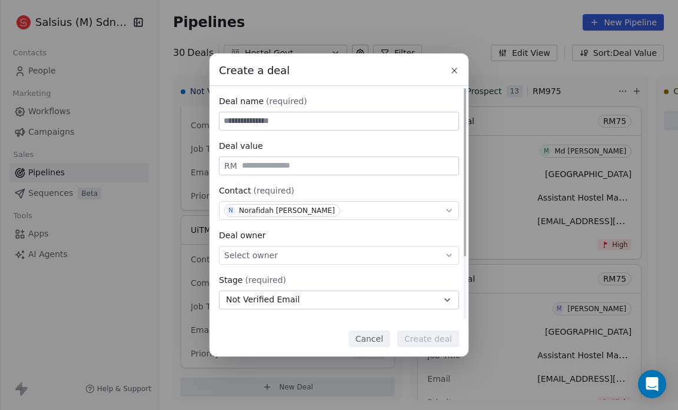
click at [263, 255] on span "Select owner" at bounding box center [251, 255] width 54 height 12
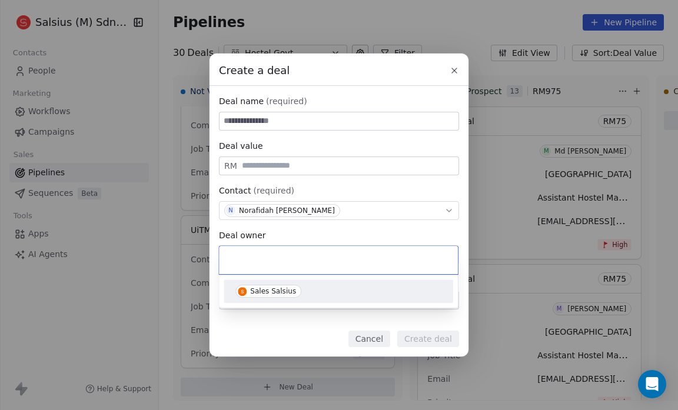
click at [258, 285] on span "Sales Salsius" at bounding box center [268, 291] width 66 height 13
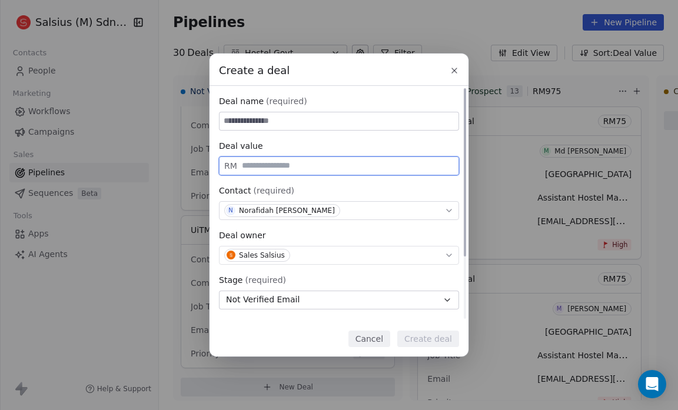
click at [253, 164] on input "text" at bounding box center [347, 165] width 216 height 9
type input "**"
click at [232, 126] on input at bounding box center [338, 121] width 239 height 18
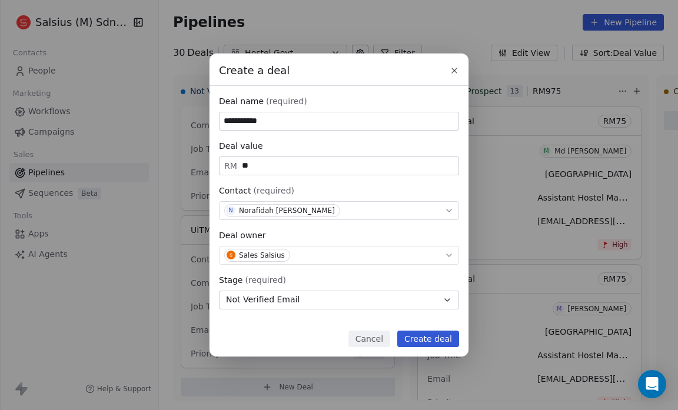
type input "**********"
click at [424, 337] on button "Create deal" at bounding box center [428, 339] width 62 height 16
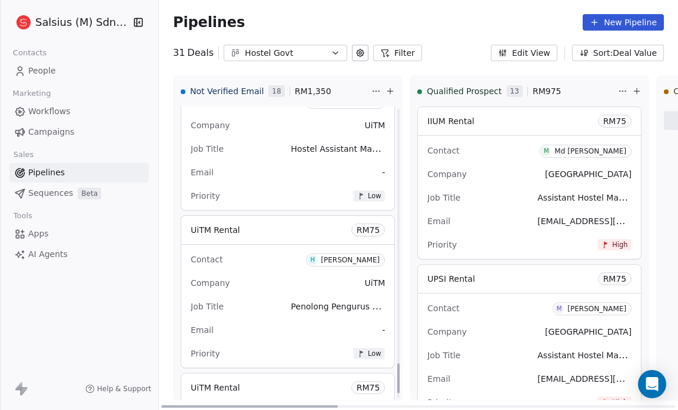
scroll to position [2571, 0]
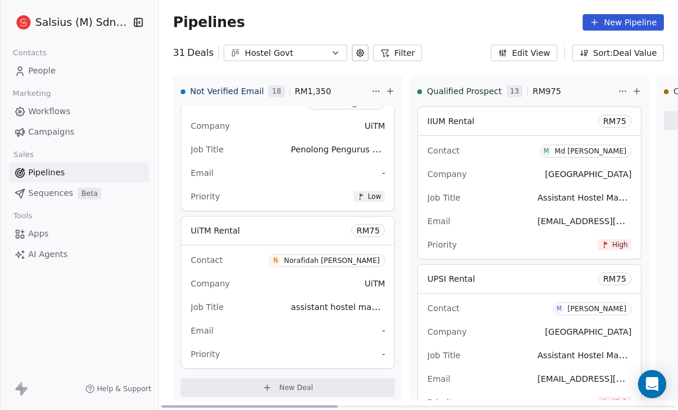
click at [382, 348] on span "-" at bounding box center [383, 354] width 3 height 12
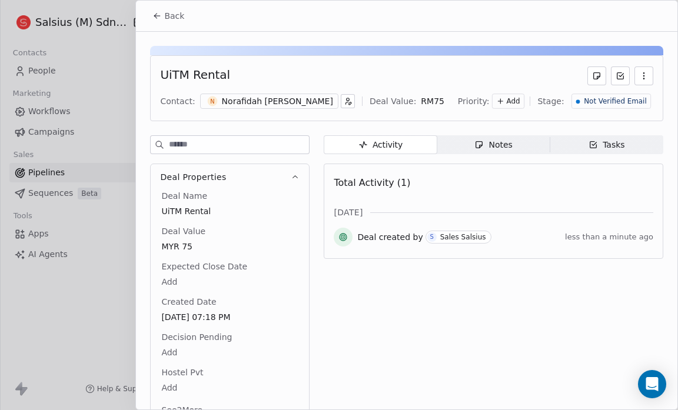
click at [515, 101] on span "Add" at bounding box center [514, 101] width 14 height 10
click at [498, 161] on span "Low" at bounding box center [484, 162] width 33 height 12
click at [176, 8] on button "Back" at bounding box center [168, 15] width 46 height 21
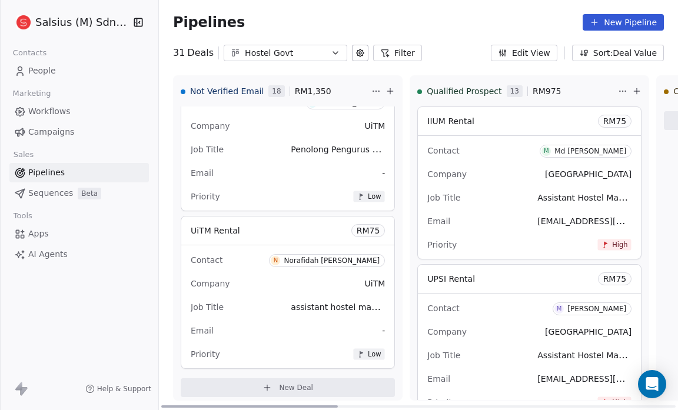
click at [290, 384] on span "New Deal" at bounding box center [296, 387] width 34 height 9
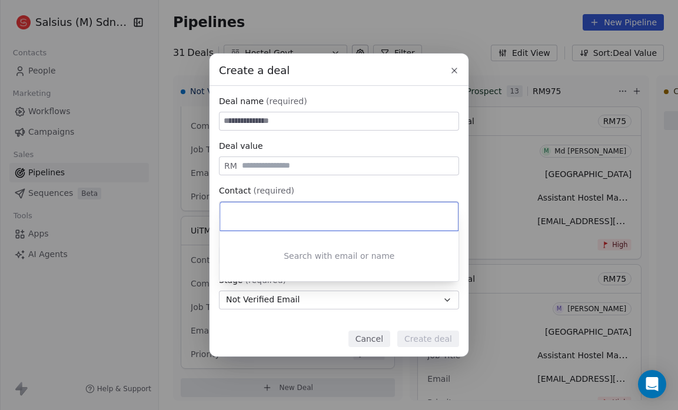
click at [244, 208] on div at bounding box center [339, 216] width 238 height 28
click at [229, 210] on input at bounding box center [339, 216] width 221 height 13
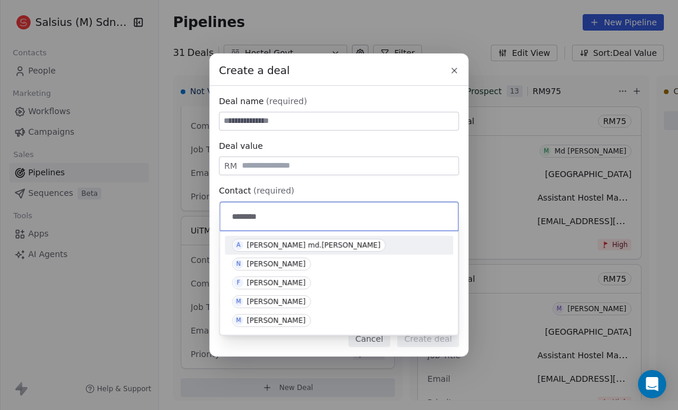
type input "*******"
click at [304, 244] on div "[PERSON_NAME] md.[PERSON_NAME]" at bounding box center [314, 245] width 134 height 8
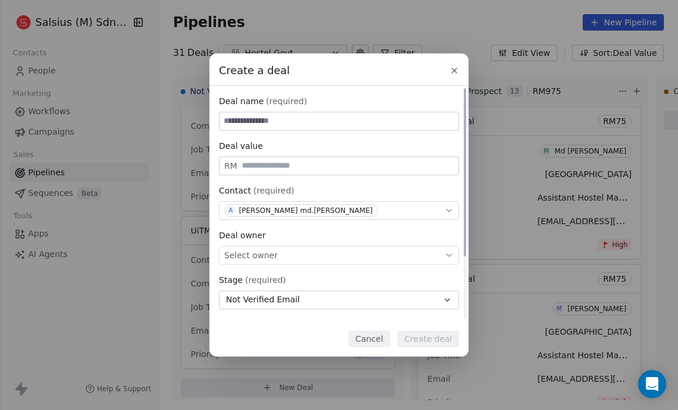
click at [289, 255] on div "Select owner" at bounding box center [339, 255] width 240 height 19
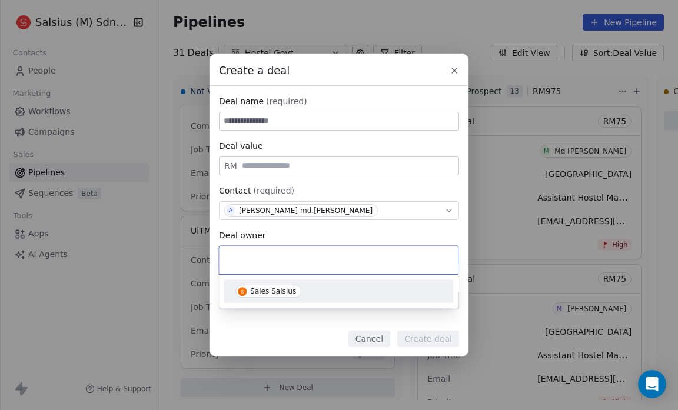
click at [279, 291] on div "Sales Salsius" at bounding box center [273, 291] width 46 height 8
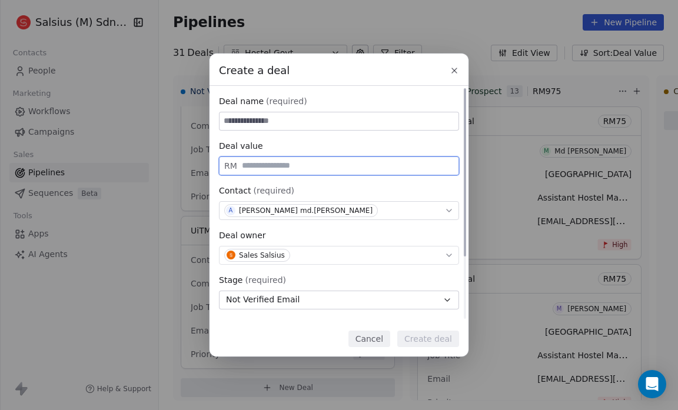
click at [262, 165] on input "text" at bounding box center [347, 165] width 216 height 9
type input "**"
click at [246, 119] on input at bounding box center [338, 121] width 239 height 18
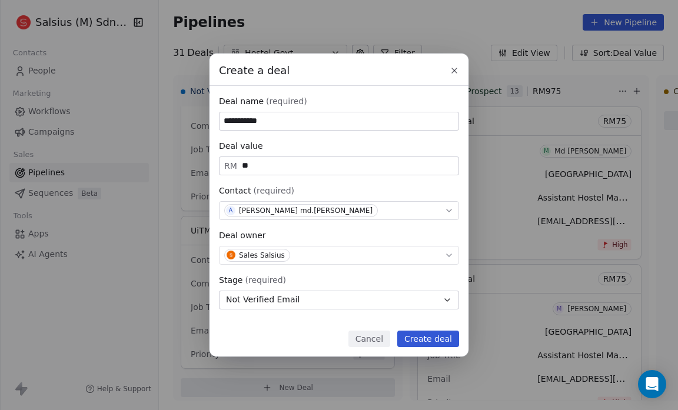
type input "**********"
click at [427, 338] on button "Create deal" at bounding box center [428, 339] width 62 height 16
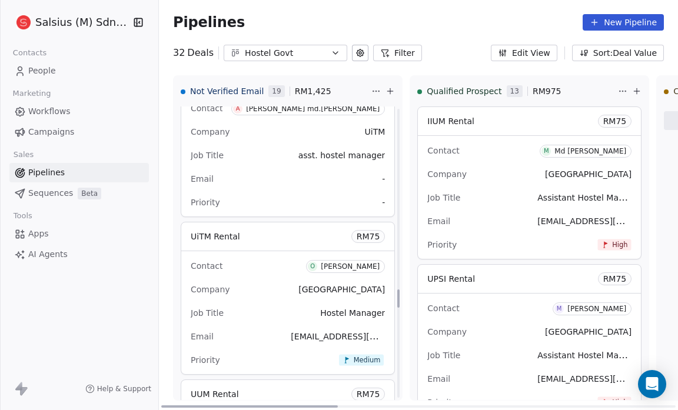
scroll to position [2863, 0]
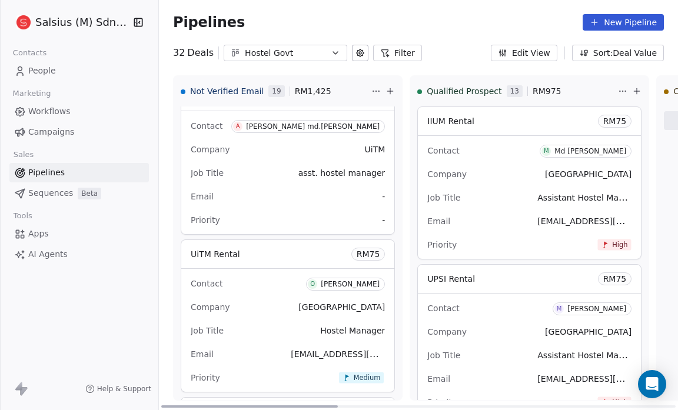
click at [382, 215] on span "-" at bounding box center [383, 220] width 3 height 12
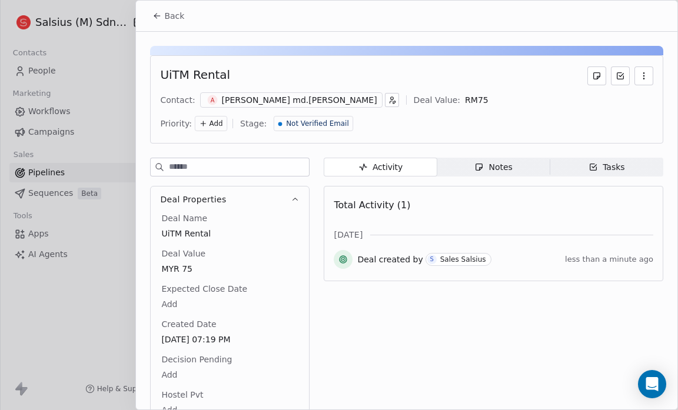
click at [222, 119] on span "Add" at bounding box center [216, 124] width 14 height 10
click at [497, 164] on span "Low" at bounding box center [484, 162] width 33 height 12
click at [161, 12] on icon at bounding box center [156, 15] width 9 height 9
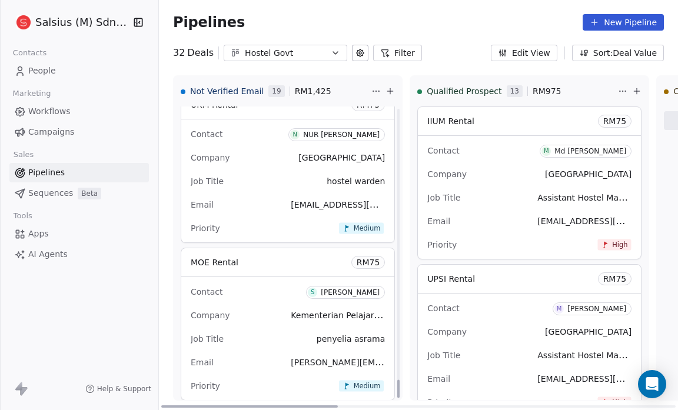
scroll to position [4302, 0]
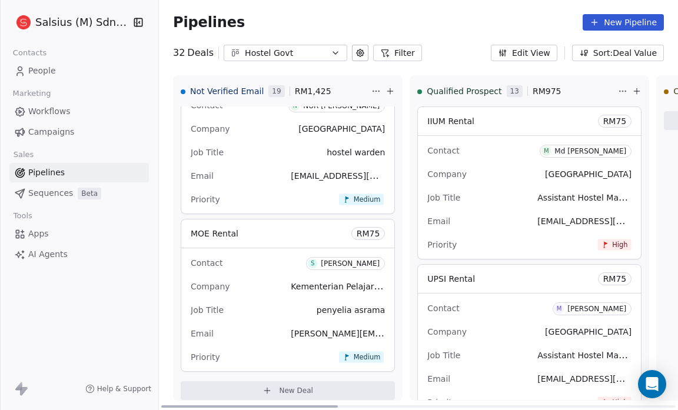
click at [279, 386] on span "New Deal" at bounding box center [296, 390] width 34 height 9
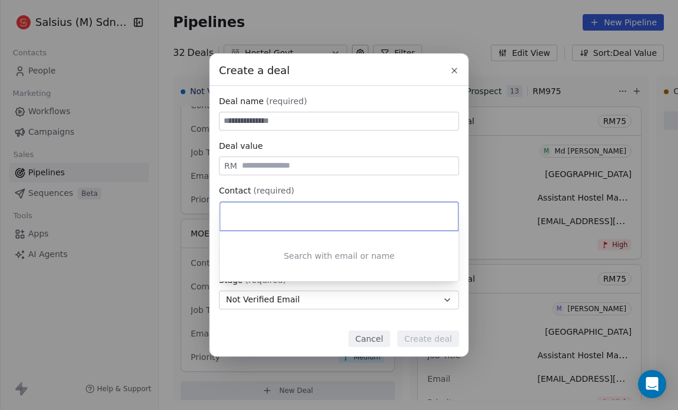
click at [233, 215] on input at bounding box center [339, 216] width 221 height 13
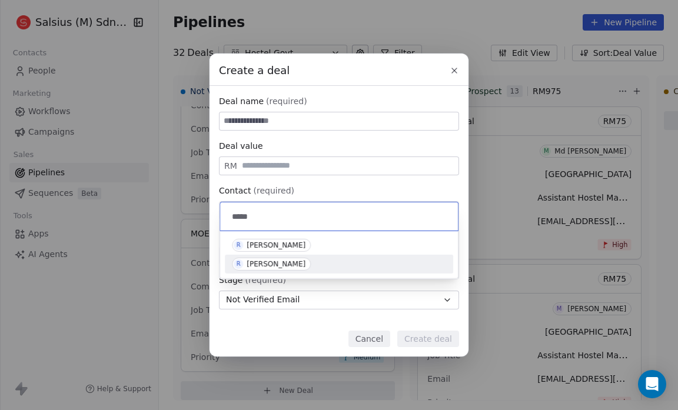
type input "****"
click at [265, 265] on div "[PERSON_NAME]" at bounding box center [276, 264] width 59 height 8
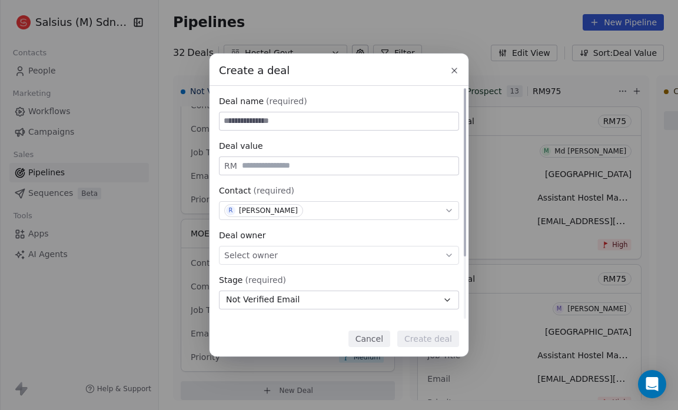
click at [320, 255] on div "Select owner" at bounding box center [339, 255] width 240 height 19
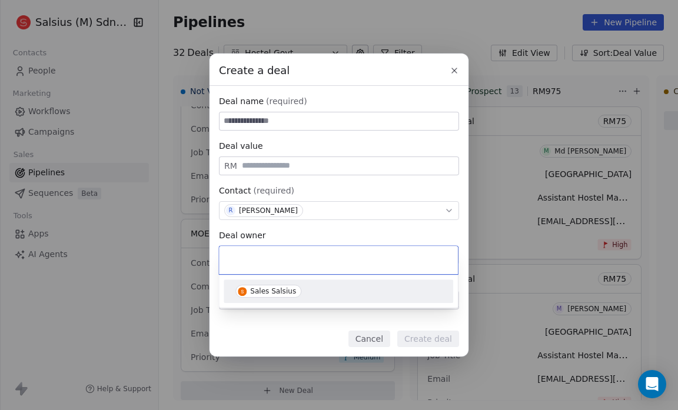
click at [302, 285] on div "Sales Salsius" at bounding box center [338, 291] width 206 height 13
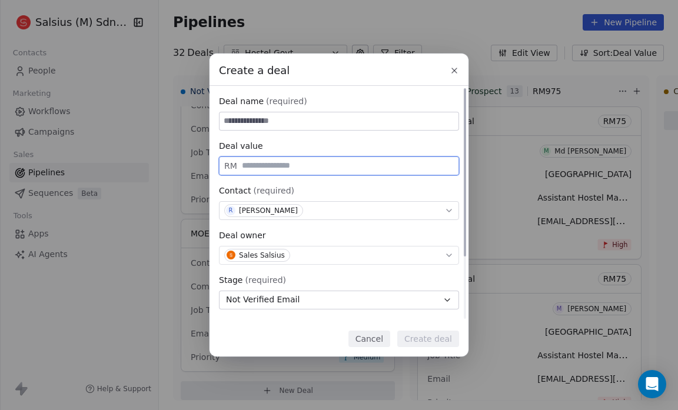
click at [271, 161] on input "text" at bounding box center [347, 165] width 216 height 9
type input "**"
click at [255, 116] on input at bounding box center [338, 121] width 239 height 18
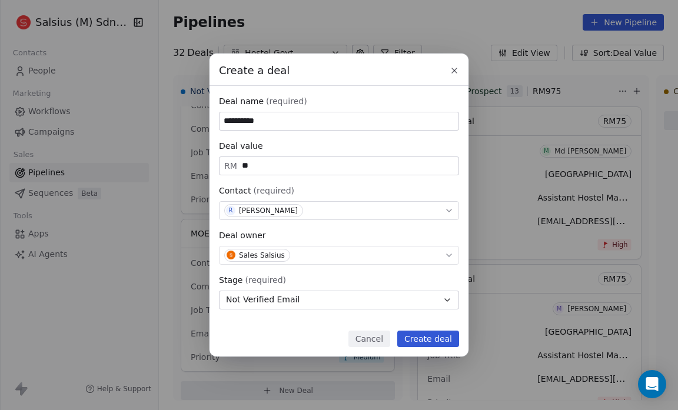
type input "**********"
click at [429, 335] on button "Create deal" at bounding box center [428, 339] width 62 height 16
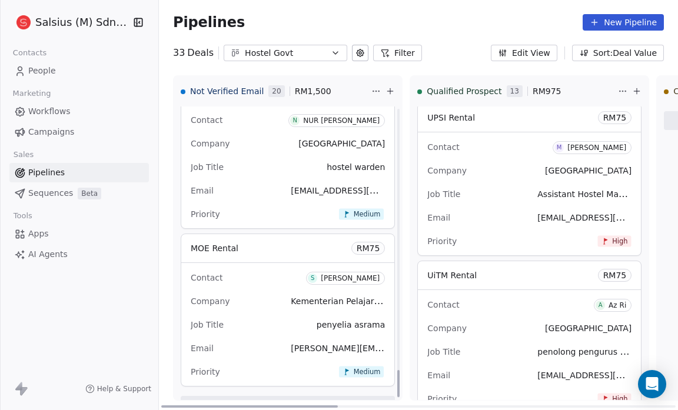
scroll to position [2886, 0]
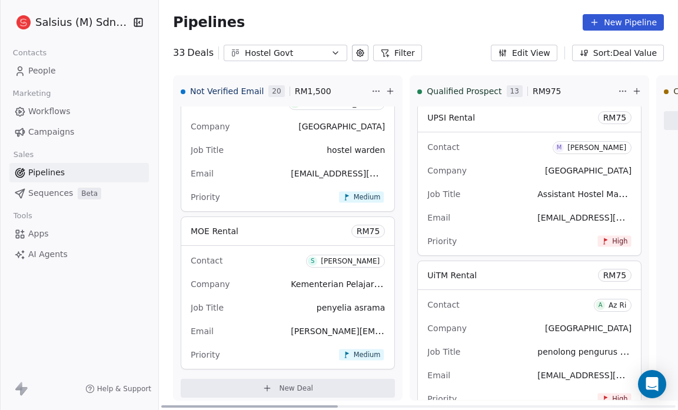
click at [279, 384] on span "New Deal" at bounding box center [296, 388] width 34 height 9
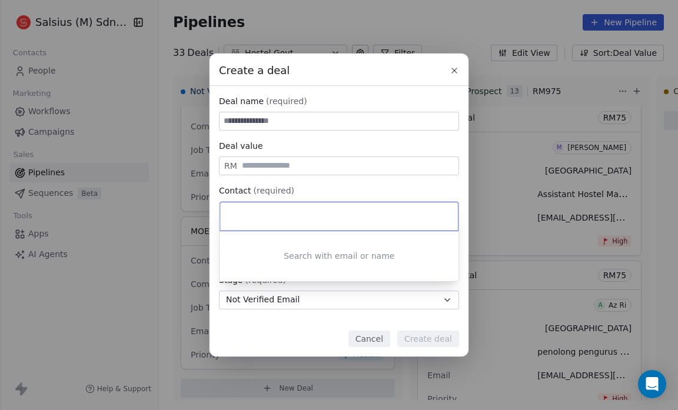
click at [249, 221] on input at bounding box center [339, 216] width 221 height 13
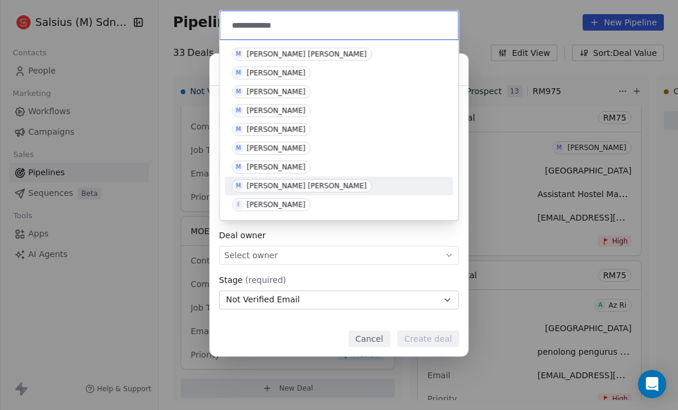
type input "**********"
click at [352, 185] on div "Muhammad Iman Mohammad Nordin" at bounding box center [307, 186] width 120 height 8
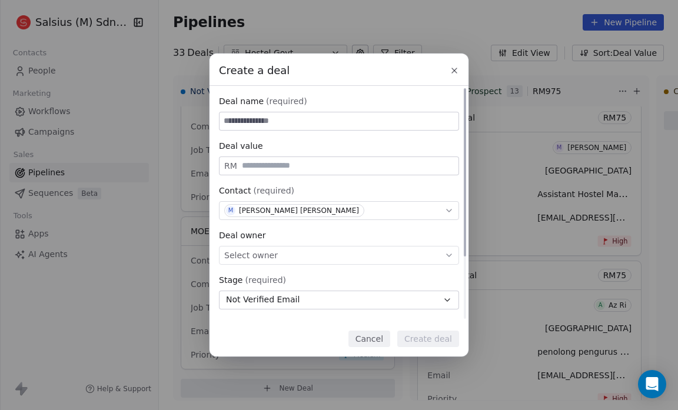
click at [306, 255] on div "Select owner" at bounding box center [339, 255] width 240 height 19
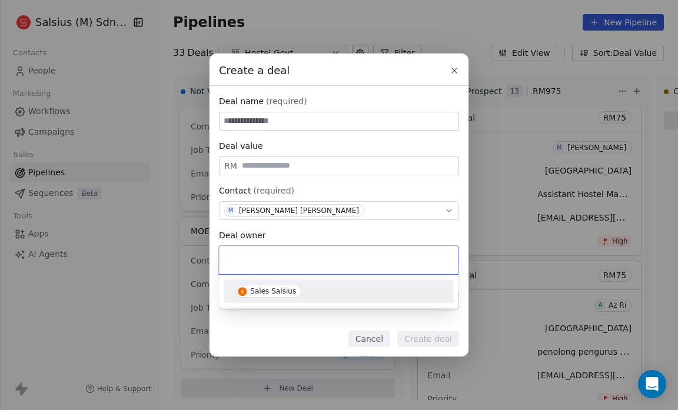
click at [298, 293] on div "Sales Salsius" at bounding box center [338, 291] width 206 height 13
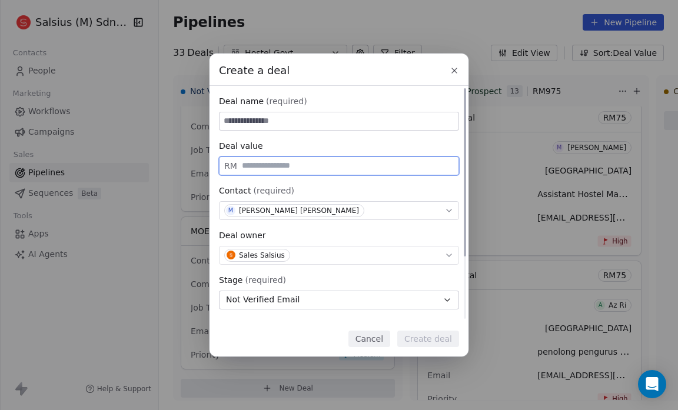
click at [274, 161] on input "text" at bounding box center [347, 165] width 216 height 9
type input "**"
click at [248, 121] on input at bounding box center [338, 121] width 239 height 18
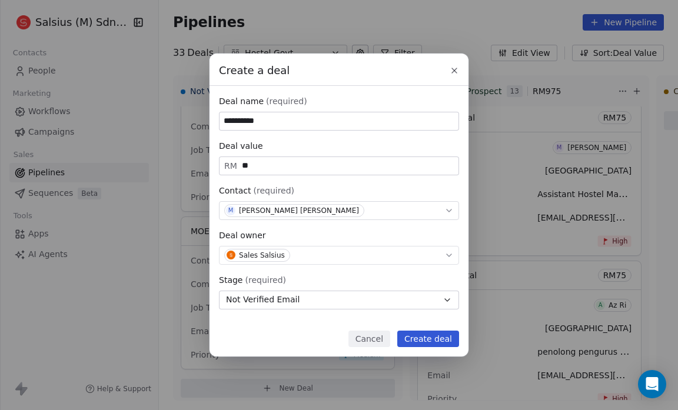
type input "**********"
click at [424, 335] on button "Create deal" at bounding box center [428, 339] width 62 height 16
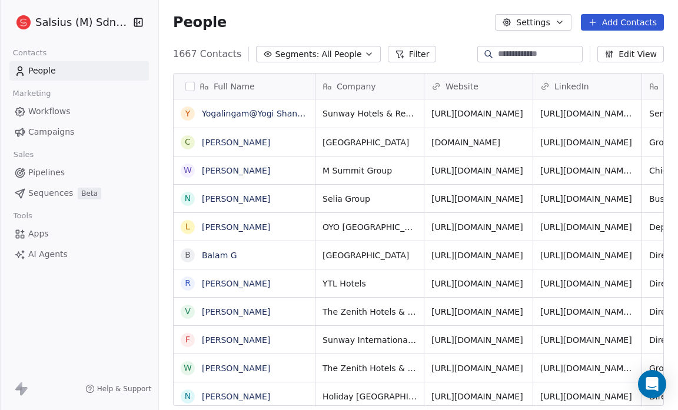
click at [44, 171] on span "Pipelines" at bounding box center [46, 172] width 36 height 12
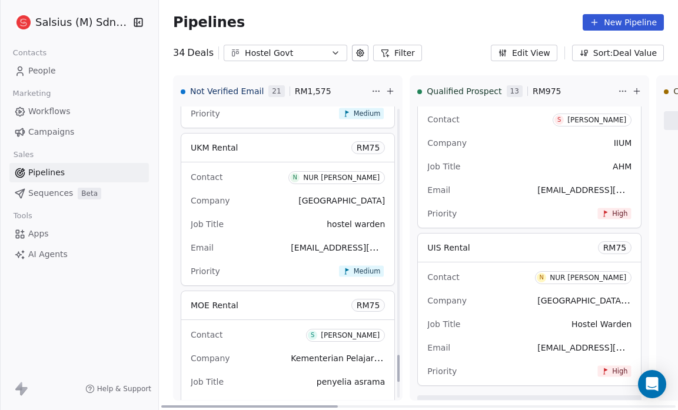
scroll to position [2886, 0]
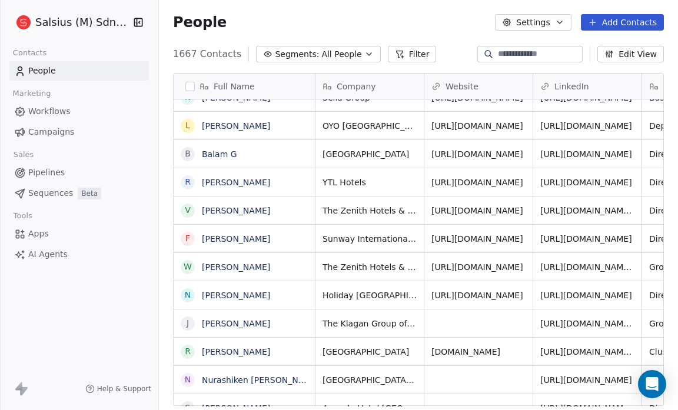
click at [64, 168] on link "Pipelines" at bounding box center [78, 172] width 139 height 19
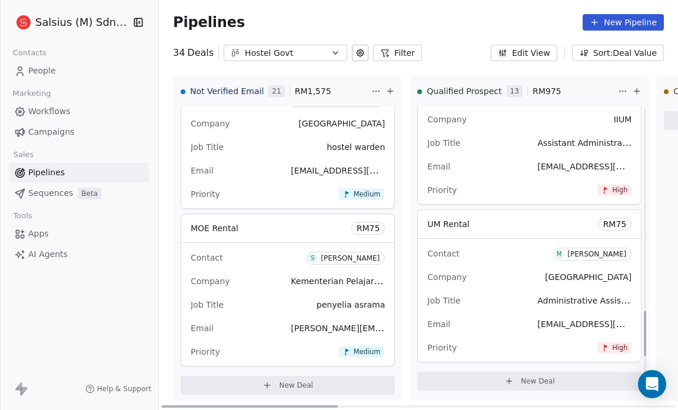
scroll to position [1312, 0]
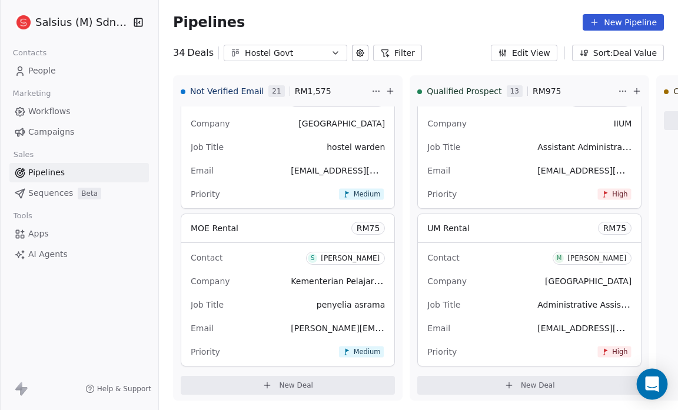
click at [648, 383] on icon "Open Intercom Messenger" at bounding box center [652, 384] width 14 height 15
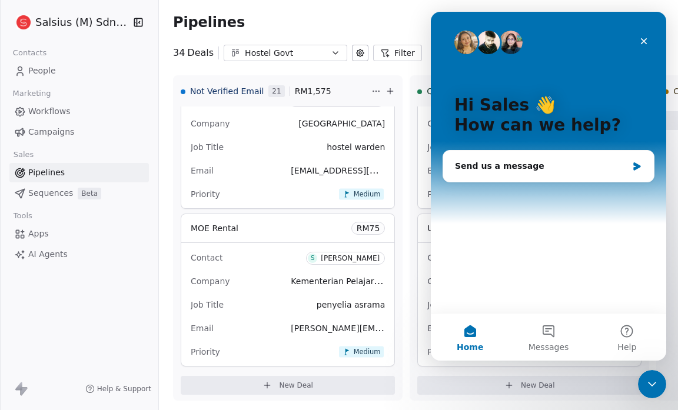
scroll to position [0, 0]
click at [548, 332] on button "Messages" at bounding box center [548, 337] width 78 height 47
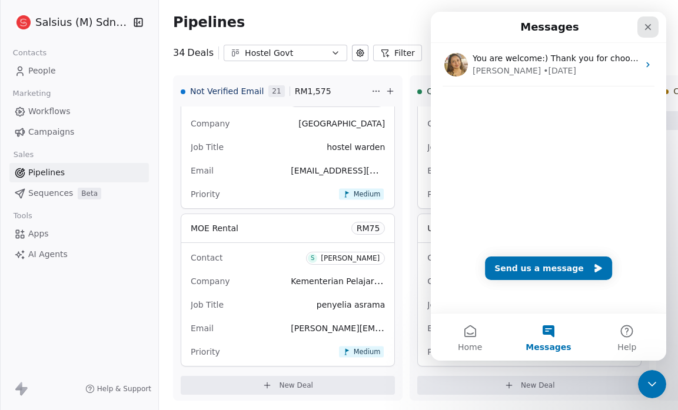
click at [648, 21] on div "Close" at bounding box center [647, 26] width 21 height 21
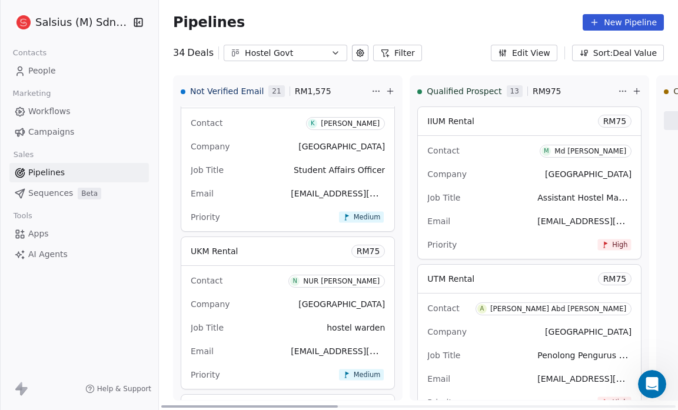
scroll to position [1312, 0]
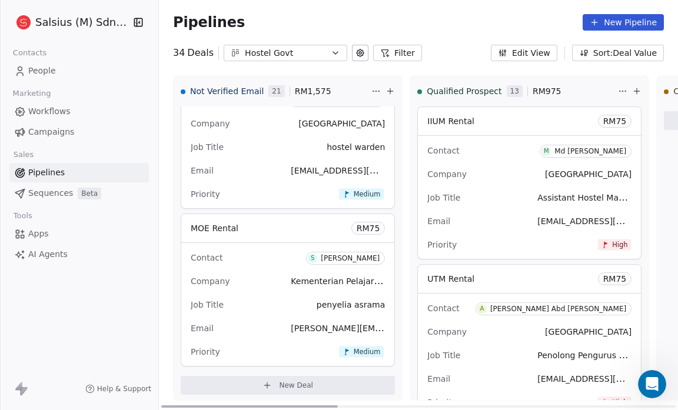
click at [279, 381] on span "New Deal" at bounding box center [296, 385] width 34 height 9
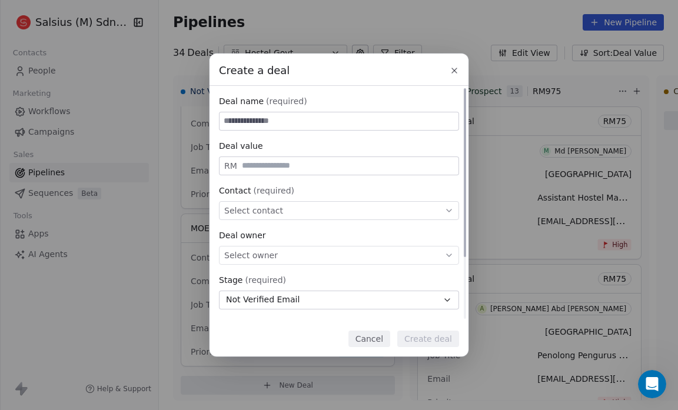
click at [233, 209] on span "Select contact" at bounding box center [253, 211] width 59 height 12
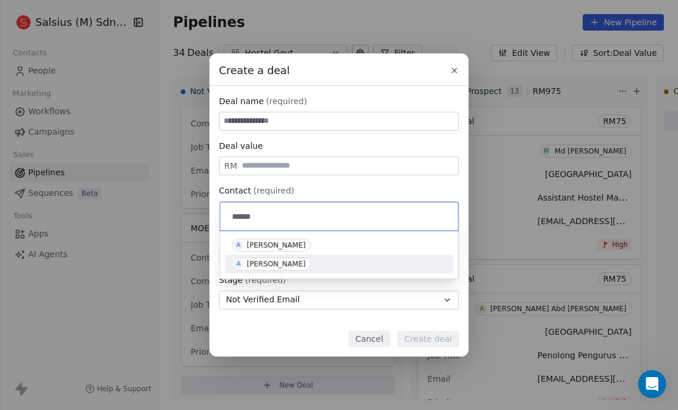
type input "*****"
click at [248, 261] on div "[PERSON_NAME]" at bounding box center [276, 264] width 59 height 8
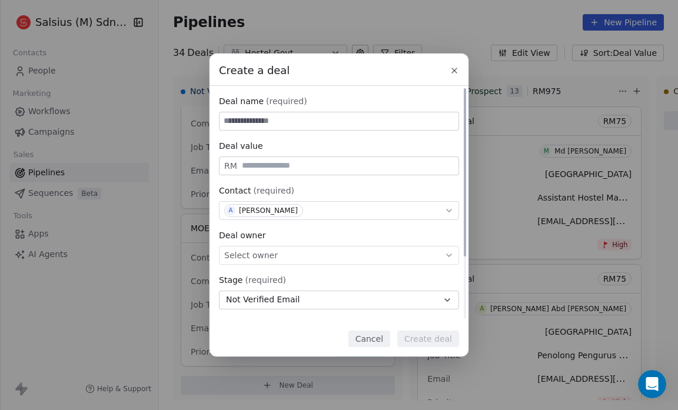
click at [274, 255] on div "Select owner" at bounding box center [339, 255] width 240 height 19
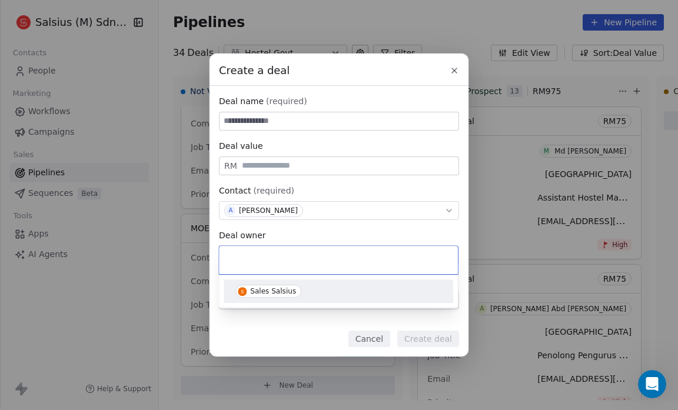
click at [267, 288] on div "Sales Salsius" at bounding box center [273, 291] width 46 height 8
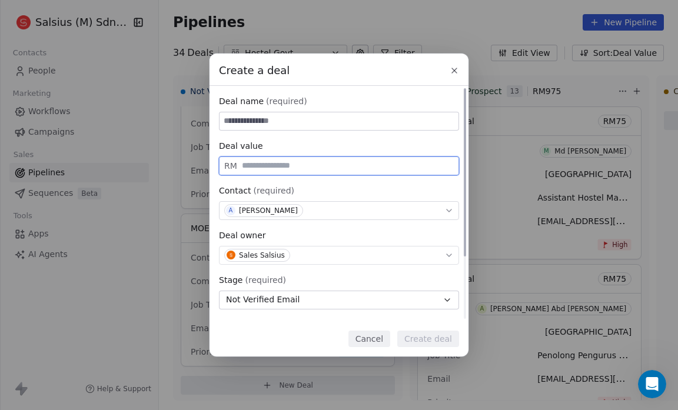
click at [247, 169] on input "text" at bounding box center [347, 165] width 216 height 9
type input "**"
click at [226, 118] on input at bounding box center [338, 121] width 239 height 18
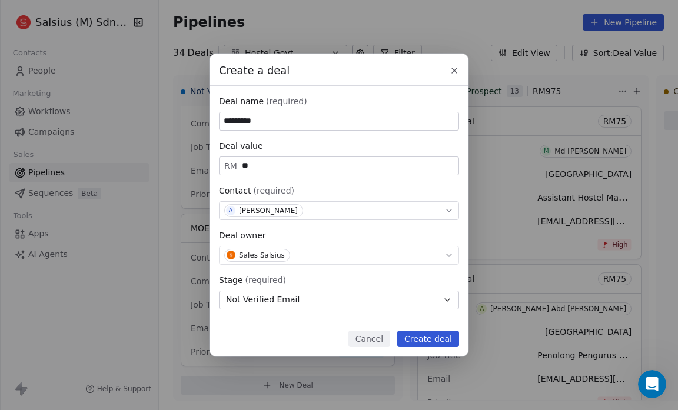
type input "*********"
click at [424, 341] on button "Create deal" at bounding box center [428, 339] width 62 height 16
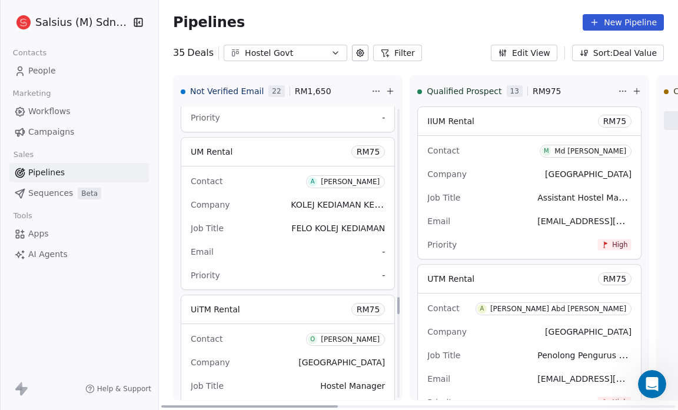
scroll to position [3279, 0]
click at [365, 269] on div "Priority -" at bounding box center [288, 276] width 194 height 19
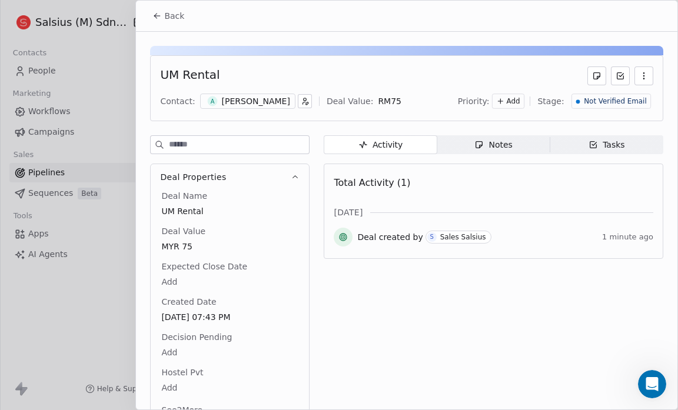
click at [505, 101] on icon at bounding box center [501, 101] width 8 height 8
click at [485, 158] on span "Low" at bounding box center [491, 162] width 14 height 9
click at [166, 16] on span "Back" at bounding box center [174, 16] width 20 height 12
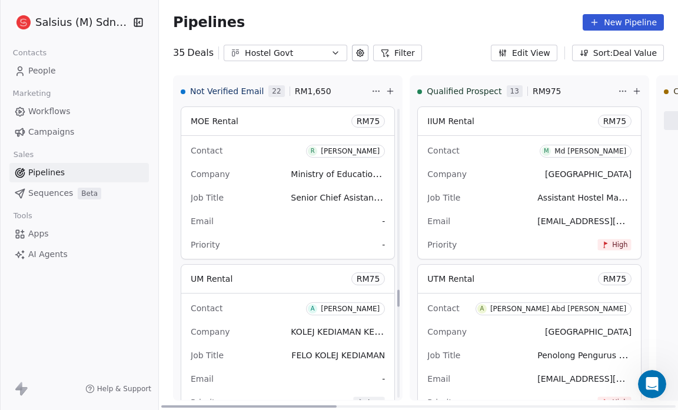
scroll to position [3153, 0]
click at [382, 239] on span "-" at bounding box center [383, 245] width 3 height 12
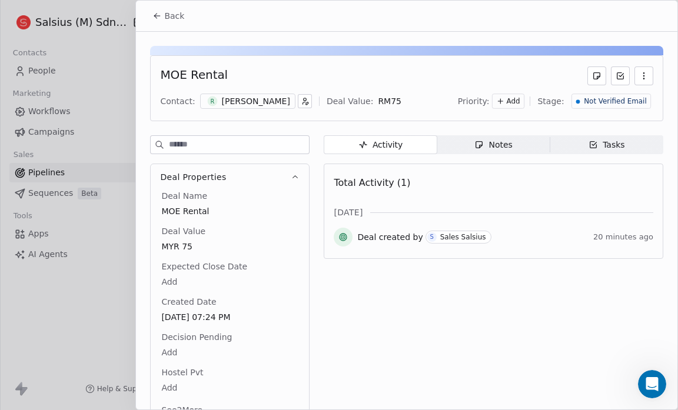
click at [500, 102] on icon at bounding box center [501, 101] width 8 height 8
click at [500, 154] on div "Low" at bounding box center [491, 162] width 61 height 19
click at [170, 15] on span "Back" at bounding box center [174, 16] width 20 height 12
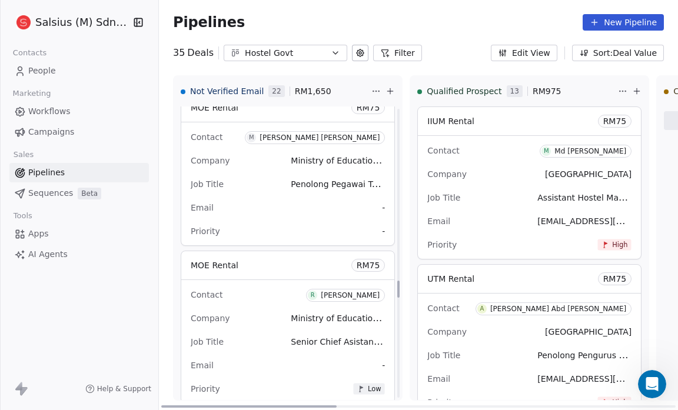
scroll to position [2980, 0]
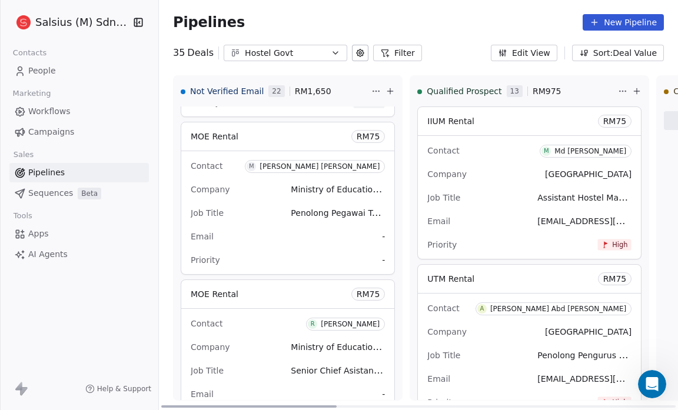
click at [382, 254] on span "-" at bounding box center [383, 260] width 3 height 12
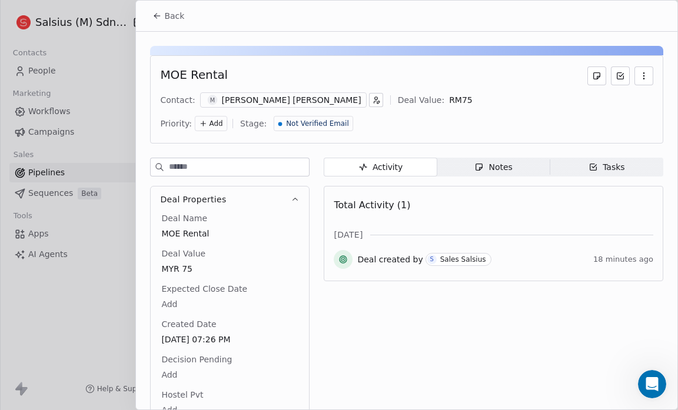
click at [209, 124] on span "Add" at bounding box center [216, 124] width 14 height 10
click at [200, 184] on div "Low" at bounding box center [188, 184] width 47 height 12
click at [162, 22] on button "Back" at bounding box center [168, 15] width 46 height 21
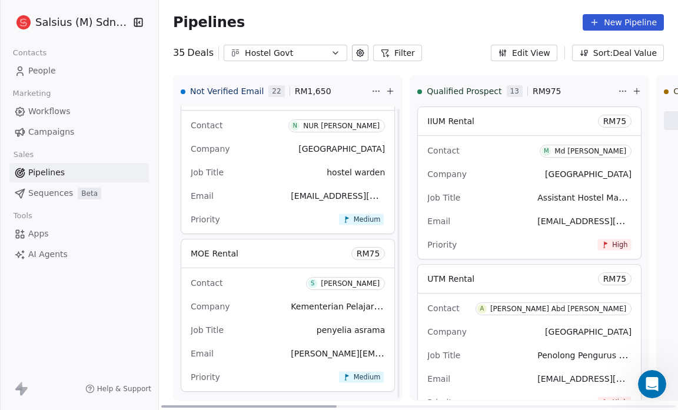
scroll to position [4774, 0]
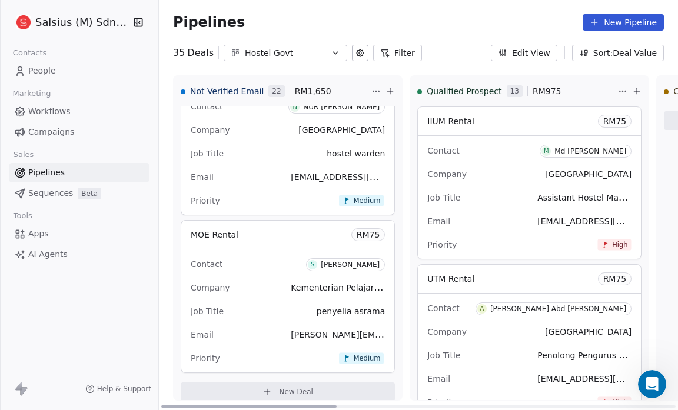
click at [279, 387] on span "New Deal" at bounding box center [296, 391] width 34 height 9
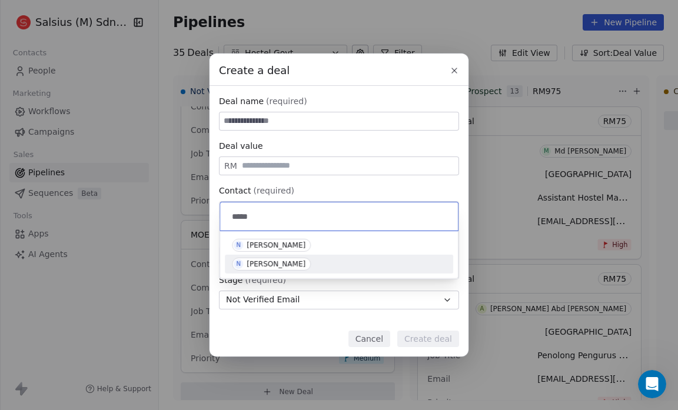
type input "****"
click at [274, 261] on div "[PERSON_NAME]" at bounding box center [276, 264] width 59 height 8
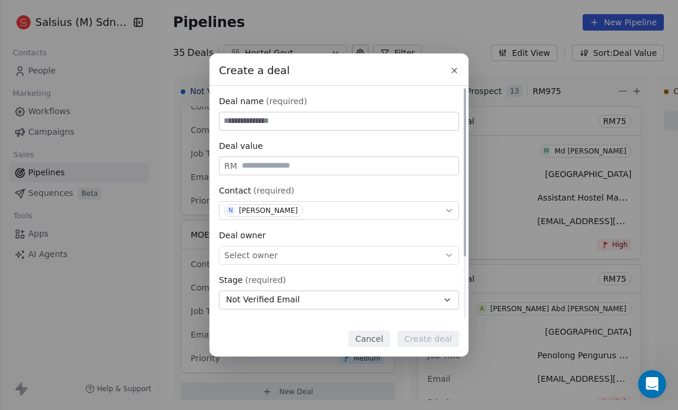
click at [301, 255] on div "Select owner" at bounding box center [339, 255] width 240 height 19
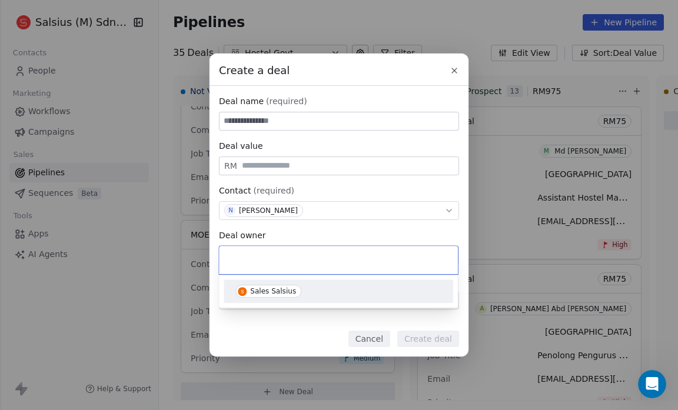
click at [292, 296] on span "Sales Salsius" at bounding box center [268, 291] width 66 height 13
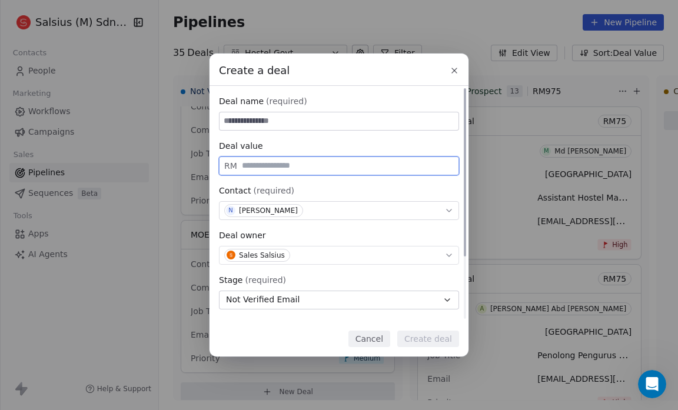
click at [272, 170] on input "text" at bounding box center [347, 165] width 216 height 9
type input "**"
click at [227, 125] on input at bounding box center [338, 121] width 239 height 18
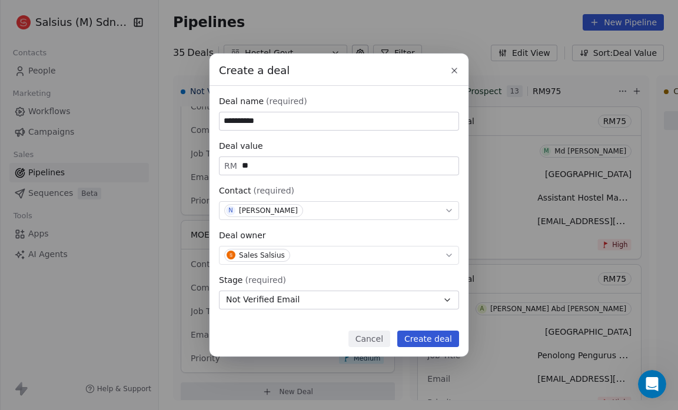
type input "**********"
click at [427, 337] on button "Create deal" at bounding box center [428, 339] width 62 height 16
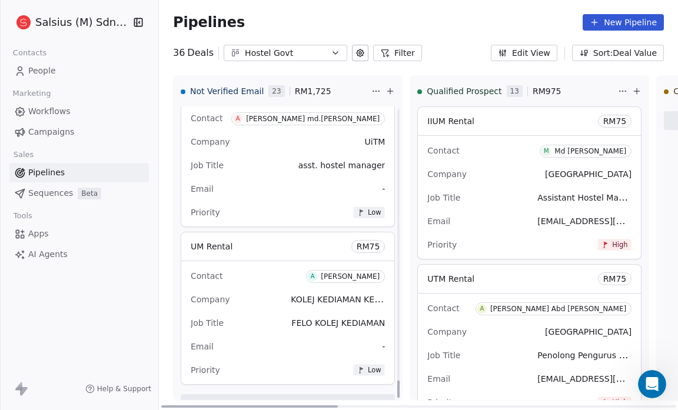
scroll to position [4459, 0]
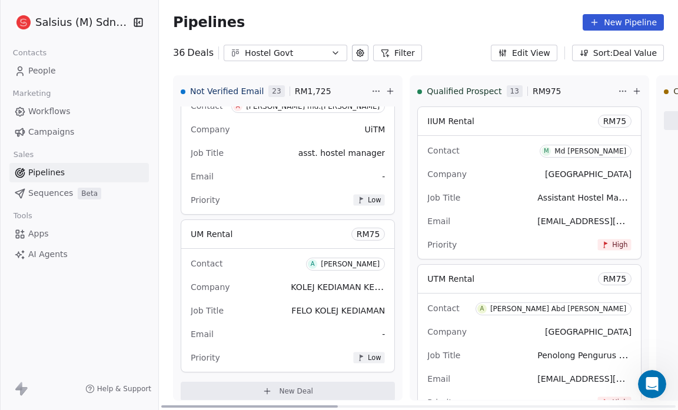
click at [264, 382] on button "New Deal" at bounding box center [288, 391] width 214 height 19
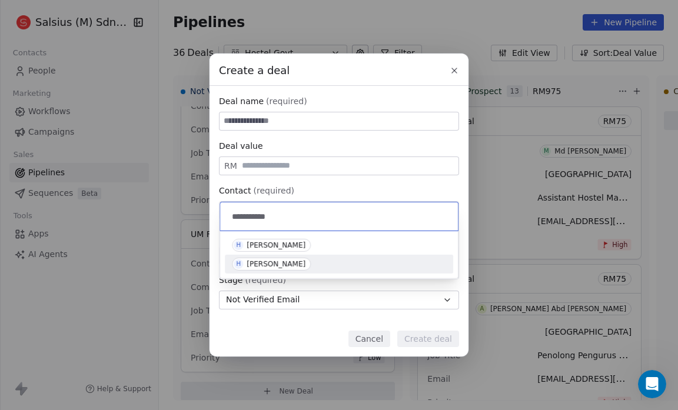
type input "**********"
click at [281, 261] on div "[PERSON_NAME]" at bounding box center [276, 264] width 59 height 8
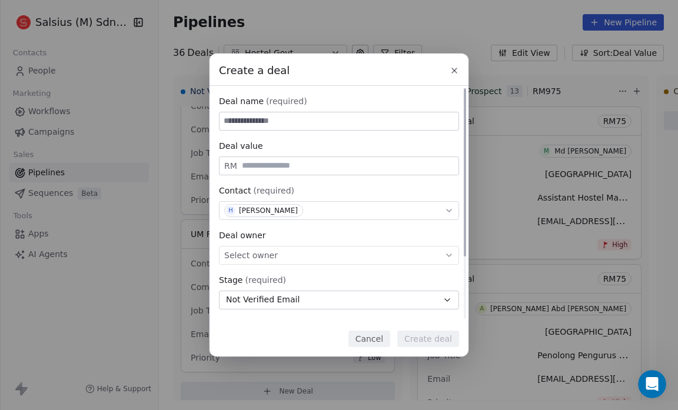
click at [289, 256] on div "Select owner" at bounding box center [339, 255] width 240 height 19
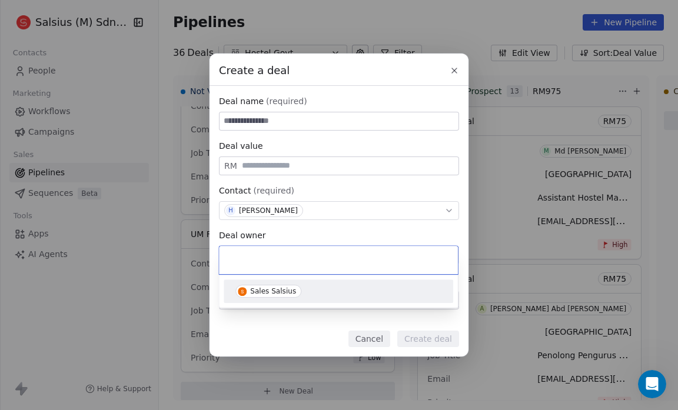
click at [273, 292] on div "Sales Salsius" at bounding box center [273, 291] width 46 height 8
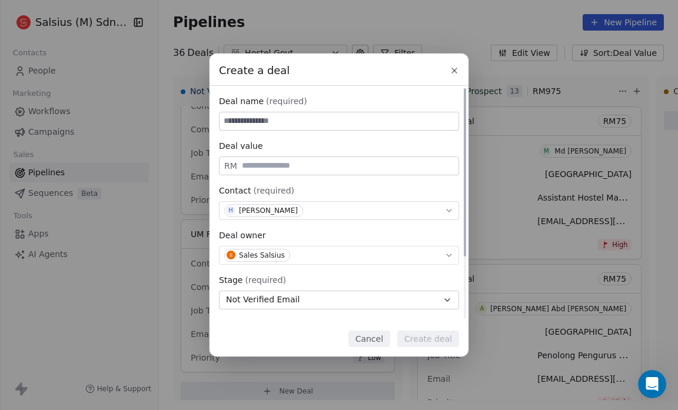
click at [268, 166] on input "text" at bounding box center [347, 165] width 216 height 9
type input "**"
click at [261, 115] on input at bounding box center [338, 121] width 239 height 18
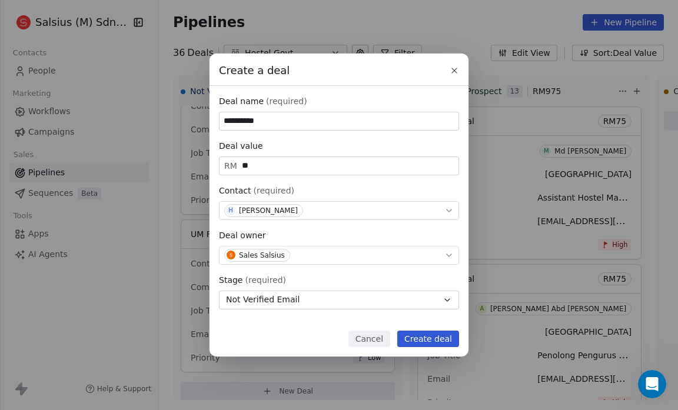
type input "**********"
click at [425, 338] on button "Create deal" at bounding box center [428, 339] width 62 height 16
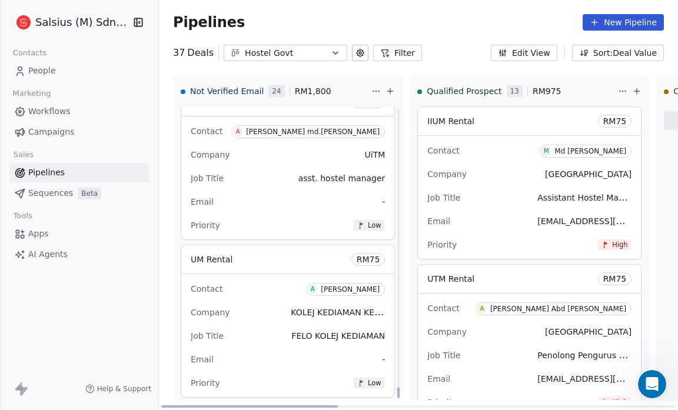
scroll to position [7606, 0]
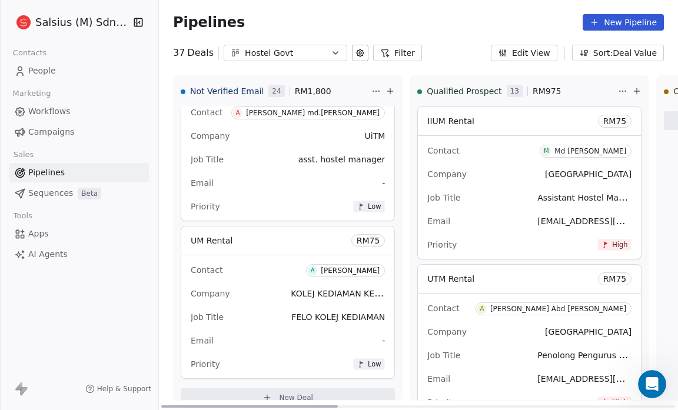
click at [238, 388] on button "New Deal" at bounding box center [288, 397] width 214 height 19
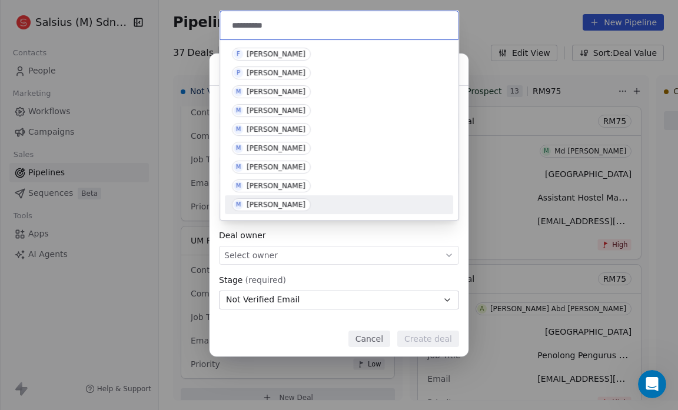
type input "**********"
click at [288, 202] on div "Mohd Zaini Zainudin" at bounding box center [276, 205] width 59 height 8
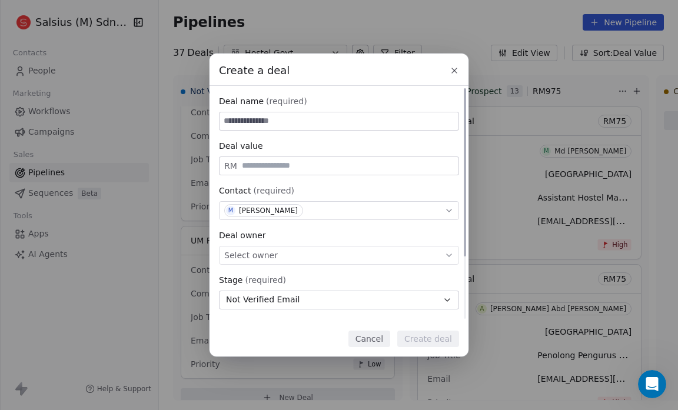
click at [289, 260] on div "Select owner" at bounding box center [339, 255] width 240 height 19
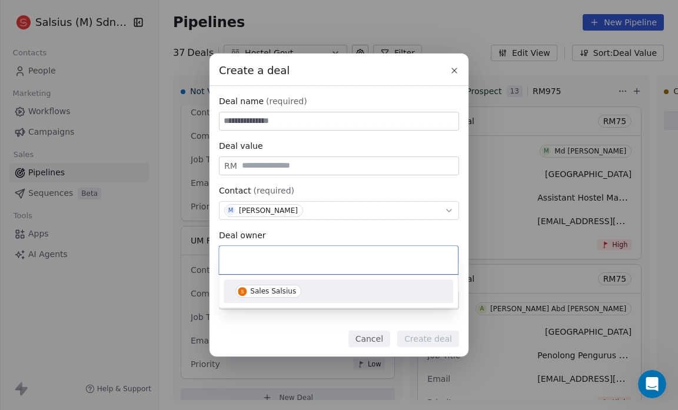
click at [286, 288] on div "Sales Salsius" at bounding box center [273, 291] width 46 height 8
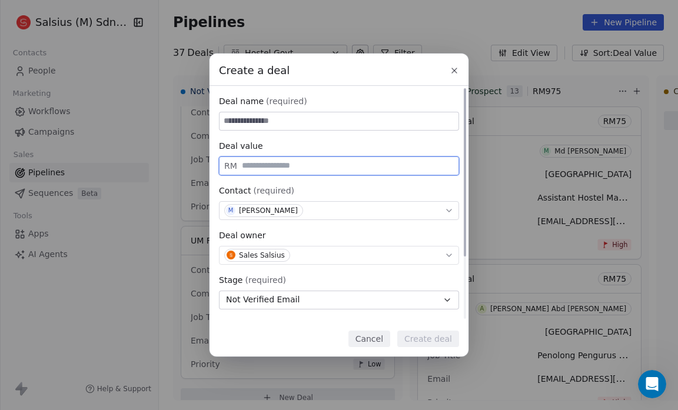
click at [259, 168] on input "text" at bounding box center [347, 165] width 216 height 9
type input "**"
click at [256, 118] on input at bounding box center [338, 121] width 239 height 18
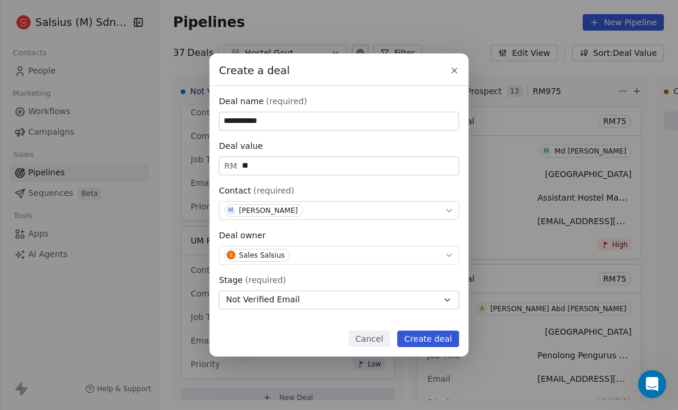
type input "**********"
click at [427, 339] on button "Create deal" at bounding box center [428, 339] width 62 height 16
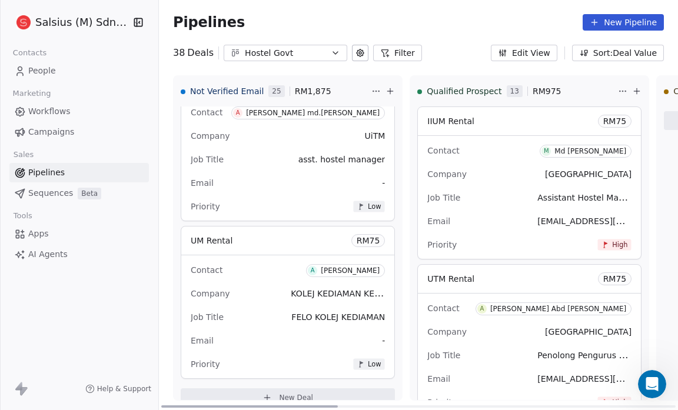
click at [279, 393] on span "New Deal" at bounding box center [296, 397] width 34 height 9
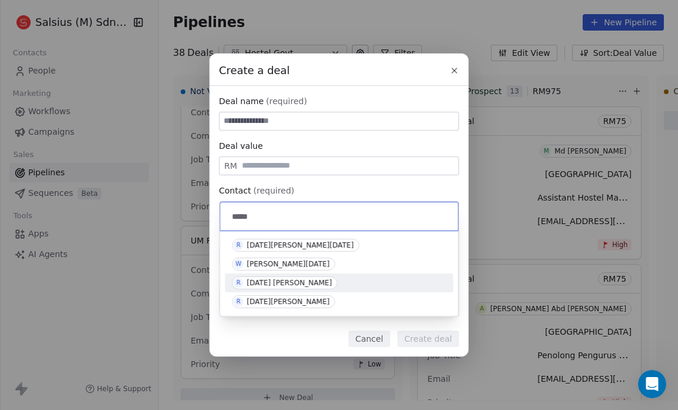
type input "****"
click at [289, 280] on div "Raja Nur Sabeehah" at bounding box center [289, 283] width 85 height 8
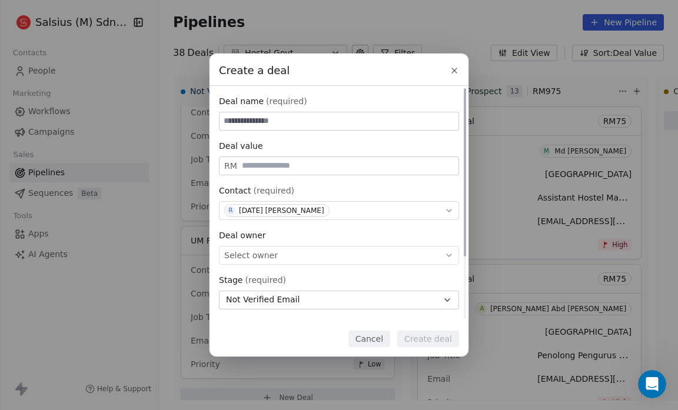
click at [284, 252] on div "Select owner" at bounding box center [339, 255] width 240 height 19
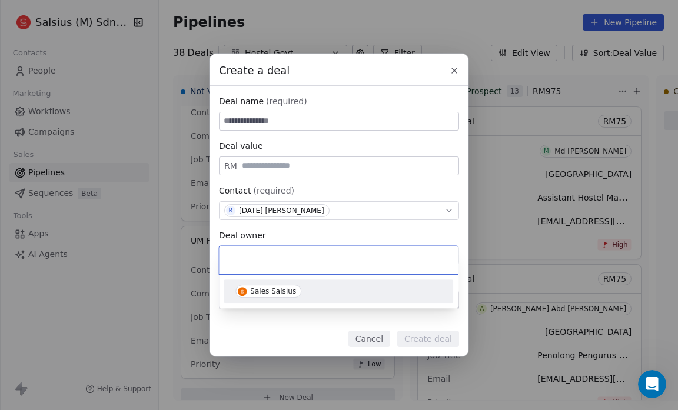
click at [278, 291] on div "Sales Salsius" at bounding box center [273, 291] width 46 height 8
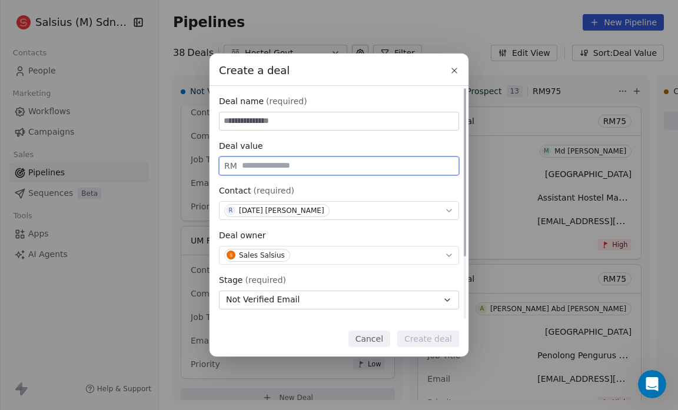
click at [263, 168] on input "text" at bounding box center [347, 165] width 216 height 9
type input "**"
click at [229, 124] on input at bounding box center [338, 121] width 239 height 18
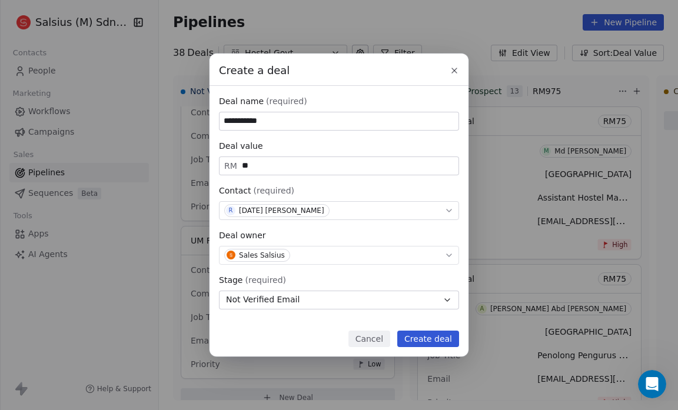
type input "**********"
click at [425, 337] on button "Create deal" at bounding box center [428, 339] width 62 height 16
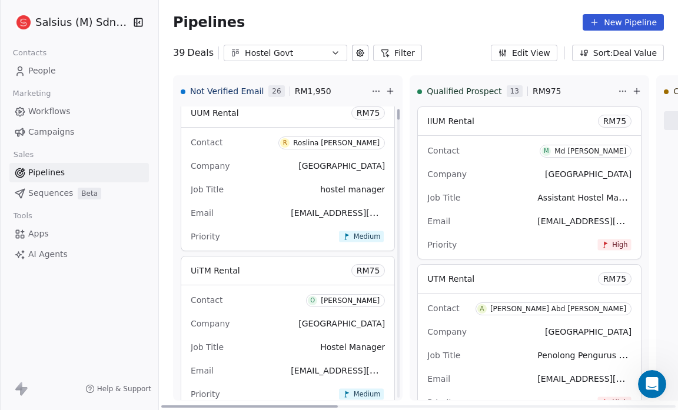
scroll to position [0, 0]
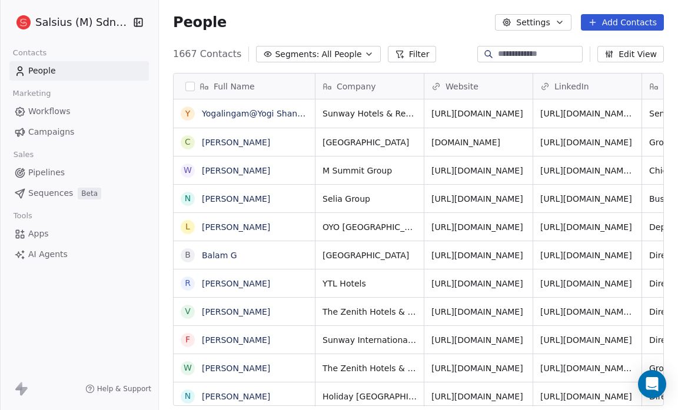
scroll to position [354, 511]
click at [364, 55] on icon "button" at bounding box center [368, 53] width 9 height 9
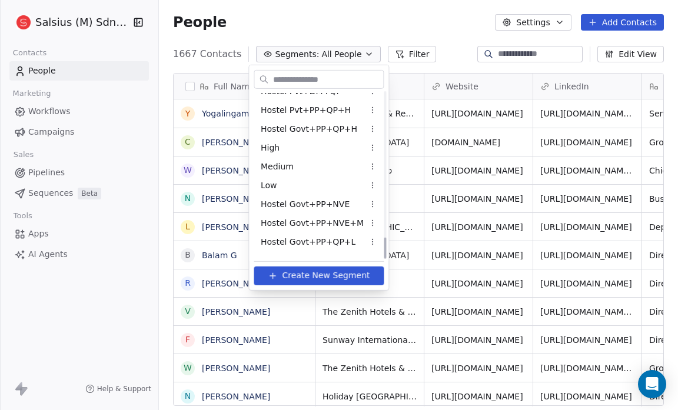
scroll to position [1117, 0]
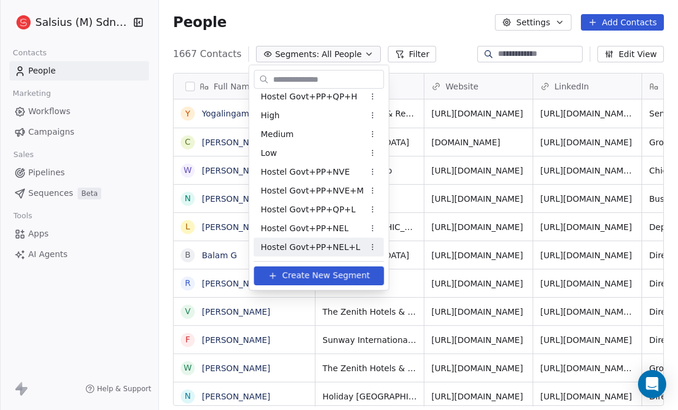
click at [309, 249] on span "Hostel Govt+PP+NEL+L" at bounding box center [310, 247] width 99 height 12
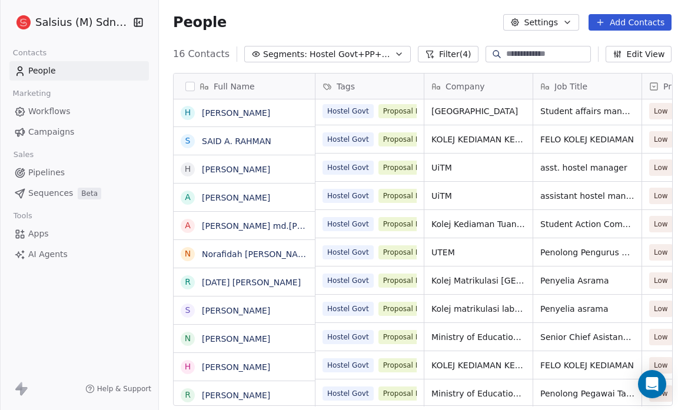
scroll to position [144, 0]
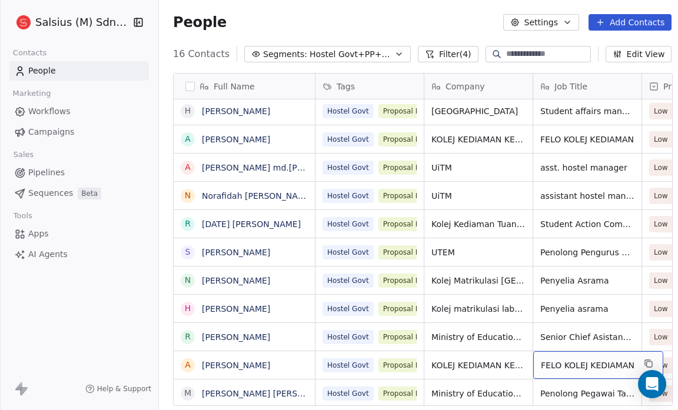
click at [577, 368] on span "FELO KOLEJ KEDIAMAN" at bounding box center [588, 365] width 94 height 12
click at [587, 365] on span "FELO KOLEJ KEDIAMAN" at bounding box center [588, 365] width 94 height 12
click at [544, 368] on span "FELO KOLEJ KEDIAMAN" at bounding box center [588, 365] width 94 height 12
click at [610, 367] on span "FELO KOLEJ KEDIAMAN" at bounding box center [588, 365] width 94 height 12
click at [129, 353] on div "Salsius (M) Sdn Bhd Contacts People Marketing Workflows Campaigns Sales Pipelin…" at bounding box center [79, 205] width 158 height 410
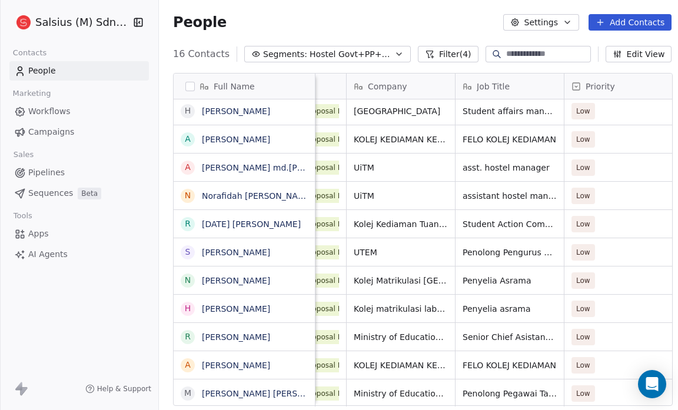
scroll to position [0, 111]
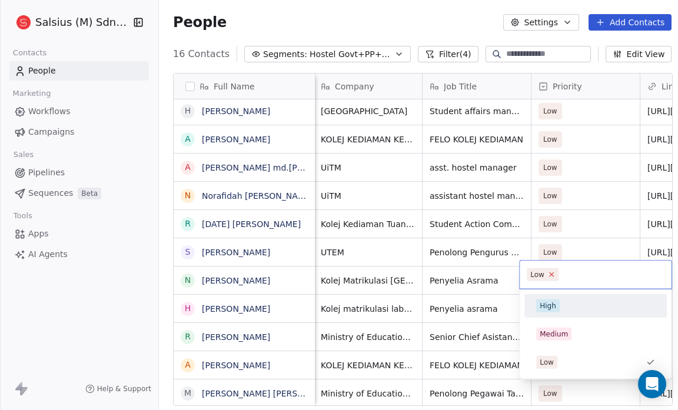
click at [548, 275] on icon at bounding box center [551, 275] width 8 height 8
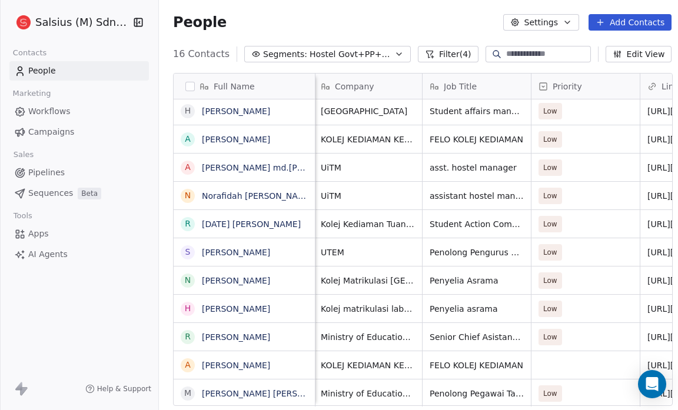
click at [91, 291] on html "Salsius (M) Sdn Bhd Contacts People Marketing Workflows Campaigns Sales Pipelin…" at bounding box center [339, 205] width 678 height 410
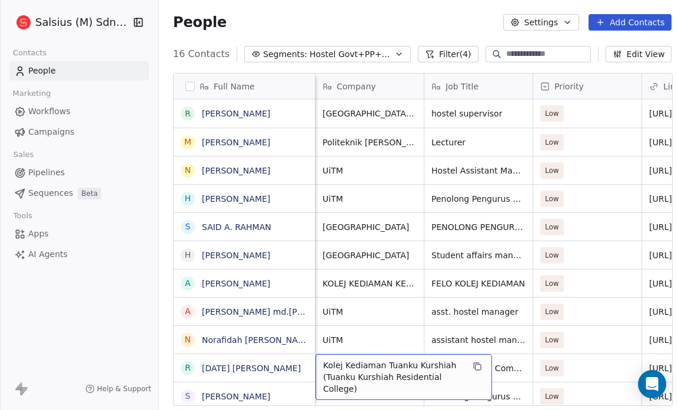
scroll to position [8, 0]
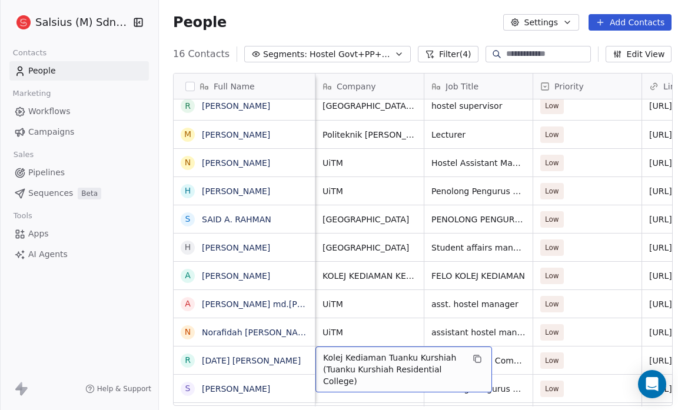
click at [385, 372] on span "Kolej Kediaman Tuanku Kurshiah (Tuanku Kurshiah Residential College)" at bounding box center [393, 369] width 140 height 35
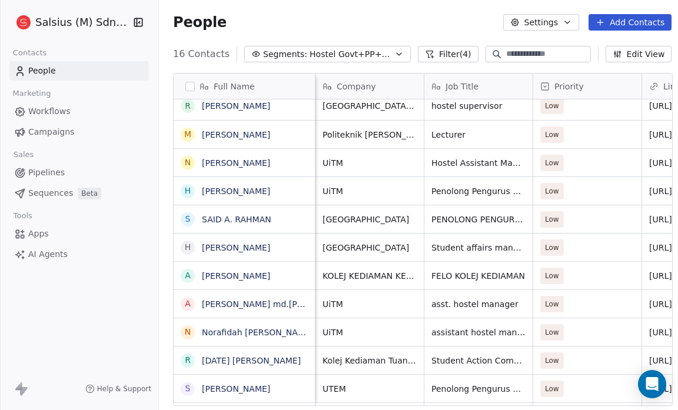
click at [146, 351] on div "Salsius (M) Sdn Bhd Contacts People Marketing Workflows Campaigns Sales Pipelin…" at bounding box center [79, 205] width 158 height 410
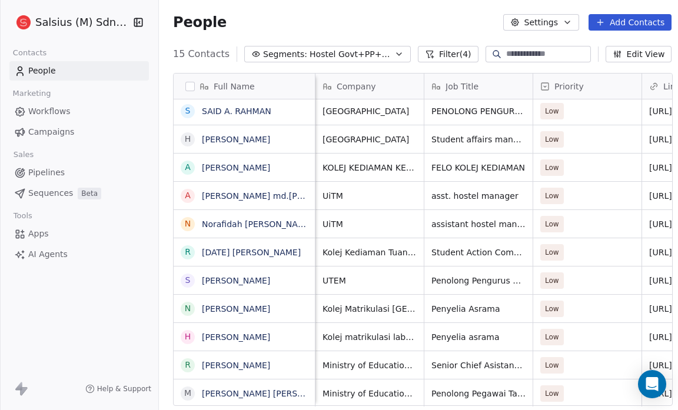
scroll to position [7, 109]
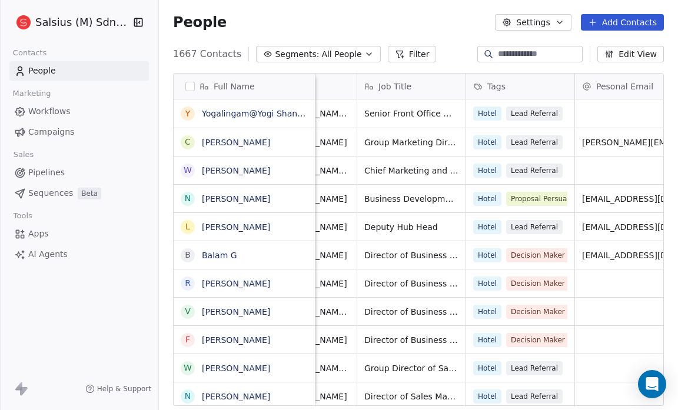
scroll to position [0, 285]
click at [60, 172] on span "Pipelines" at bounding box center [46, 172] width 36 height 12
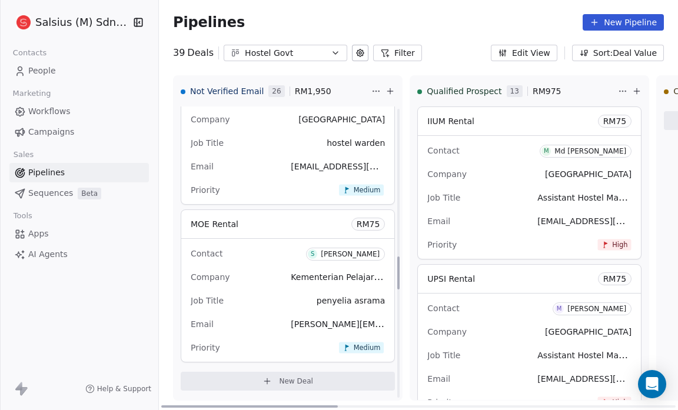
scroll to position [1312, 0]
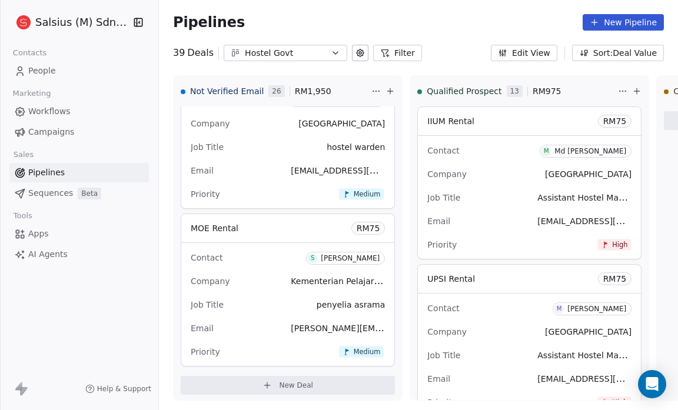
click at [324, 53] on button "Hostel Govt" at bounding box center [286, 53] width 124 height 16
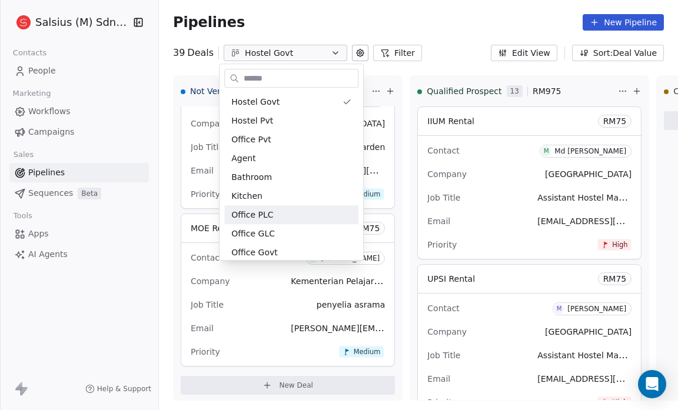
scroll to position [138, 0]
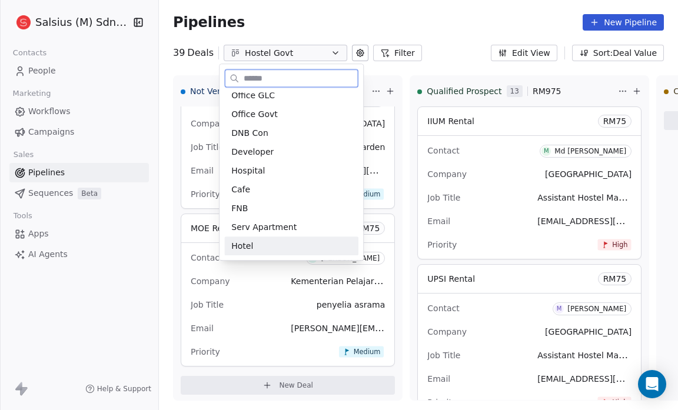
click at [262, 241] on div "Hotel" at bounding box center [291, 246] width 120 height 12
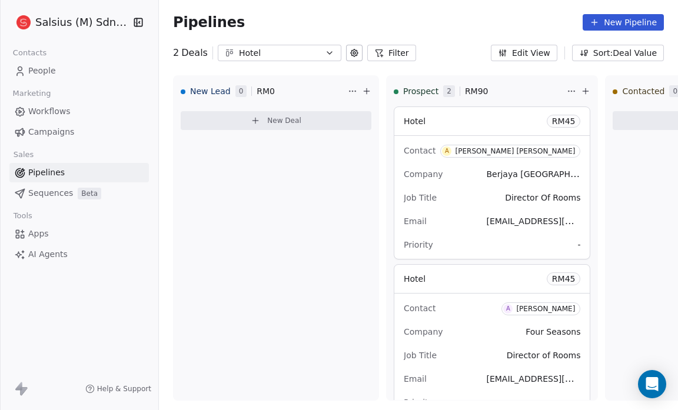
click at [327, 54] on icon "button" at bounding box center [329, 53] width 5 height 2
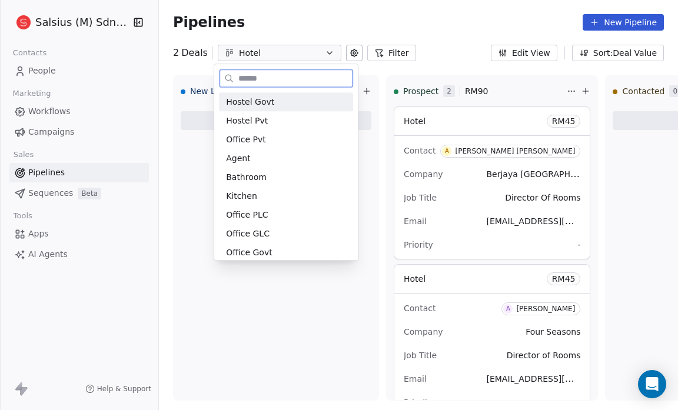
click at [274, 103] on div "Hostel Govt" at bounding box center [286, 102] width 120 height 12
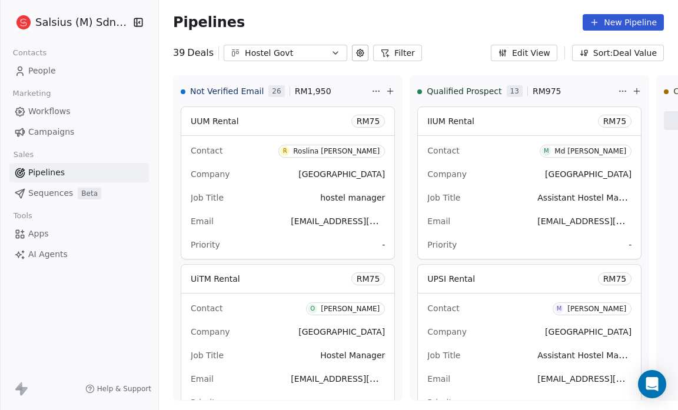
click at [302, 48] on div "Hostel Govt" at bounding box center [285, 53] width 81 height 12
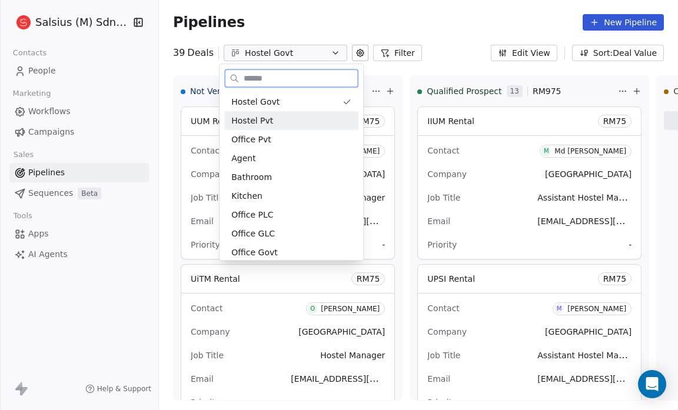
click at [289, 122] on div "Hostel Pvt" at bounding box center [291, 121] width 120 height 12
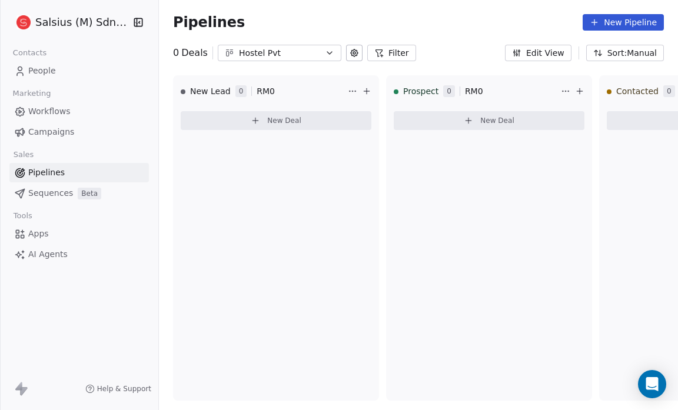
click at [331, 50] on button "Hostel Pvt" at bounding box center [280, 53] width 124 height 16
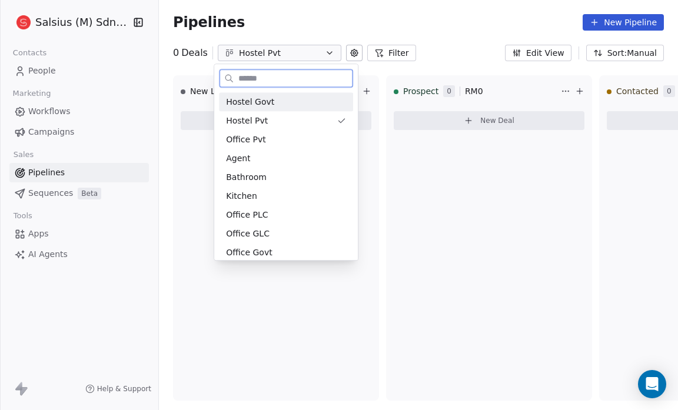
click at [280, 102] on div "Hostel Govt" at bounding box center [286, 102] width 120 height 12
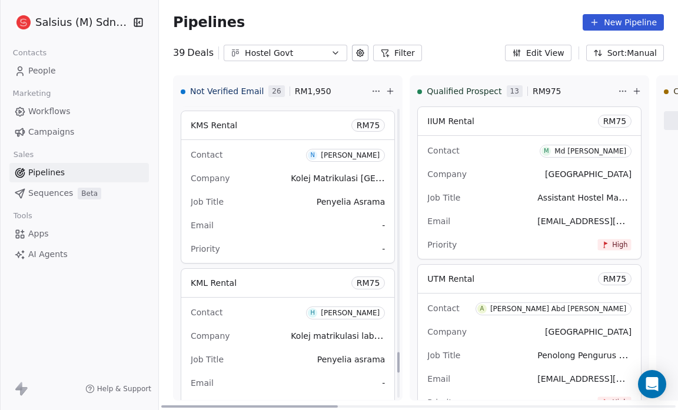
scroll to position [3466, 0]
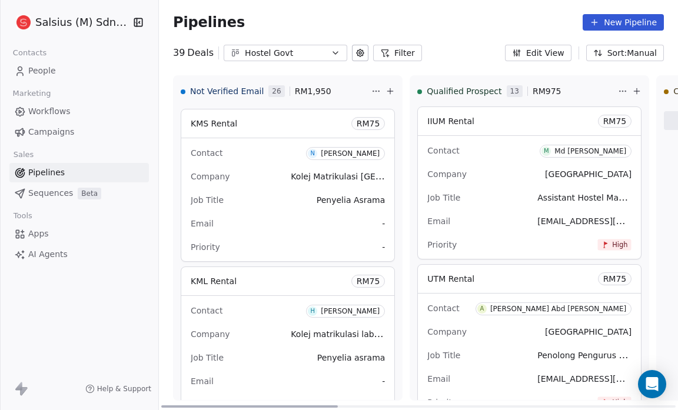
click at [382, 241] on span "-" at bounding box center [383, 247] width 3 height 12
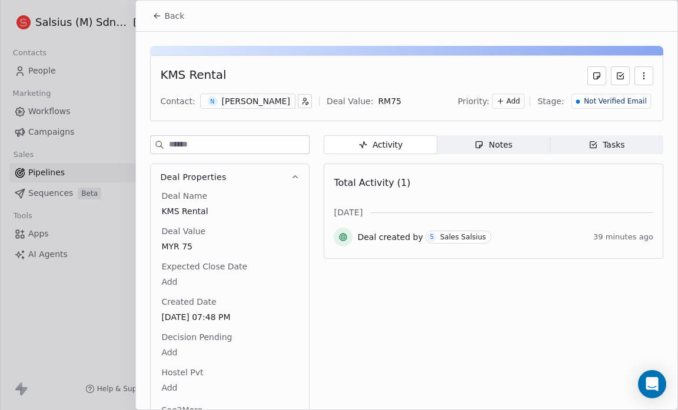
click at [511, 97] on span "Add" at bounding box center [514, 101] width 14 height 10
click at [504, 164] on div "Low" at bounding box center [491, 162] width 47 height 12
click at [242, 24] on div "Back" at bounding box center [406, 16] width 541 height 31
click at [172, 7] on button "Back" at bounding box center [168, 15] width 46 height 21
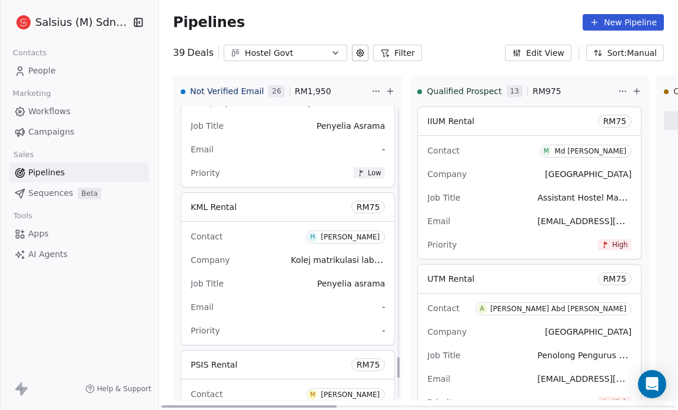
scroll to position [3541, 0]
click at [382, 324] on span "-" at bounding box center [383, 330] width 3 height 12
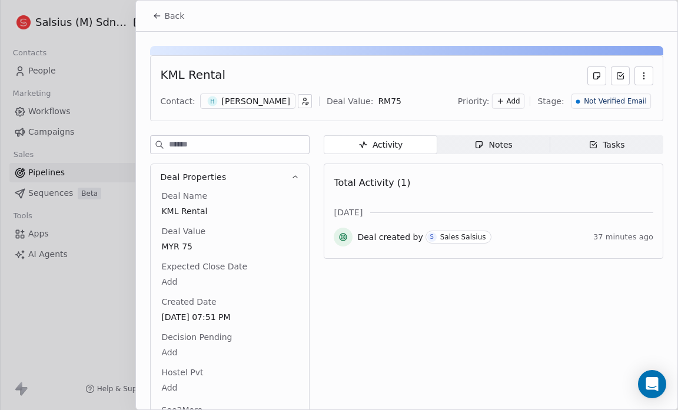
click at [507, 92] on div "Priority: Add Stage: Not Verified Email" at bounding box center [555, 101] width 195 height 18
click at [508, 101] on div "Add" at bounding box center [508, 101] width 32 height 15
click at [507, 156] on div "Low" at bounding box center [491, 162] width 47 height 12
click at [175, 16] on span "Back" at bounding box center [174, 16] width 20 height 12
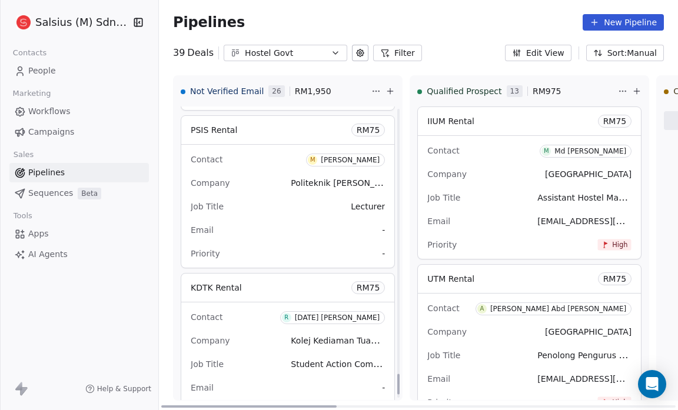
scroll to position [3775, 0]
click at [365, 244] on div "Priority -" at bounding box center [288, 253] width 194 height 19
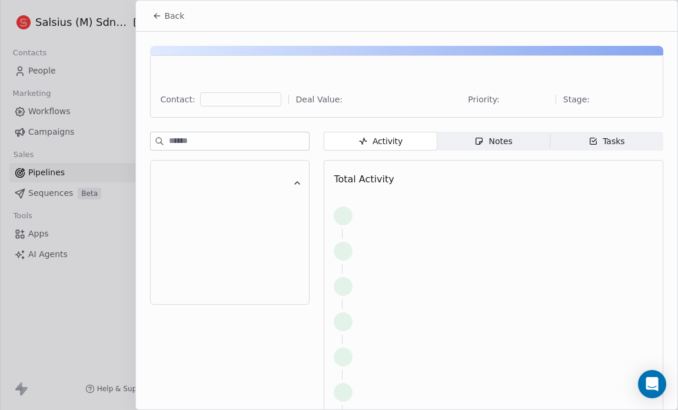
click at [365, 241] on div at bounding box center [493, 251] width 319 height 26
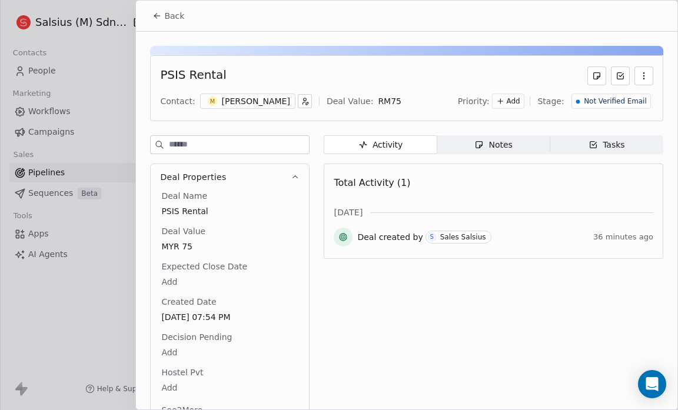
click at [511, 99] on span "Add" at bounding box center [514, 101] width 14 height 10
click at [507, 158] on div "Low" at bounding box center [491, 162] width 47 height 12
click at [156, 19] on icon at bounding box center [156, 15] width 9 height 9
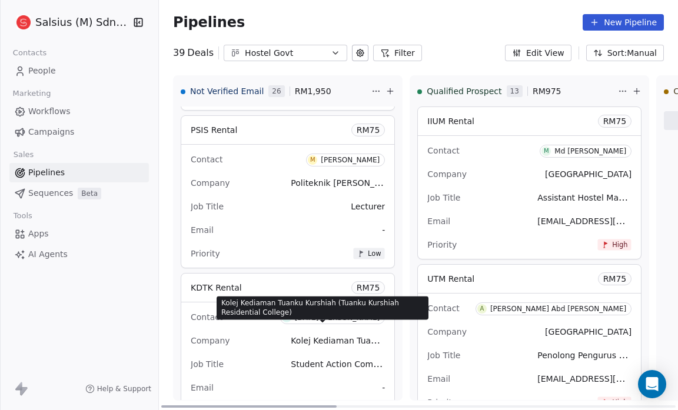
scroll to position [3830, 0]
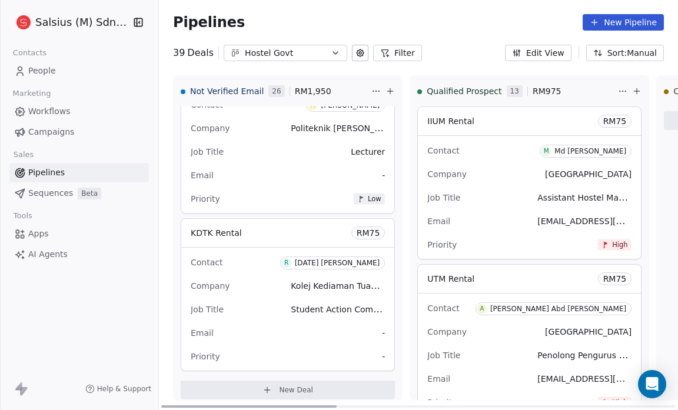
click at [382, 351] on span "-" at bounding box center [383, 357] width 3 height 12
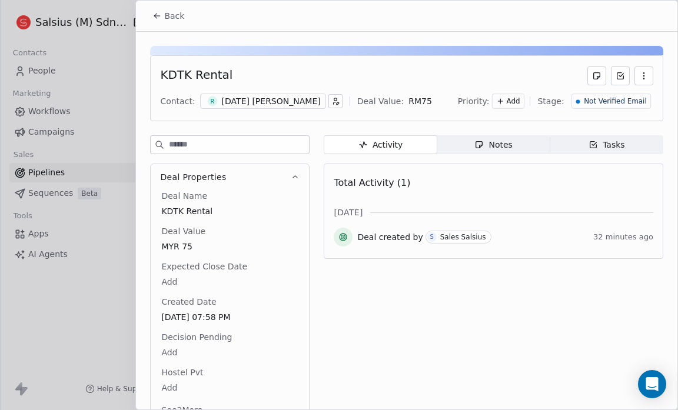
click at [519, 98] on span "Add" at bounding box center [514, 101] width 14 height 10
click at [509, 155] on div "Low" at bounding box center [491, 162] width 61 height 19
click at [162, 9] on button "Back" at bounding box center [168, 15] width 46 height 21
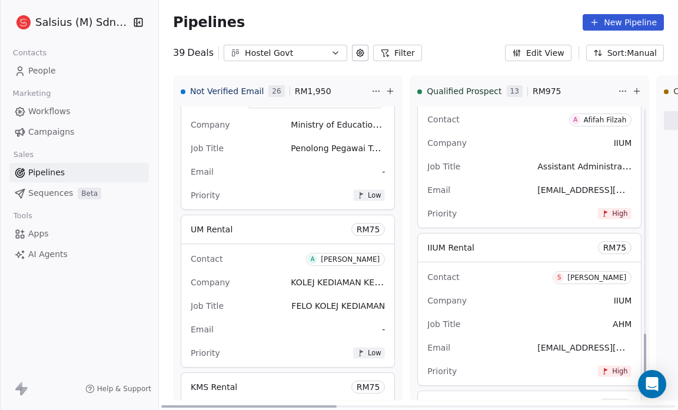
scroll to position [1784, 0]
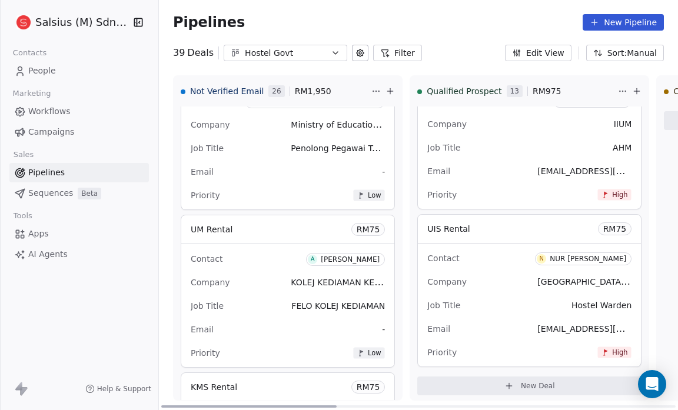
click at [504, 381] on icon at bounding box center [508, 385] width 9 height 9
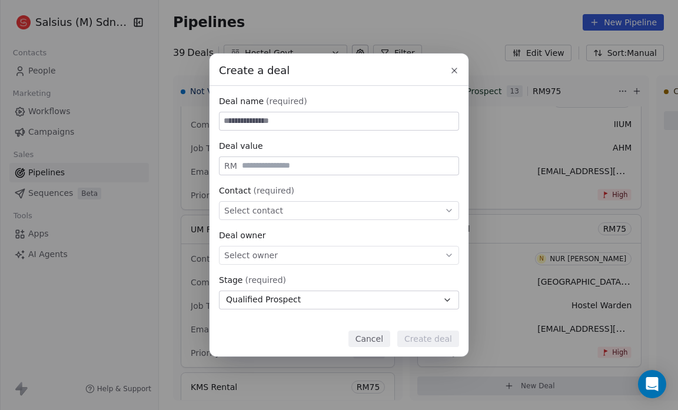
type input "*"
click at [265, 210] on span "Select contact" at bounding box center [253, 211] width 59 height 12
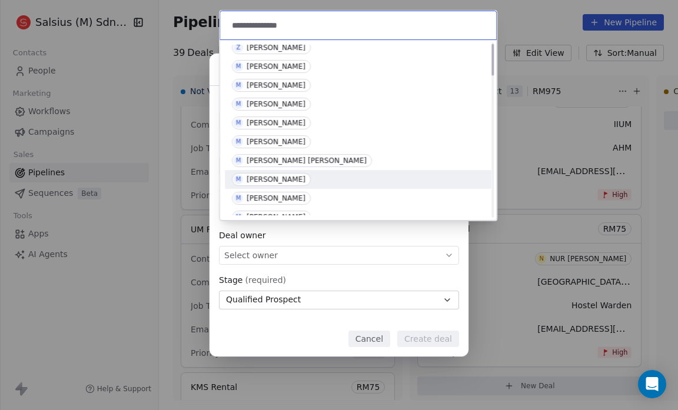
scroll to position [7, 0]
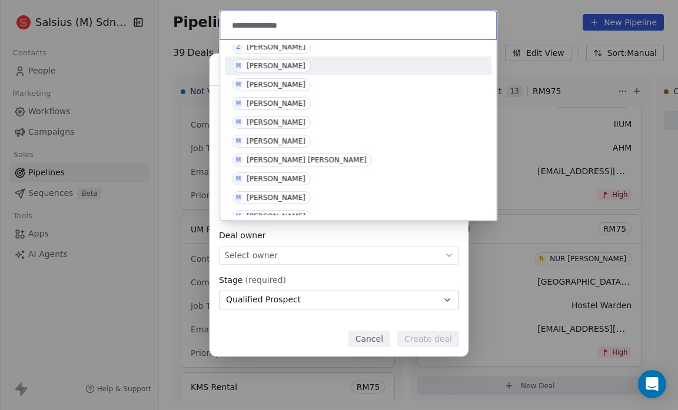
type input "**********"
click at [305, 62] on div "[PERSON_NAME]" at bounding box center [276, 66] width 59 height 8
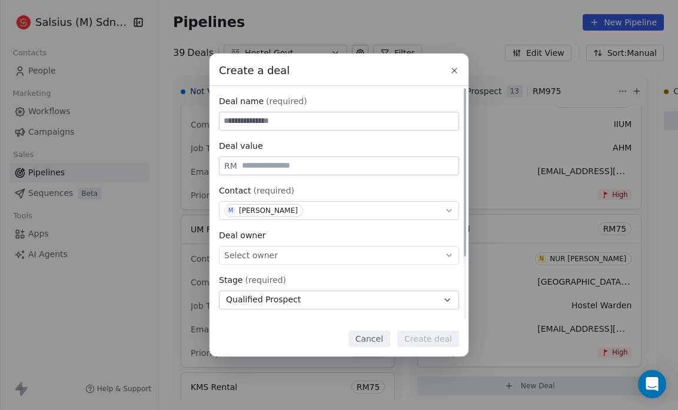
click at [304, 257] on div "Select owner" at bounding box center [339, 255] width 240 height 19
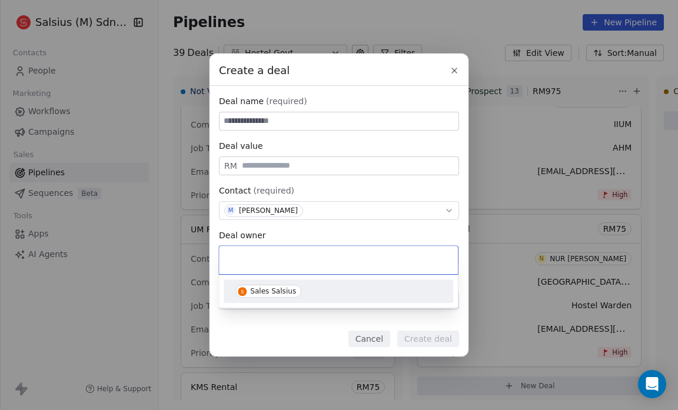
click at [292, 291] on span "Sales Salsius" at bounding box center [268, 291] width 66 height 13
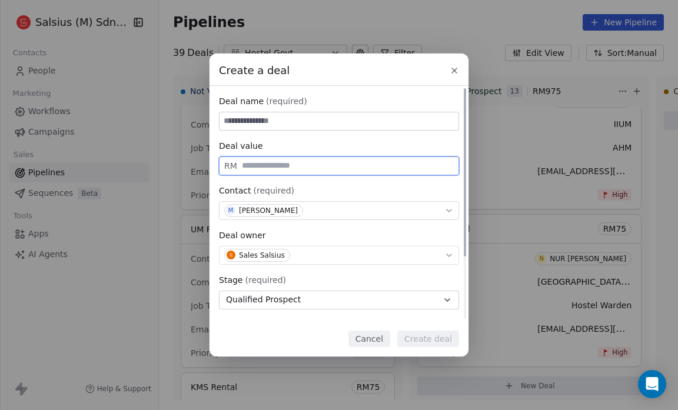
click at [272, 170] on input "text" at bounding box center [347, 165] width 216 height 9
type input "**"
click at [254, 123] on input at bounding box center [338, 121] width 239 height 18
click at [244, 119] on input at bounding box center [338, 121] width 239 height 18
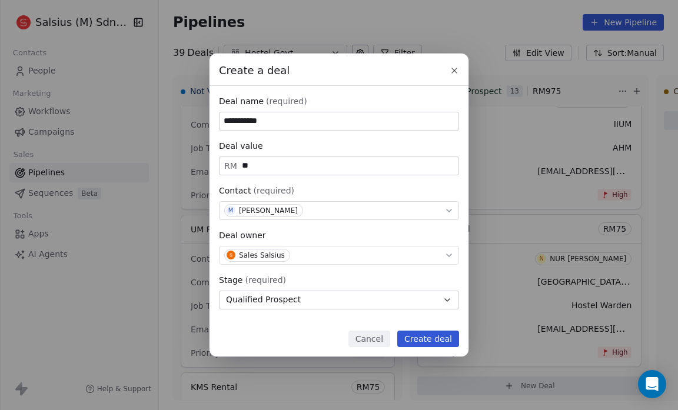
type input "**********"
click at [412, 335] on button "Create deal" at bounding box center [428, 339] width 62 height 16
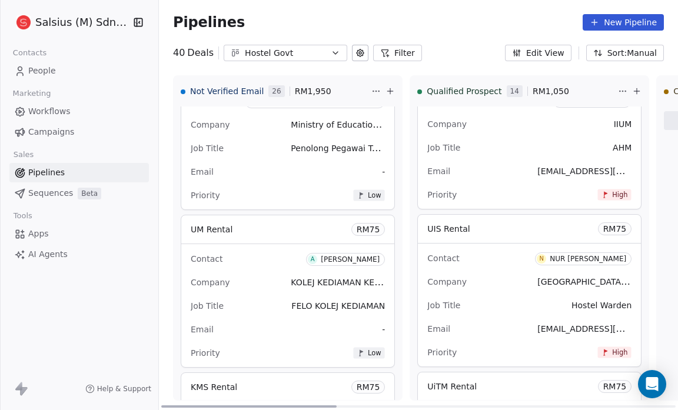
scroll to position [1941, 0]
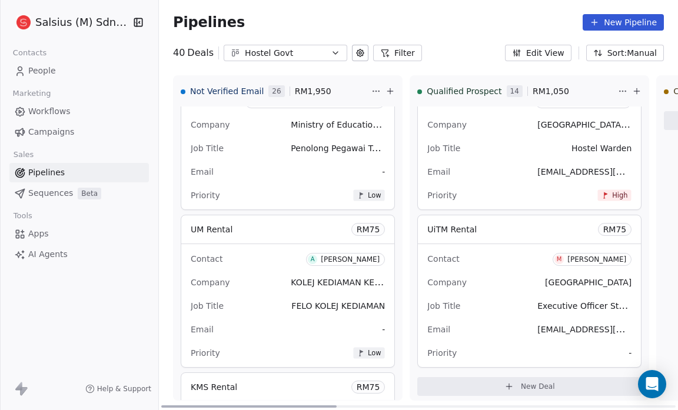
click at [628, 349] on span "-" at bounding box center [629, 353] width 3 height 12
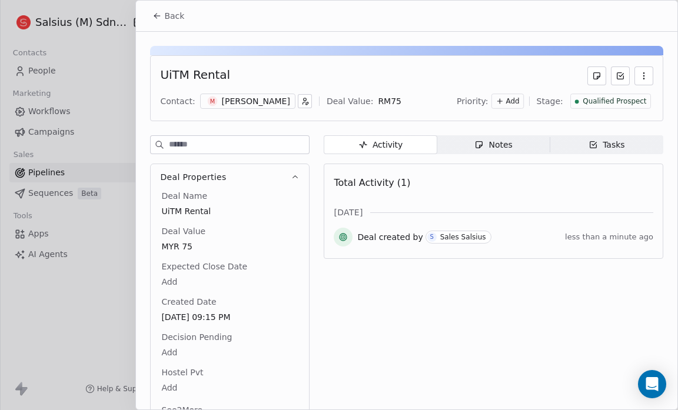
click at [515, 98] on span "Add" at bounding box center [512, 101] width 14 height 10
click at [498, 123] on span "High" at bounding box center [484, 125] width 35 height 12
click at [169, 14] on span "Back" at bounding box center [174, 16] width 20 height 12
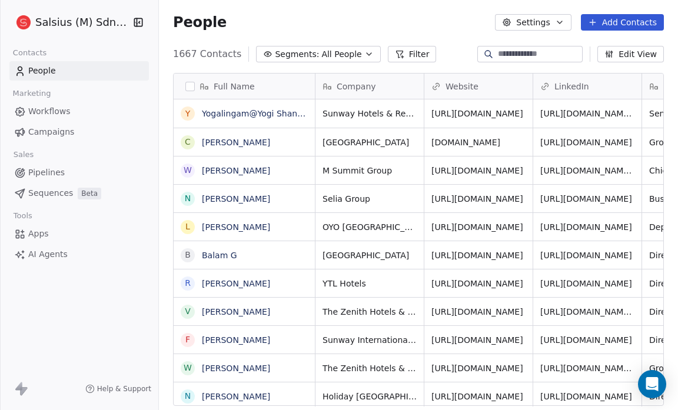
scroll to position [354, 511]
click at [367, 55] on icon "button" at bounding box center [369, 54] width 5 height 2
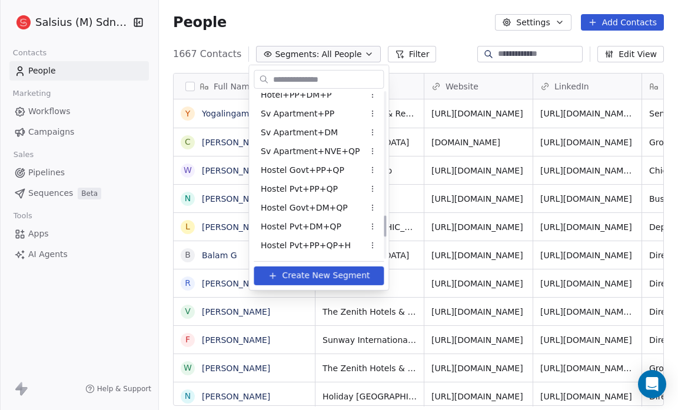
scroll to position [950, 0]
click at [342, 169] on div "Hostel Govt+PP+QP" at bounding box center [319, 169] width 130 height 19
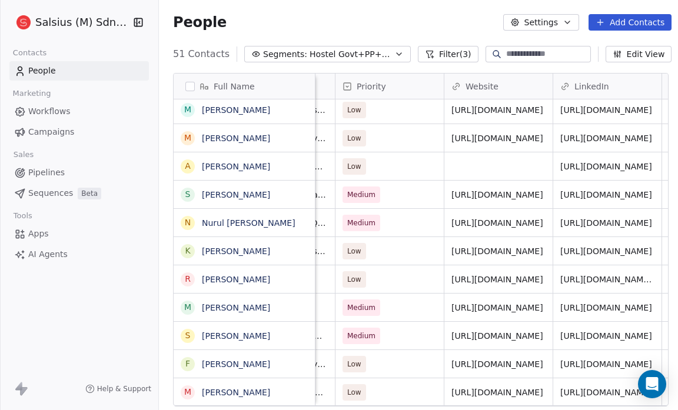
scroll to position [7, 308]
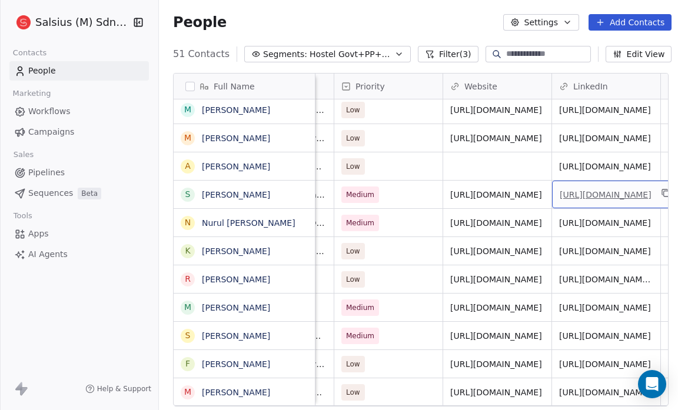
click at [591, 190] on link "https://www.linkedin.com/in/sabriesalleh" at bounding box center [605, 194] width 92 height 9
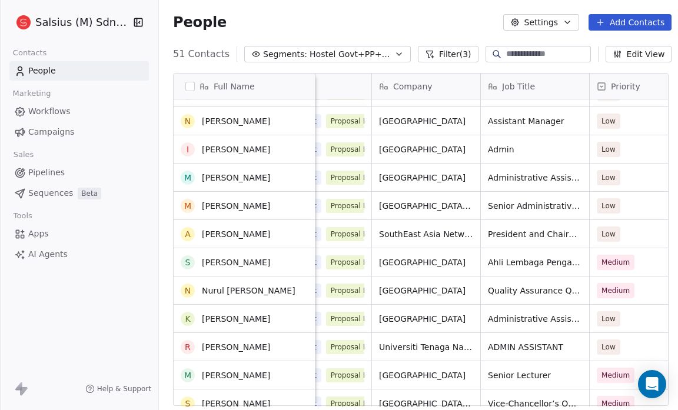
scroll to position [848, 0]
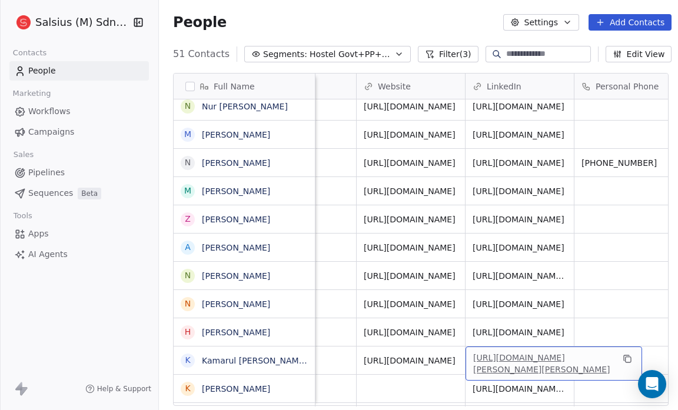
click at [504, 353] on link "[URL][DOMAIN_NAME][PERSON_NAME][PERSON_NAME]" at bounding box center [541, 363] width 137 height 21
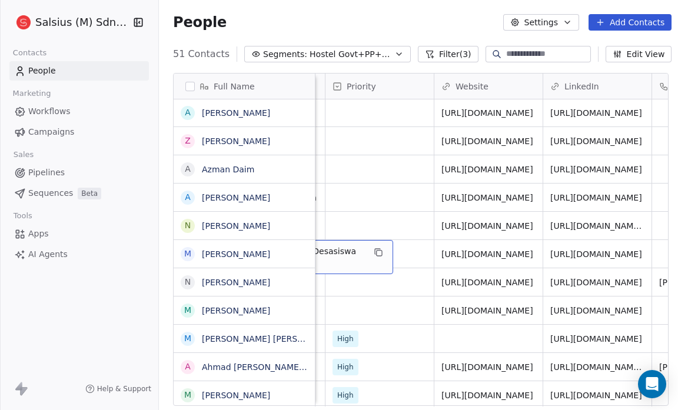
scroll to position [7, 317]
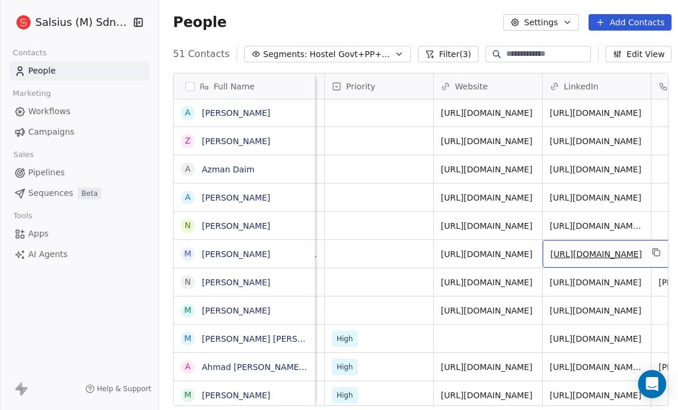
click at [612, 249] on link "[URL][DOMAIN_NAME]" at bounding box center [596, 253] width 92 height 9
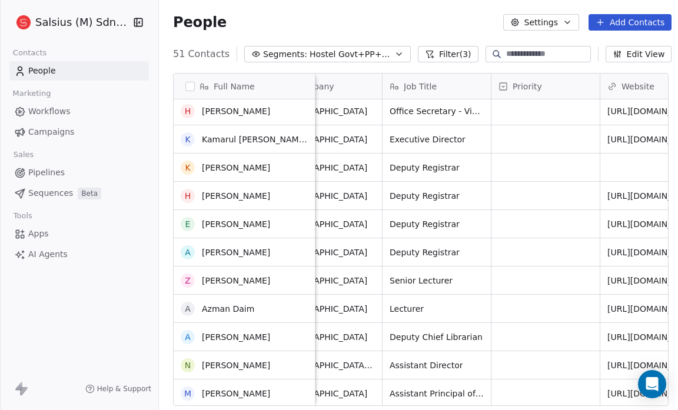
scroll to position [54, 0]
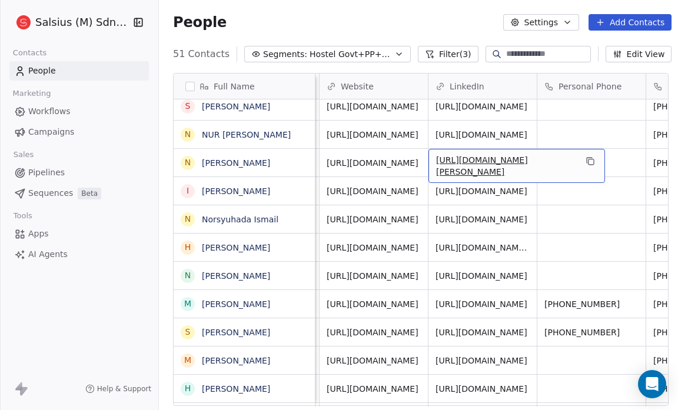
click at [481, 155] on link "[URL][DOMAIN_NAME][PERSON_NAME]" at bounding box center [482, 165] width 92 height 21
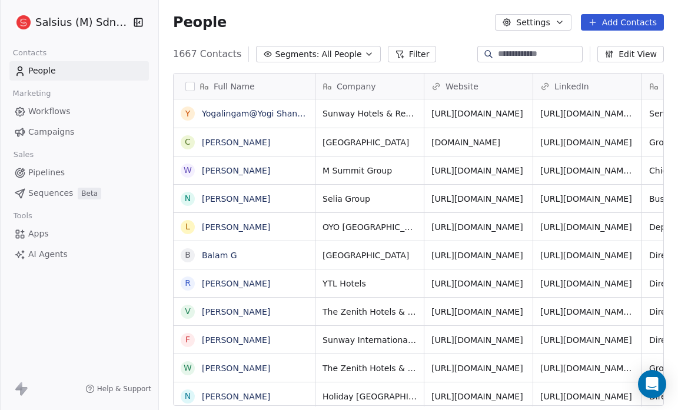
scroll to position [354, 511]
click at [364, 51] on icon "button" at bounding box center [368, 53] width 9 height 9
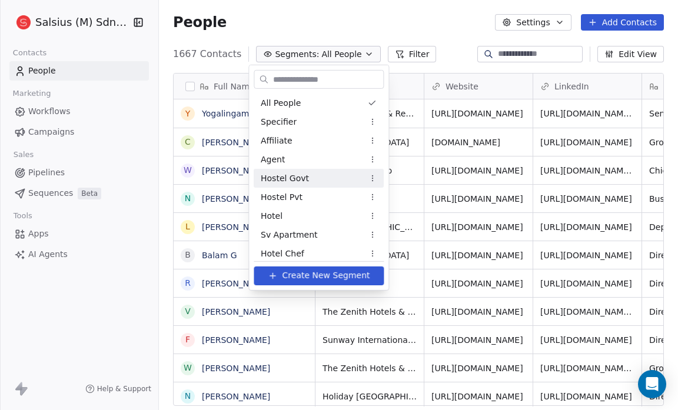
click at [322, 175] on div "Hostel Govt" at bounding box center [319, 178] width 130 height 19
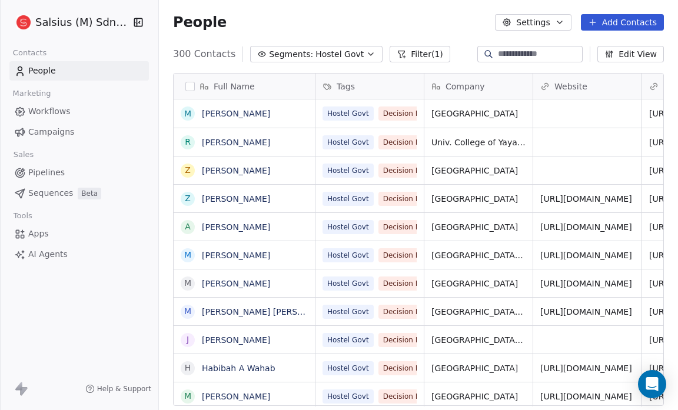
click at [408, 58] on button "Filter (1)" at bounding box center [419, 54] width 61 height 16
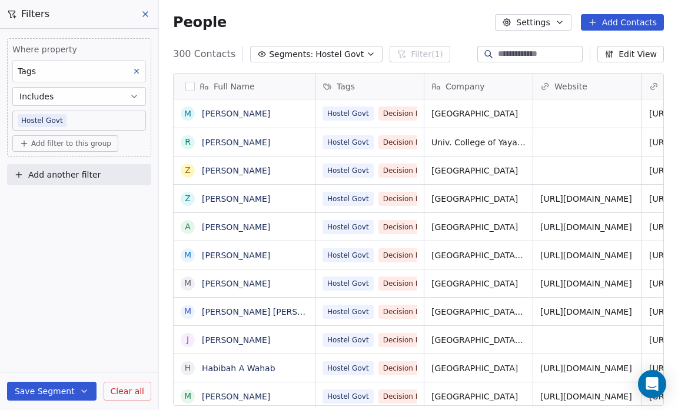
click at [71, 139] on span "Add filter to this group" at bounding box center [71, 143] width 80 height 9
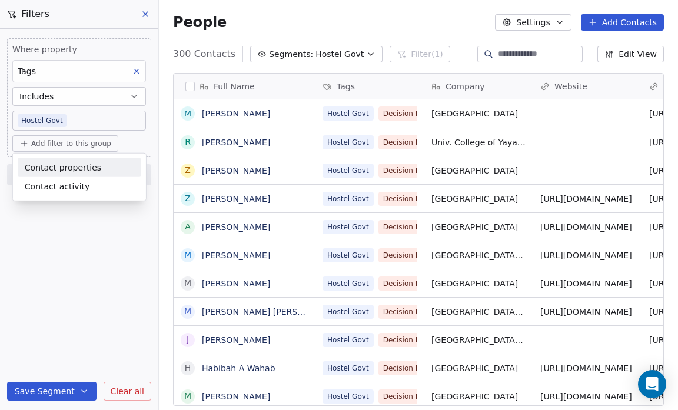
click at [75, 164] on span "Contact properties" at bounding box center [63, 167] width 76 height 12
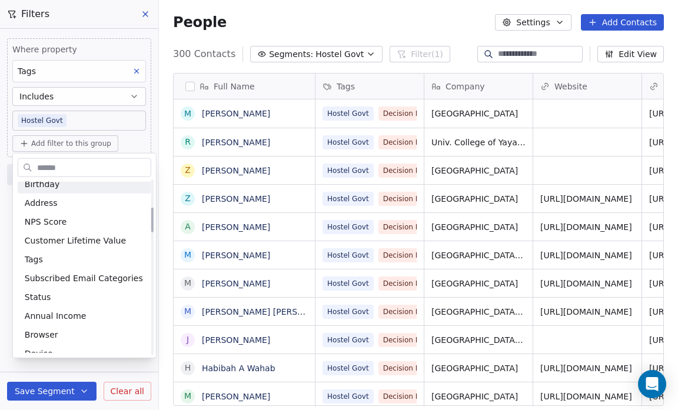
scroll to position [196, 0]
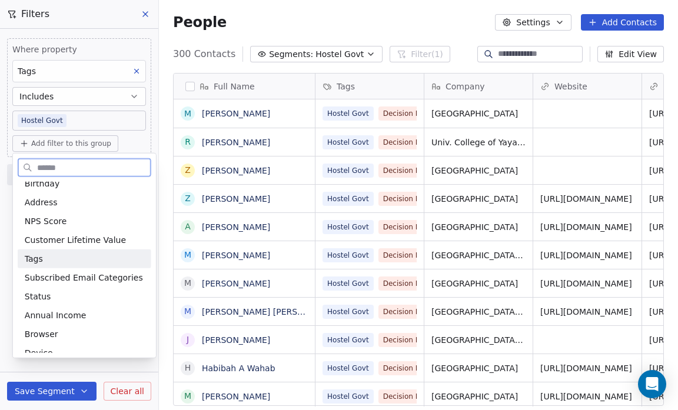
click at [42, 253] on div "Tags" at bounding box center [84, 259] width 119 height 12
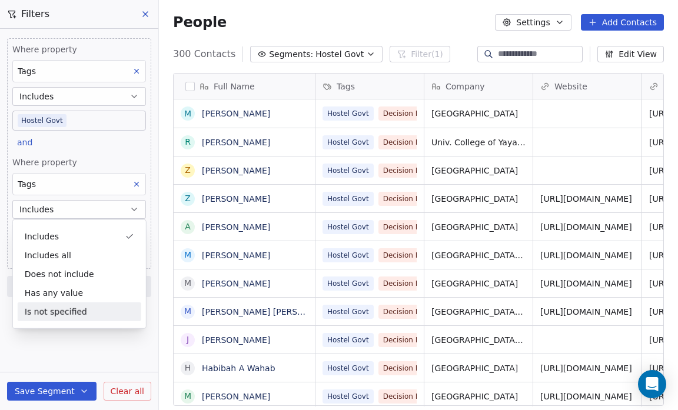
click at [65, 348] on div "Where property Tags Includes Hostel Govt and Where property Tags Includes Selec…" at bounding box center [79, 219] width 158 height 381
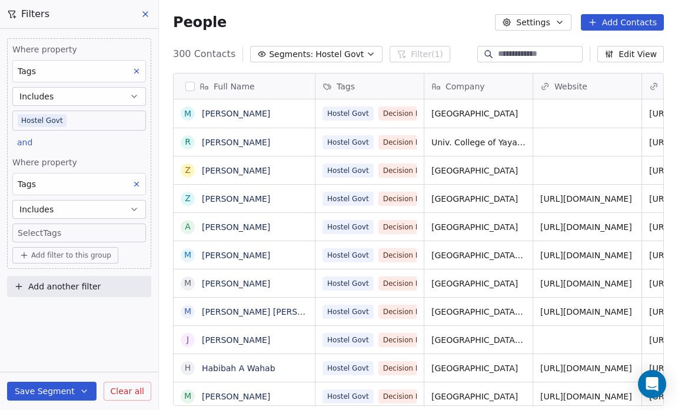
click at [35, 232] on body "Salsius (M) Sdn Bhd Contacts People Marketing Workflows Campaigns Sales Pipelin…" at bounding box center [339, 205] width 678 height 410
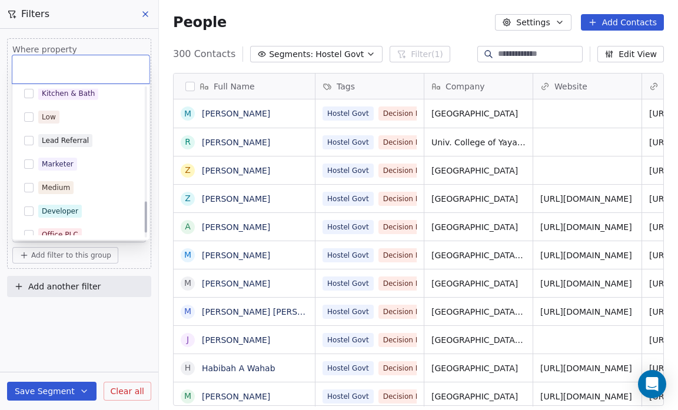
scroll to position [559, 0]
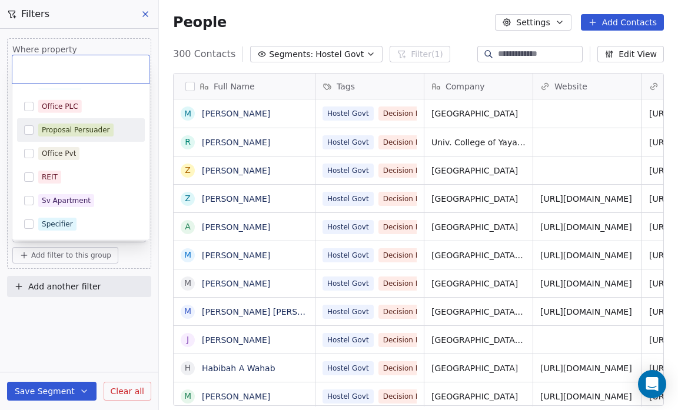
click at [45, 129] on div "Proposal Persuader" at bounding box center [76, 130] width 68 height 11
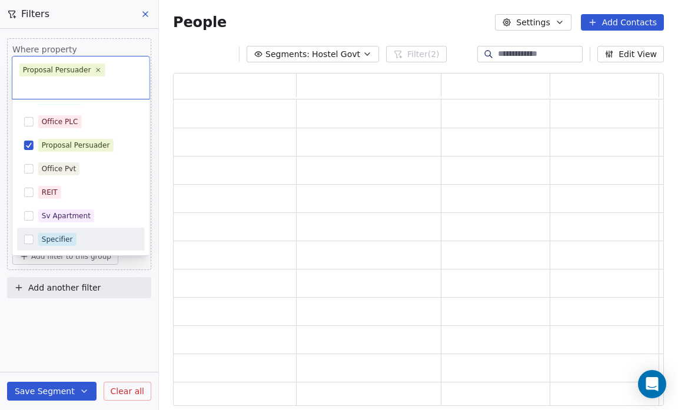
click at [91, 333] on html "Salsius (M) Sdn Bhd Contacts People Marketing Workflows Campaigns Sales Pipelin…" at bounding box center [339, 205] width 678 height 410
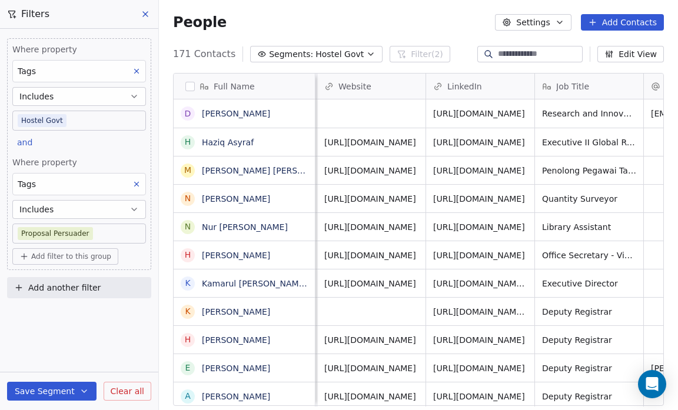
scroll to position [0, 217]
click at [641, 49] on button "Edit View" at bounding box center [630, 54] width 66 height 16
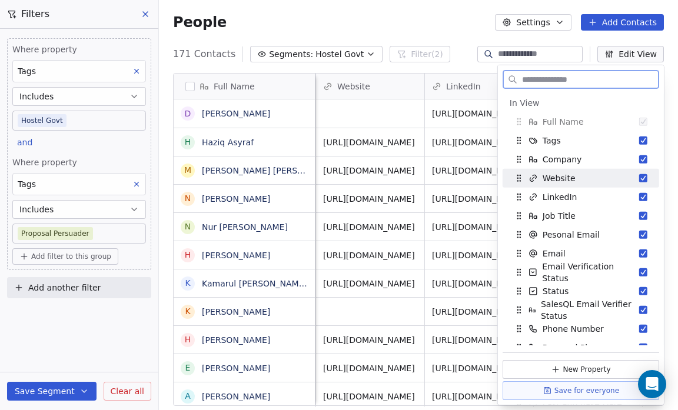
click at [639, 175] on button "Suggestions" at bounding box center [643, 178] width 8 height 8
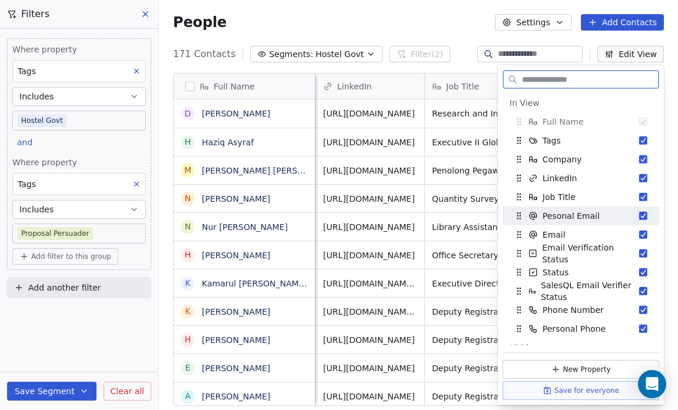
click at [639, 215] on button "Suggestions" at bounding box center [643, 216] width 8 height 8
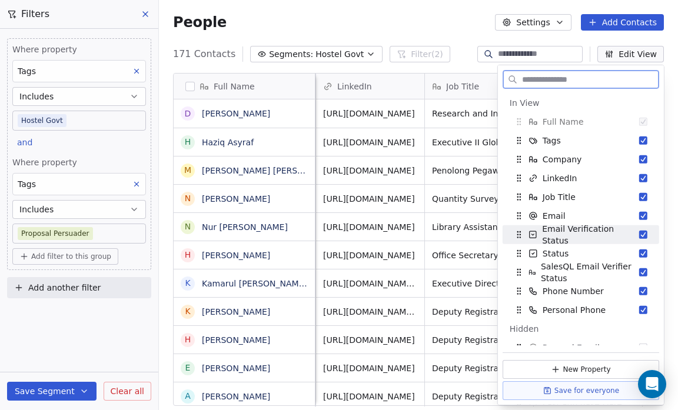
click at [639, 232] on button "Suggestions" at bounding box center [643, 235] width 8 height 8
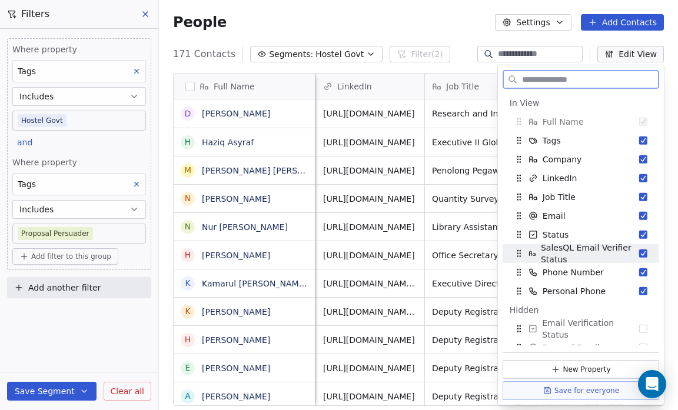
click at [639, 251] on button "Suggestions" at bounding box center [643, 253] width 8 height 8
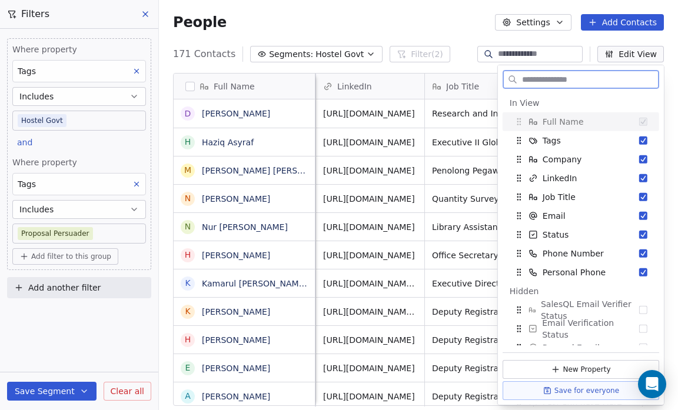
click at [639, 251] on button "Suggestions" at bounding box center [643, 253] width 8 height 8
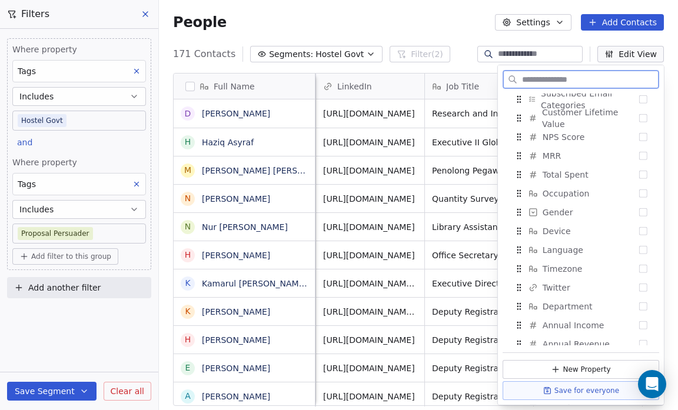
scroll to position [840, 0]
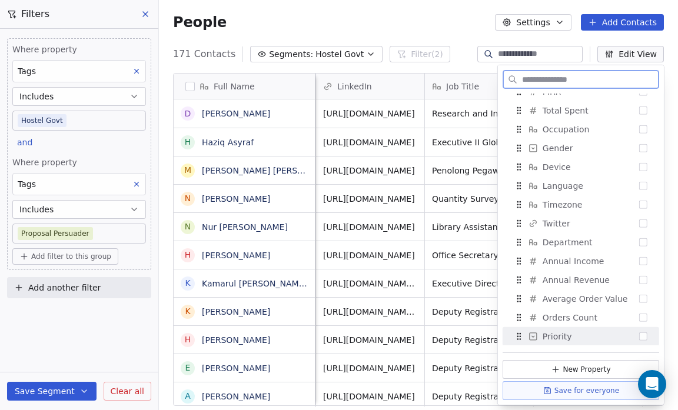
click at [639, 335] on button "Suggestions" at bounding box center [643, 336] width 8 height 8
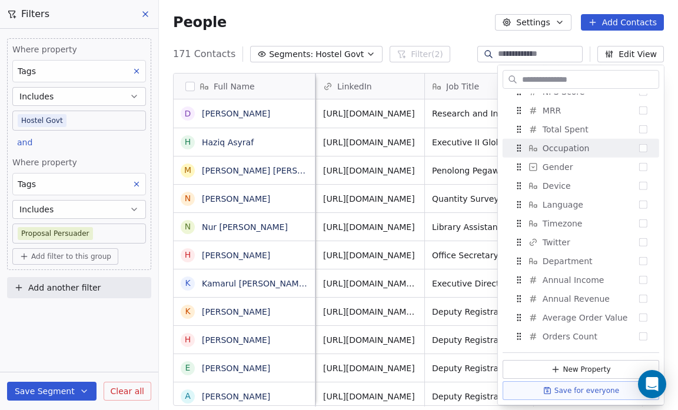
click at [365, 26] on div "People Settings Add Contacts" at bounding box center [418, 22] width 491 height 16
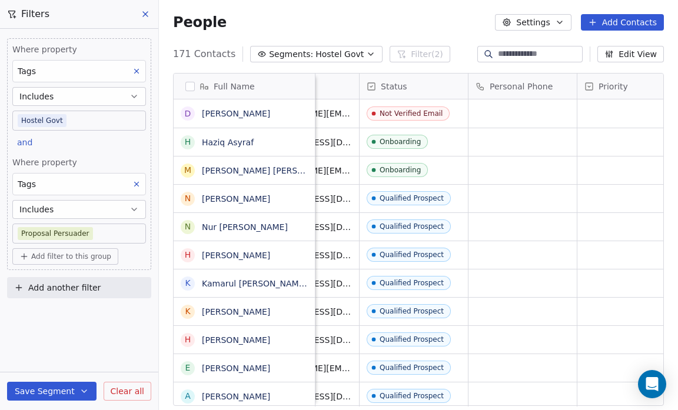
scroll to position [0, 558]
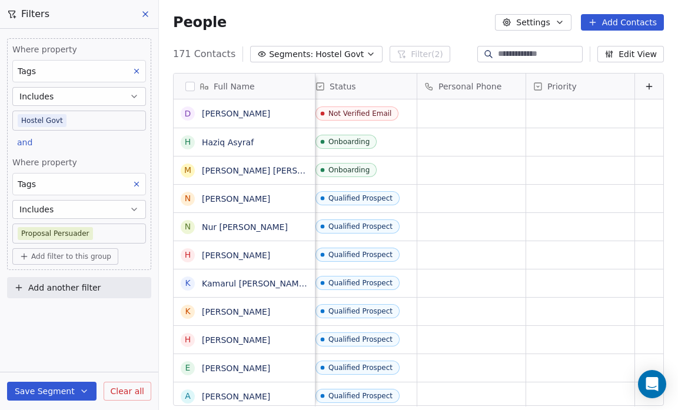
click at [635, 54] on button "Edit View" at bounding box center [630, 54] width 66 height 16
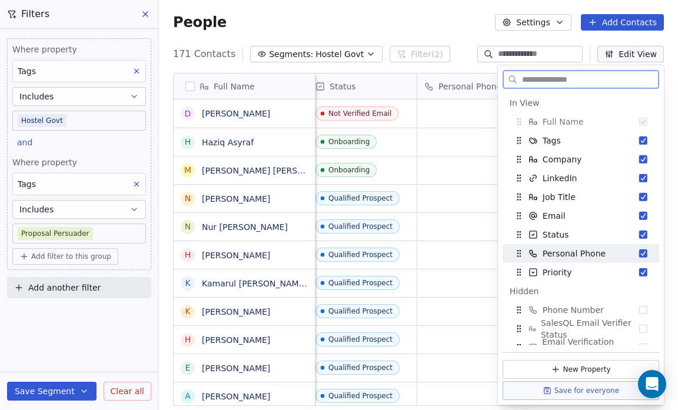
click at [639, 254] on button "Suggestions" at bounding box center [643, 253] width 8 height 8
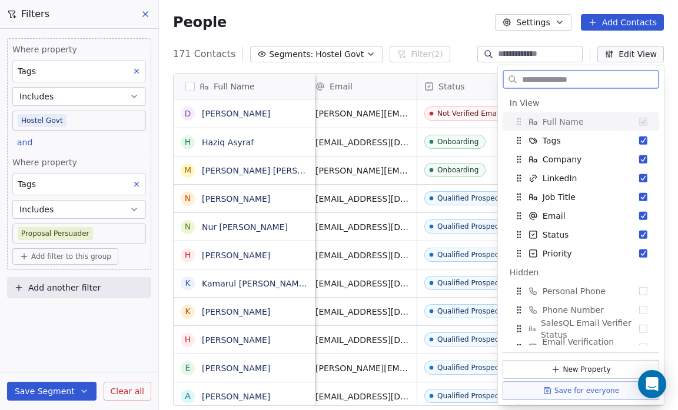
scroll to position [0, 449]
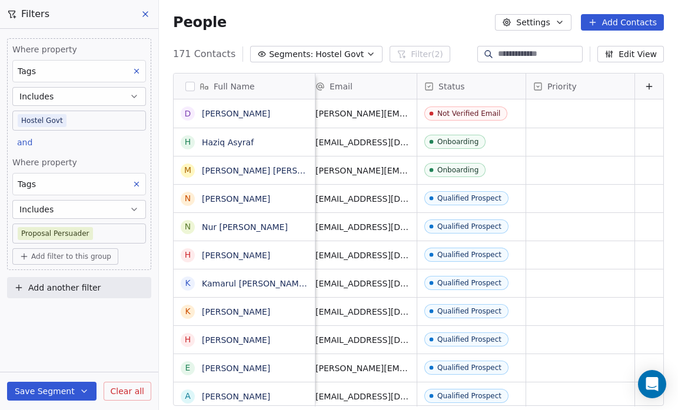
click at [445, 29] on div "People Settings Add Contacts" at bounding box center [418, 22] width 491 height 16
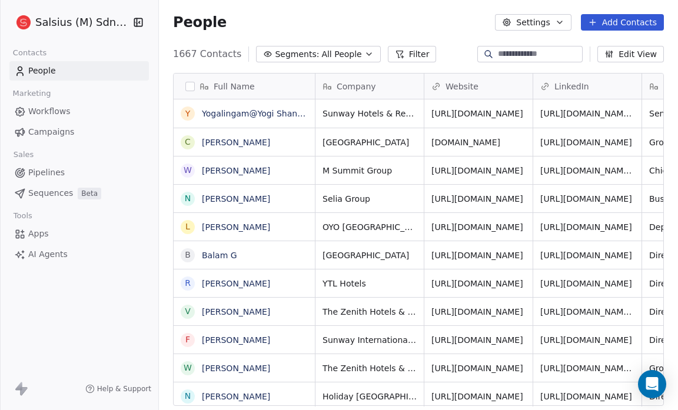
scroll to position [354, 511]
click at [349, 52] on button "Segments: All People" at bounding box center [318, 54] width 124 height 16
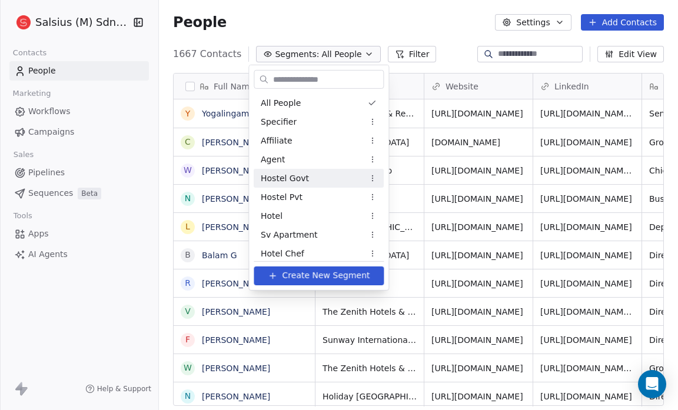
click at [308, 181] on div "Hostel Govt" at bounding box center [319, 178] width 130 height 19
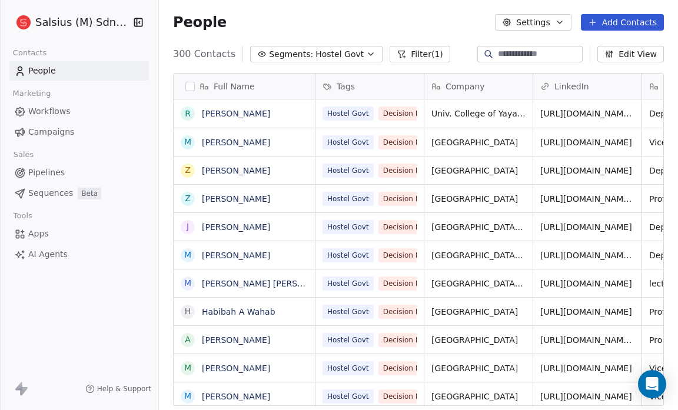
click at [408, 55] on button "Filter (1)" at bounding box center [419, 54] width 61 height 16
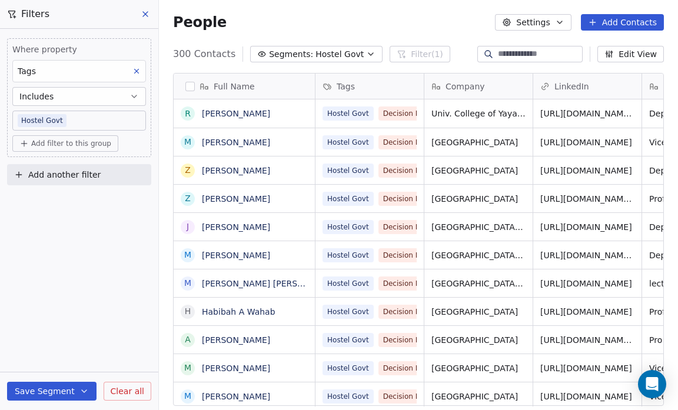
click at [342, 56] on span "Hostel Govt" at bounding box center [339, 54] width 48 height 12
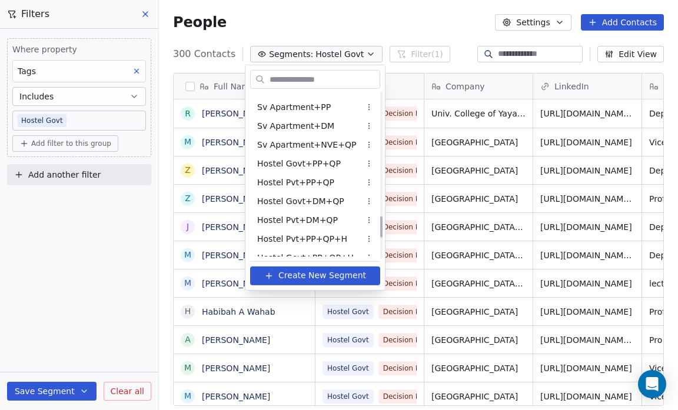
scroll to position [957, 0]
click at [319, 161] on span "Hostel Govt+PP+QP" at bounding box center [299, 162] width 84 height 12
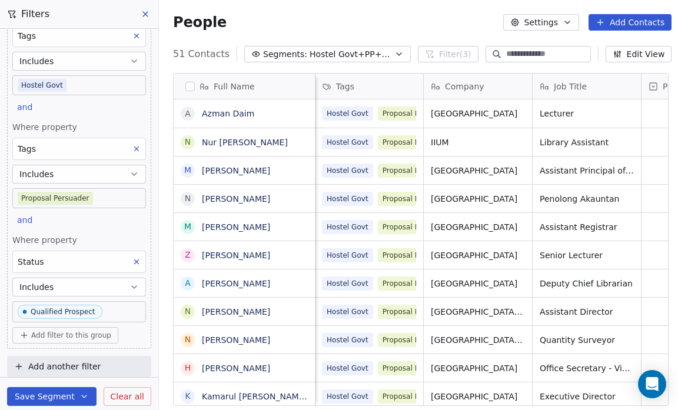
scroll to position [35, 0]
click at [135, 260] on icon at bounding box center [137, 262] width 4 height 4
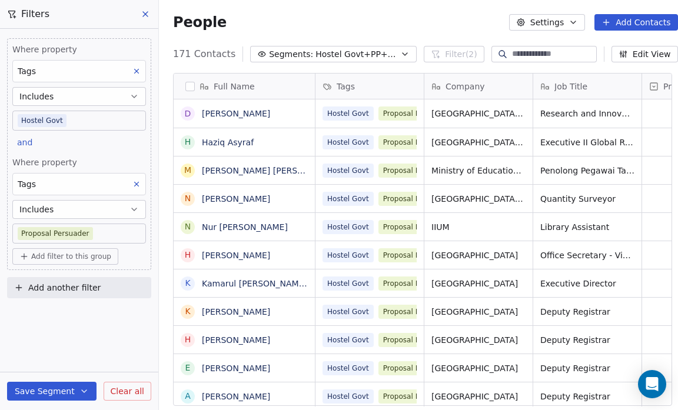
scroll to position [354, 520]
click at [36, 389] on button "Save Segment" at bounding box center [51, 391] width 89 height 19
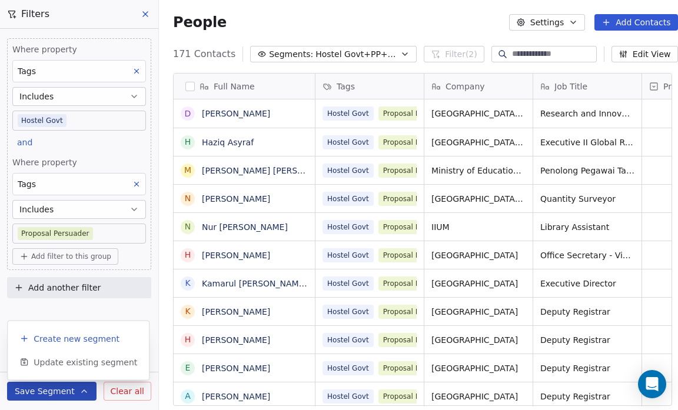
click at [68, 333] on span "Create new segment" at bounding box center [77, 339] width 86 height 12
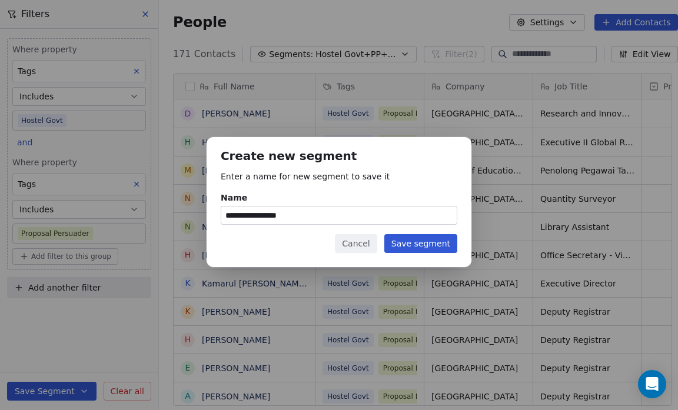
click at [327, 215] on input "**********" at bounding box center [338, 215] width 235 height 18
type input "**********"
click at [429, 241] on button "Save segment" at bounding box center [420, 243] width 73 height 19
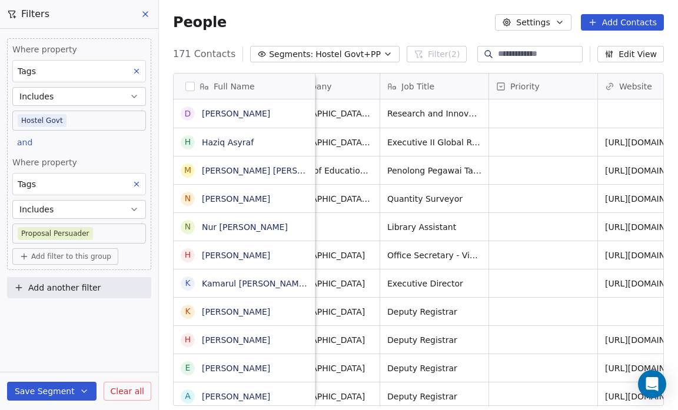
scroll to position [7, 0]
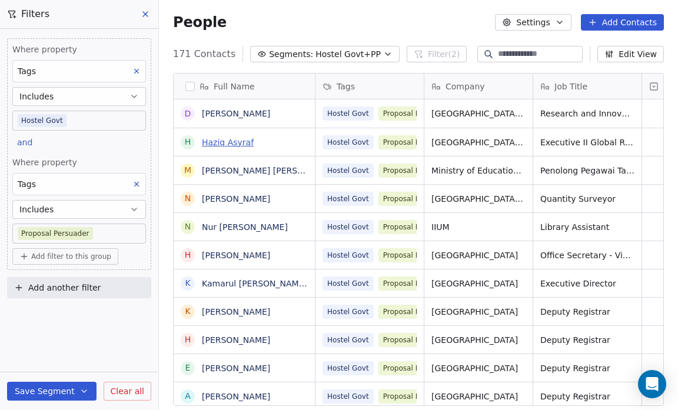
click at [240, 141] on link "Haziq Asyraf" at bounding box center [228, 142] width 52 height 9
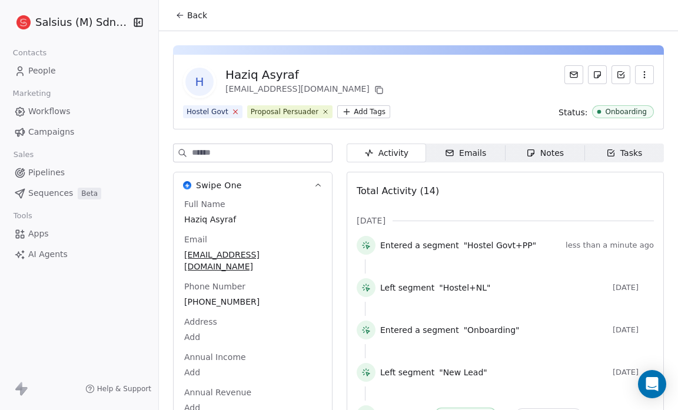
click at [231, 112] on icon at bounding box center [235, 112] width 8 height 8
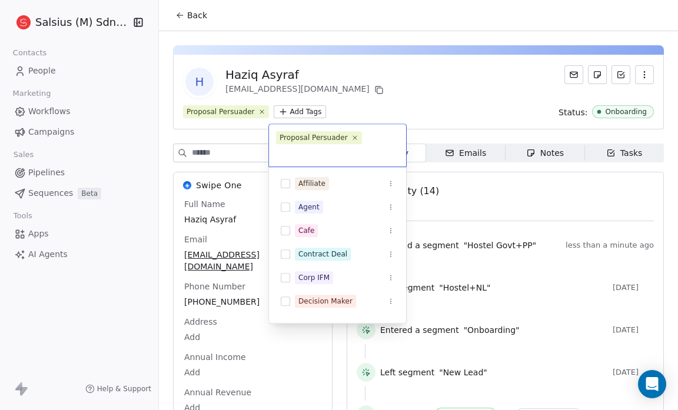
click at [294, 112] on html "Salsius (M) Sdn Bhd Contacts People Marketing Workflows Campaigns Sales Pipelin…" at bounding box center [339, 205] width 678 height 410
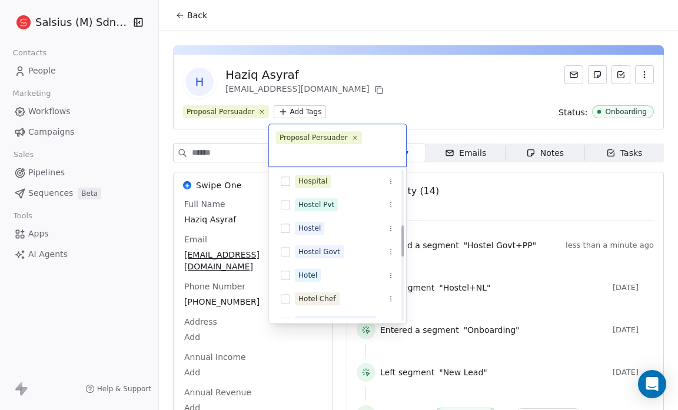
scroll to position [261, 0]
click at [337, 199] on div "Hostel Pvt" at bounding box center [344, 205] width 99 height 13
click at [351, 136] on icon at bounding box center [355, 138] width 8 height 8
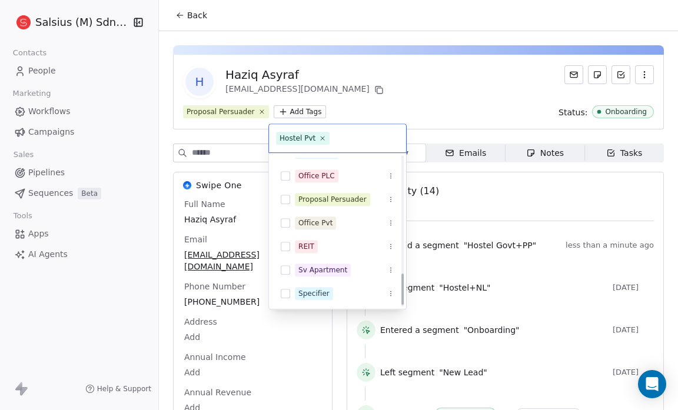
scroll to position [559, 0]
click at [284, 199] on button "Suggestions" at bounding box center [285, 198] width 9 height 9
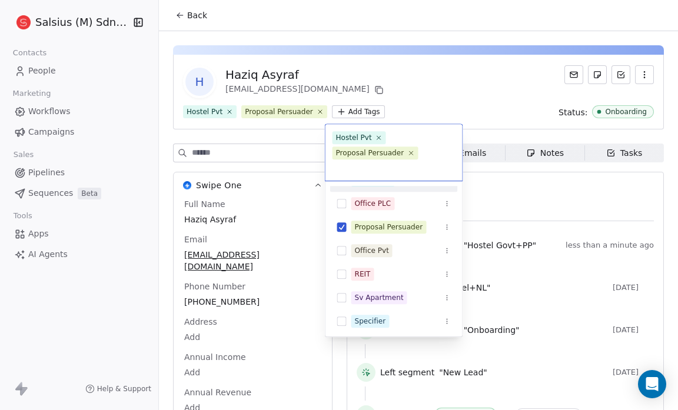
click at [382, 77] on html "Salsius (M) Sdn Bhd Contacts People Marketing Workflows Campaigns Sales Pipelin…" at bounding box center [339, 205] width 678 height 410
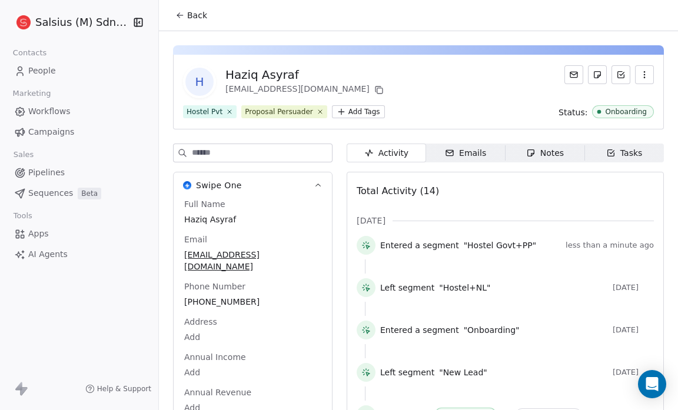
click at [189, 12] on span "Back" at bounding box center [197, 15] width 20 height 12
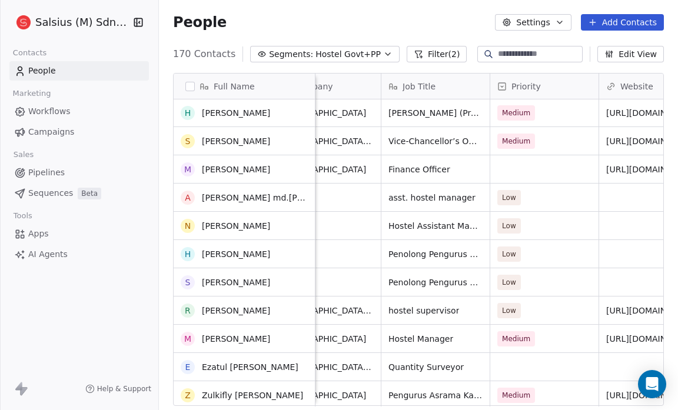
scroll to position [915, 0]
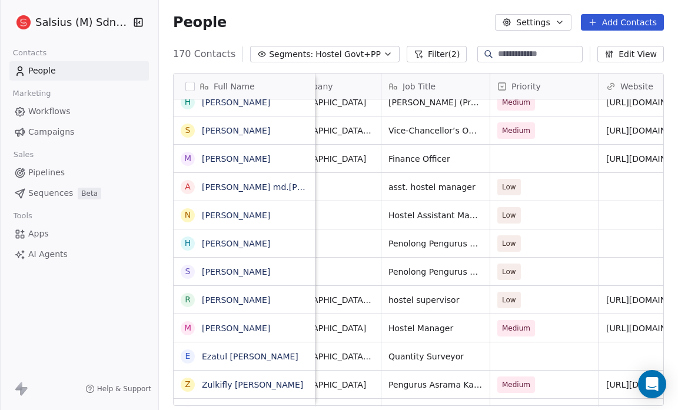
click at [627, 55] on button "Edit View" at bounding box center [630, 54] width 66 height 16
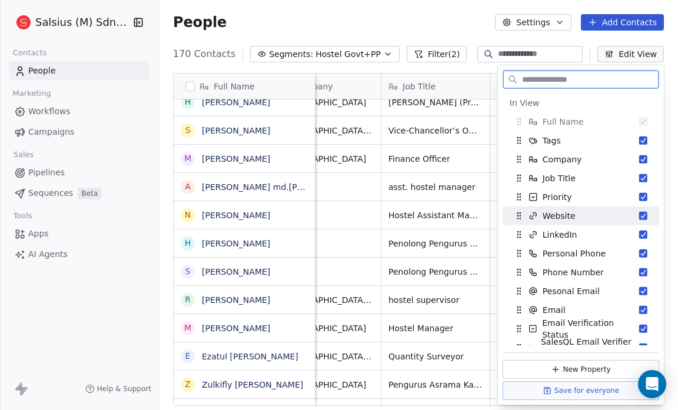
click at [631, 212] on div "Website" at bounding box center [580, 215] width 147 height 19
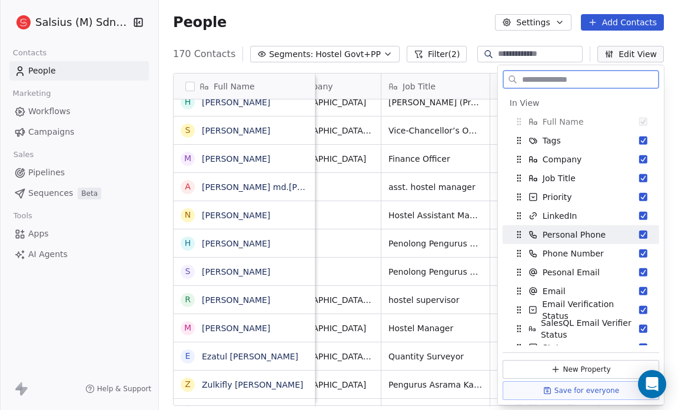
click at [639, 235] on button "Suggestions" at bounding box center [643, 235] width 8 height 8
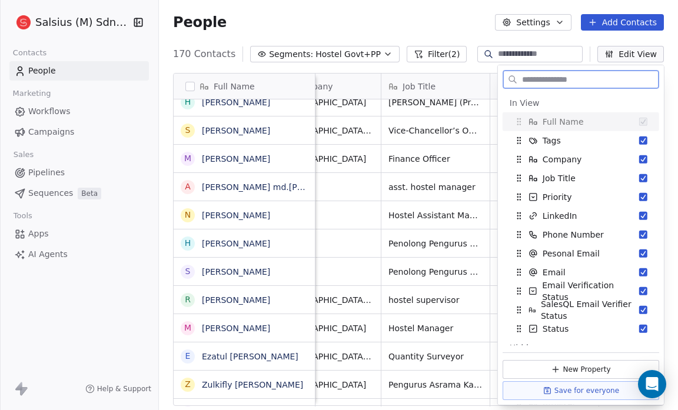
click at [639, 235] on button "Suggestions" at bounding box center [643, 235] width 8 height 8
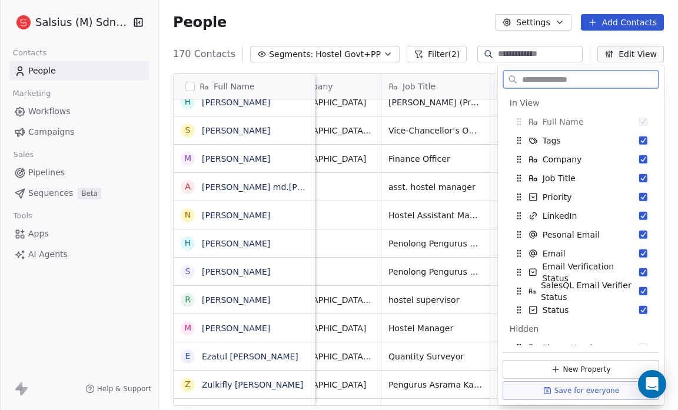
click at [639, 235] on button "Suggestions" at bounding box center [643, 235] width 8 height 8
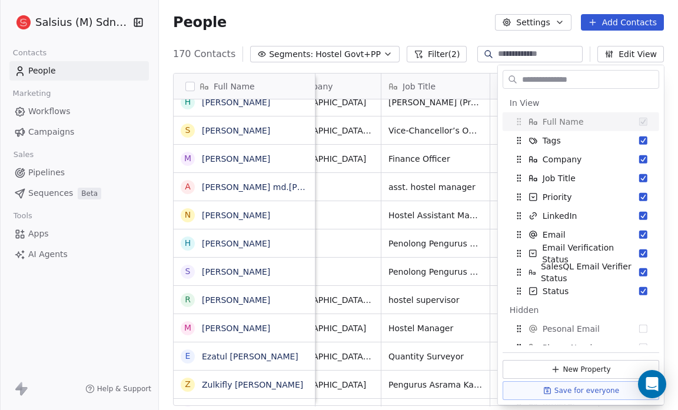
click at [462, 25] on div "People Settings Add Contacts" at bounding box center [418, 22] width 491 height 16
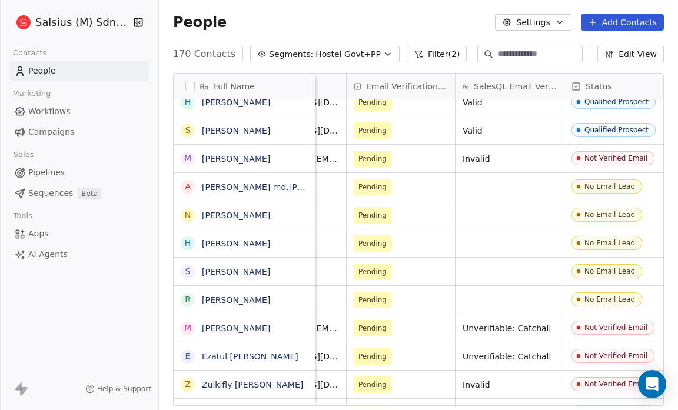
scroll to position [1, 667]
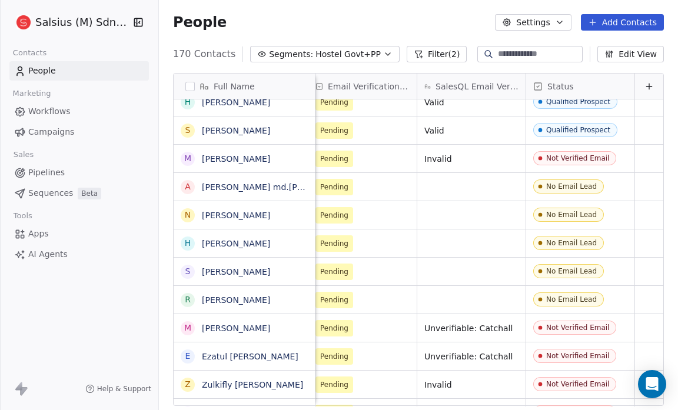
click at [643, 51] on button "Edit View" at bounding box center [630, 54] width 66 height 16
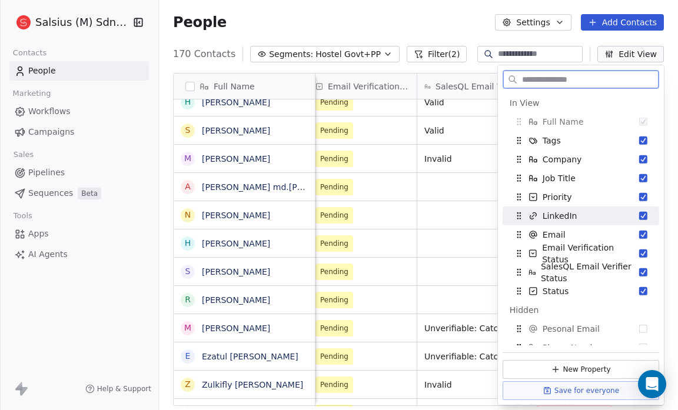
click at [639, 214] on button "Suggestions" at bounding box center [643, 216] width 8 height 8
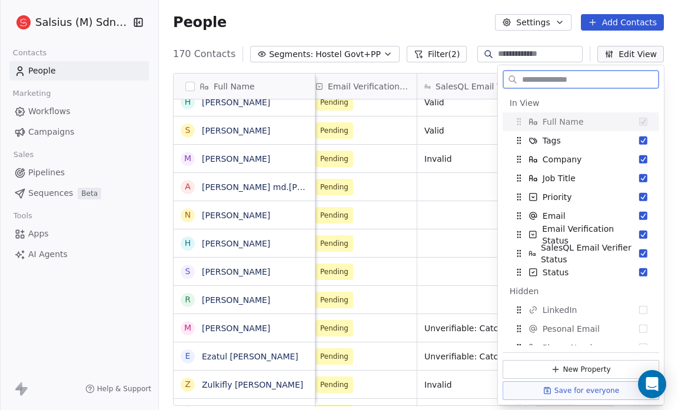
scroll to position [1, 558]
click at [639, 214] on button "Suggestions" at bounding box center [643, 216] width 8 height 8
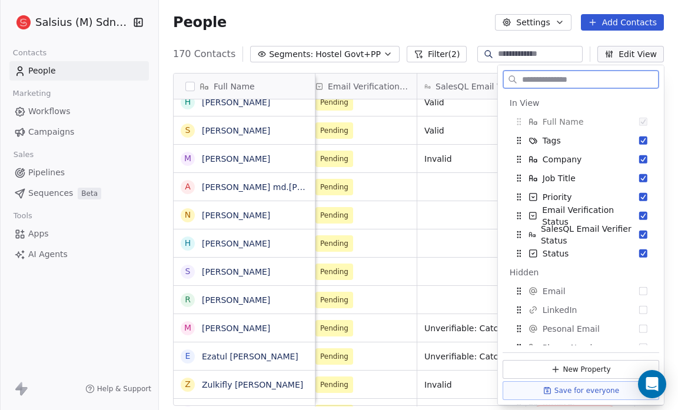
scroll to position [1, 449]
click at [639, 214] on button "Suggestions" at bounding box center [643, 216] width 8 height 8
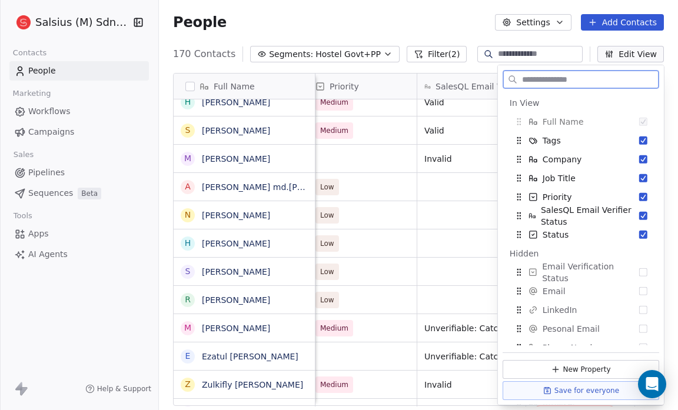
scroll to position [1, 340]
click at [639, 214] on button "Suggestions" at bounding box center [643, 216] width 8 height 8
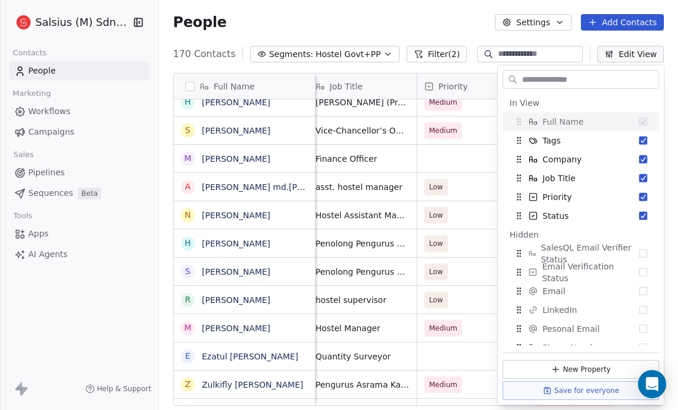
click at [398, 6] on div "People Settings Add Contacts" at bounding box center [418, 22] width 519 height 45
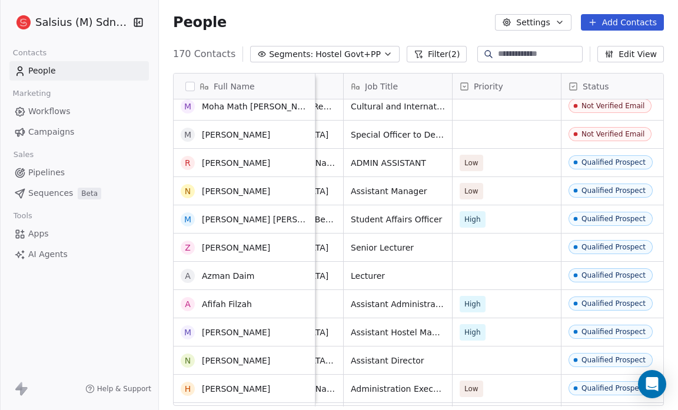
scroll to position [1221, 0]
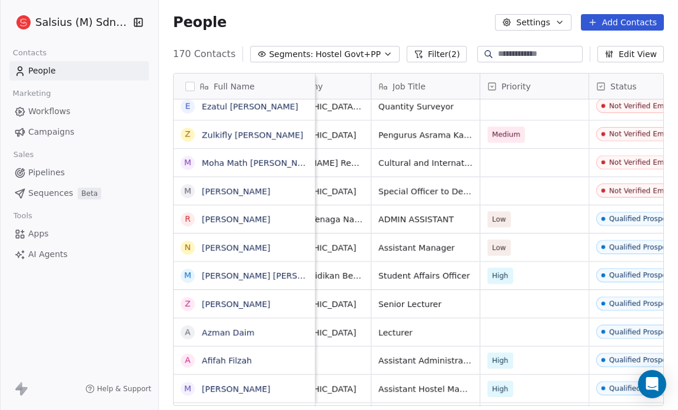
scroll to position [7, 231]
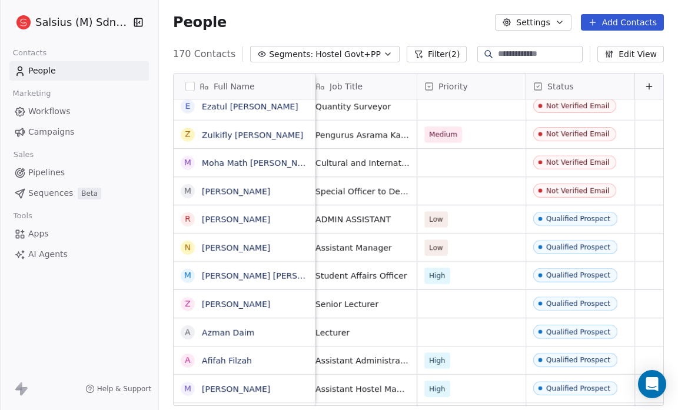
click at [638, 52] on button "Edit View" at bounding box center [630, 54] width 66 height 16
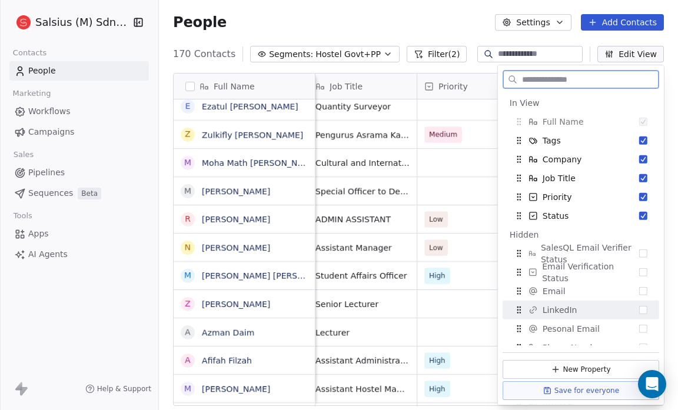
click at [560, 309] on span "LinkedIn" at bounding box center [559, 310] width 35 height 12
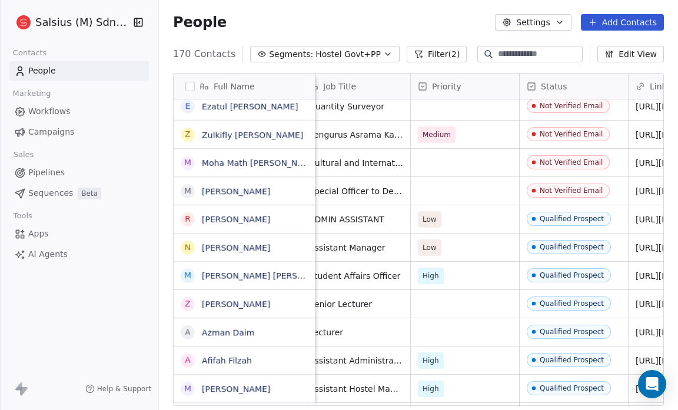
click at [432, 10] on div "People Settings Add Contacts" at bounding box center [418, 22] width 519 height 45
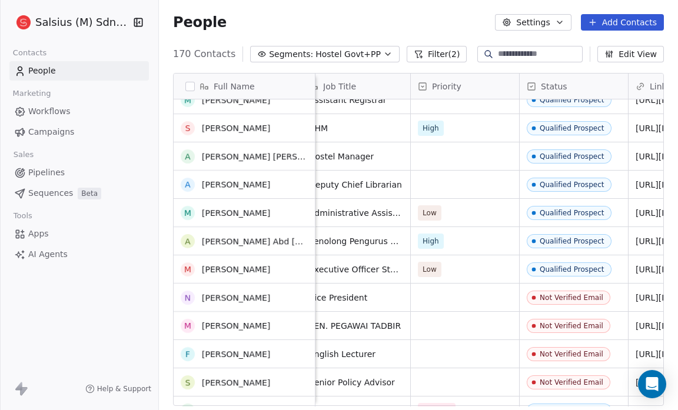
scroll to position [1600, 0]
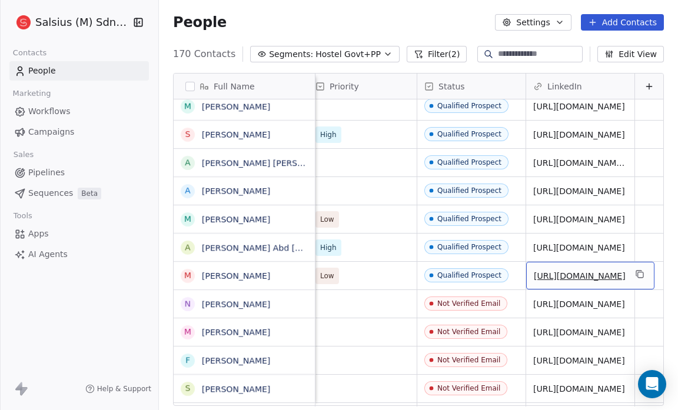
click at [565, 271] on link "[URL][DOMAIN_NAME]" at bounding box center [580, 275] width 92 height 9
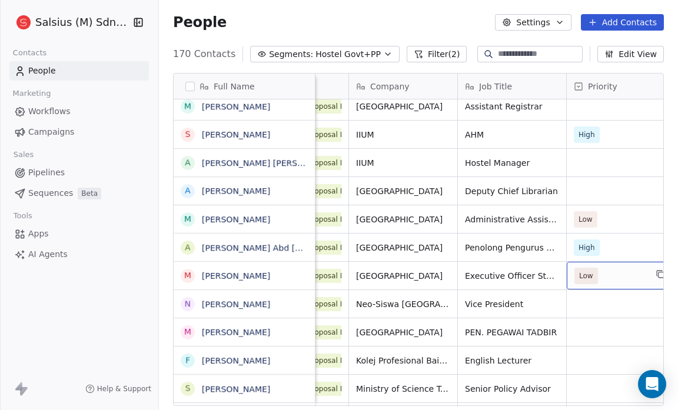
scroll to position [0, 94]
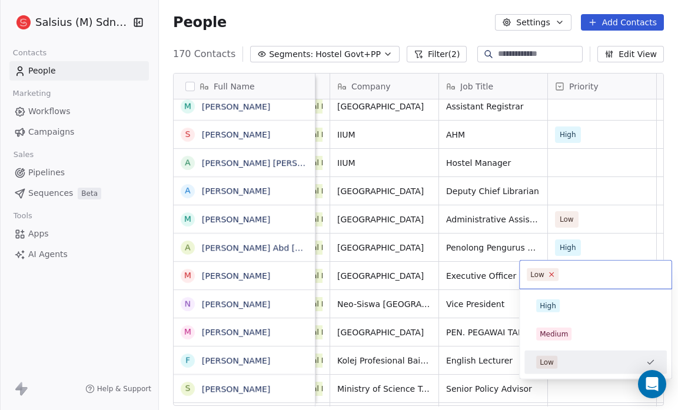
click at [551, 274] on icon at bounding box center [551, 275] width 8 height 8
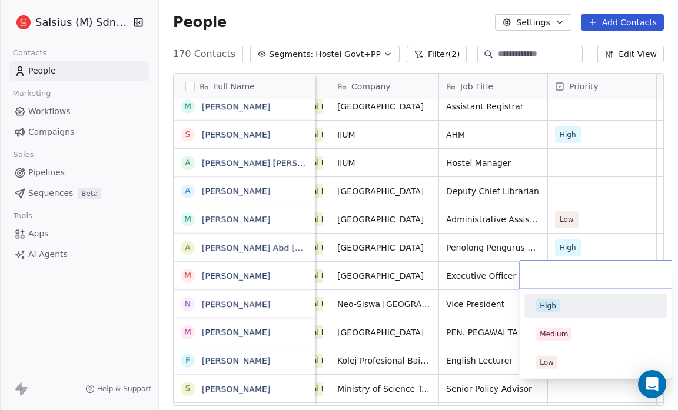
click at [551, 302] on div "High" at bounding box center [547, 306] width 16 height 11
